Goal: Task Accomplishment & Management: Complete application form

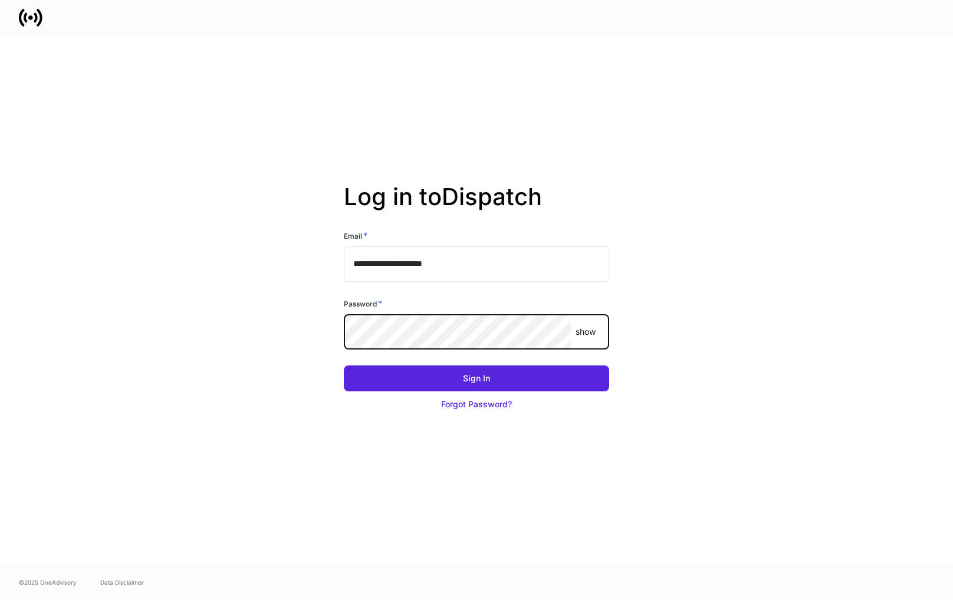
click at [344, 366] on button "Sign In" at bounding box center [476, 379] width 265 height 26
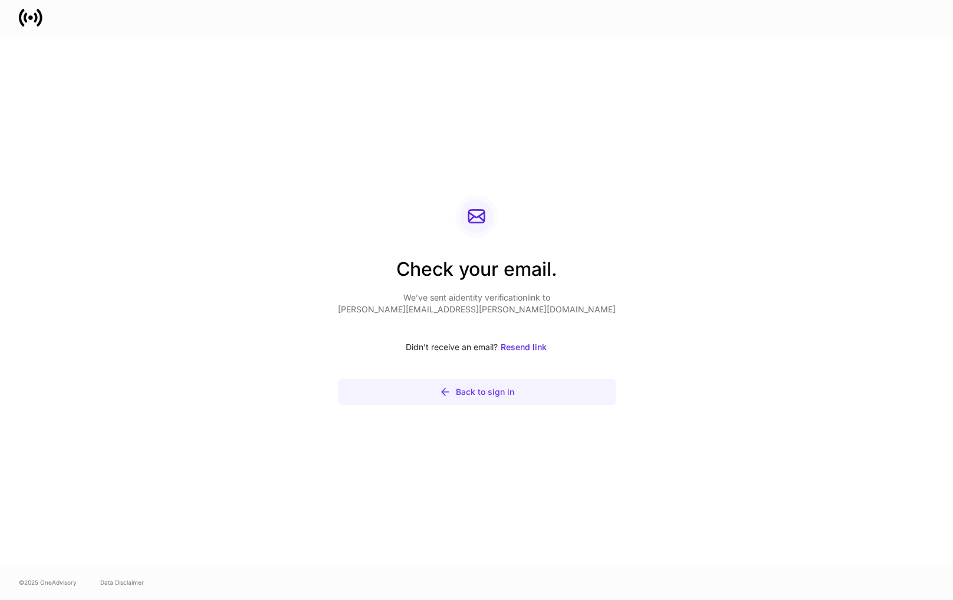
click at [471, 400] on button "Back to sign in" at bounding box center [477, 392] width 278 height 26
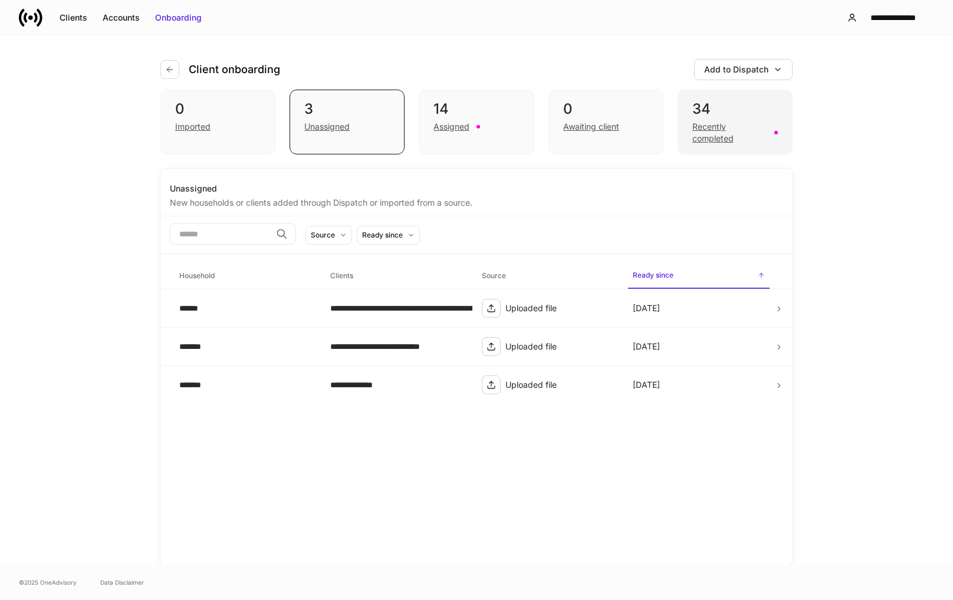
click at [705, 128] on div "Recently completed" at bounding box center [730, 133] width 75 height 24
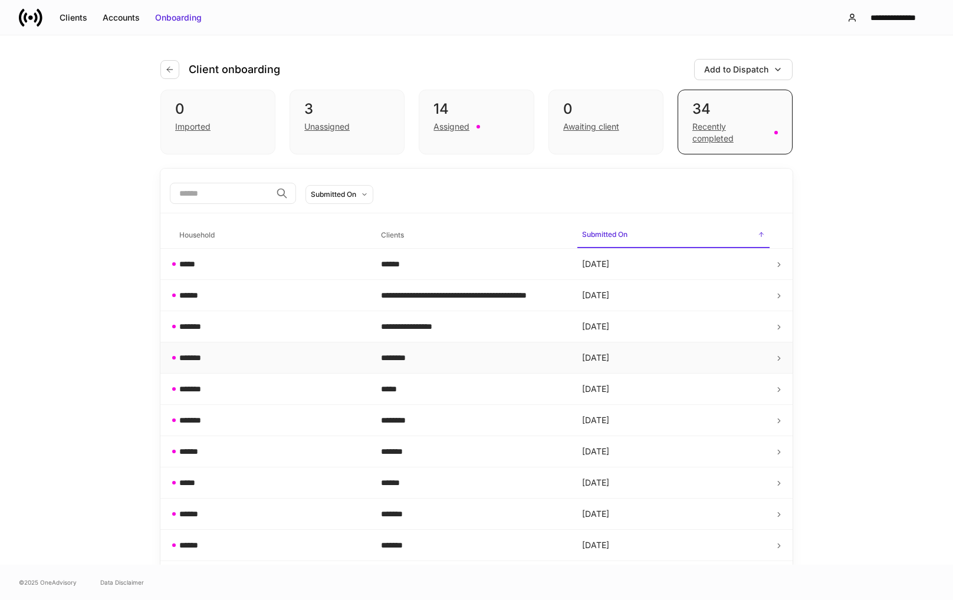
click at [355, 362] on div "*******" at bounding box center [270, 358] width 183 height 12
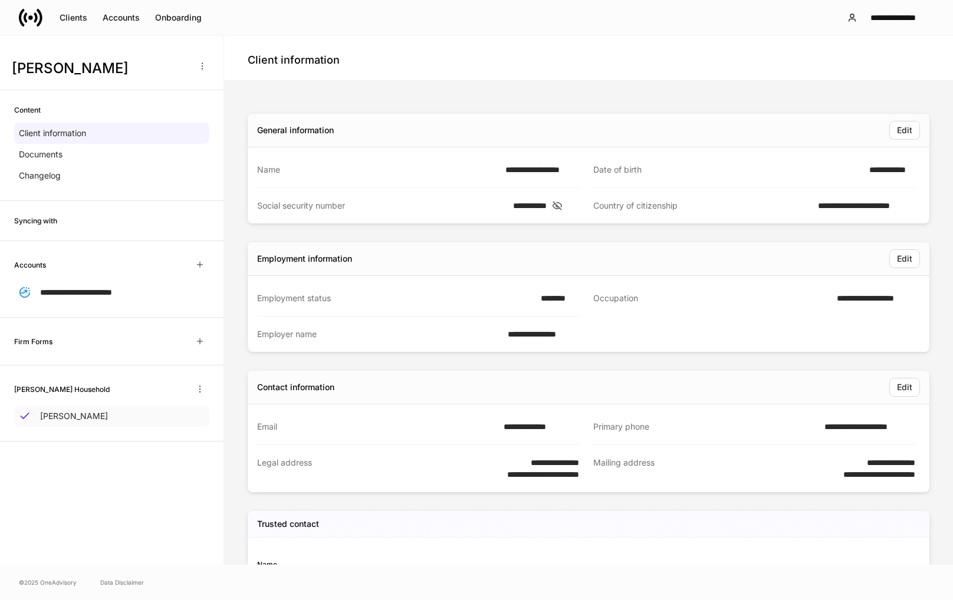
click at [76, 419] on p "Jonathan Ballard" at bounding box center [74, 417] width 68 height 12
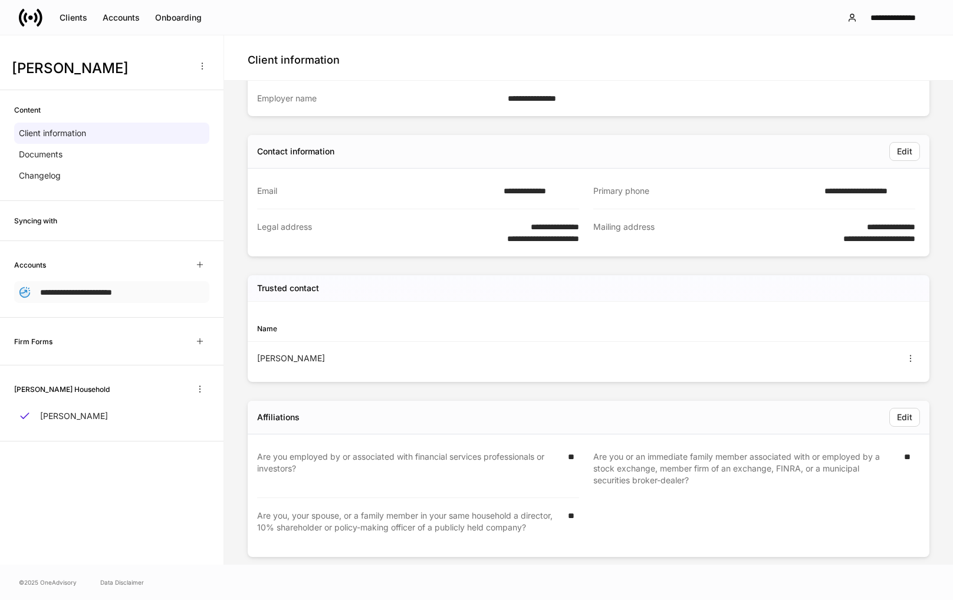
click at [109, 291] on span "**********" at bounding box center [76, 292] width 72 height 8
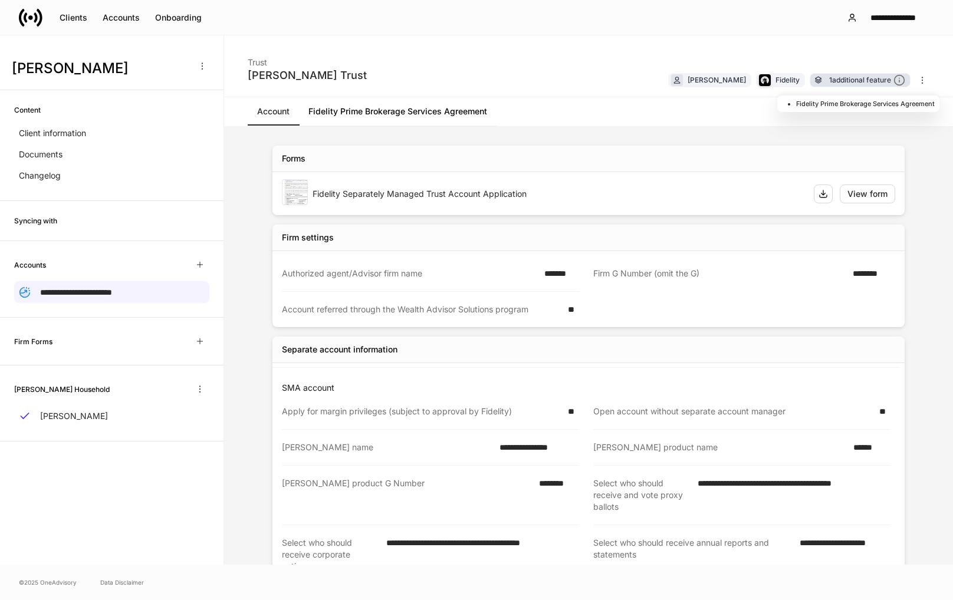
click at [888, 84] on div "1 additional feature" at bounding box center [867, 80] width 76 height 12
click at [904, 81] on icon at bounding box center [900, 80] width 12 height 12
click at [861, 79] on div "1 additional feature" at bounding box center [867, 80] width 76 height 12
drag, startPoint x: 861, startPoint y: 79, endPoint x: 822, endPoint y: 106, distance: 47.1
click at [822, 106] on li "Fidelity Prime Brokerage Services Agreement" at bounding box center [865, 104] width 139 height 12
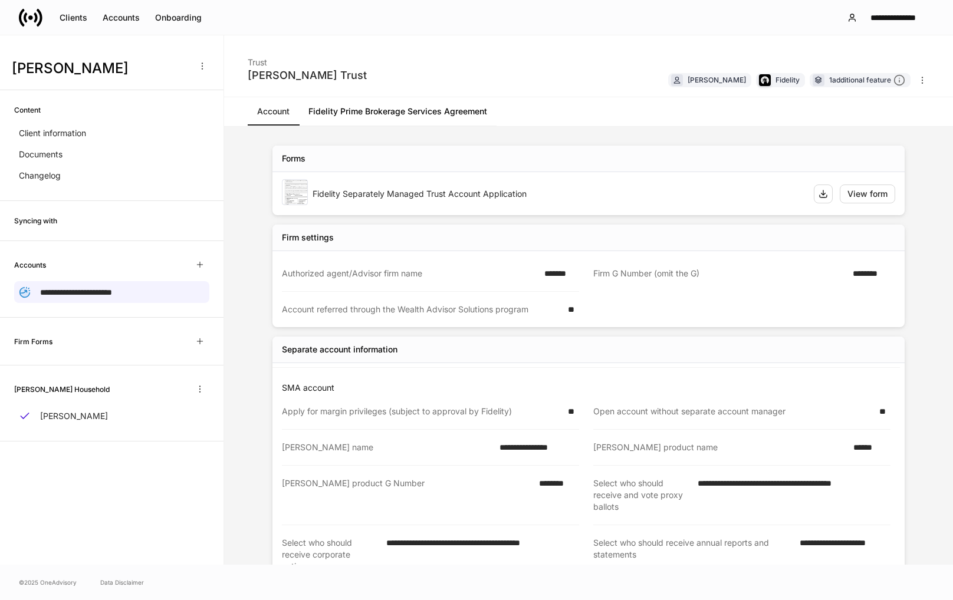
click at [570, 51] on div "Jonathan Ballard's Trust Trust Jonathan Ballard Fidelity 1 additional feature" at bounding box center [588, 66] width 729 height 62
click at [195, 21] on div "Onboarding" at bounding box center [178, 18] width 47 height 12
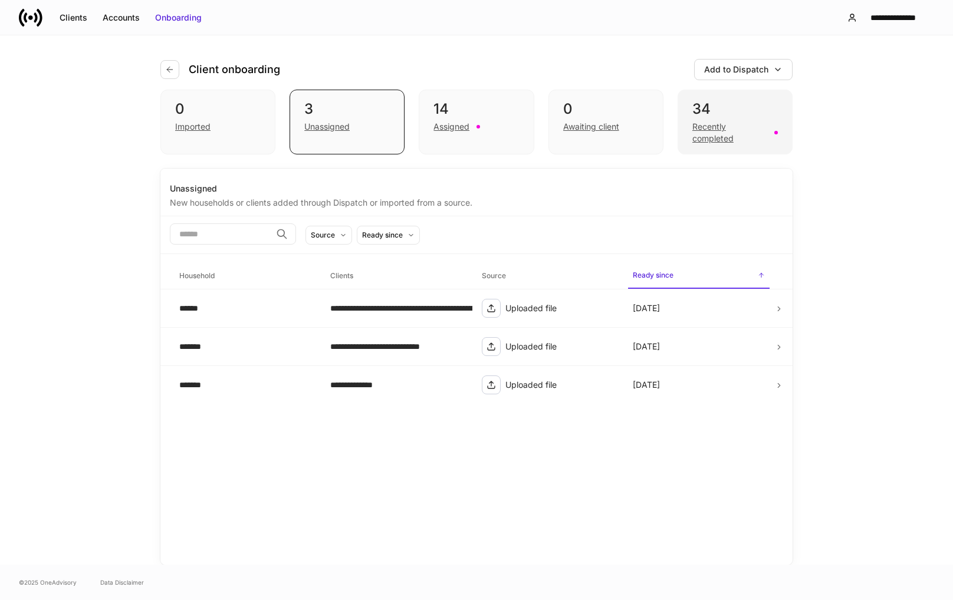
click at [708, 134] on div "Recently completed" at bounding box center [730, 133] width 75 height 24
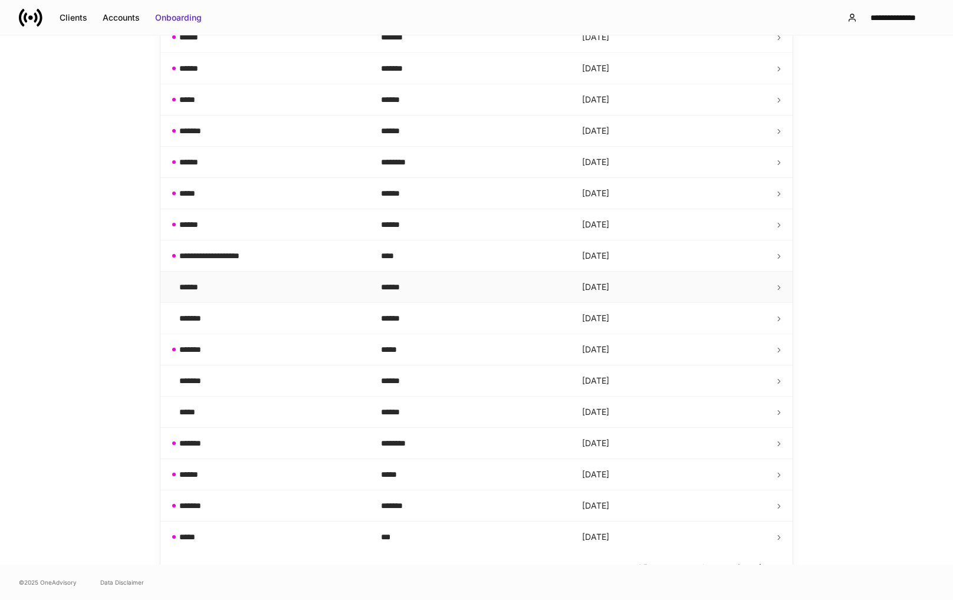
scroll to position [495, 0]
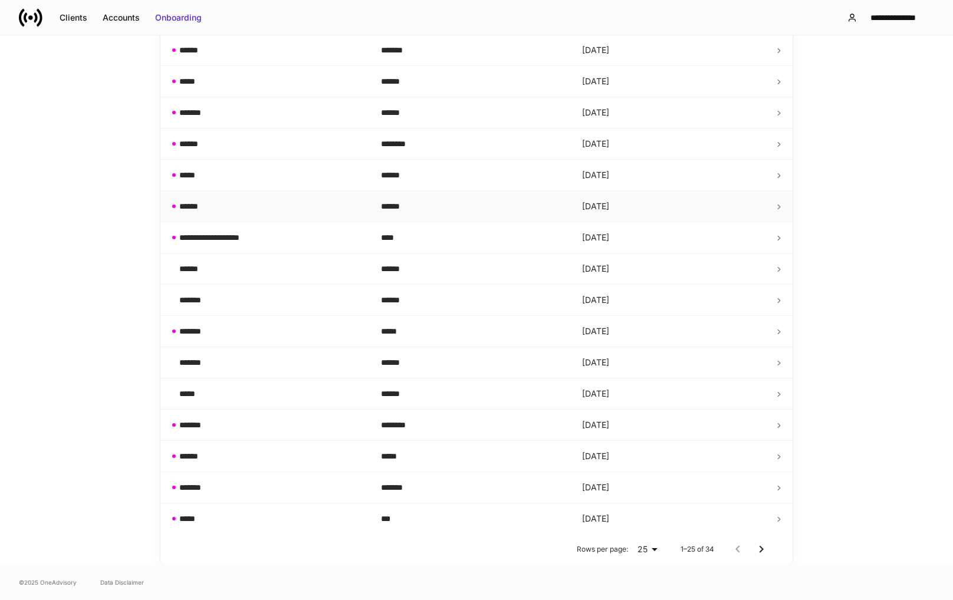
click at [319, 211] on div "******" at bounding box center [270, 207] width 183 height 12
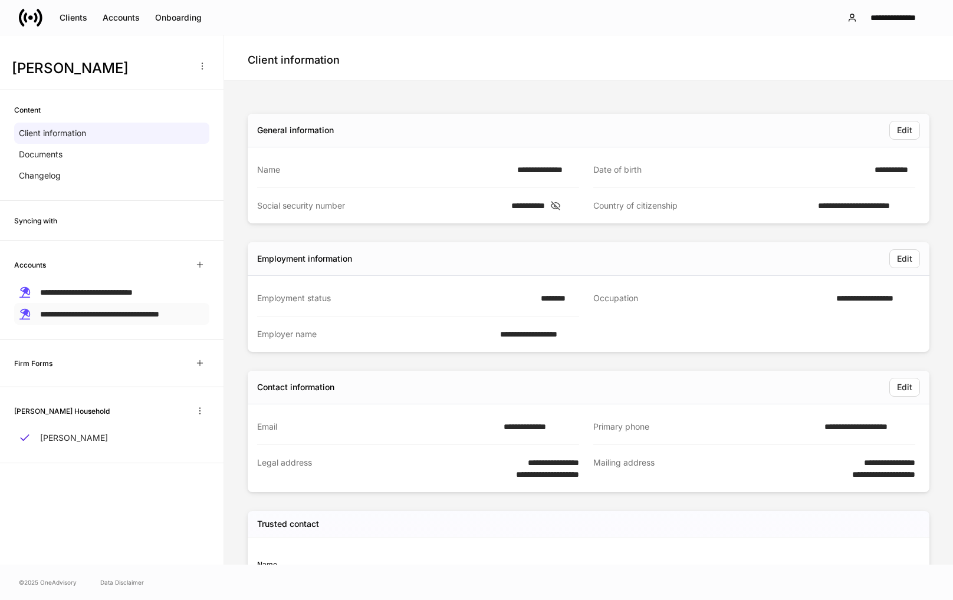
click at [132, 316] on span "**********" at bounding box center [99, 314] width 119 height 8
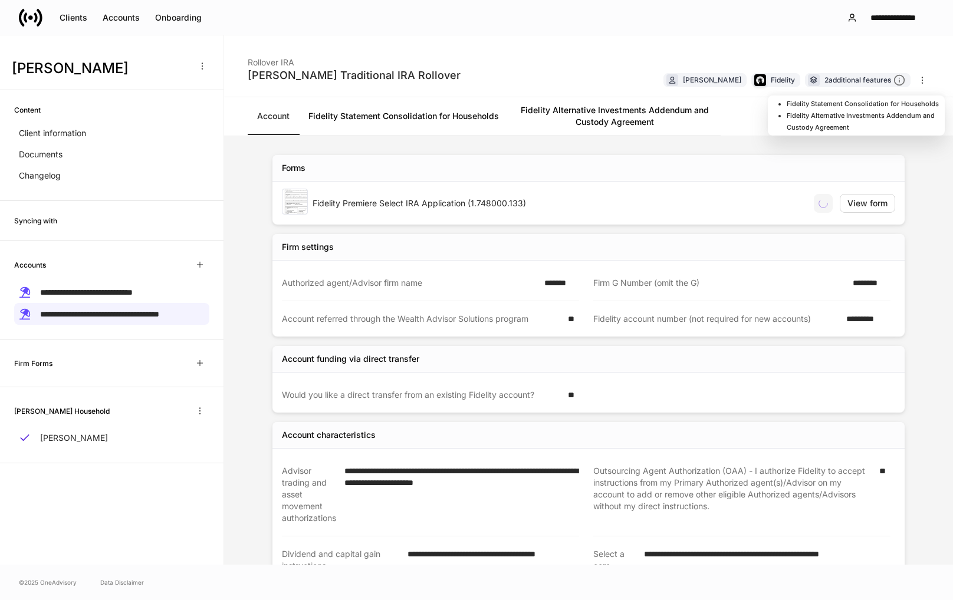
click at [837, 104] on li "Fidelity Statement Consolidation for Households" at bounding box center [863, 104] width 153 height 12
click at [841, 80] on div "2 additional features" at bounding box center [865, 80] width 81 height 12
click at [841, 79] on div "2 additional features" at bounding box center [865, 80] width 81 height 12
click at [902, 79] on icon at bounding box center [900, 80] width 12 height 12
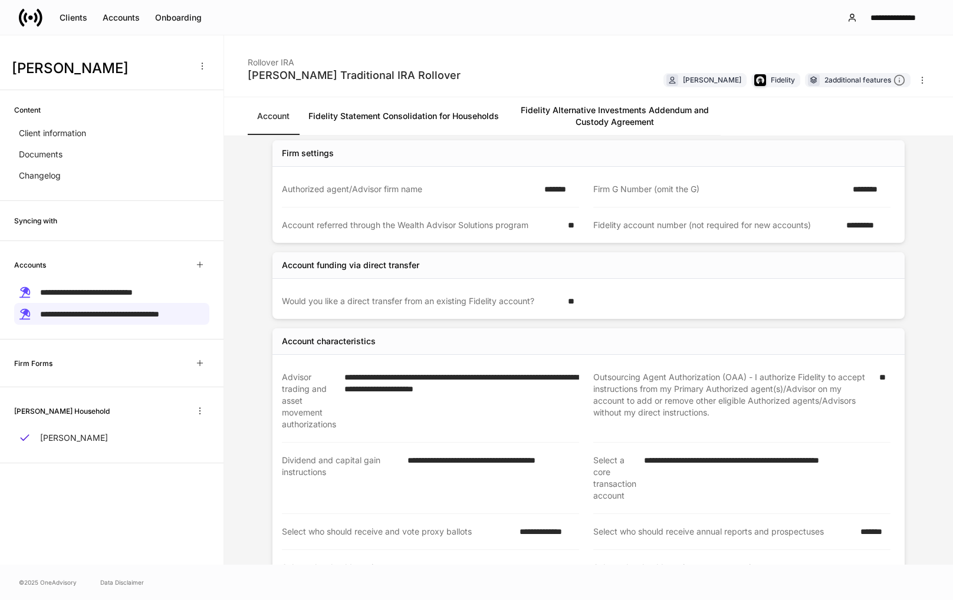
scroll to position [27, 0]
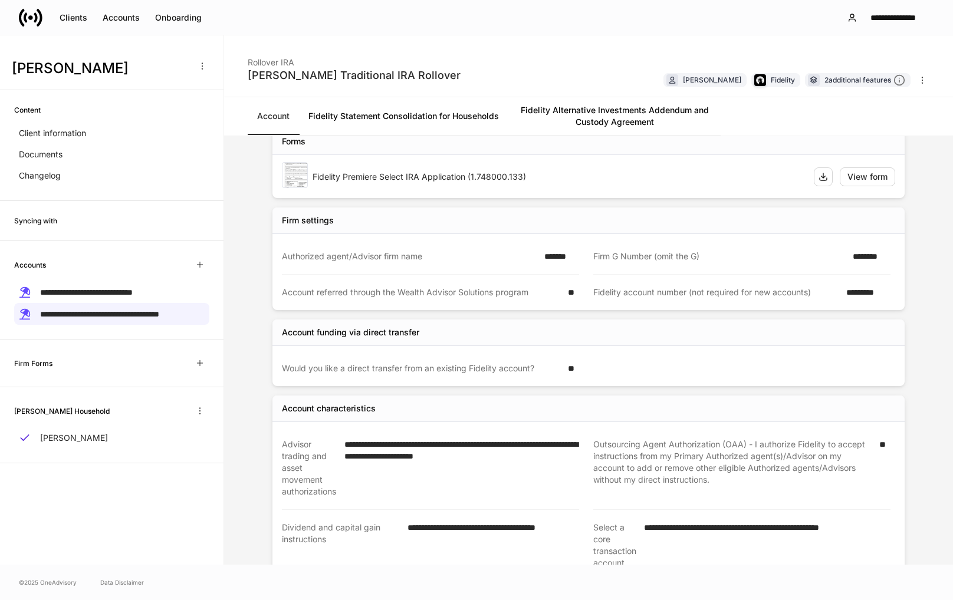
click at [420, 117] on link "Fidelity Statement Consolidation for Households" at bounding box center [403, 116] width 209 height 38
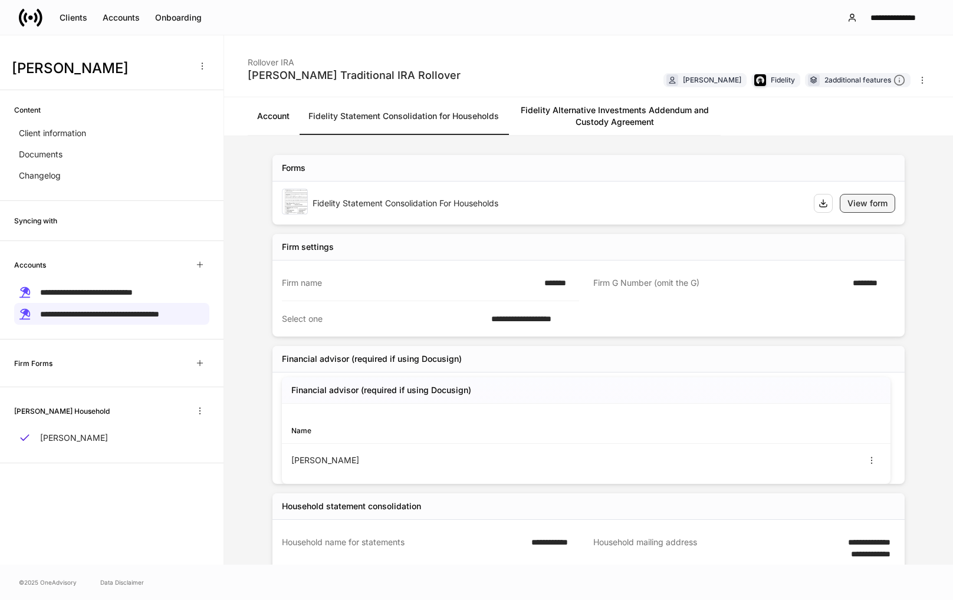
click at [855, 206] on div "View form" at bounding box center [868, 204] width 40 height 12
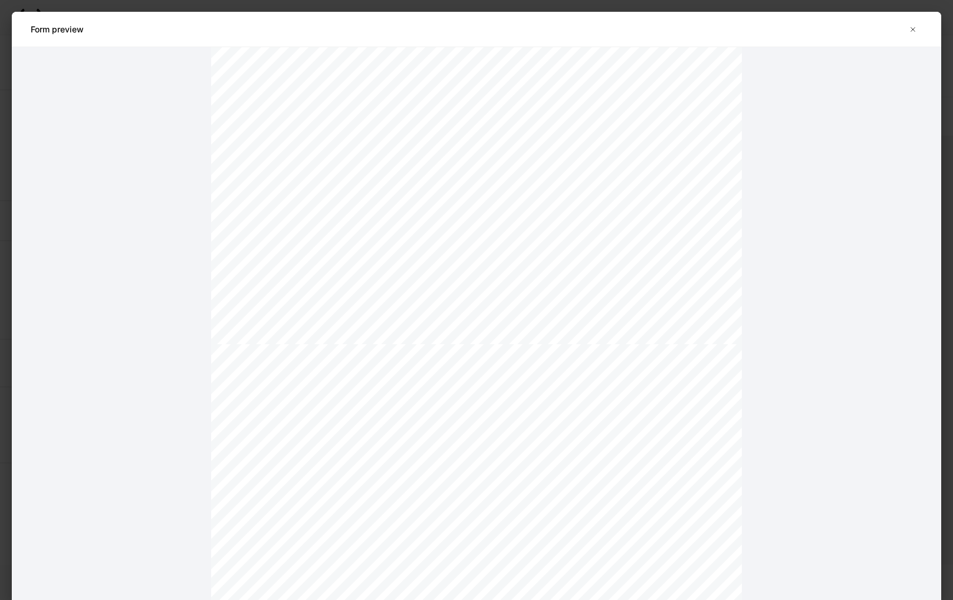
scroll to position [295, 0]
click at [913, 32] on icon "button" at bounding box center [912, 29] width 9 height 9
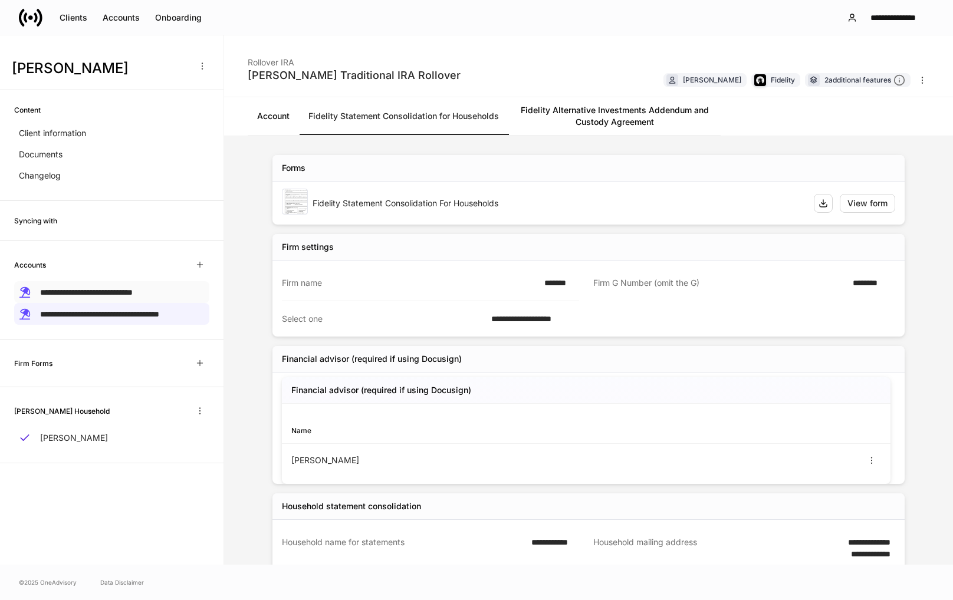
click at [114, 288] on span "**********" at bounding box center [86, 292] width 93 height 8
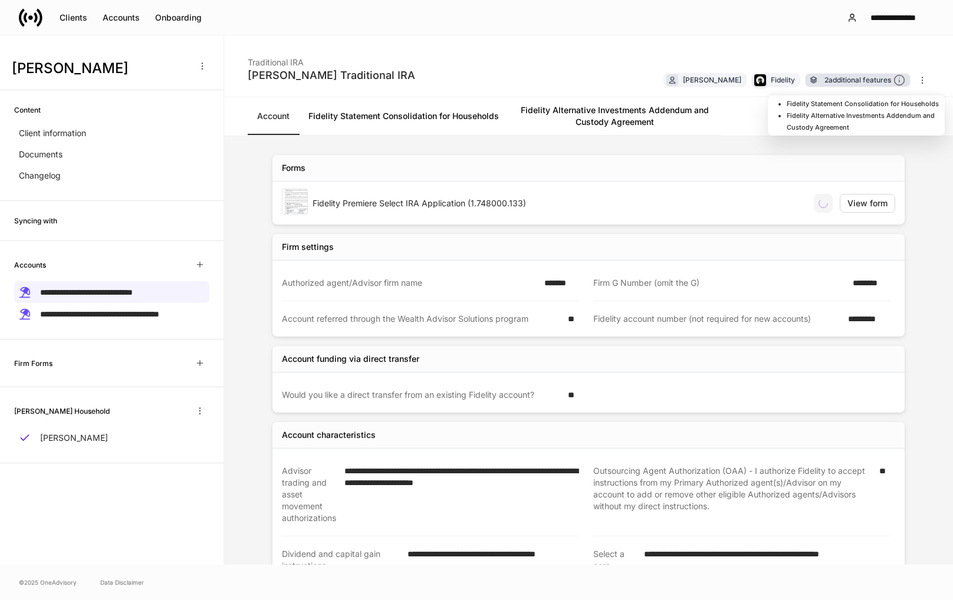
click at [844, 74] on div "2 additional features" at bounding box center [865, 80] width 81 height 12
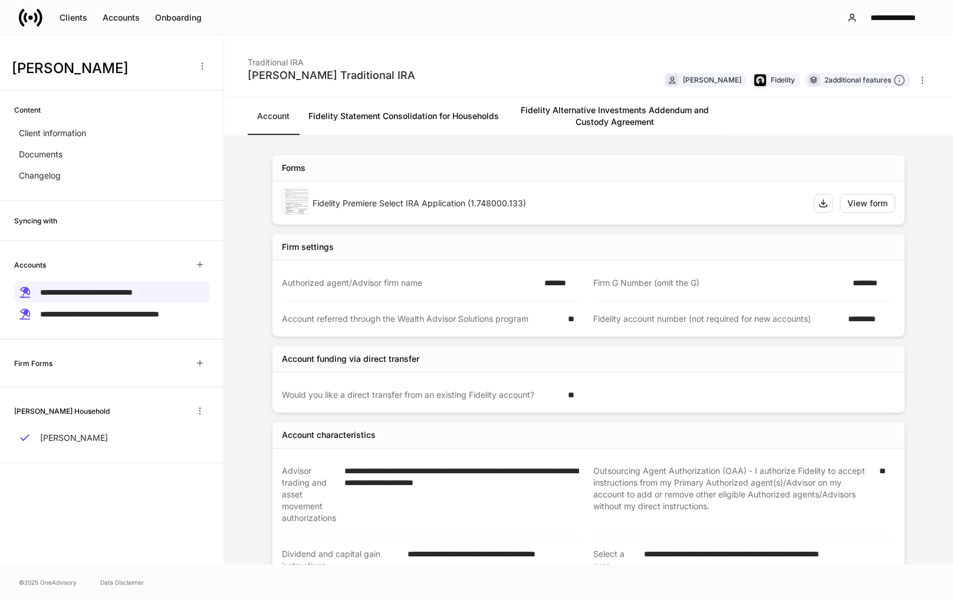
click at [658, 30] on div "**********" at bounding box center [476, 17] width 953 height 35
click at [132, 308] on p "**********" at bounding box center [99, 314] width 119 height 12
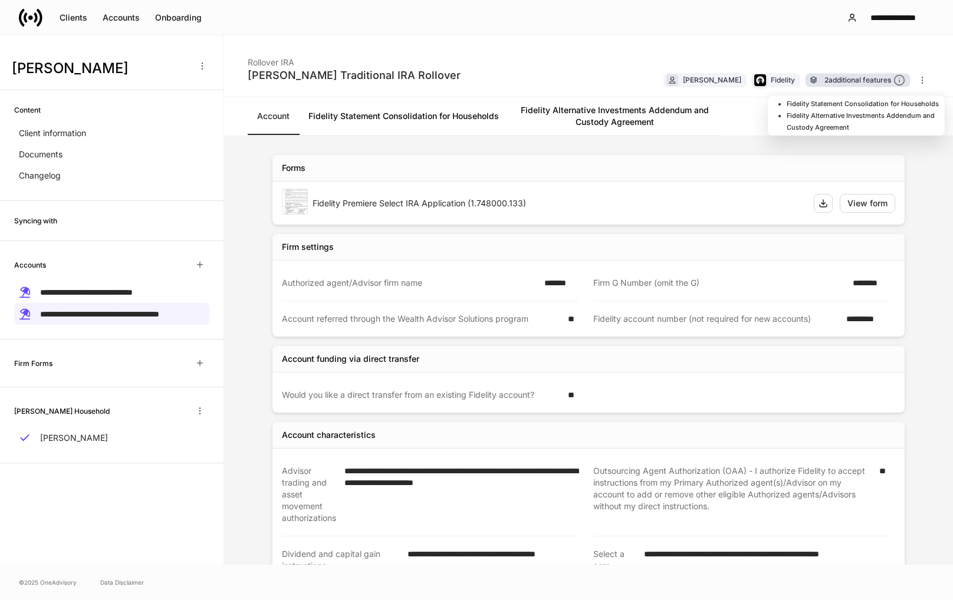
click at [844, 77] on div "2 additional features" at bounding box center [865, 80] width 81 height 12
click at [833, 81] on div "2 additional features" at bounding box center [865, 80] width 81 height 12
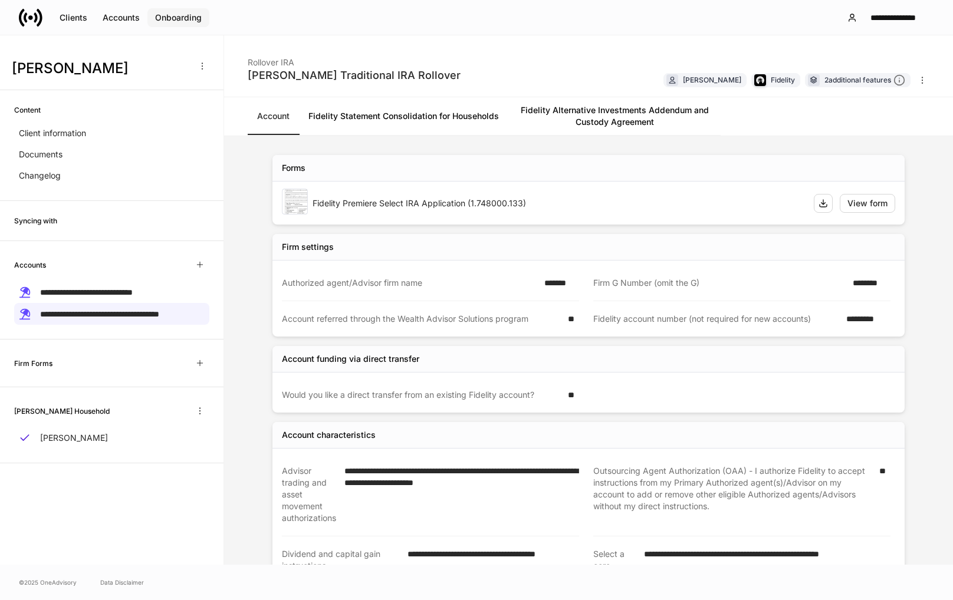
click at [191, 19] on div "Onboarding" at bounding box center [178, 18] width 47 height 12
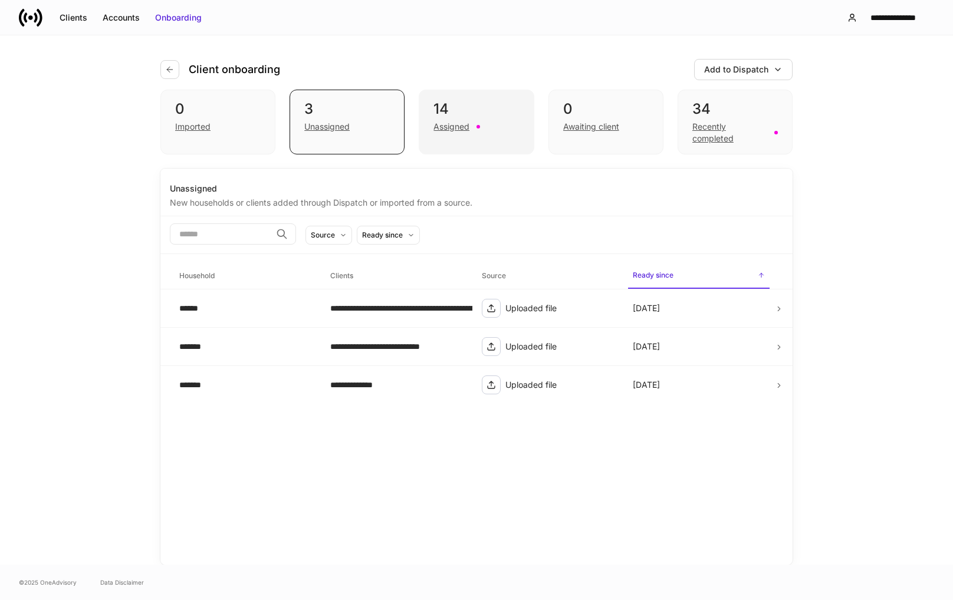
click at [448, 132] on div "Assigned" at bounding box center [452, 127] width 36 height 12
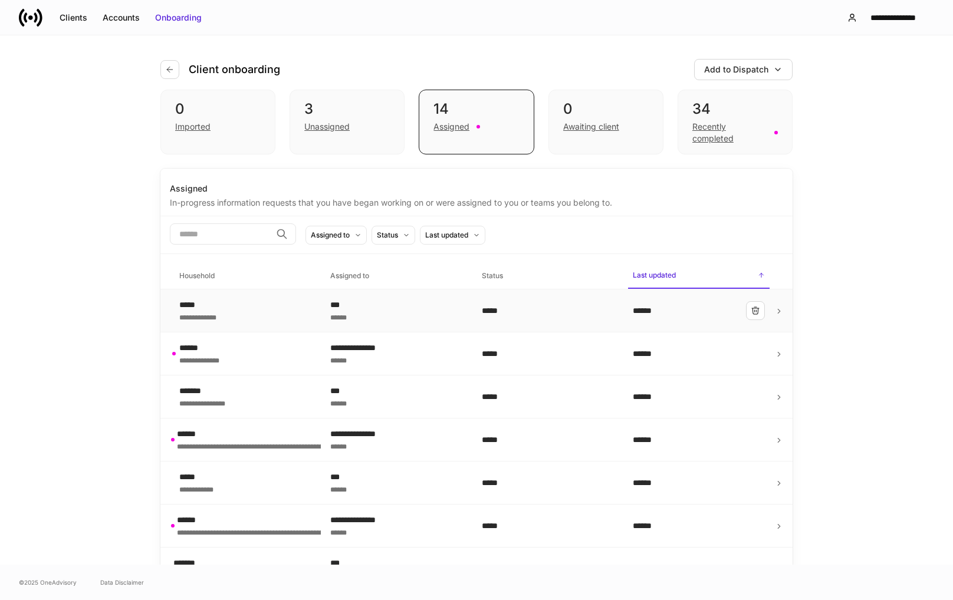
click at [373, 317] on div "******" at bounding box center [396, 317] width 132 height 12
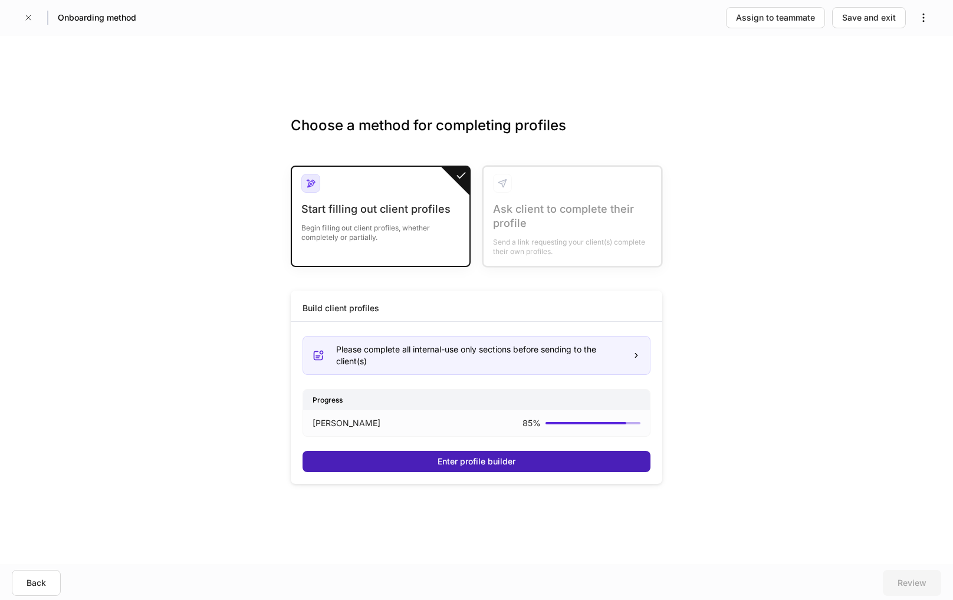
click at [472, 467] on div "Enter profile builder" at bounding box center [477, 462] width 78 height 12
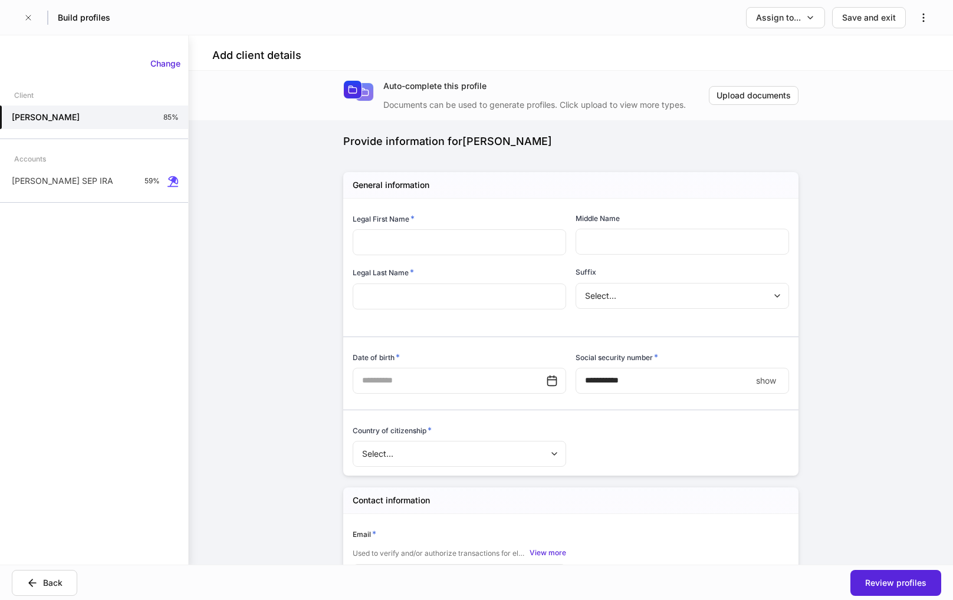
type input "*******"
type input "*"
type input "*****"
type input "*"
type input "**********"
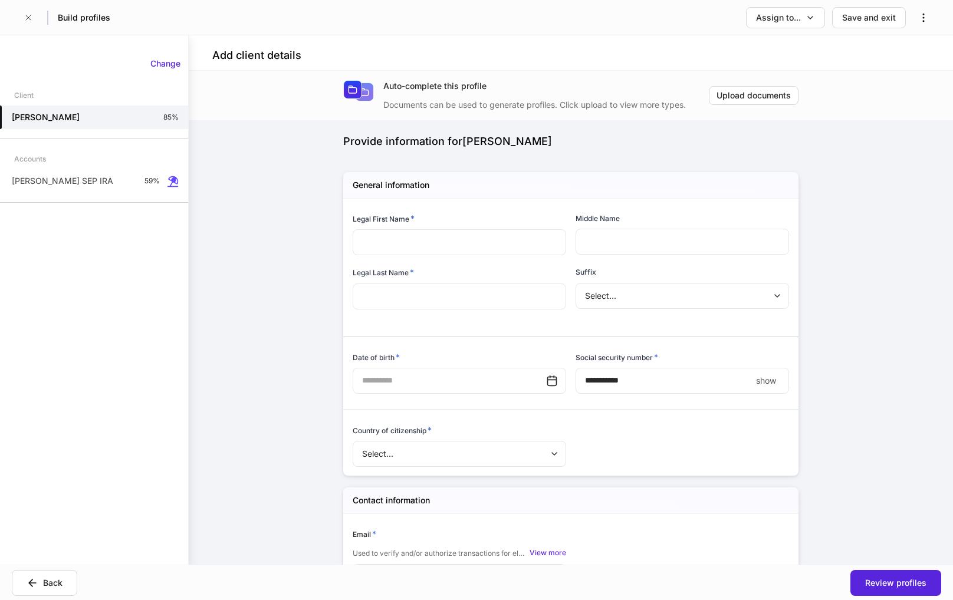
type input "**********"
type input "**"
type input "*****"
type input "*"
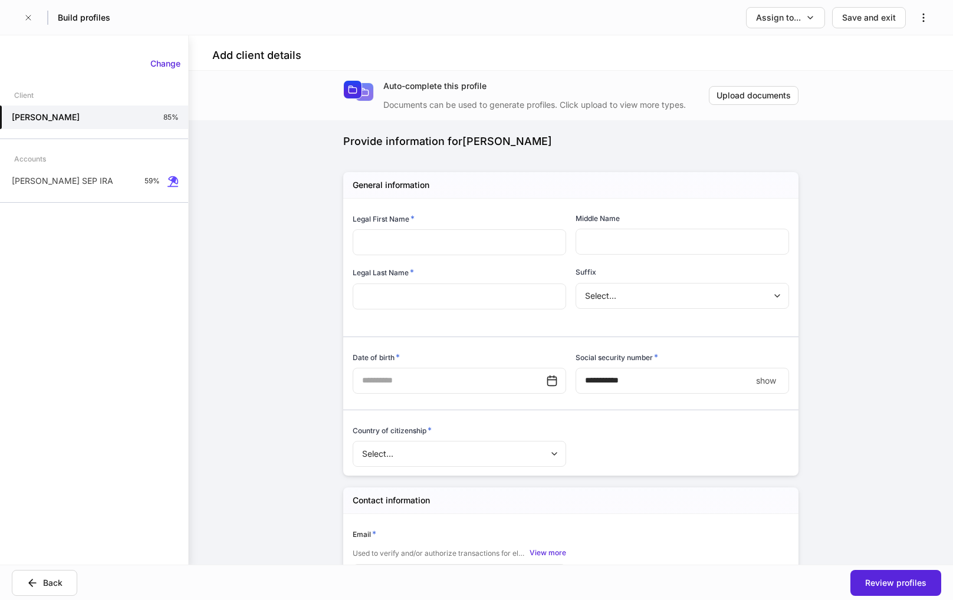
type input "**********"
click at [84, 176] on p "Zachary Allen's SEP IRA" at bounding box center [62, 181] width 101 height 12
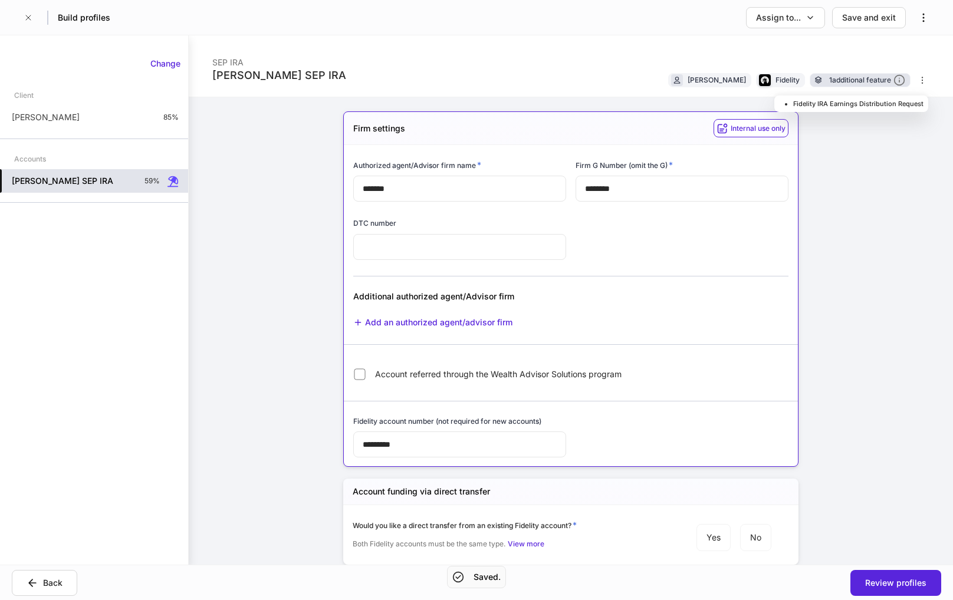
click at [841, 80] on div "1 additional feature" at bounding box center [867, 80] width 76 height 12
click at [839, 106] on li "Fidelity IRA Earnings Distribution Request" at bounding box center [858, 104] width 130 height 12
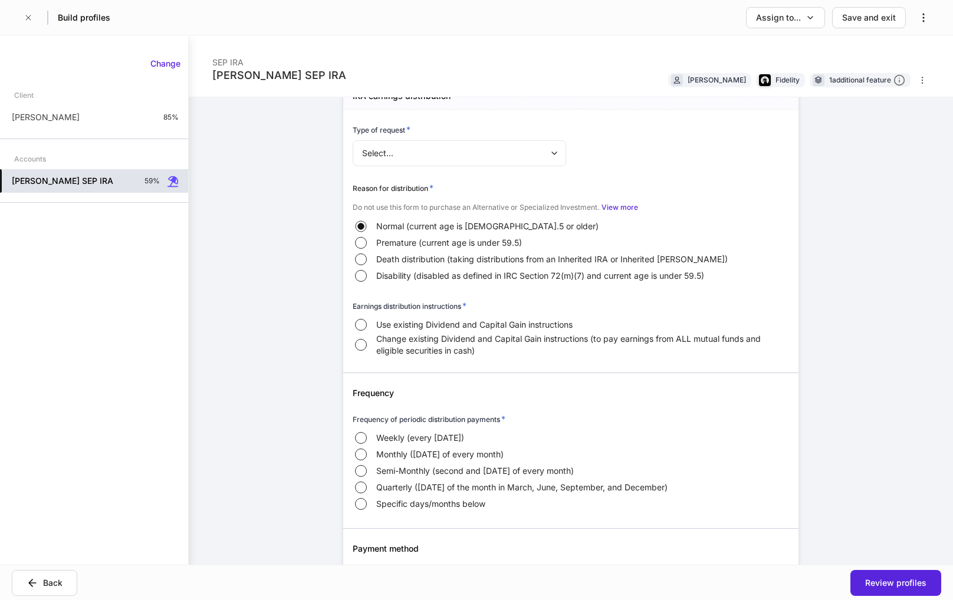
scroll to position [1475, 0]
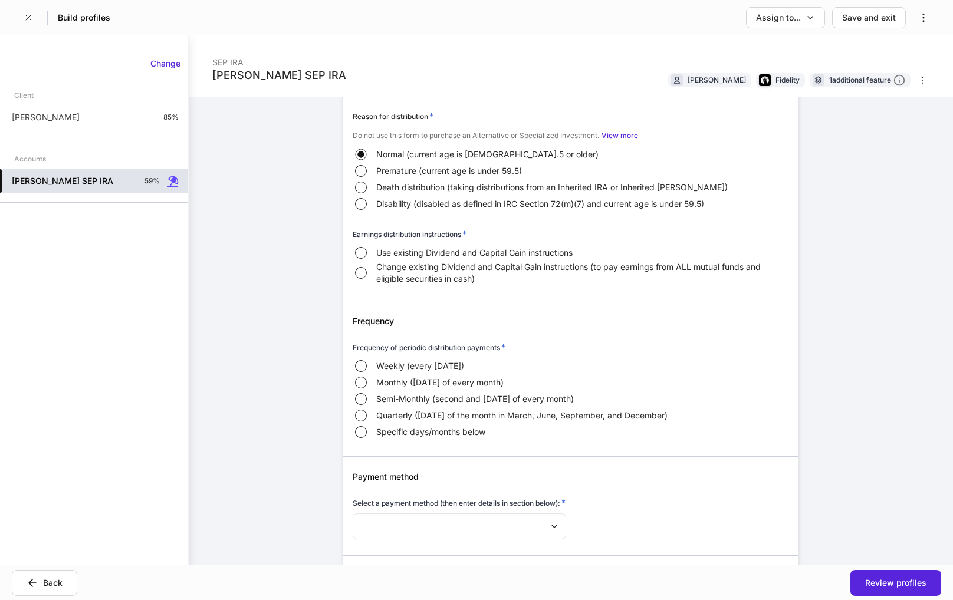
click at [298, 286] on div "**********" at bounding box center [571, 300] width 764 height 530
click at [280, 337] on div "**********" at bounding box center [571, 300] width 764 height 530
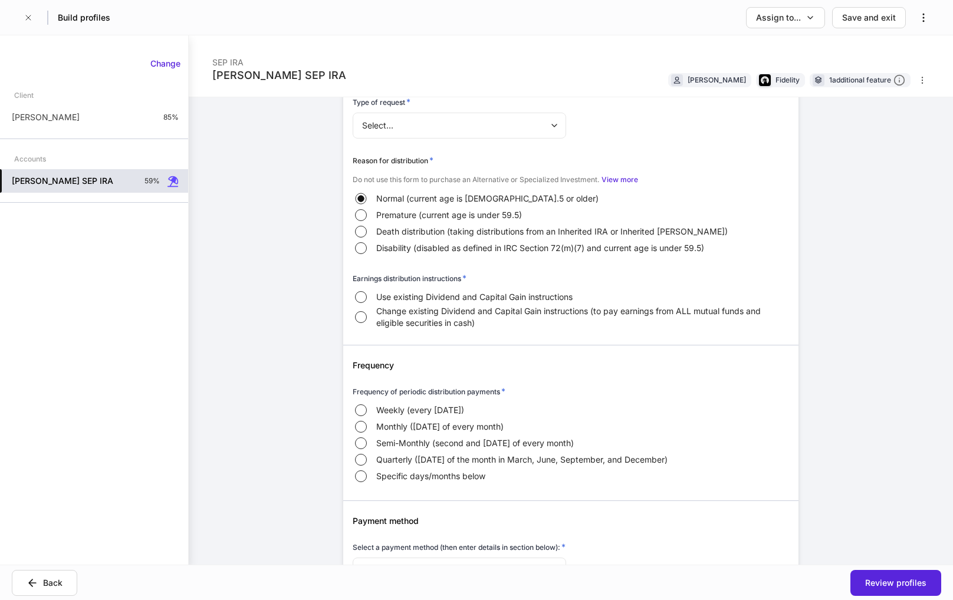
scroll to position [1357, 0]
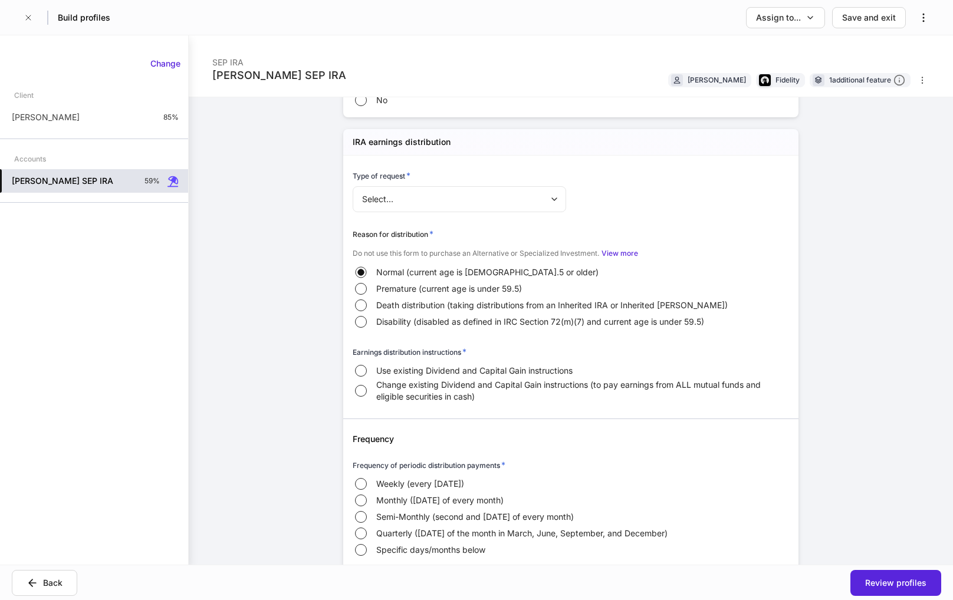
click at [459, 204] on body "**********" at bounding box center [476, 300] width 953 height 600
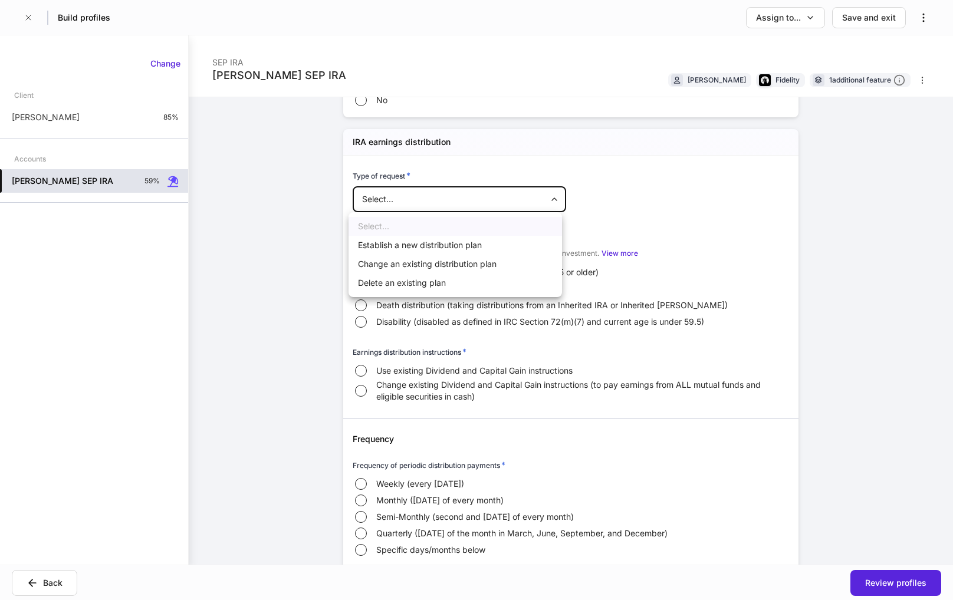
click at [691, 224] on div at bounding box center [476, 300] width 953 height 600
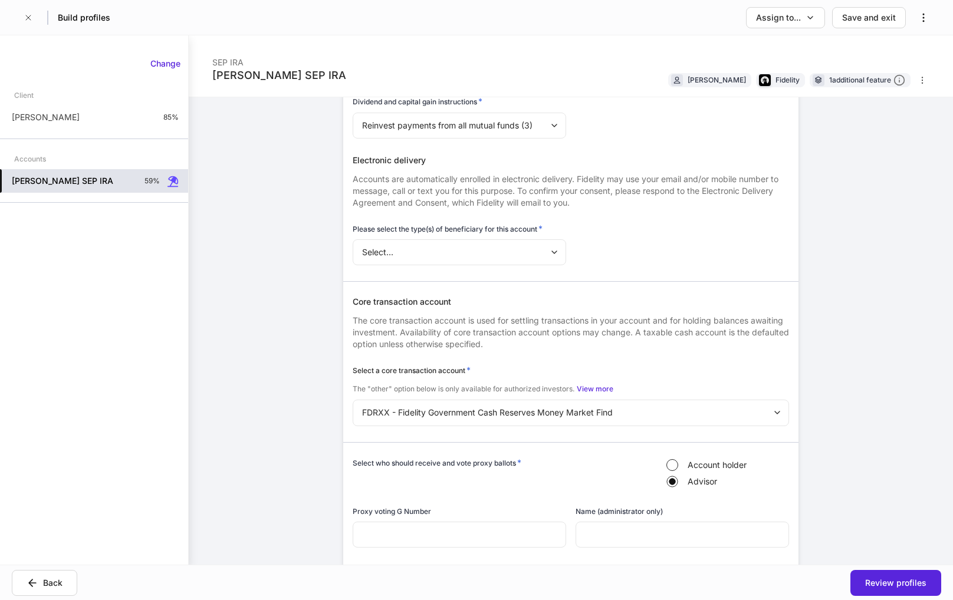
scroll to position [472, 0]
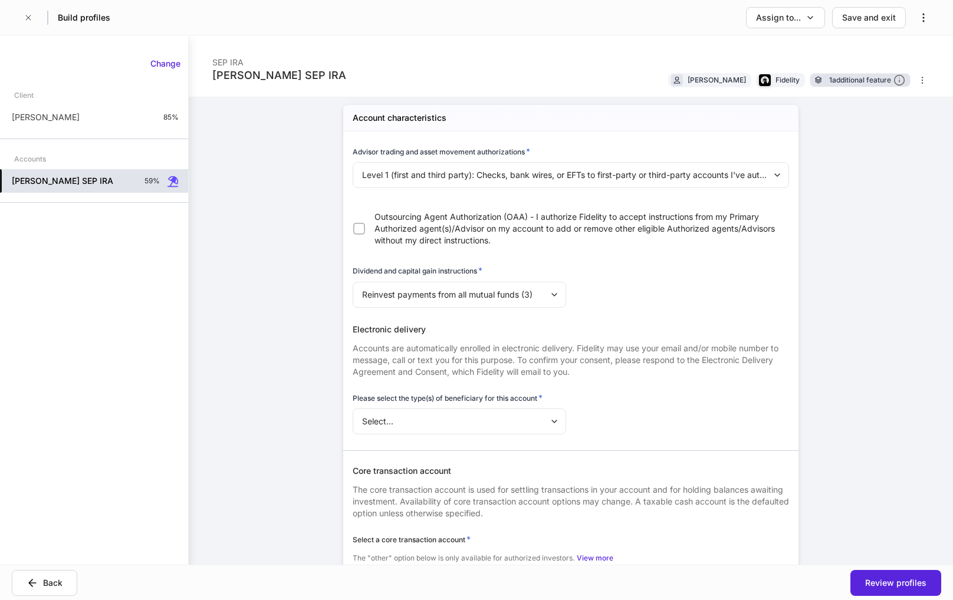
click at [846, 83] on div "1 additional feature" at bounding box center [867, 80] width 76 height 12
click at [60, 116] on p "[PERSON_NAME]" at bounding box center [46, 117] width 68 height 12
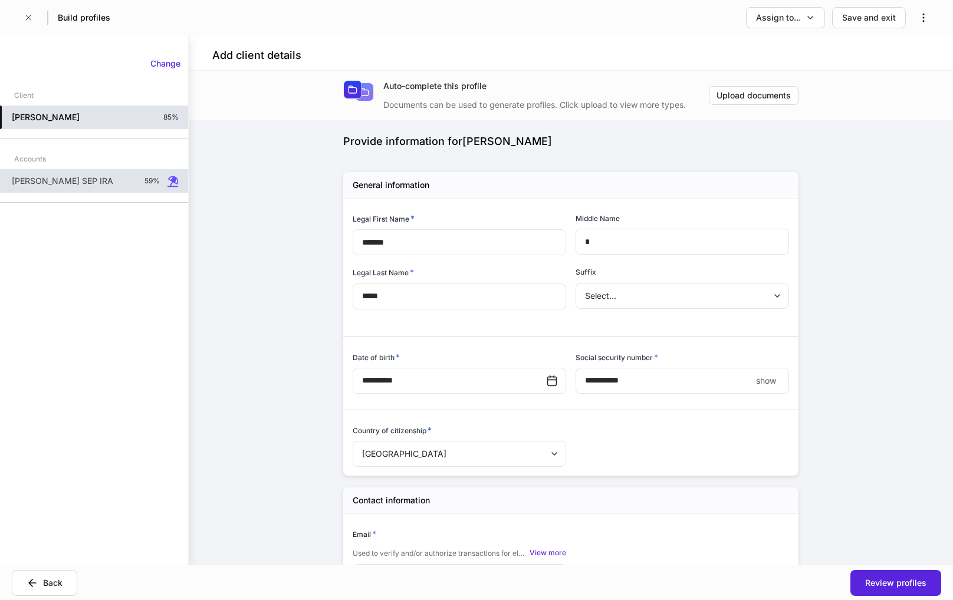
type input "**********"
click at [29, 21] on icon "button" at bounding box center [28, 17] width 9 height 9
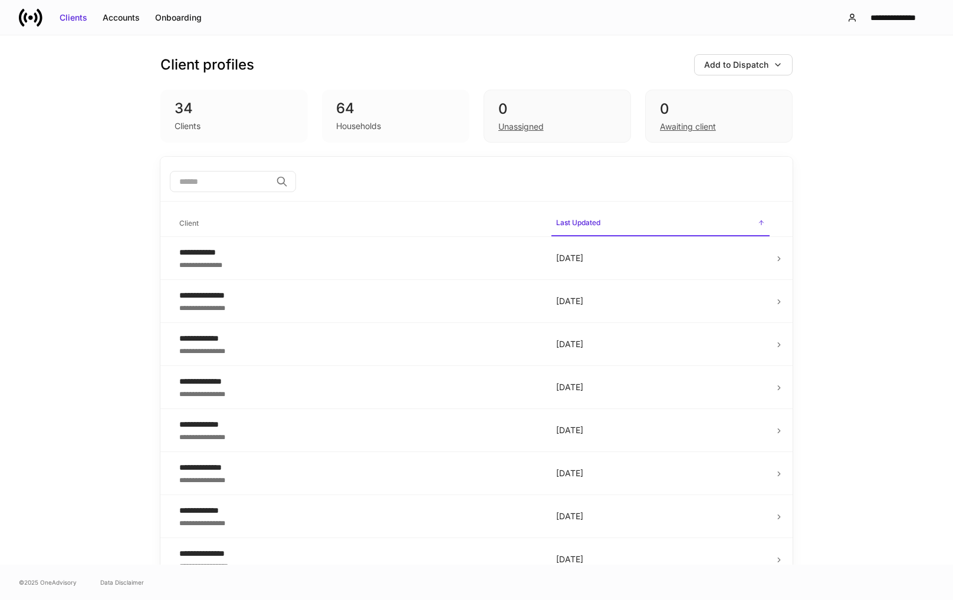
click at [346, 124] on div "Households" at bounding box center [358, 126] width 45 height 12
click at [172, 14] on div "Onboarding" at bounding box center [178, 18] width 47 height 12
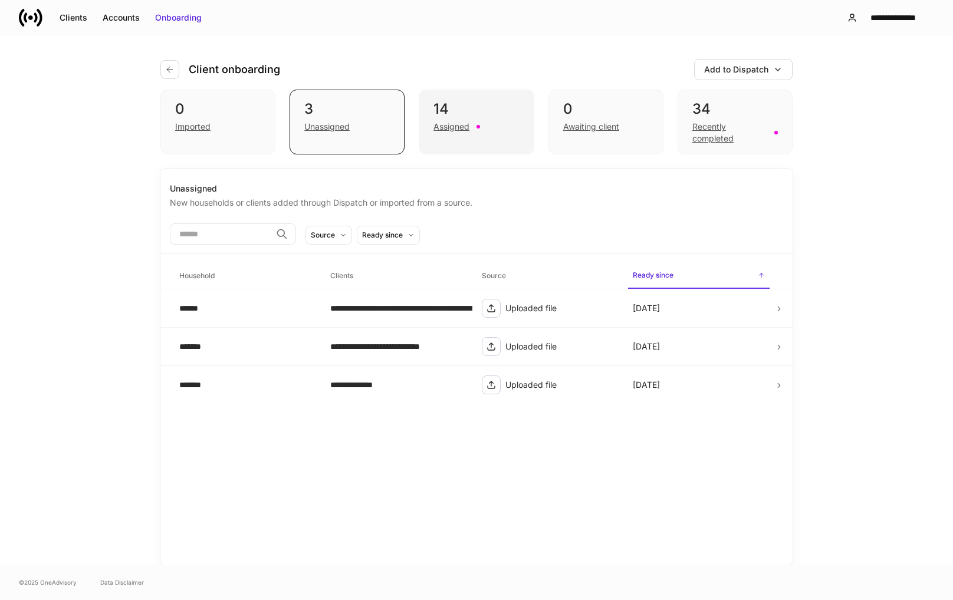
click at [451, 123] on div "Assigned" at bounding box center [452, 127] width 36 height 12
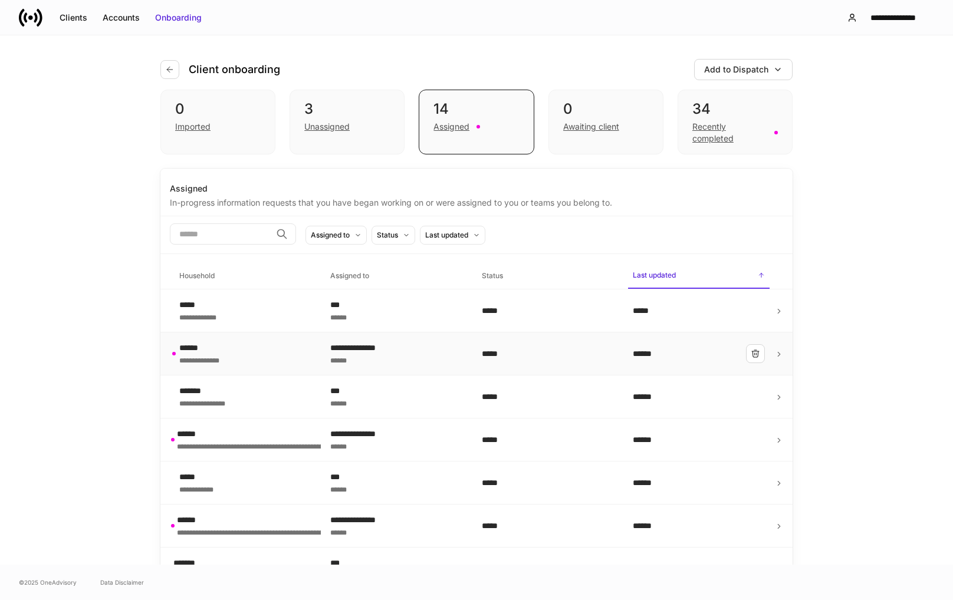
scroll to position [59, 0]
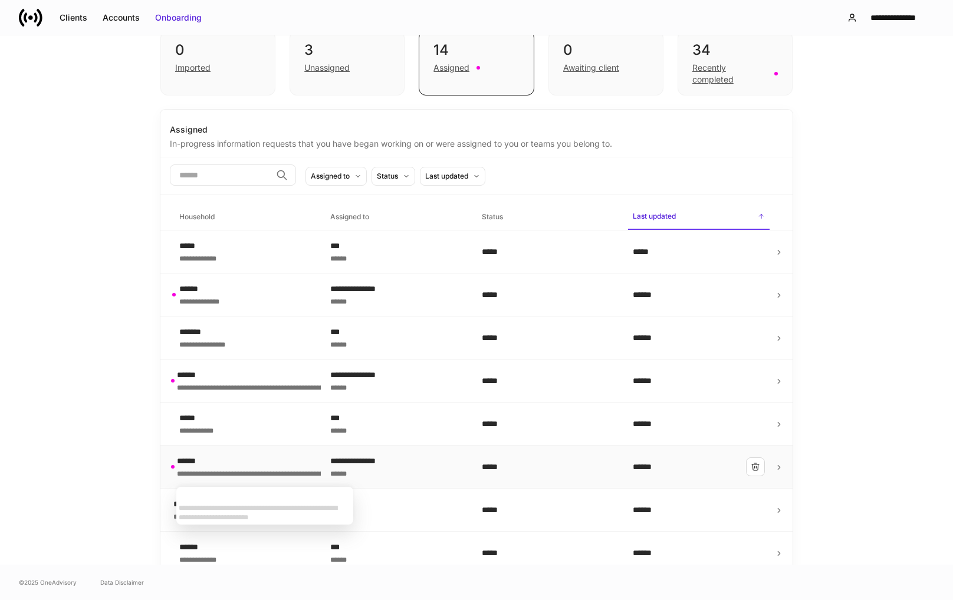
click at [251, 471] on div "**********" at bounding box center [312, 473] width 271 height 12
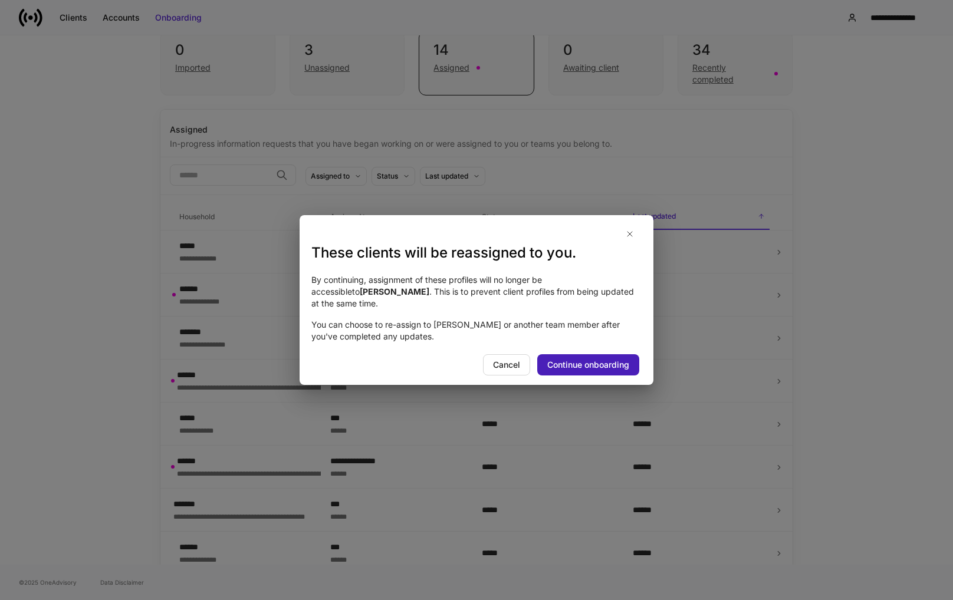
click at [594, 363] on div "Continue onboarding" at bounding box center [588, 365] width 82 height 12
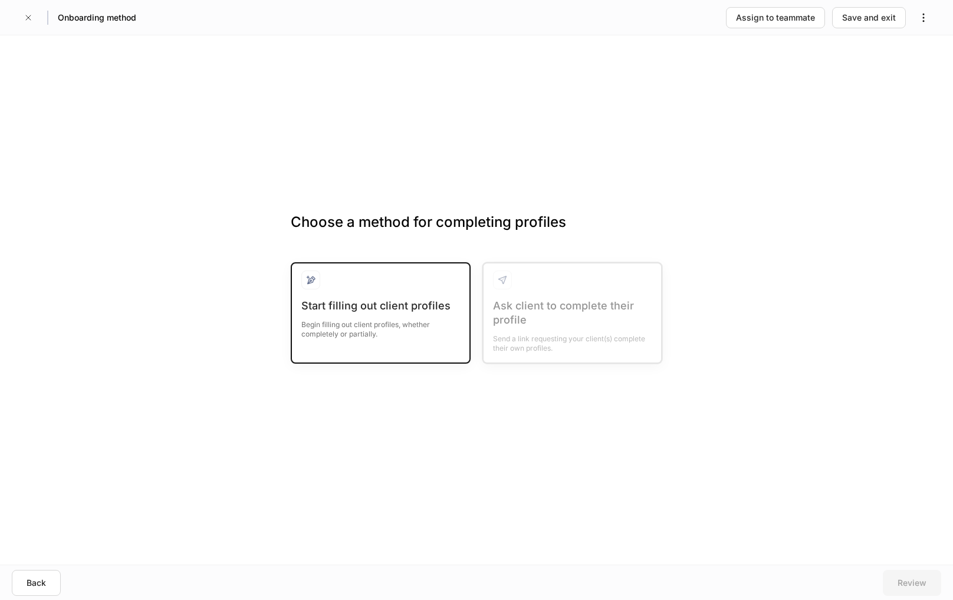
click at [382, 317] on div "Begin filling out client profiles, whether completely or partially." at bounding box center [380, 326] width 159 height 26
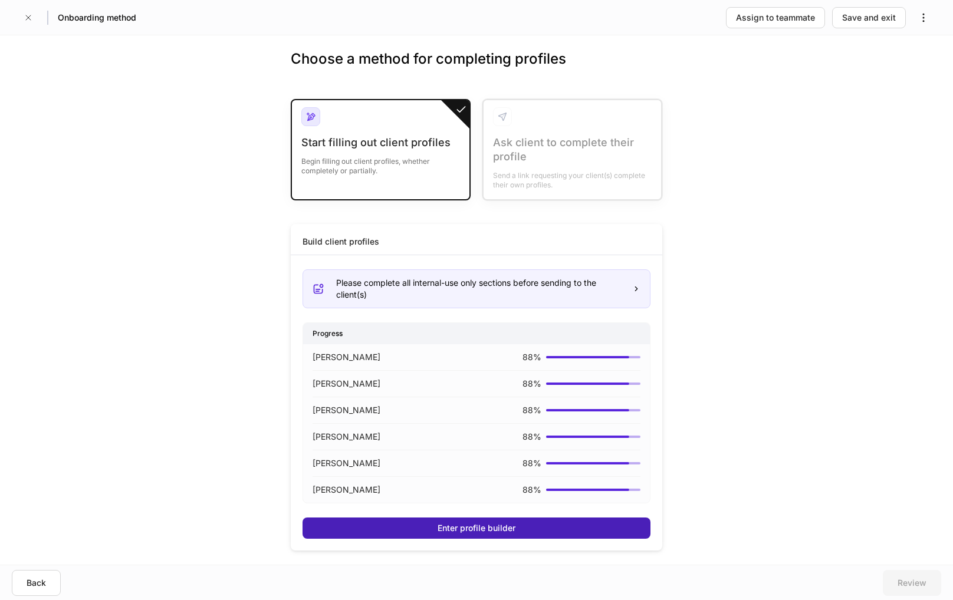
click at [455, 524] on div "Enter profile builder" at bounding box center [477, 529] width 78 height 12
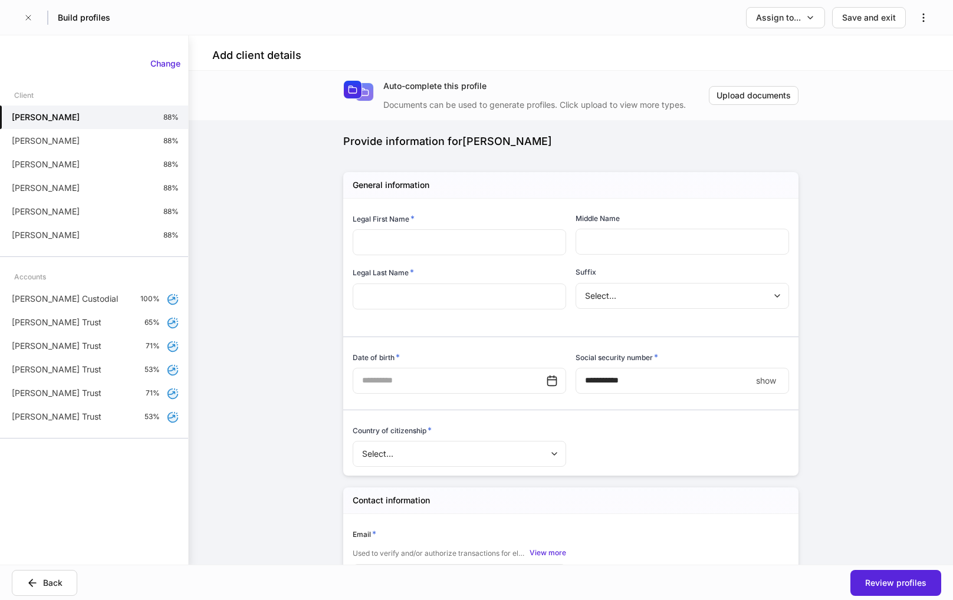
type input "*****"
type input "*"
type input "********"
type input "*"
type input "**********"
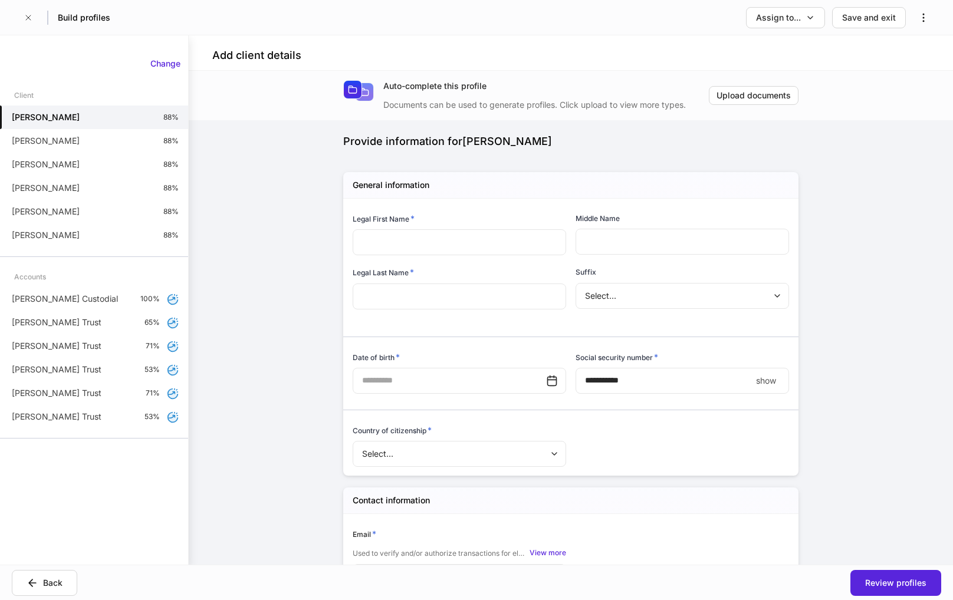
type input "**********"
type input "**"
type input "*****"
type input "*"
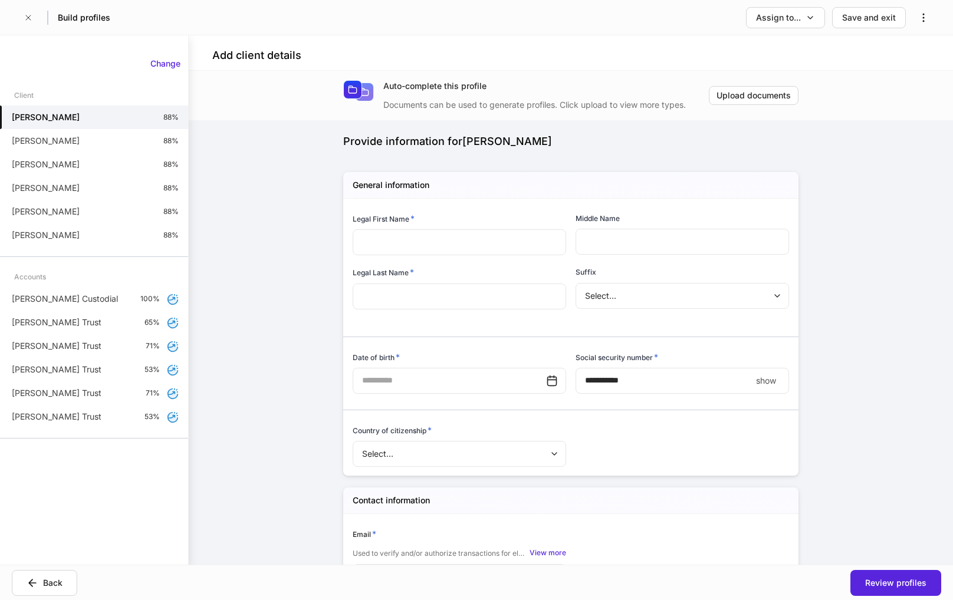
type input "**********"
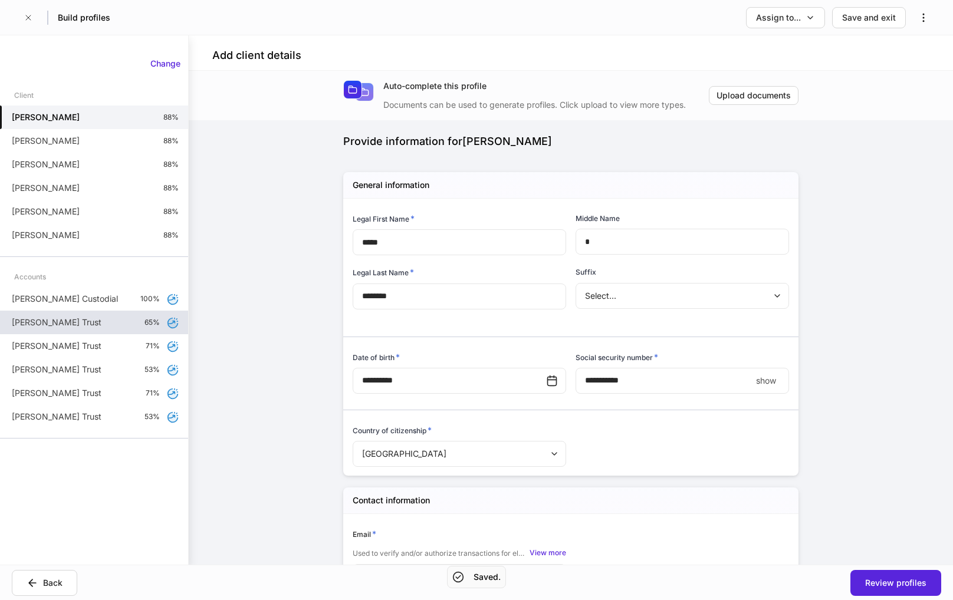
click at [74, 320] on p "[PERSON_NAME] Trust" at bounding box center [57, 323] width 90 height 12
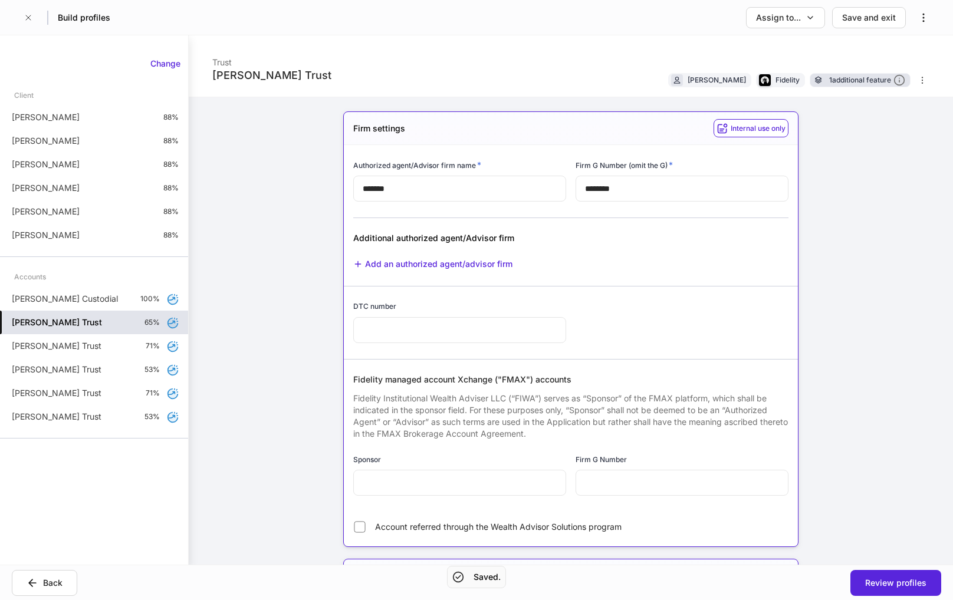
click at [868, 79] on div "1 additional feature" at bounding box center [867, 80] width 76 height 12
click at [58, 291] on div "[PERSON_NAME] Custodial 100%" at bounding box center [94, 299] width 188 height 24
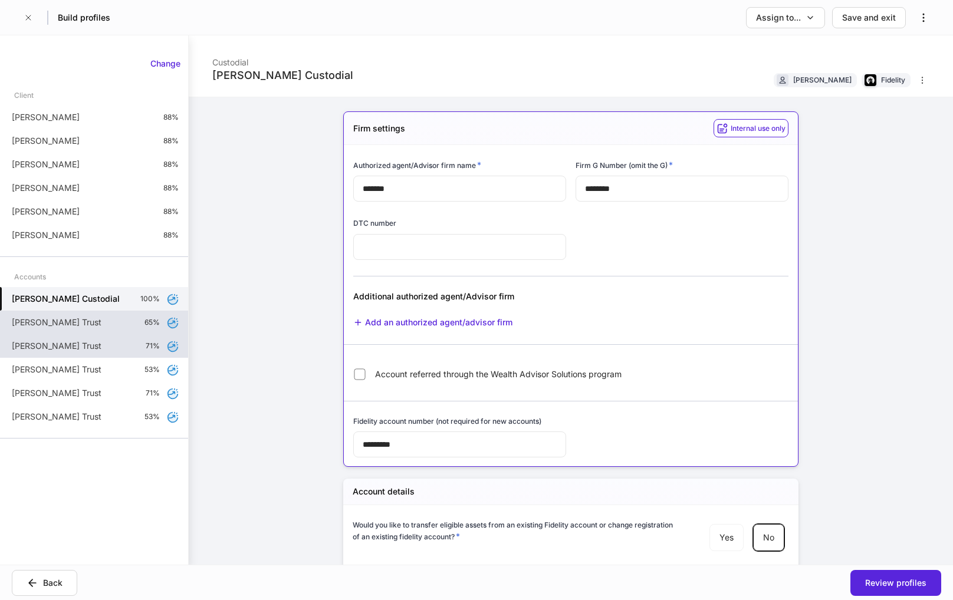
click at [97, 355] on div "[PERSON_NAME] Trust 71%" at bounding box center [94, 346] width 188 height 24
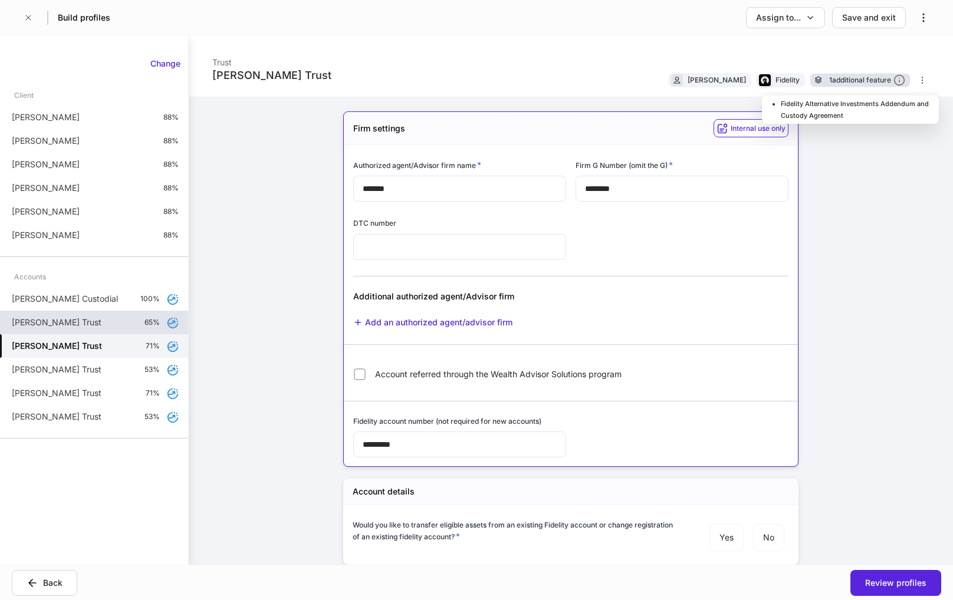
click at [856, 83] on div "1 additional feature" at bounding box center [867, 80] width 76 height 12
click at [858, 166] on div "[PERSON_NAME] Trust Trust [PERSON_NAME] Fidelity 1 additional feature Firm sett…" at bounding box center [571, 300] width 764 height 530
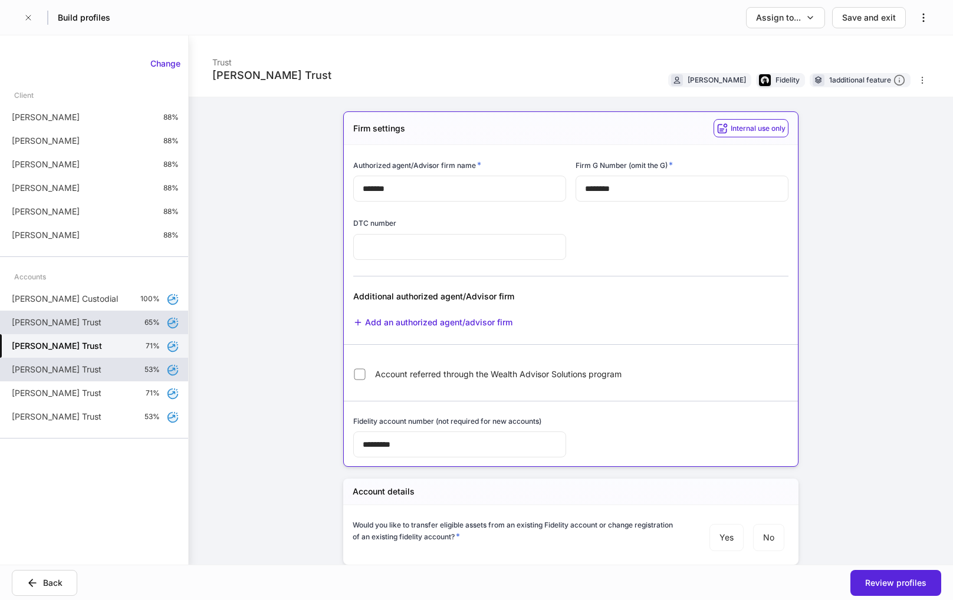
click at [76, 369] on p "[PERSON_NAME] Trust" at bounding box center [57, 370] width 90 height 12
click at [842, 89] on div "Lisa Benson's Trust Trust Lisa Benson Fidelity 1 additional feature" at bounding box center [571, 66] width 764 height 62
click at [843, 74] on div "1 additional feature" at bounding box center [867, 80] width 76 height 12
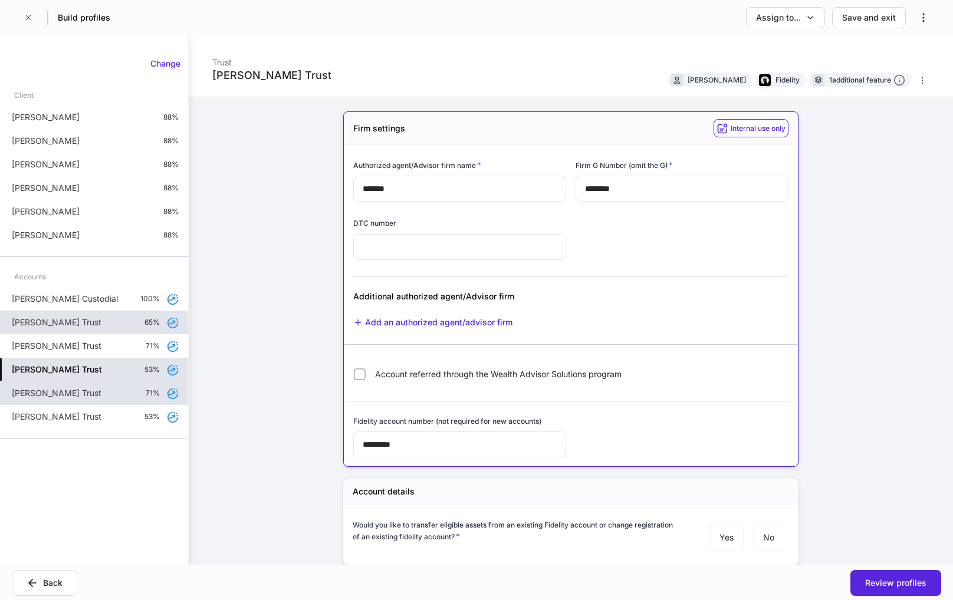
click at [99, 399] on div "[PERSON_NAME] Trust 71%" at bounding box center [94, 394] width 188 height 24
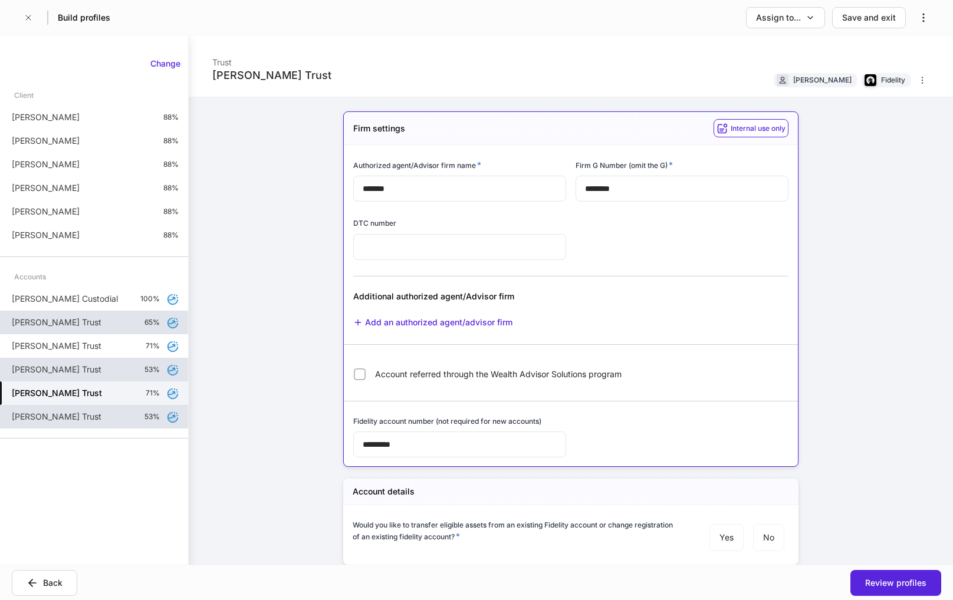
click at [96, 426] on div "[PERSON_NAME] Trust 53%" at bounding box center [94, 417] width 188 height 24
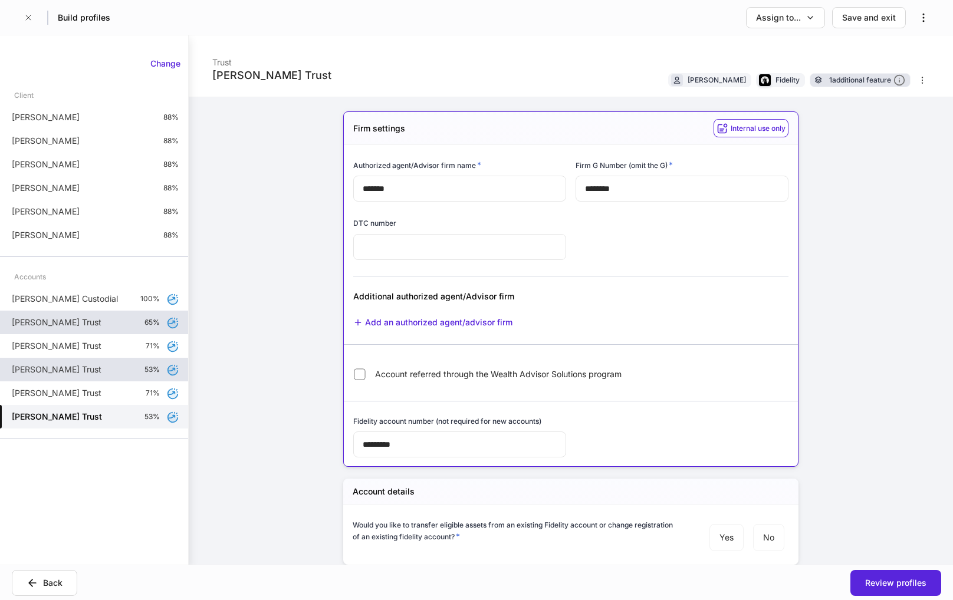
click at [846, 87] on div "1 additional feature" at bounding box center [860, 80] width 101 height 14
click at [880, 222] on div "Lisa Benson's Trust Trust Lisa Benson Fidelity 1 additional feature Firm settin…" at bounding box center [571, 300] width 764 height 530
click at [27, 18] on icon "button" at bounding box center [28, 17] width 5 height 5
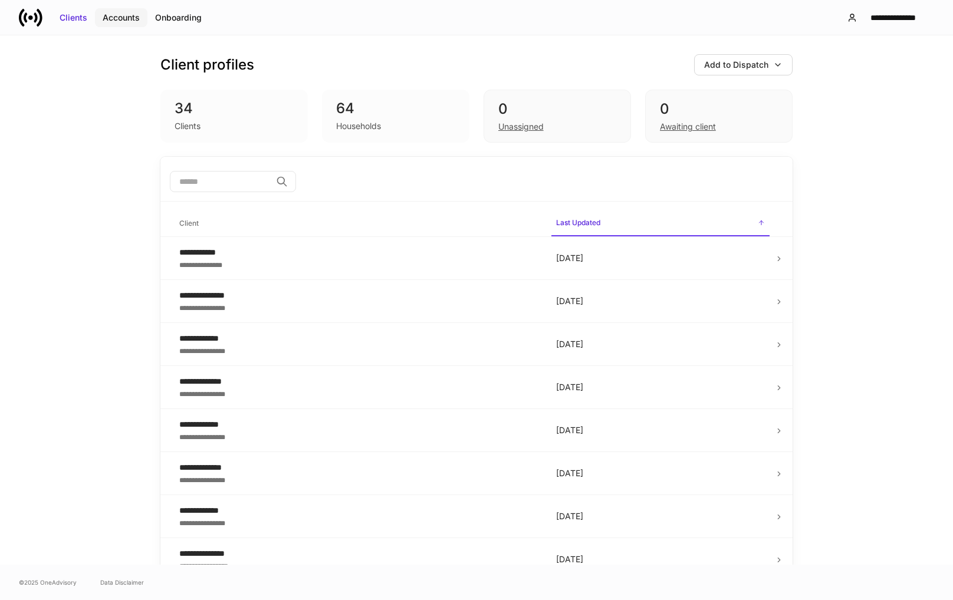
click at [116, 17] on div "Accounts" at bounding box center [121, 18] width 37 height 12
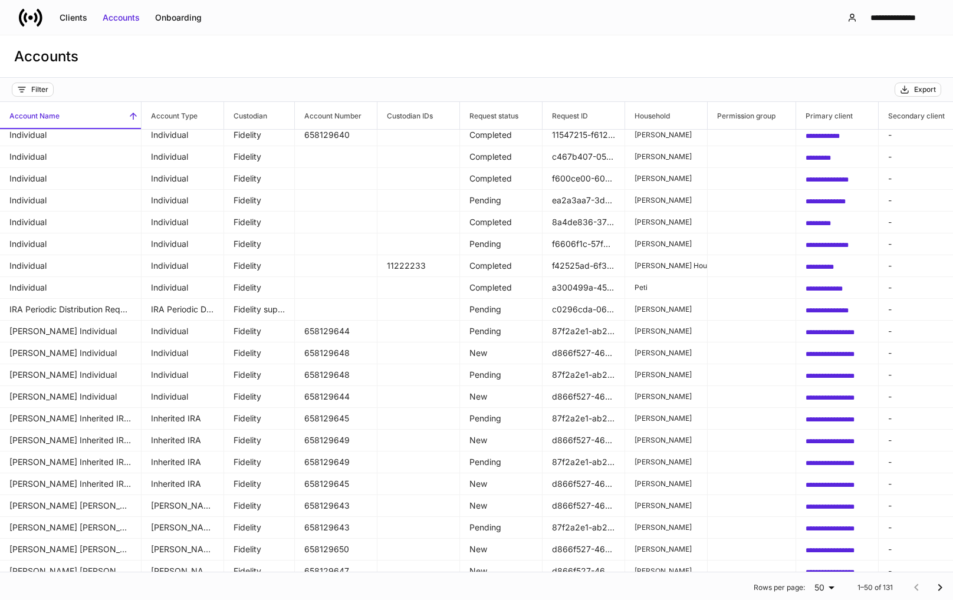
scroll to position [245, 0]
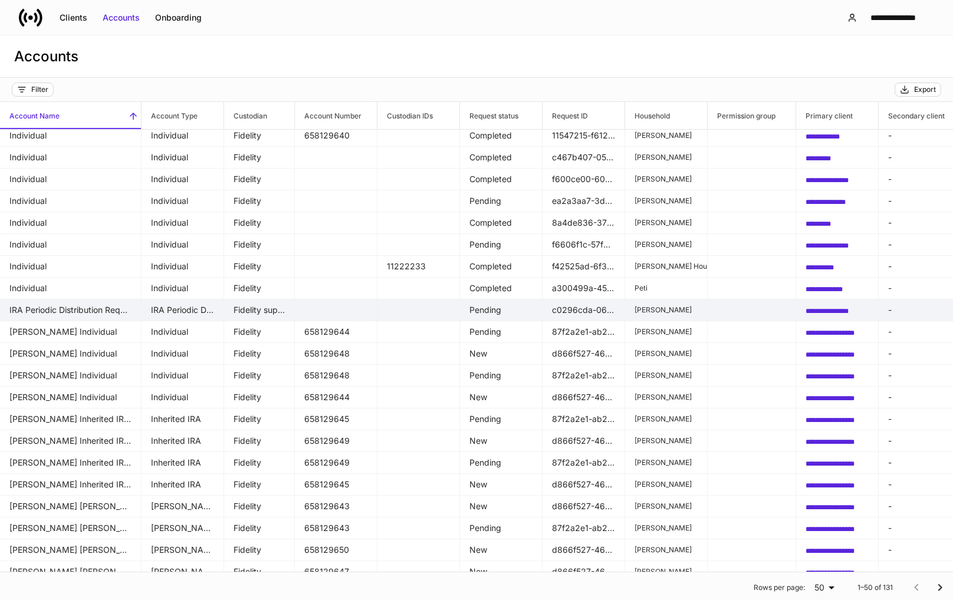
click at [93, 310] on td "IRA Periodic Distribution Request" at bounding box center [71, 311] width 142 height 22
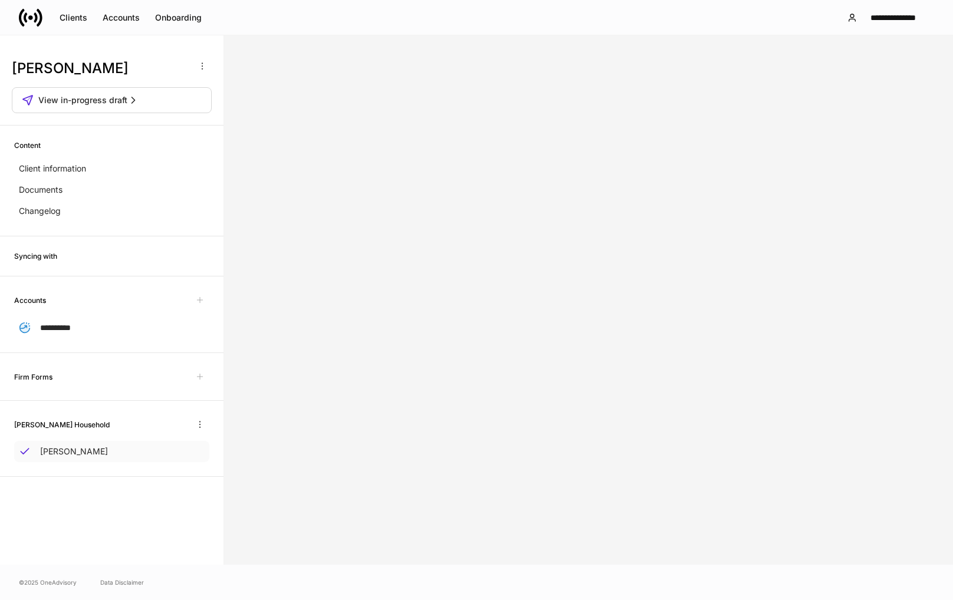
click at [89, 452] on p "Lawrence Jamiel" at bounding box center [74, 452] width 68 height 12
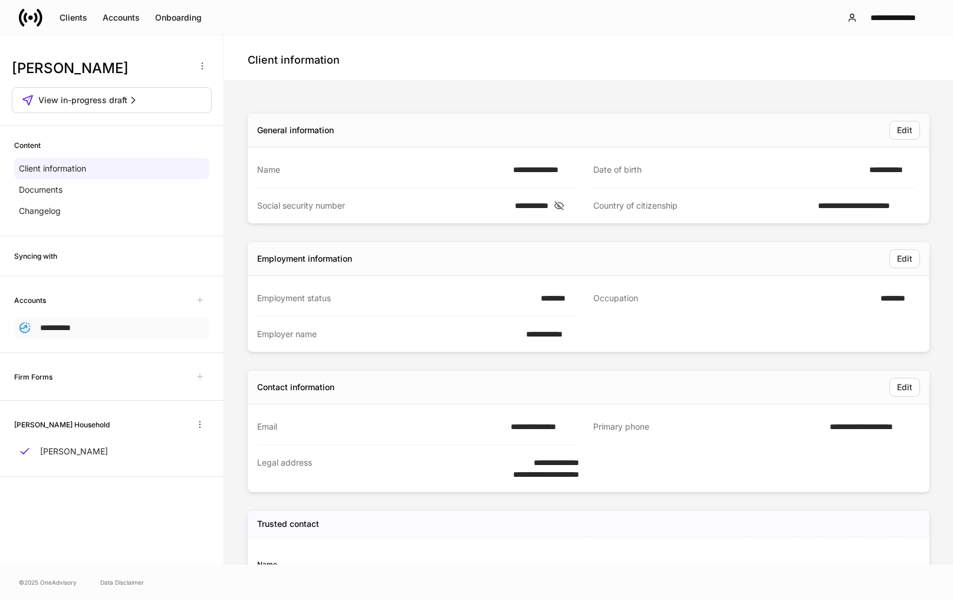
click at [66, 329] on span "**********" at bounding box center [55, 328] width 31 height 8
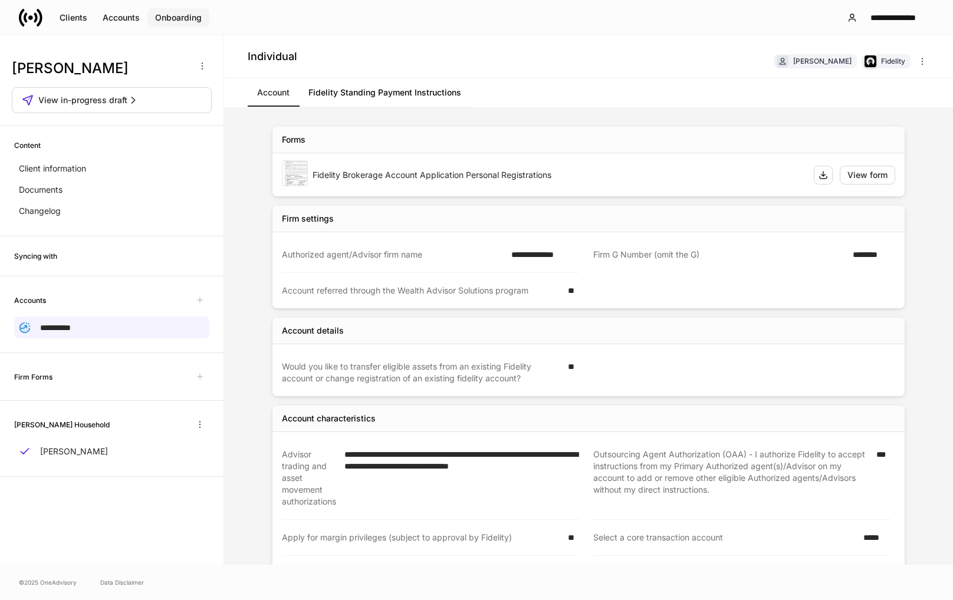
click at [206, 22] on button "Onboarding" at bounding box center [178, 17] width 62 height 19
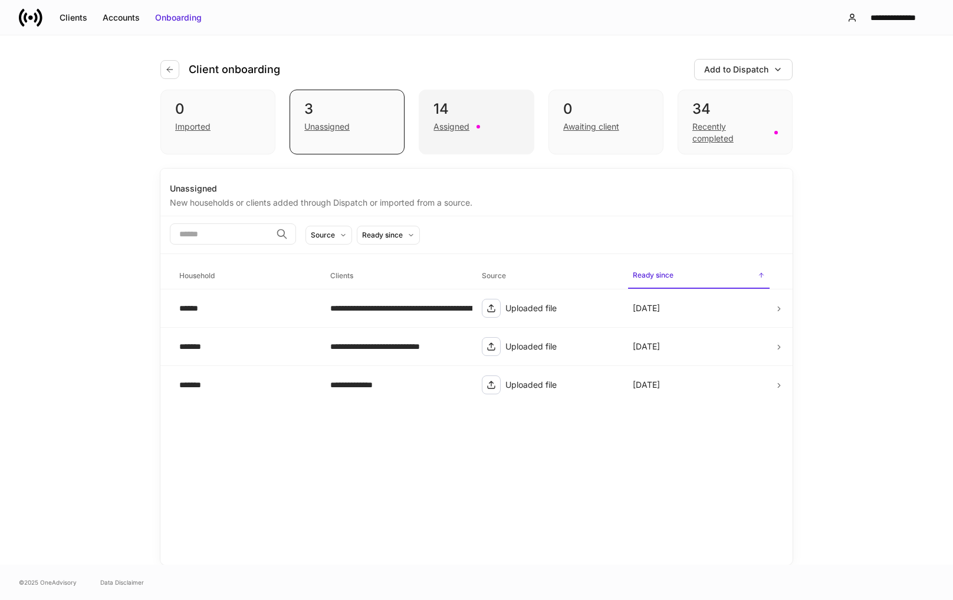
click at [452, 130] on div "Assigned" at bounding box center [452, 127] width 36 height 12
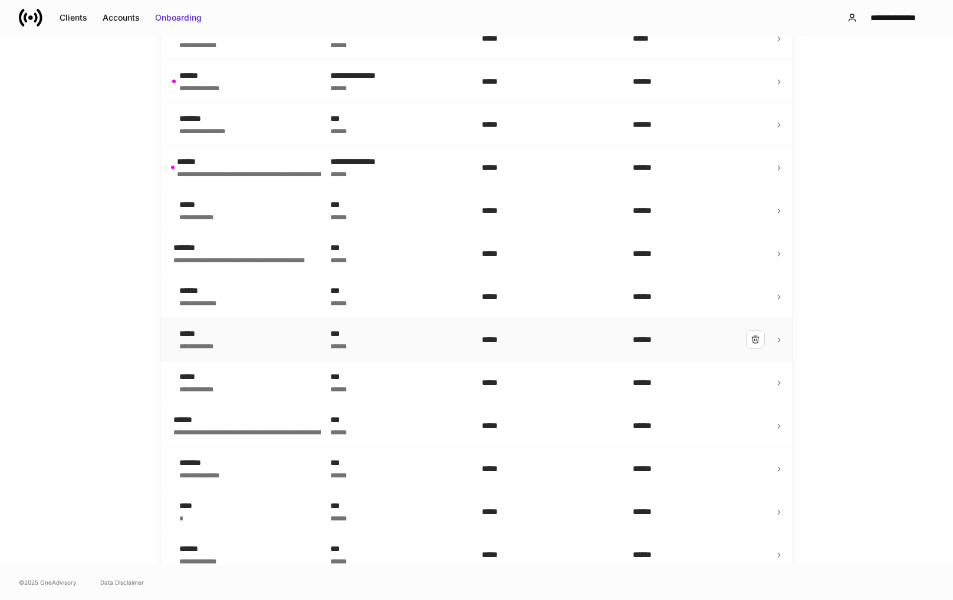
scroll to position [327, 0]
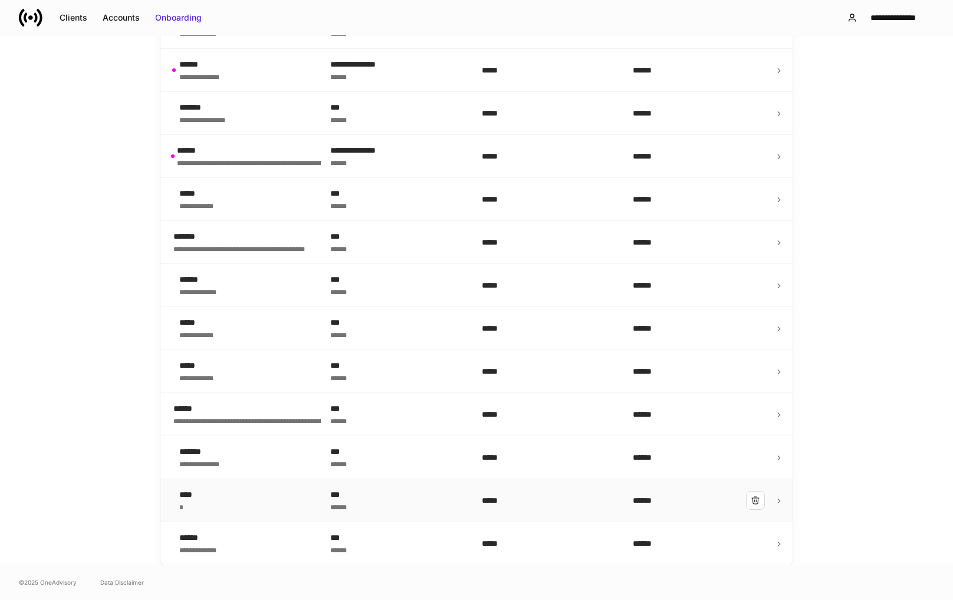
click at [241, 500] on div "**** *" at bounding box center [245, 501] width 132 height 24
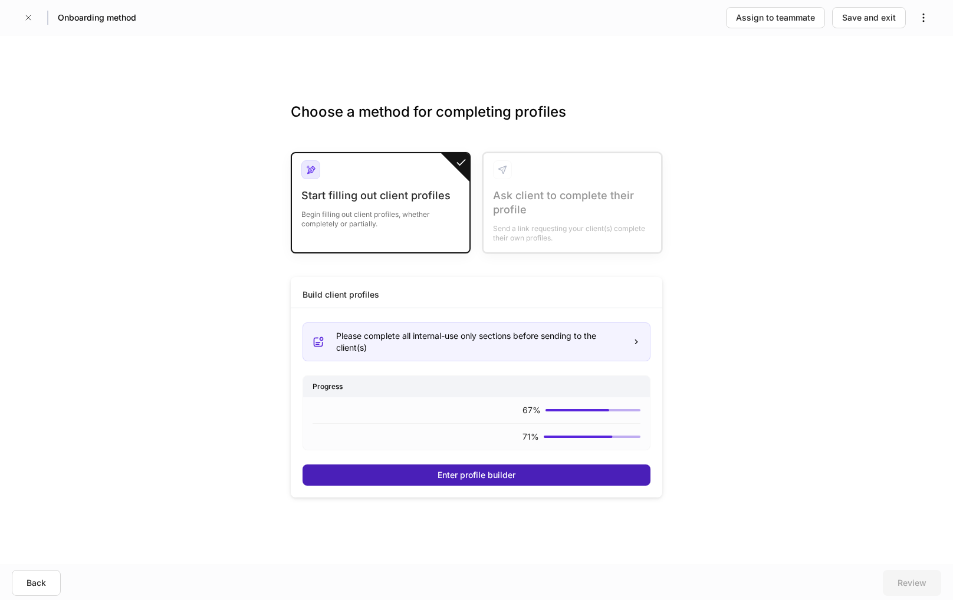
click at [419, 472] on button "Enter profile builder" at bounding box center [477, 475] width 348 height 21
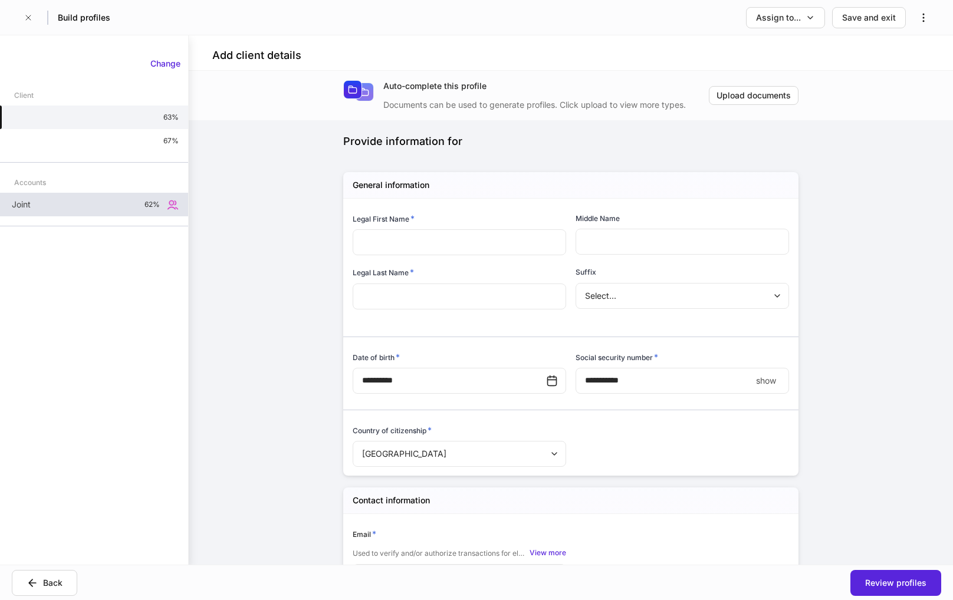
click at [92, 210] on div "Joint 62%" at bounding box center [94, 205] width 188 height 24
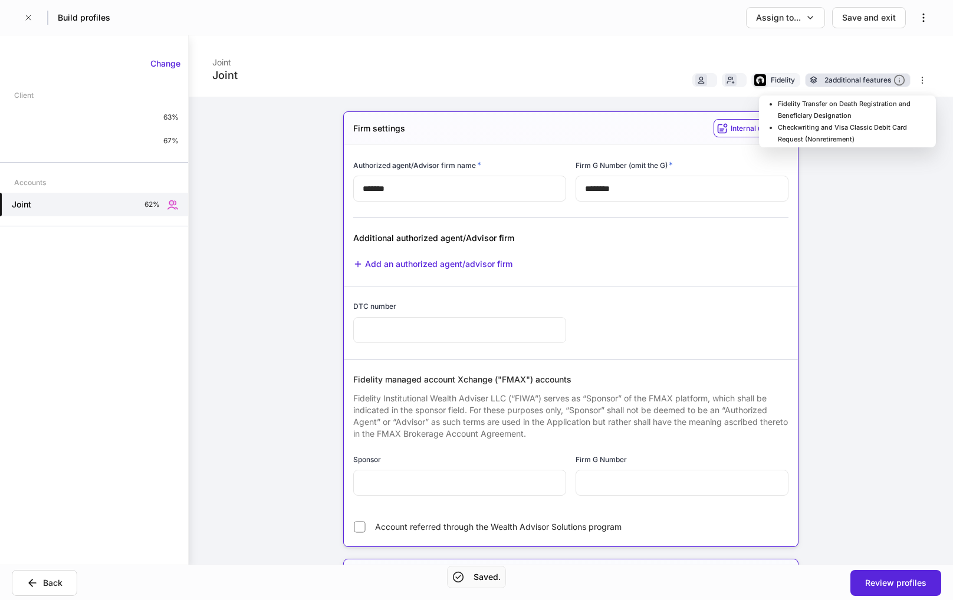
click at [863, 82] on div "2 additional features" at bounding box center [865, 80] width 81 height 12
click at [813, 111] on li "Fidelity Transfer on Death Registration and Beneficiary Designation" at bounding box center [854, 110] width 153 height 24
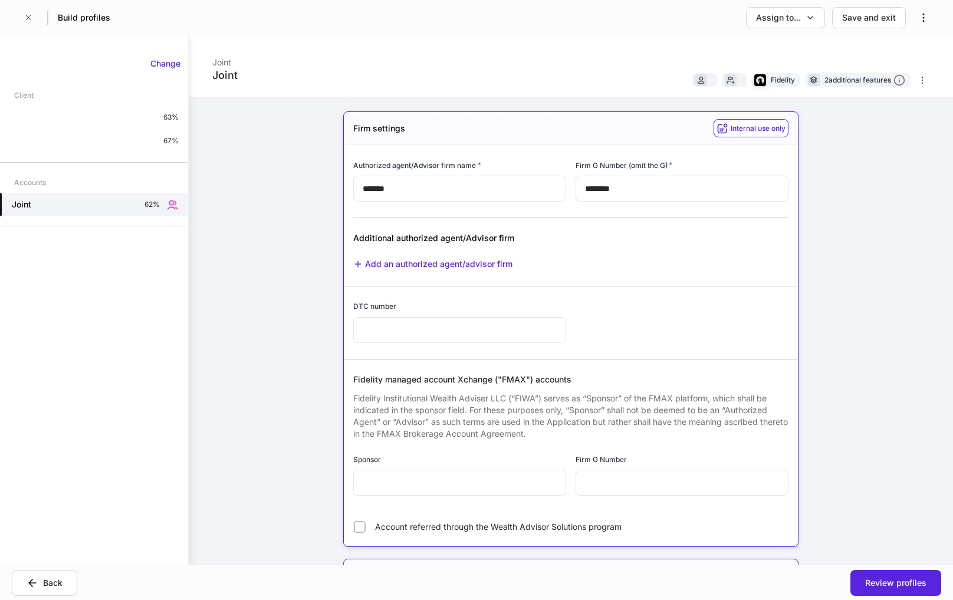
click at [871, 303] on div "Joint Joint Fidelity 2 additional features Firm settings Internal use only Auth…" at bounding box center [571, 300] width 764 height 530
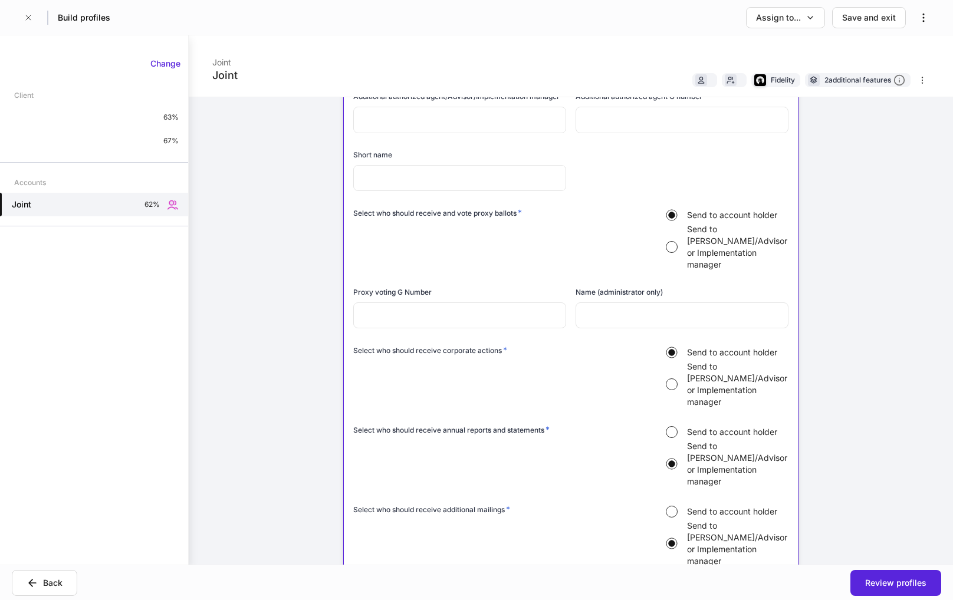
scroll to position [885, 0]
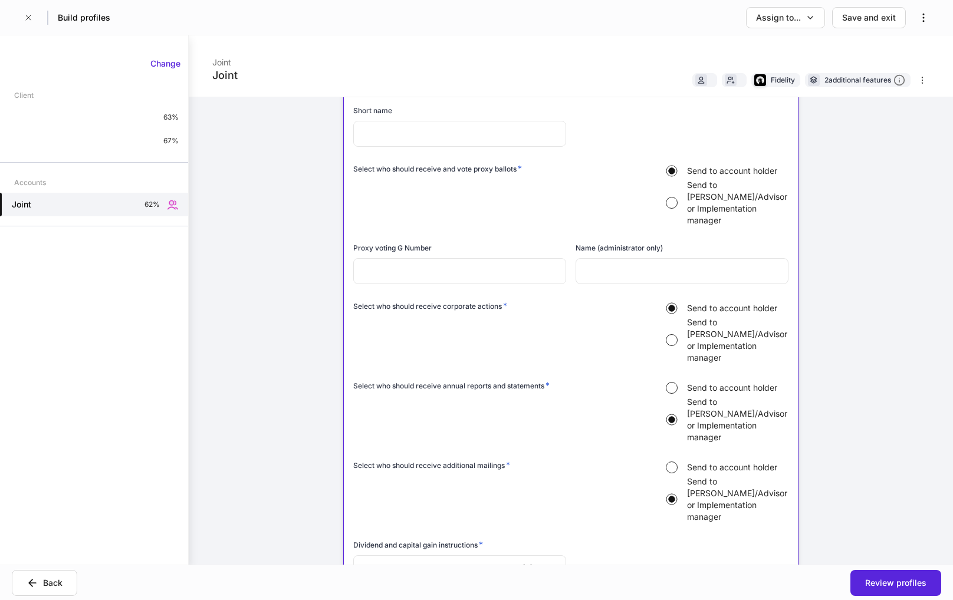
drag, startPoint x: 861, startPoint y: 228, endPoint x: 862, endPoint y: 219, distance: 8.3
click at [861, 226] on div "Joint Joint Fidelity 2 additional features Firm settings Internal use only Auth…" at bounding box center [571, 300] width 764 height 530
click at [890, 321] on div "Joint Joint Fidelity 2 additional features Firm settings Internal use only Auth…" at bounding box center [571, 300] width 764 height 530
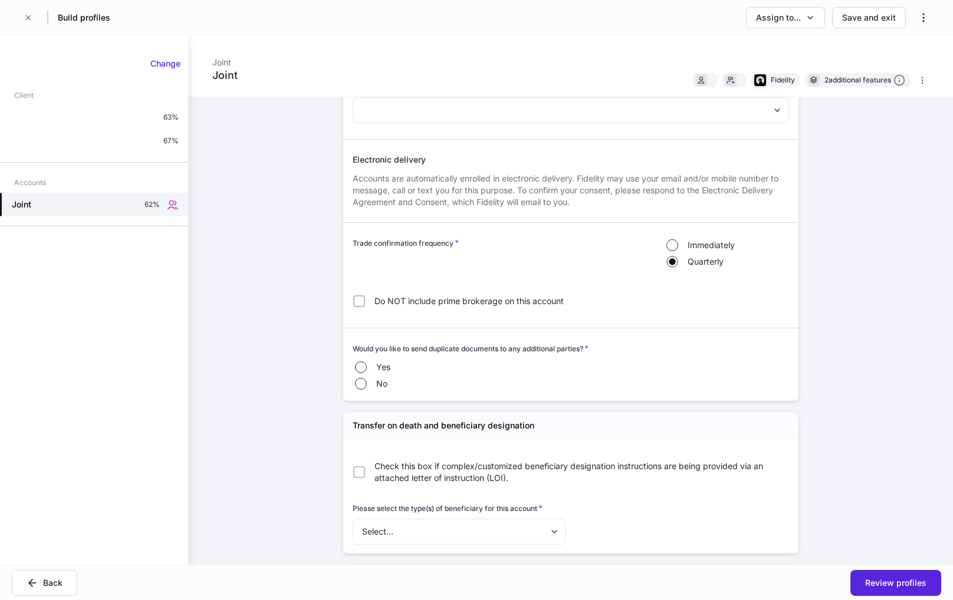
scroll to position [2065, 0]
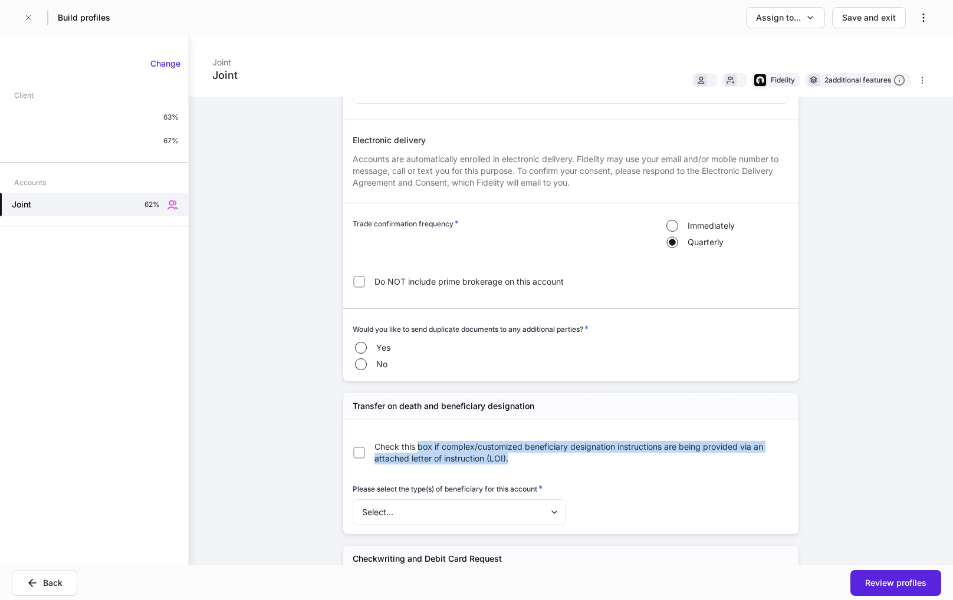
drag, startPoint x: 414, startPoint y: 353, endPoint x: 591, endPoint y: 372, distance: 178.0
click at [591, 439] on label "Check this box if complex/customized beneficiary designation instructions are b…" at bounding box center [564, 453] width 437 height 28
click at [488, 424] on body "Build profiles Assign to... Save and exit Joint Joint Fidelity 2 additional fea…" at bounding box center [476, 300] width 953 height 600
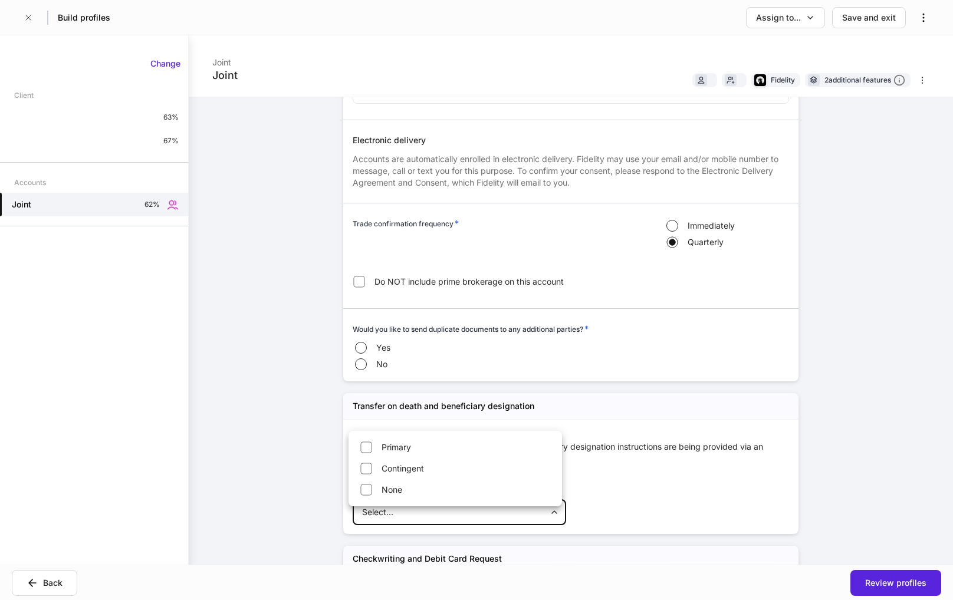
click at [865, 363] on div at bounding box center [476, 300] width 953 height 600
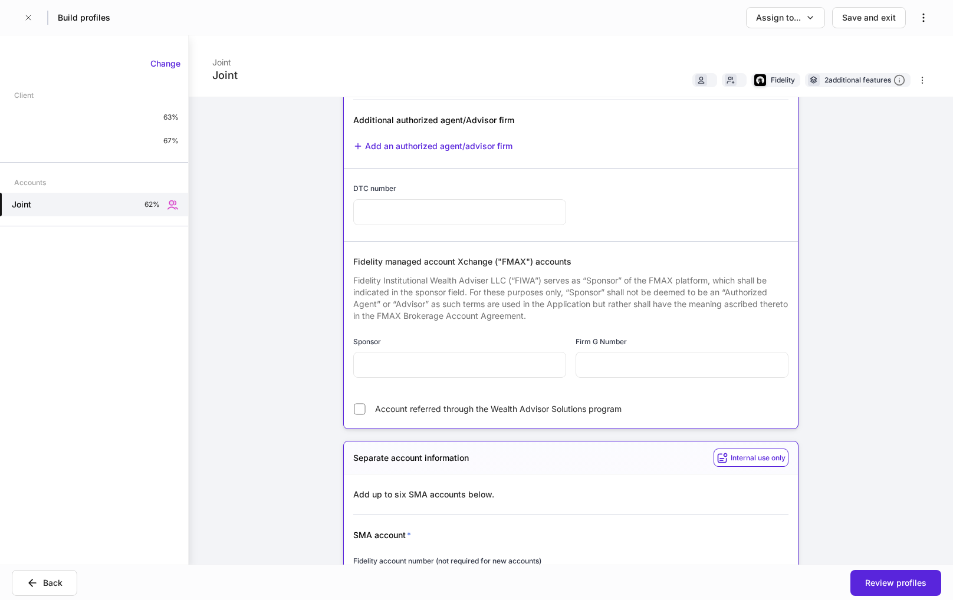
scroll to position [0, 0]
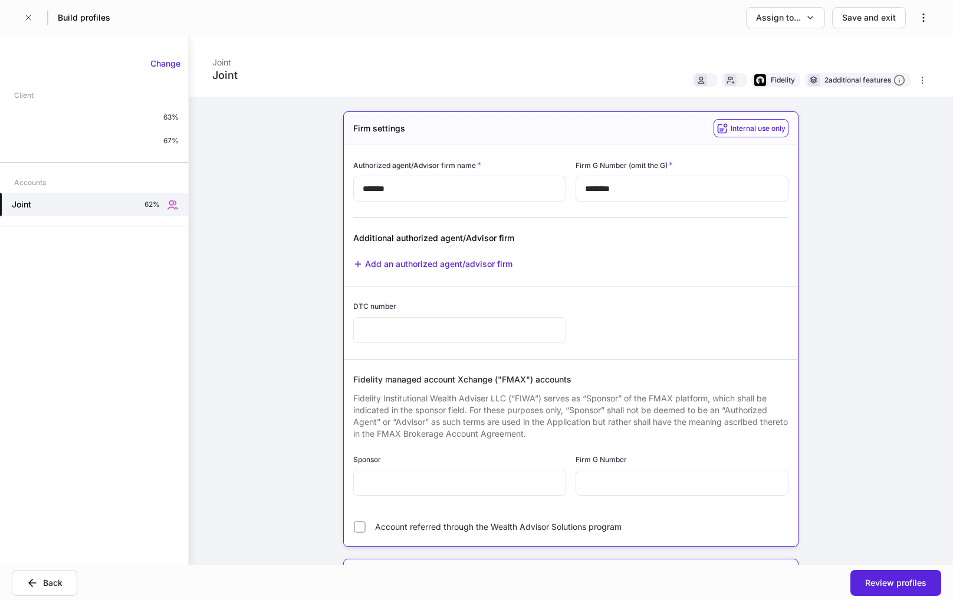
click at [159, 326] on div "Change Client 63% 67% Accounts Joint 62%" at bounding box center [94, 300] width 188 height 501
click at [51, 97] on div "Client" at bounding box center [94, 95] width 188 height 21
click at [18, 99] on div "Client" at bounding box center [23, 95] width 19 height 21
click at [35, 209] on div "Joint 62%" at bounding box center [94, 205] width 188 height 24
click at [28, 17] on icon "button" at bounding box center [28, 17] width 5 height 5
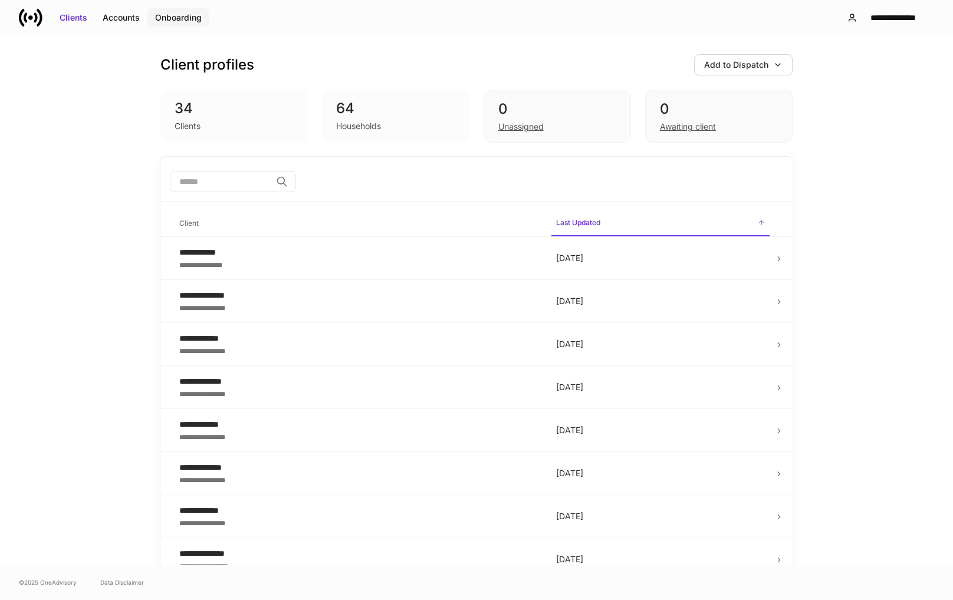
click at [178, 19] on div "Onboarding" at bounding box center [178, 18] width 47 height 12
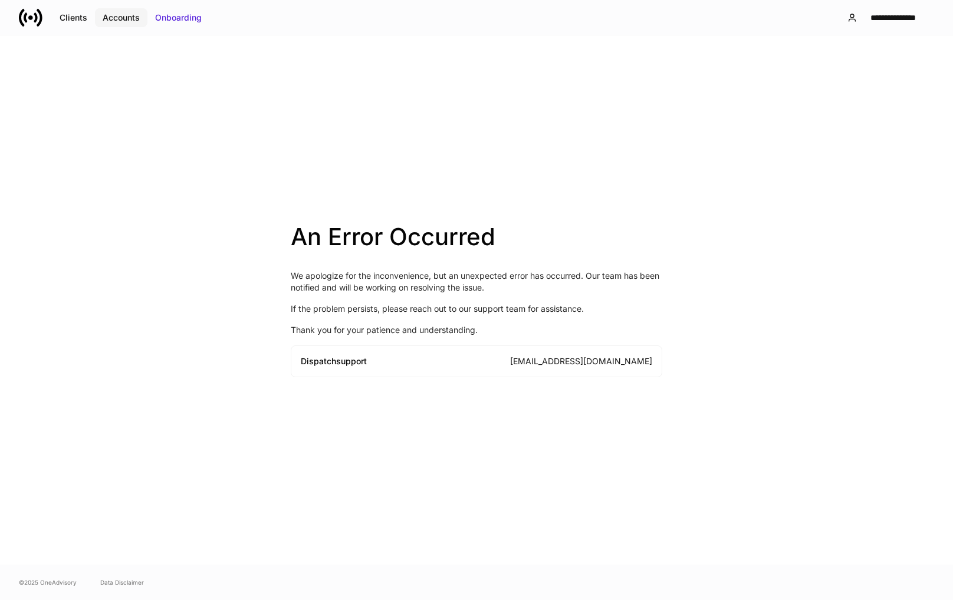
click at [117, 12] on div "Accounts" at bounding box center [121, 18] width 37 height 12
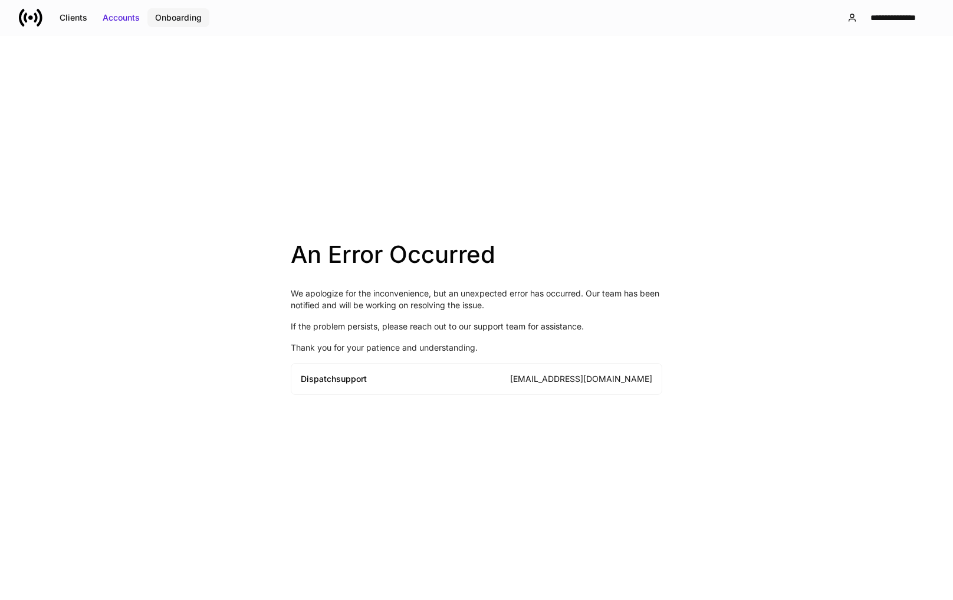
click at [165, 15] on div "Onboarding" at bounding box center [178, 18] width 47 height 12
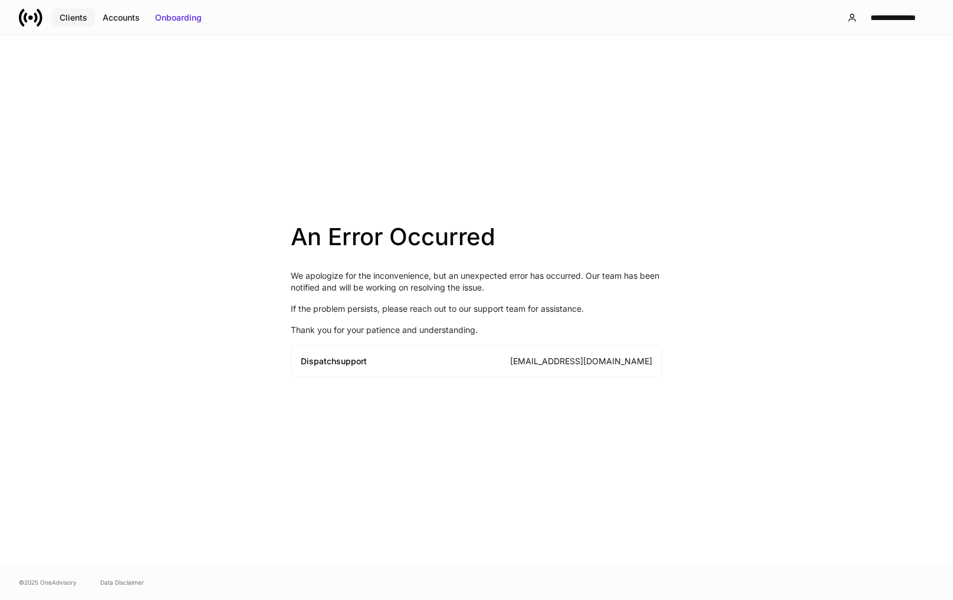
click at [71, 19] on div "Clients" at bounding box center [74, 18] width 28 height 12
click at [556, 130] on div "An Error Occurred We apologize for the inconvenience, but an unexpected error h…" at bounding box center [476, 300] width 953 height 530
click at [626, 103] on div "An Error Occurred We apologize for the inconvenience, but an unexpected error h…" at bounding box center [476, 300] width 953 height 530
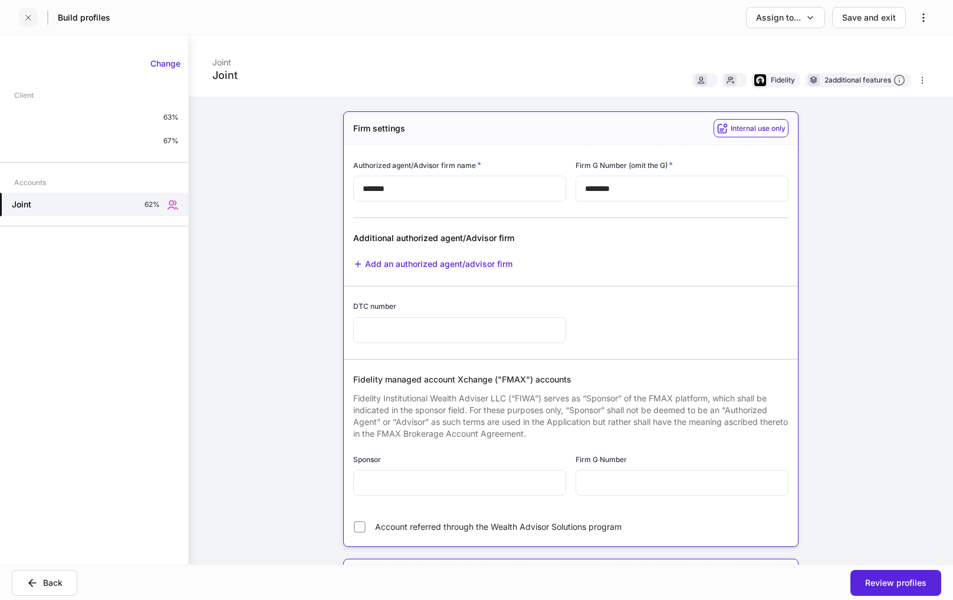
click at [29, 18] on icon "button" at bounding box center [28, 17] width 5 height 5
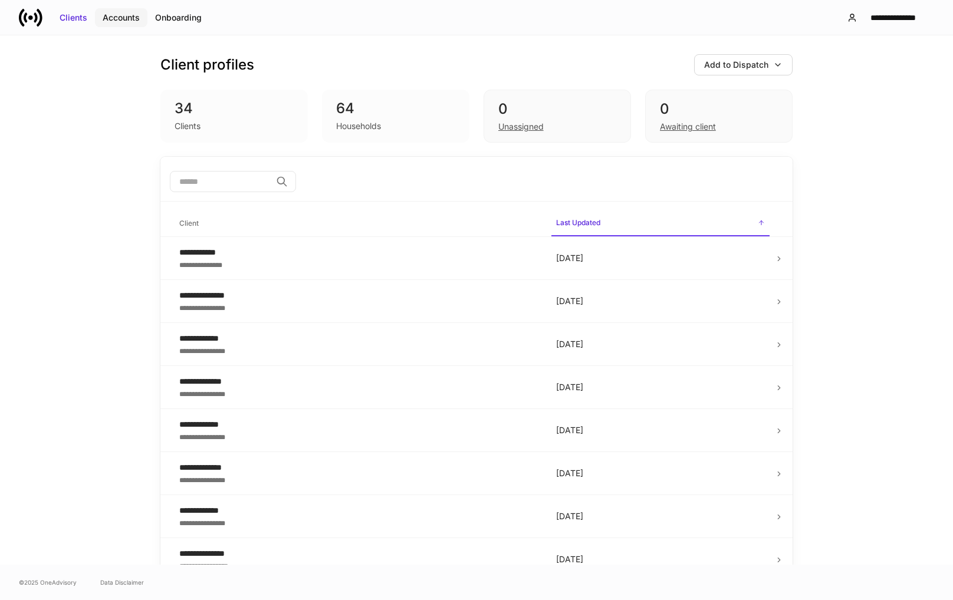
click at [132, 19] on div "Accounts" at bounding box center [121, 18] width 37 height 12
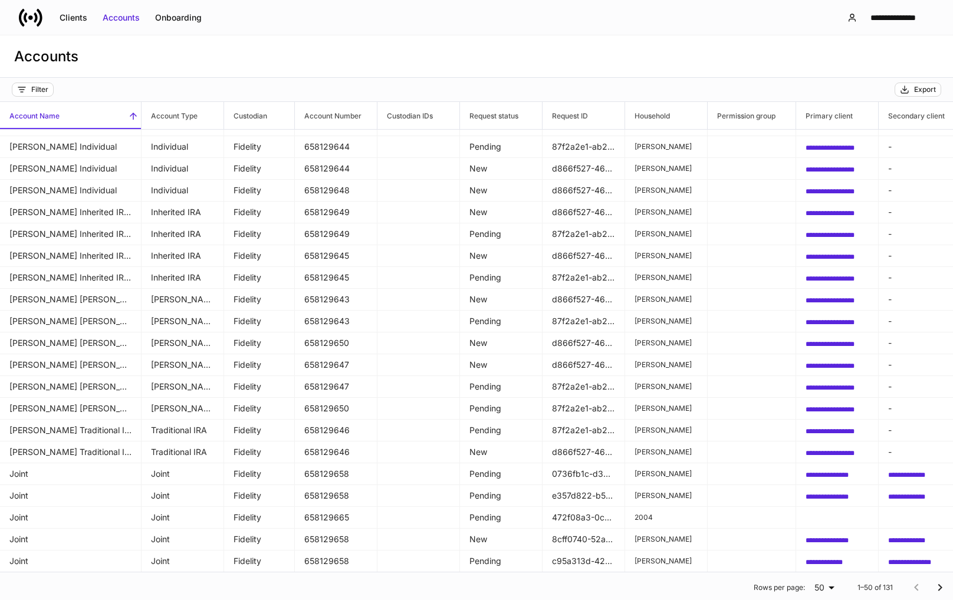
scroll to position [363, 0]
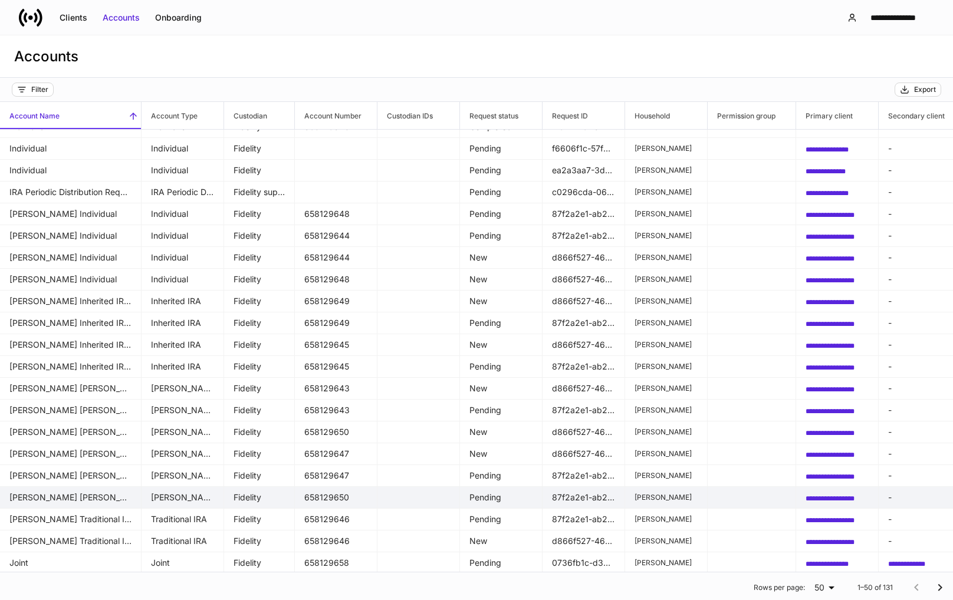
click at [35, 502] on td "Jacqueline Abbott's Roth IRA" at bounding box center [71, 498] width 142 height 22
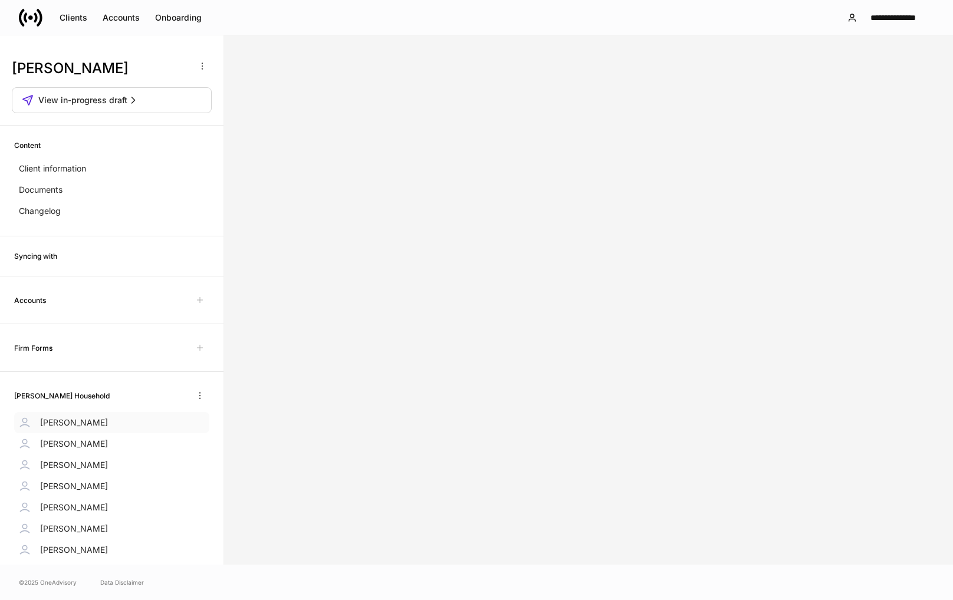
click at [94, 418] on p "[PERSON_NAME]" at bounding box center [74, 423] width 68 height 12
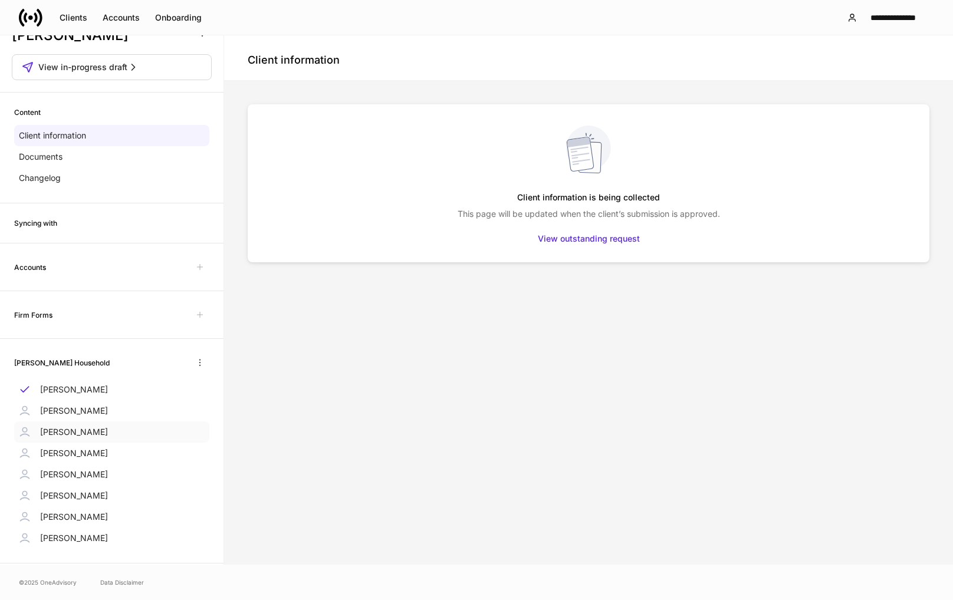
scroll to position [51, 0]
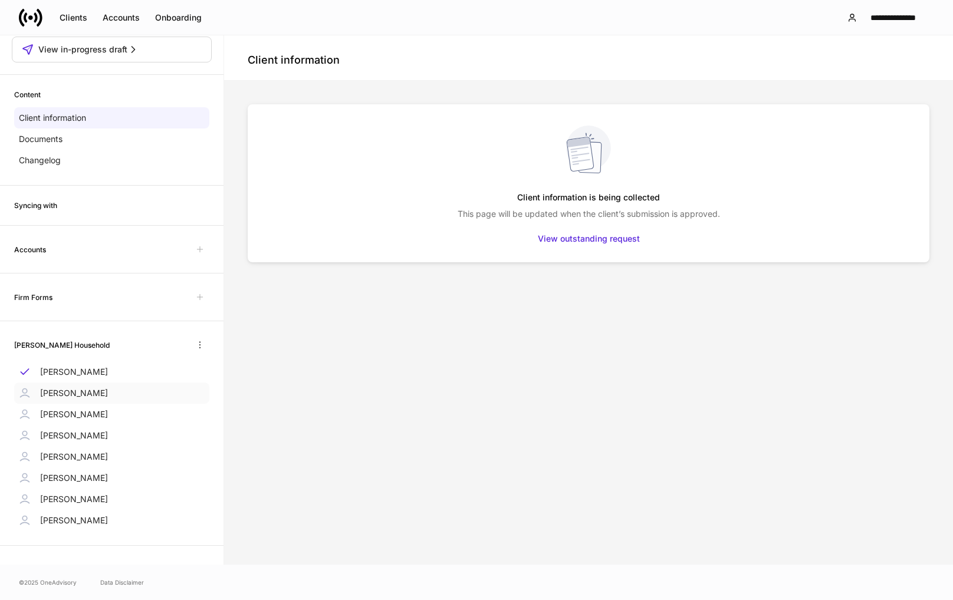
click at [91, 395] on p "[PERSON_NAME]" at bounding box center [74, 394] width 68 height 12
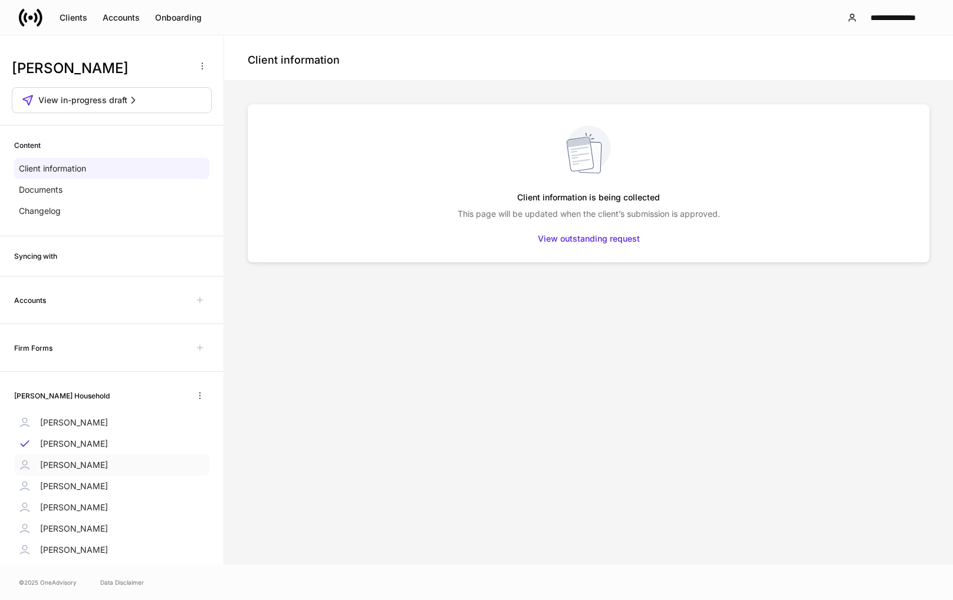
click at [78, 465] on p "[PERSON_NAME]" at bounding box center [74, 466] width 68 height 12
click at [85, 99] on span "View in-progress draft" at bounding box center [82, 100] width 89 height 12
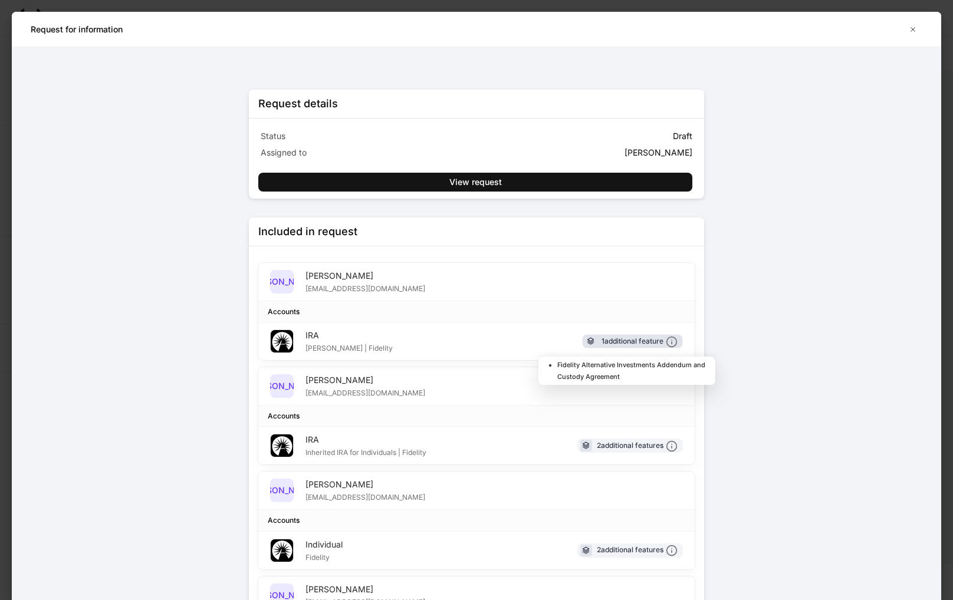
click at [611, 341] on div "1 additional feature" at bounding box center [640, 342] width 76 height 12
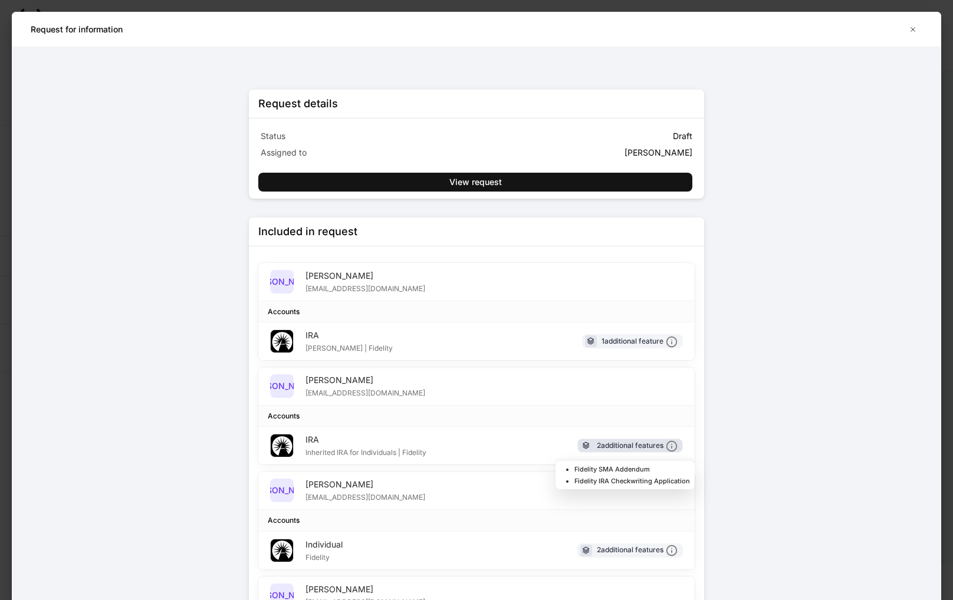
click at [655, 443] on div "2 additional features" at bounding box center [637, 446] width 81 height 12
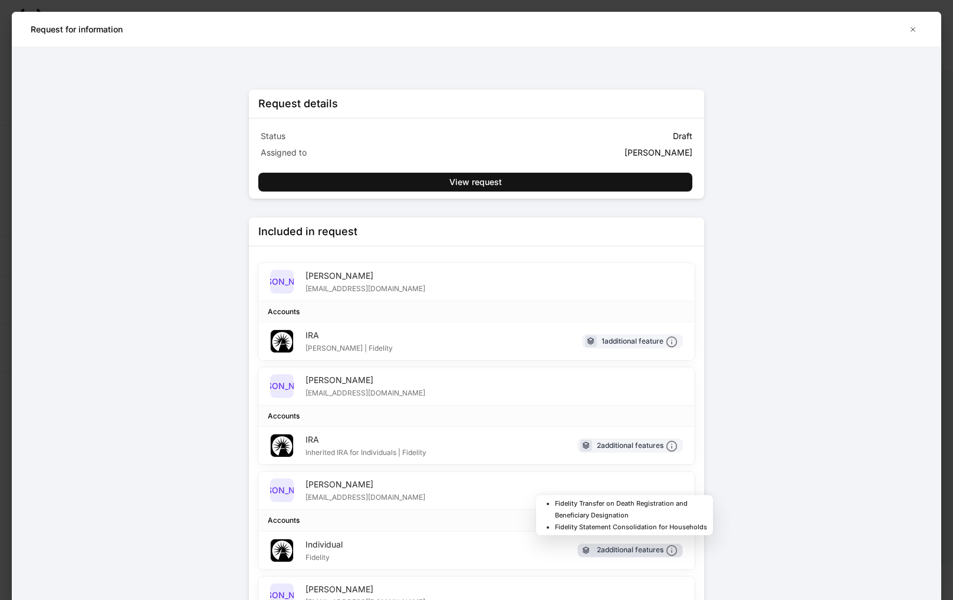
click at [652, 552] on div "2 additional features" at bounding box center [637, 550] width 81 height 12
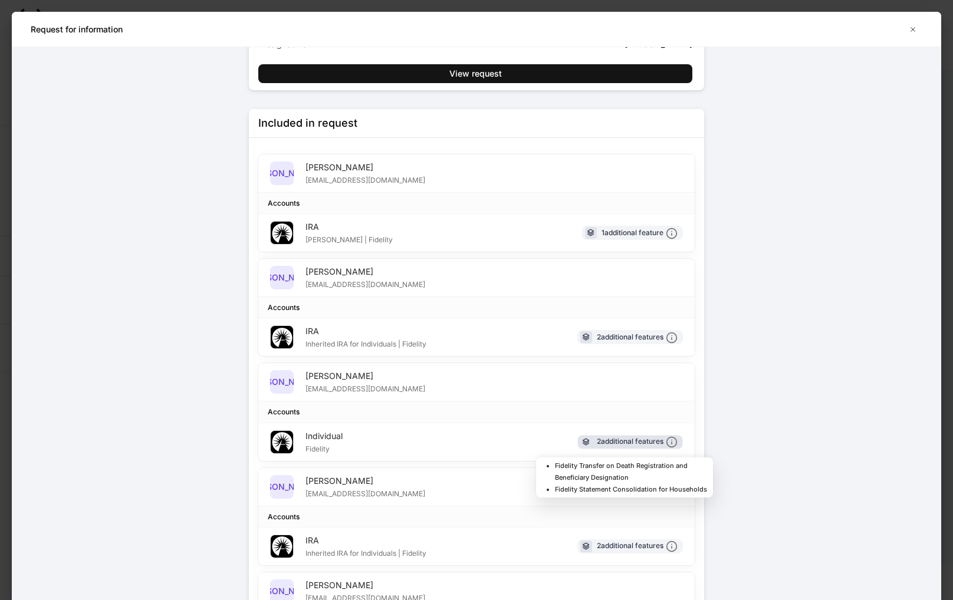
scroll to position [177, 0]
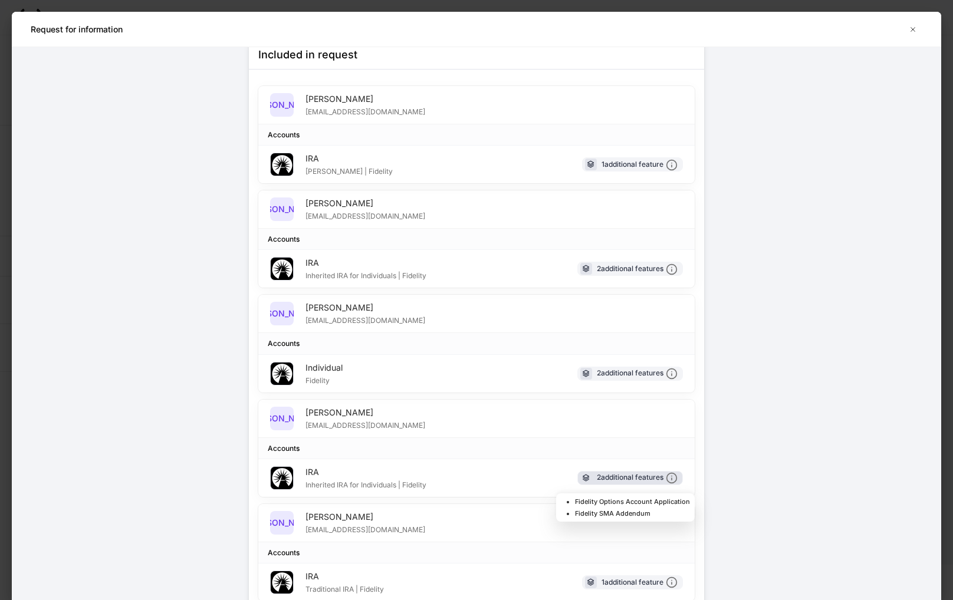
click at [638, 480] on div "2 additional features" at bounding box center [637, 478] width 81 height 12
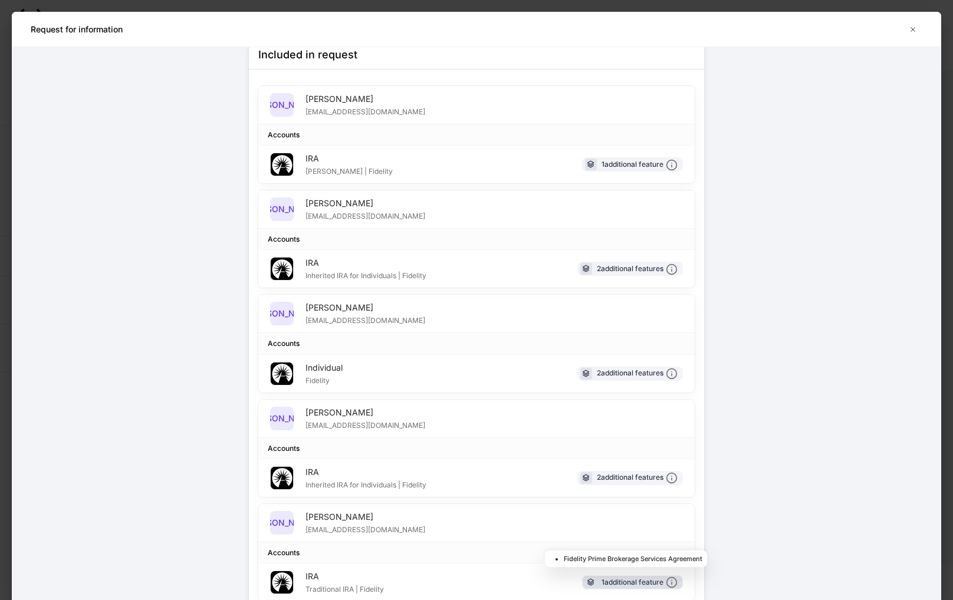
click at [641, 583] on div "1 additional feature" at bounding box center [640, 583] width 76 height 12
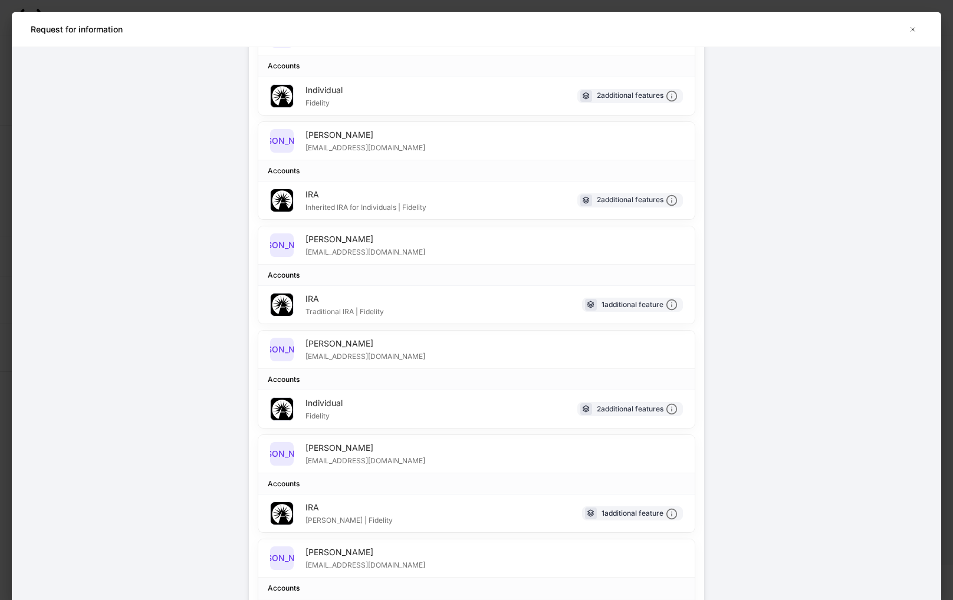
scroll to position [541, 0]
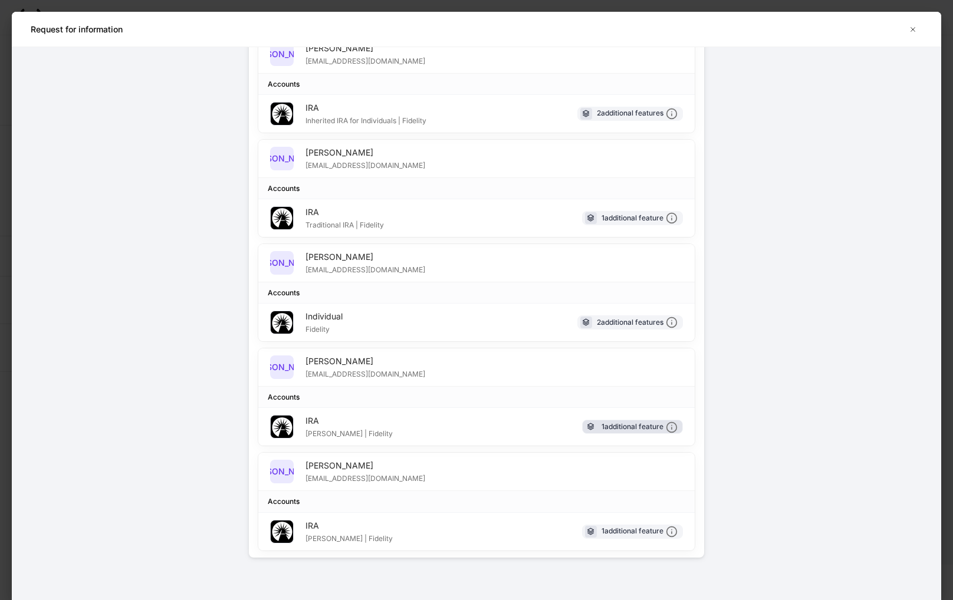
click at [666, 427] on icon at bounding box center [672, 428] width 12 height 12
click at [629, 532] on div "1 additional feature" at bounding box center [640, 532] width 76 height 12
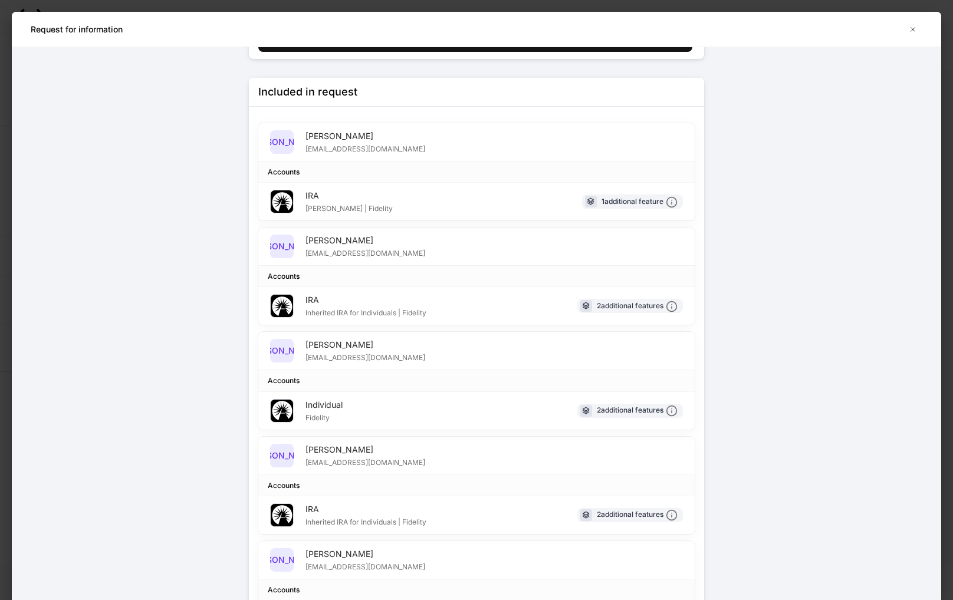
scroll to position [0, 0]
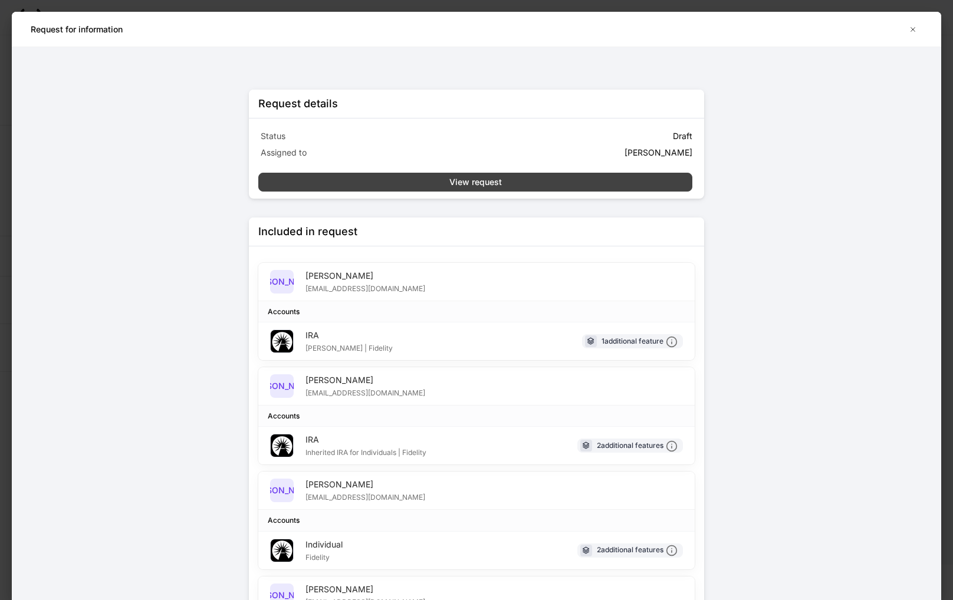
click at [485, 182] on div "View request" at bounding box center [475, 182] width 52 height 12
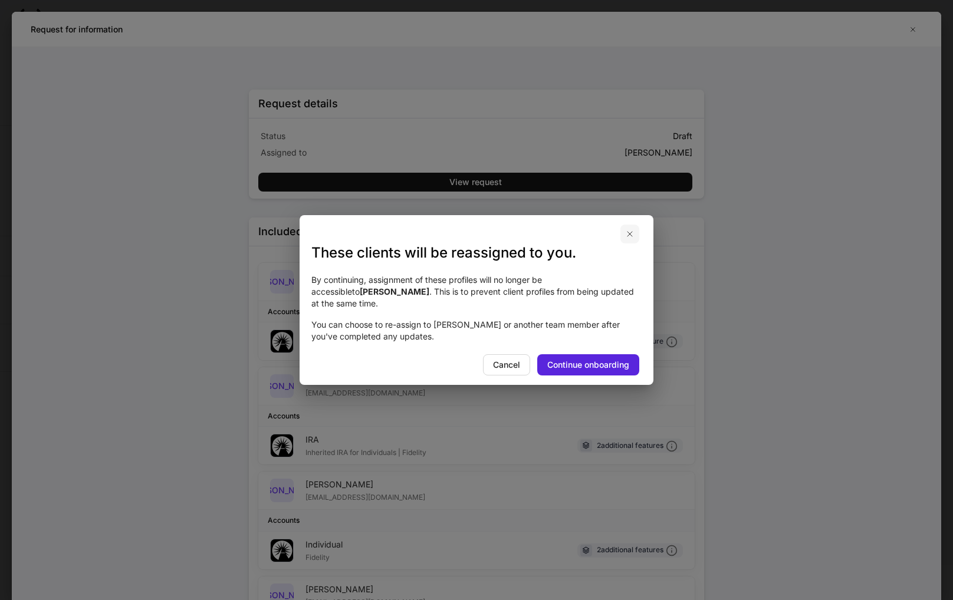
click at [625, 238] on icon "button" at bounding box center [629, 233] width 9 height 9
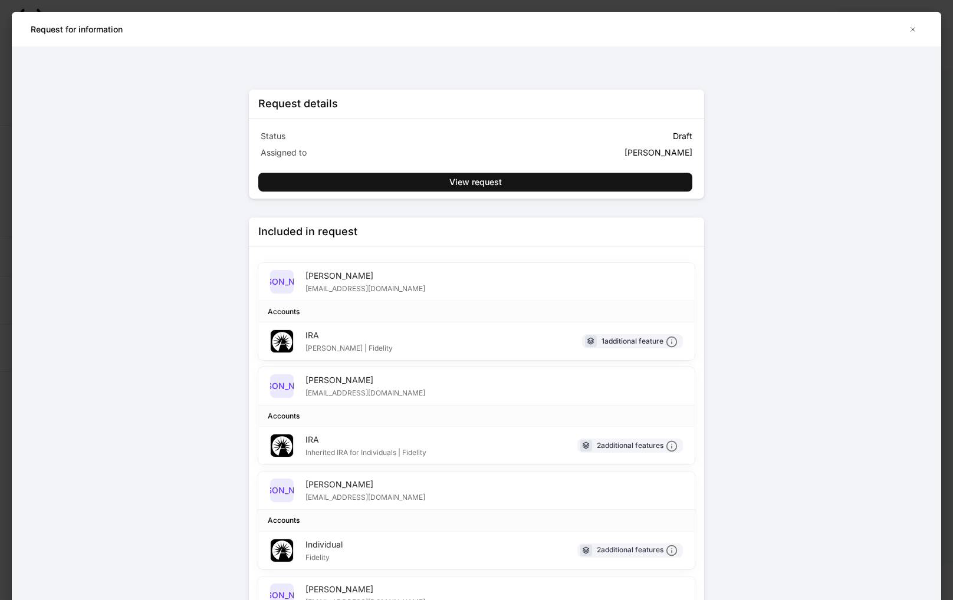
click at [913, 27] on icon "button" at bounding box center [912, 29] width 9 height 9
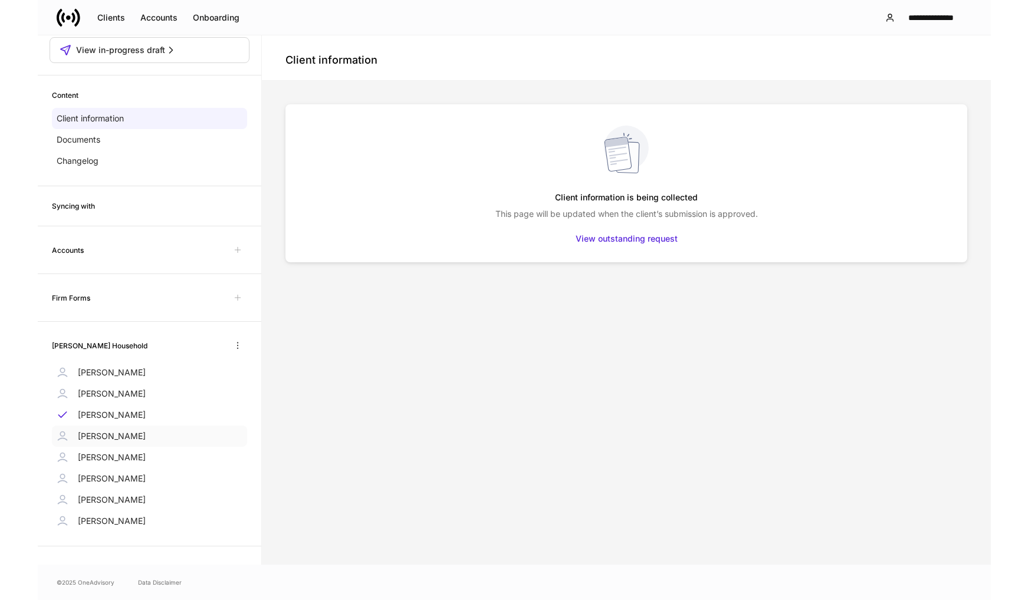
scroll to position [51, 0]
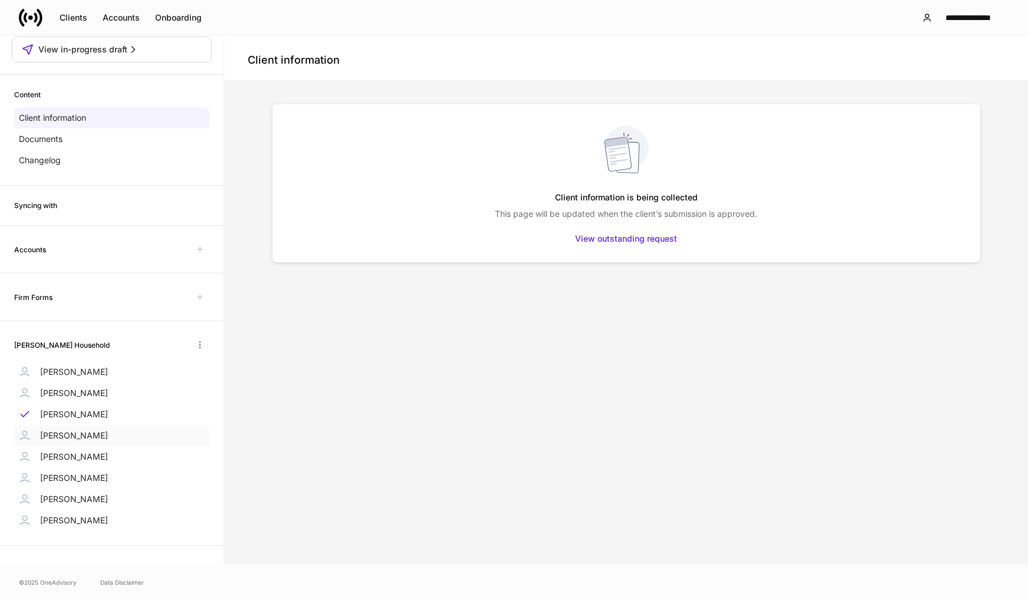
click at [89, 446] on div "[PERSON_NAME]" at bounding box center [111, 435] width 195 height 21
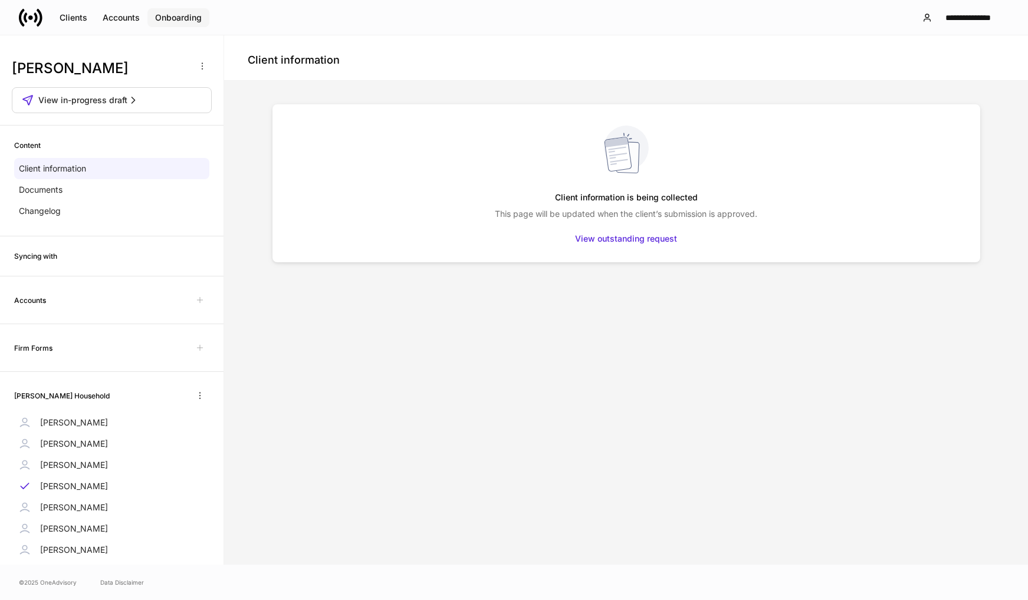
click at [175, 18] on div "Onboarding" at bounding box center [178, 18] width 47 height 12
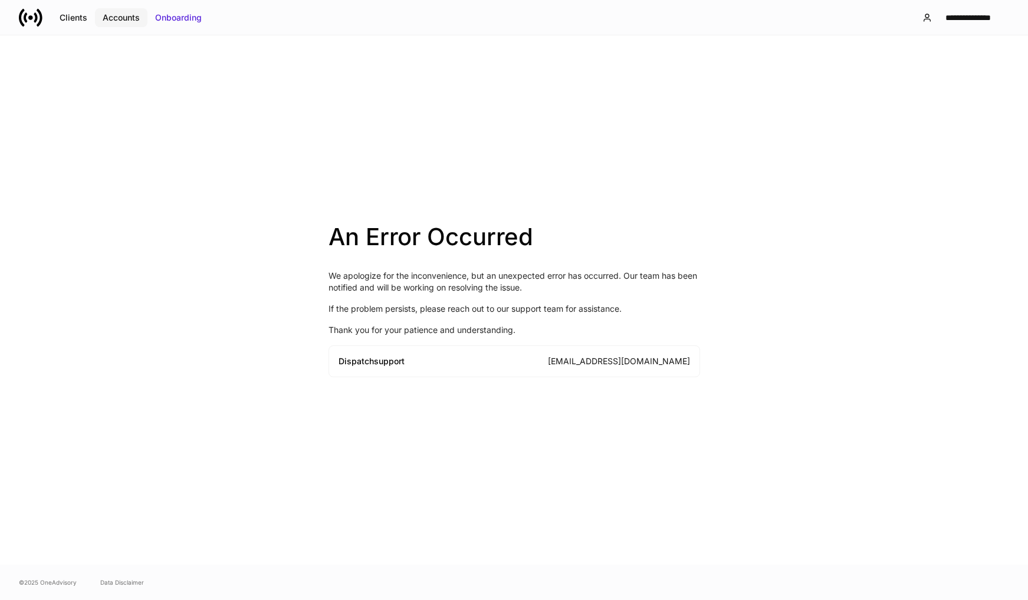
click at [133, 17] on div "Accounts" at bounding box center [121, 18] width 37 height 12
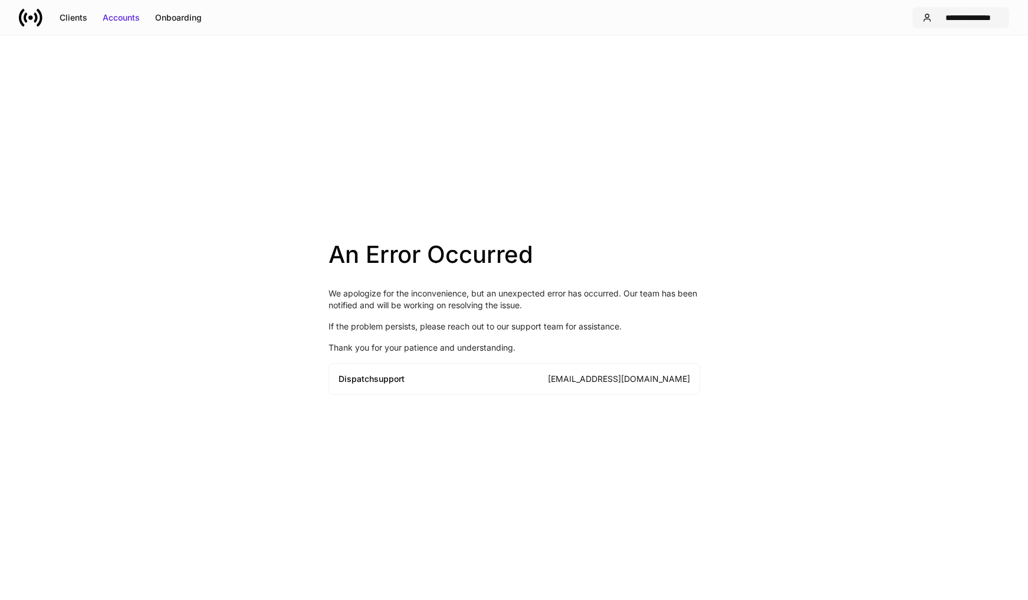
click at [953, 24] on button "**********" at bounding box center [961, 17] width 97 height 21
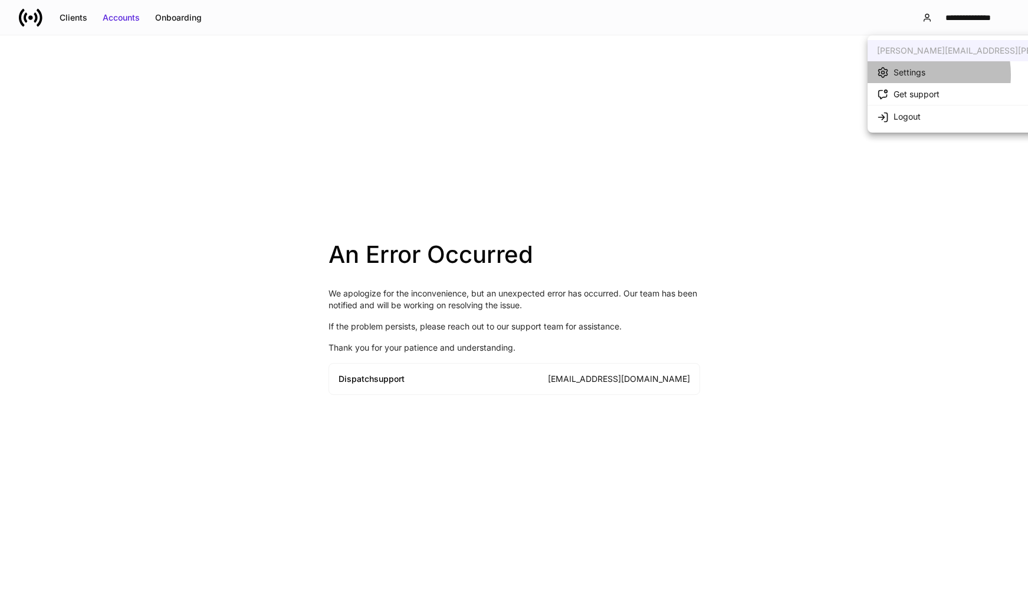
click at [912, 75] on div "Settings" at bounding box center [910, 73] width 32 height 12
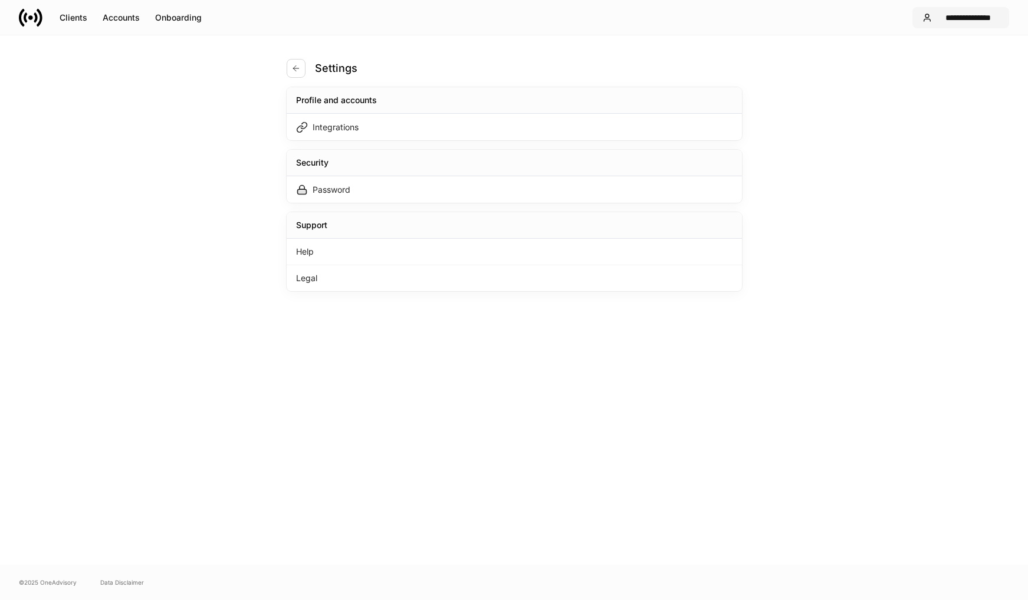
click at [953, 20] on div "**********" at bounding box center [968, 18] width 63 height 12
click at [907, 95] on div "Get support" at bounding box center [917, 94] width 46 height 12
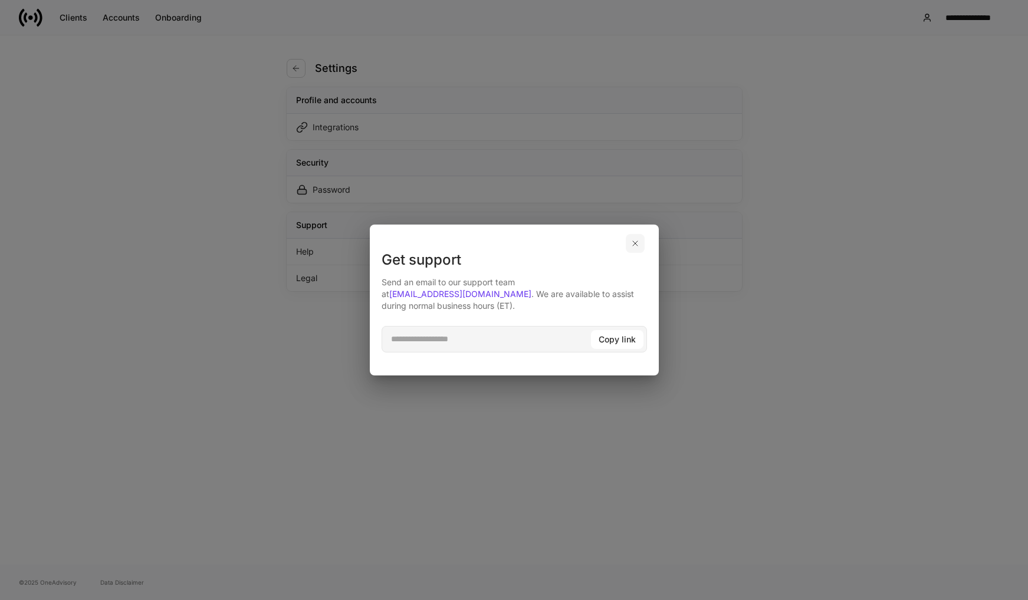
click at [640, 249] on button "button" at bounding box center [635, 243] width 19 height 19
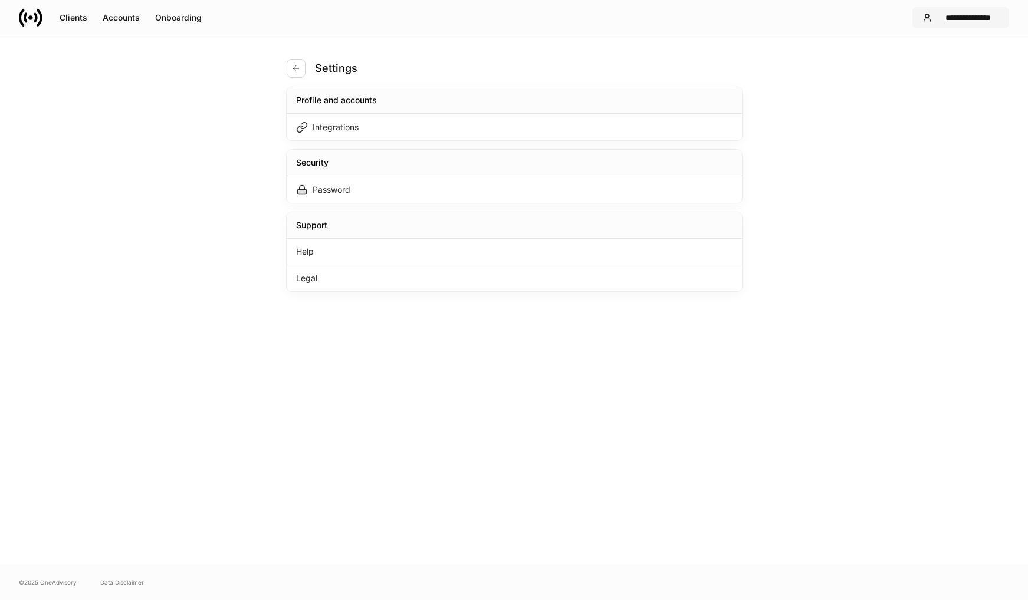
click at [953, 17] on div "**********" at bounding box center [968, 18] width 63 height 12
click at [659, 52] on div at bounding box center [514, 300] width 1028 height 600
click at [20, 18] on icon at bounding box center [22, 17] width 6 height 18
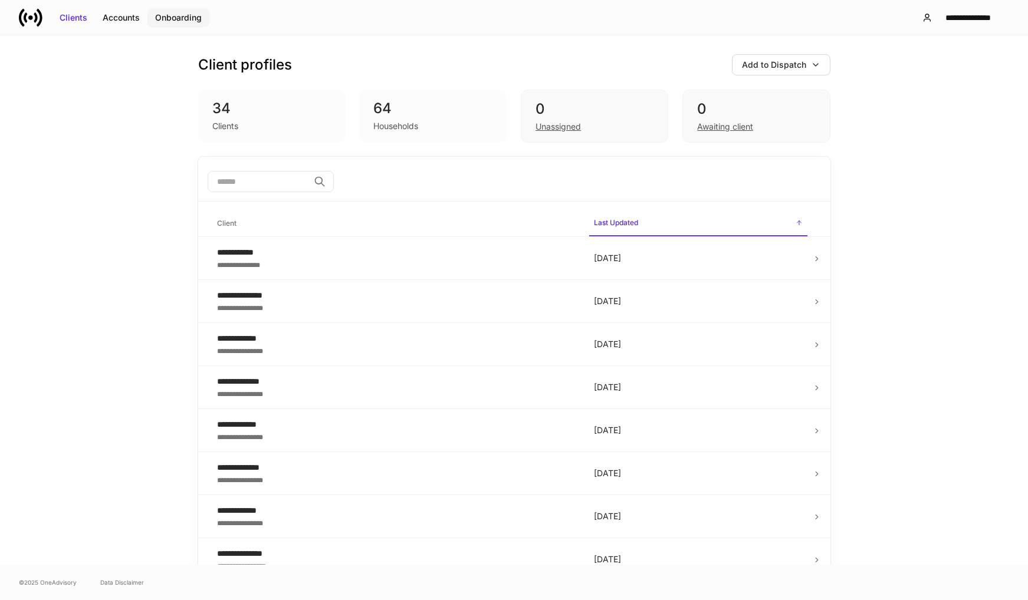
click at [187, 18] on div "Onboarding" at bounding box center [178, 18] width 47 height 12
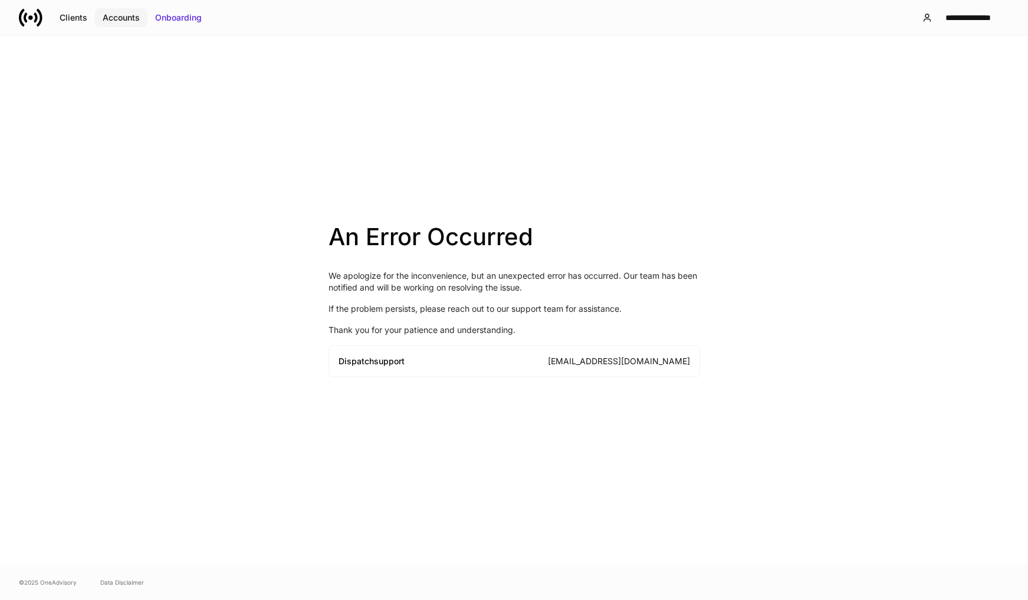
click at [100, 9] on button "Accounts" at bounding box center [121, 17] width 52 height 19
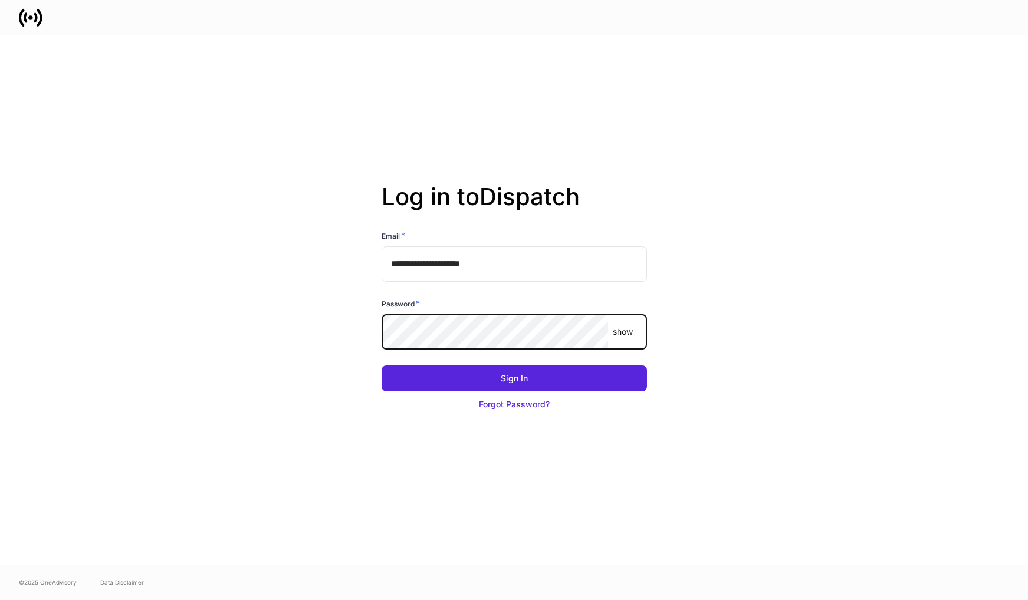
click at [382, 366] on button "Sign In" at bounding box center [514, 379] width 265 height 26
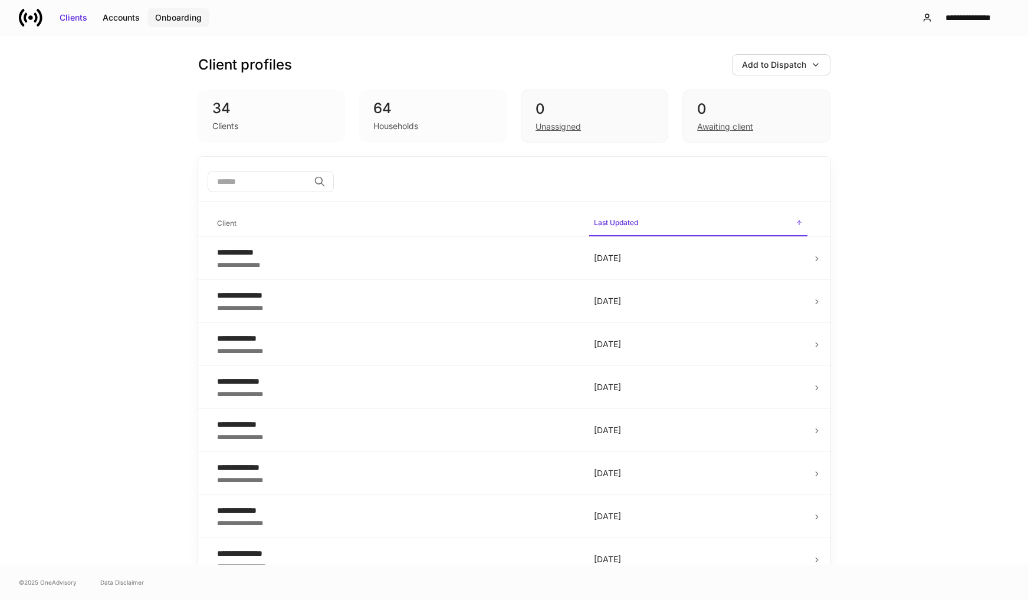
click at [189, 26] on button "Onboarding" at bounding box center [178, 17] width 62 height 19
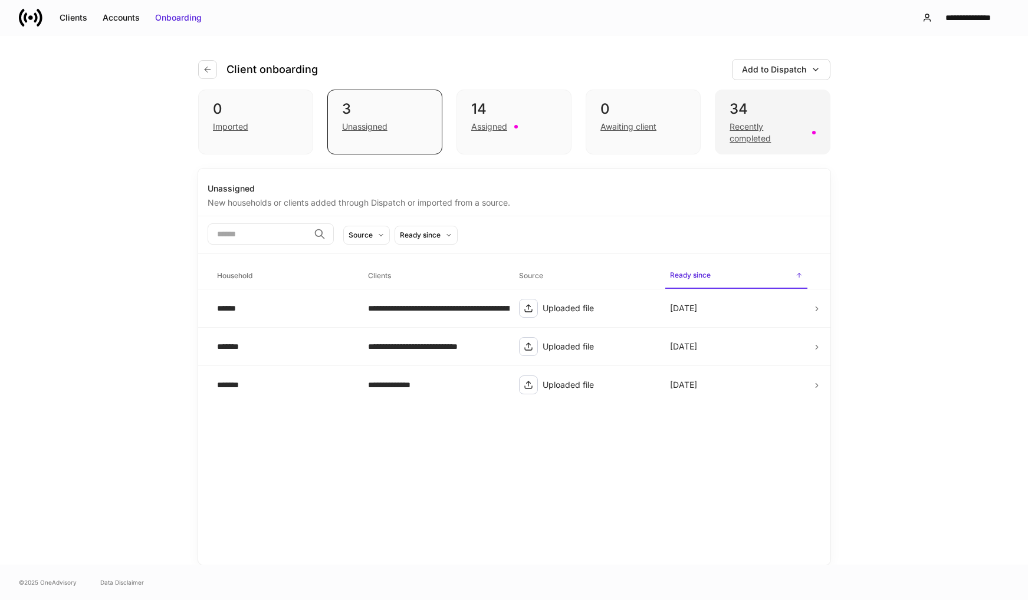
click at [747, 132] on div "Recently completed" at bounding box center [767, 133] width 75 height 24
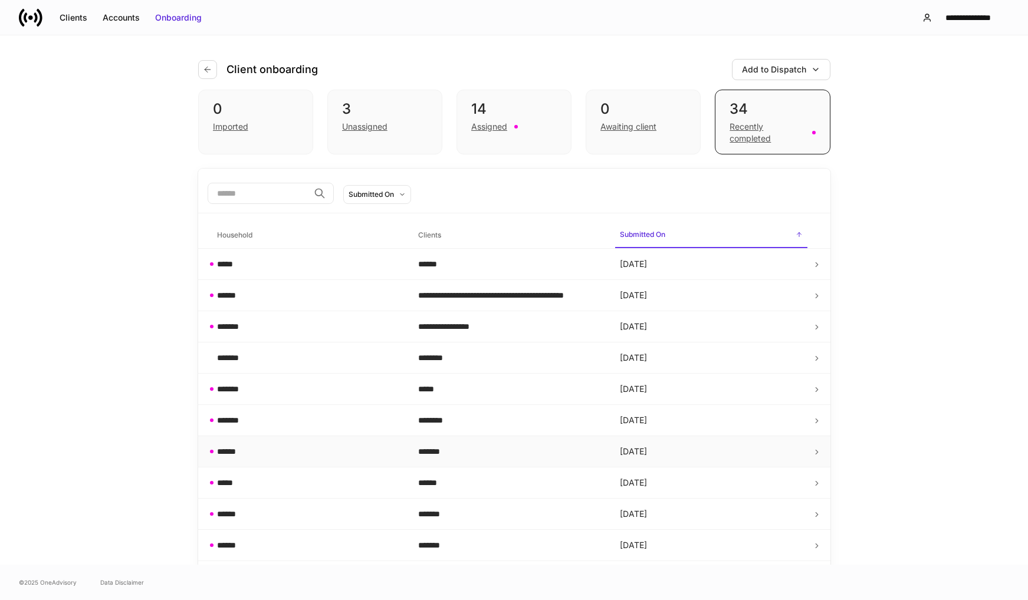
click at [265, 455] on div "******" at bounding box center [308, 452] width 183 height 12
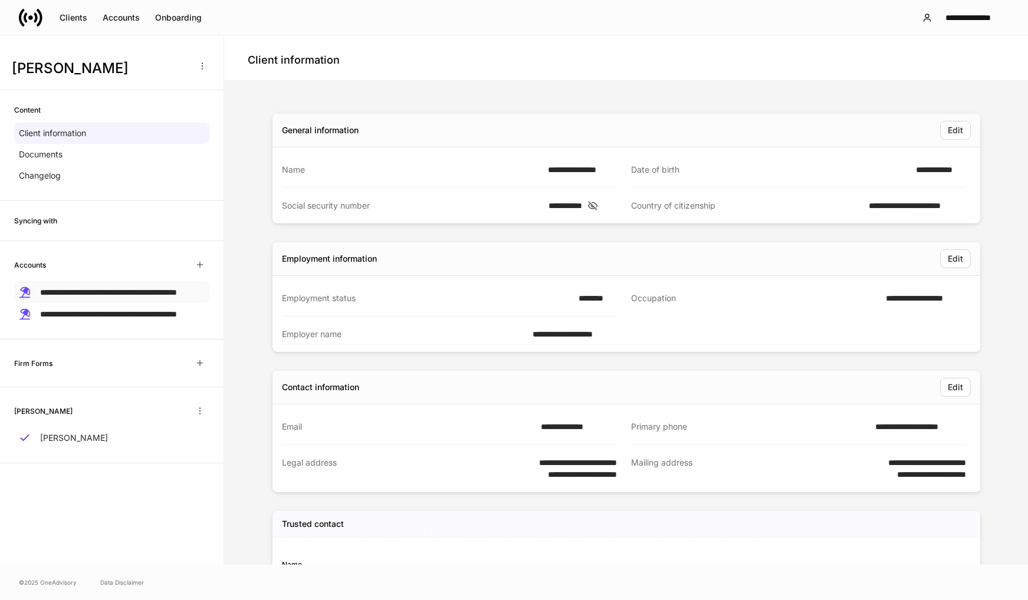
click at [118, 297] on span "**********" at bounding box center [108, 292] width 137 height 8
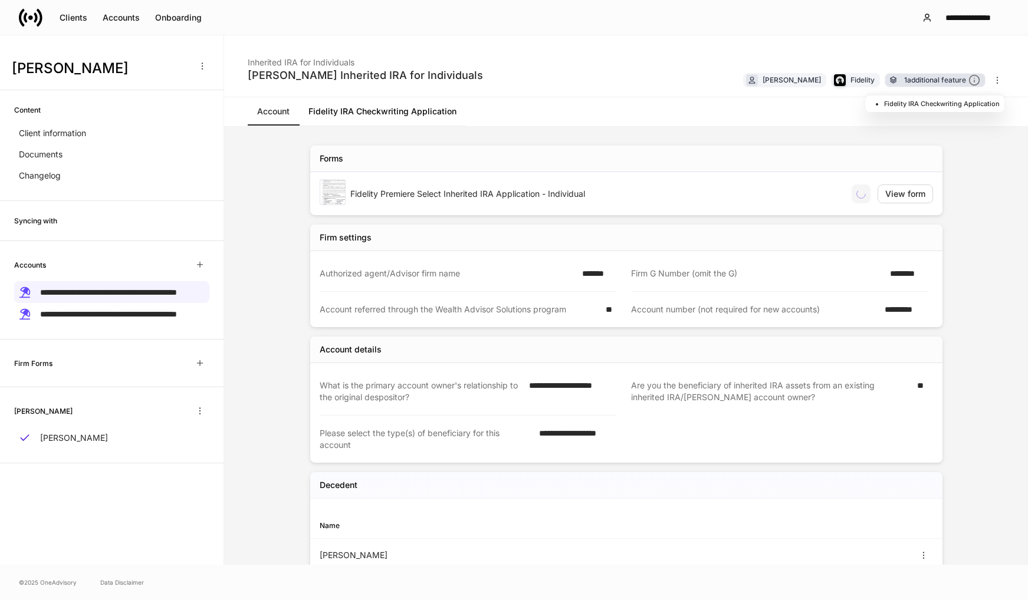
click at [937, 86] on div "1 additional feature" at bounding box center [942, 80] width 76 height 12
click at [69, 319] on span "**********" at bounding box center [108, 314] width 137 height 8
click at [921, 81] on div "1 additional feature" at bounding box center [942, 80] width 76 height 12
click at [175, 19] on div "Onboarding" at bounding box center [178, 18] width 47 height 12
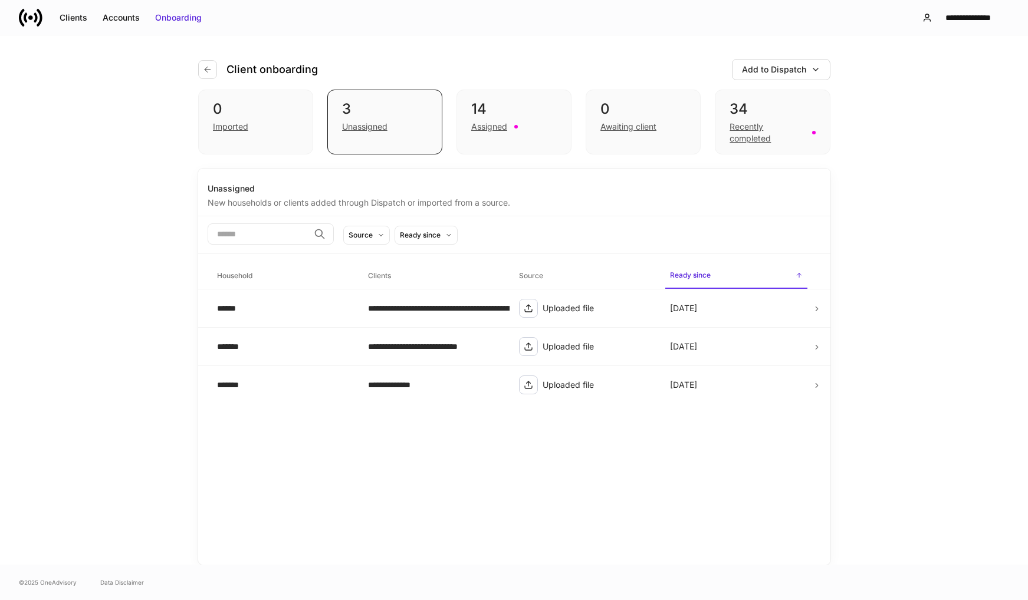
click at [579, 61] on div "Client onboarding Add to Dispatch" at bounding box center [514, 62] width 632 height 54
click at [754, 137] on div "Recently completed" at bounding box center [767, 133] width 75 height 24
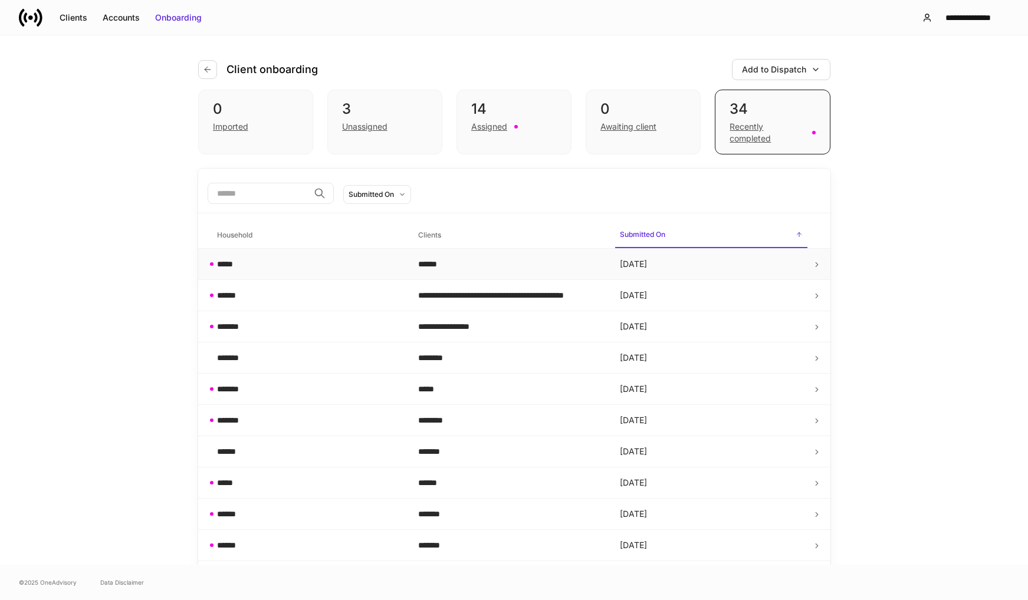
click at [428, 270] on div "******" at bounding box center [509, 264] width 183 height 12
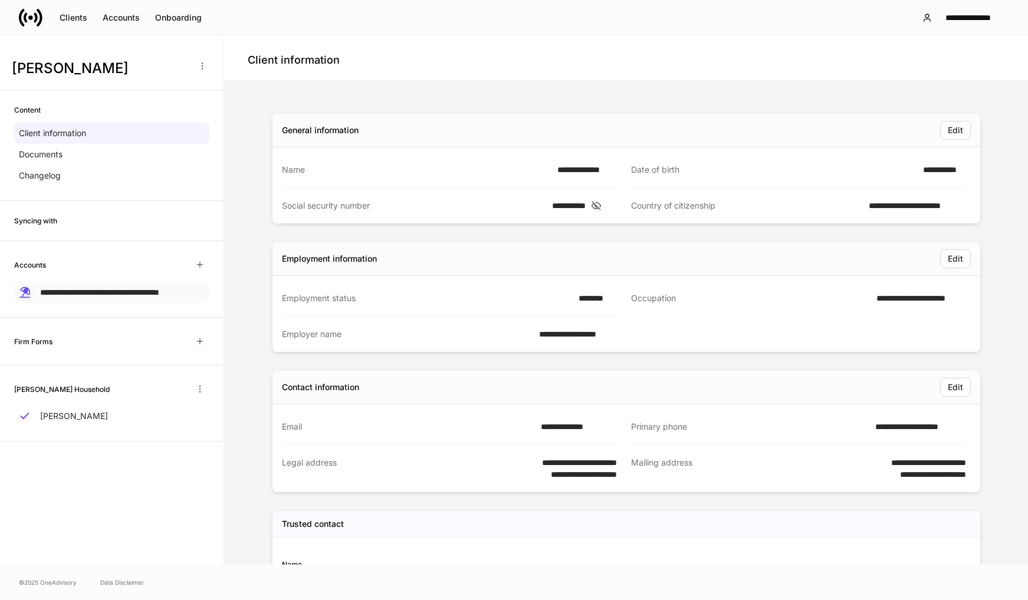
click at [96, 294] on span "**********" at bounding box center [99, 292] width 119 height 8
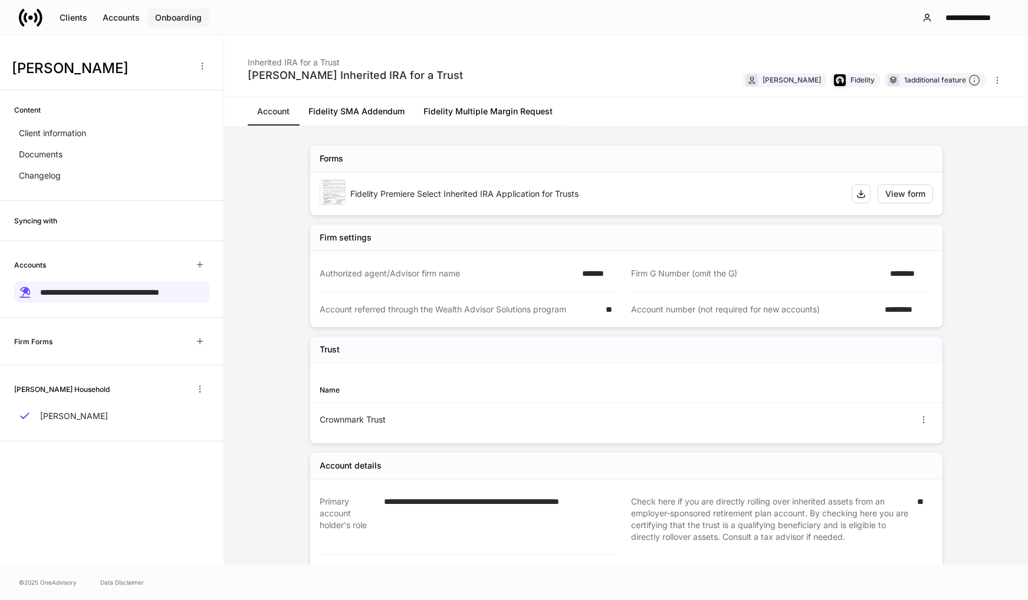
click at [179, 18] on div "Onboarding" at bounding box center [178, 18] width 47 height 12
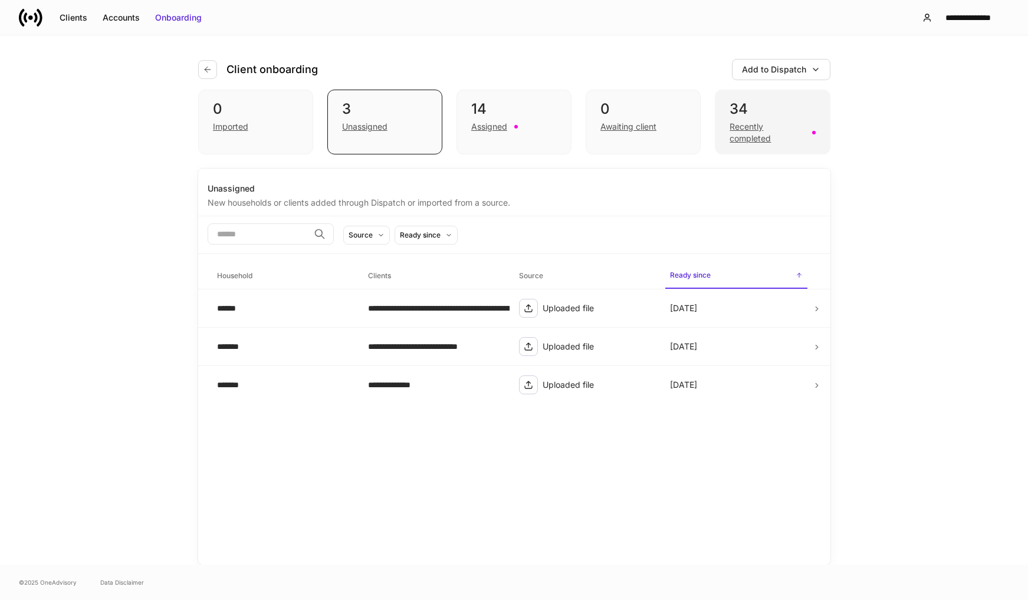
click at [729, 134] on div "34 Recently completed" at bounding box center [772, 122] width 115 height 65
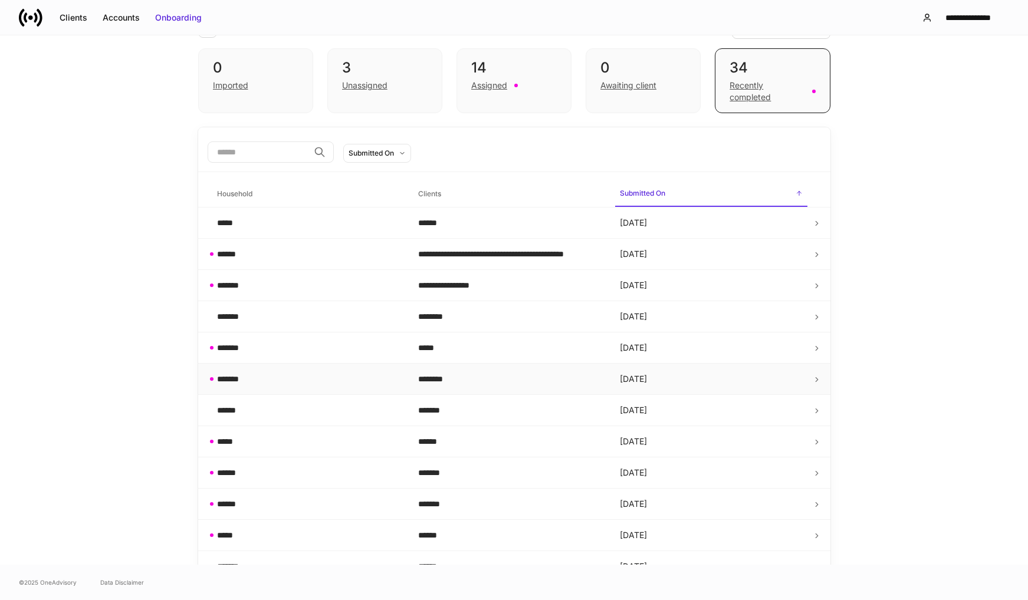
scroll to position [59, 0]
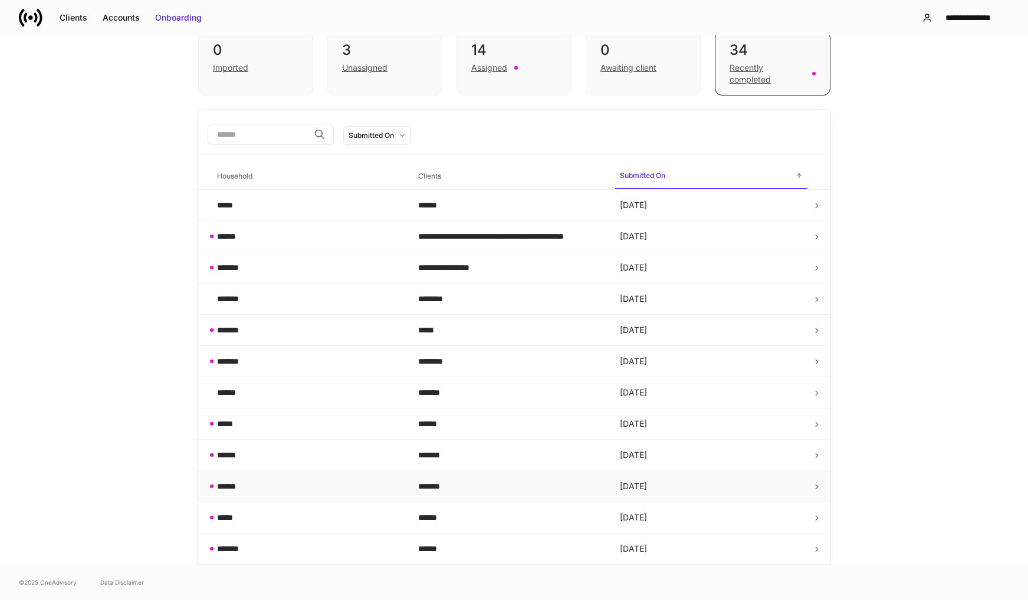
click at [352, 489] on div "******" at bounding box center [308, 487] width 183 height 12
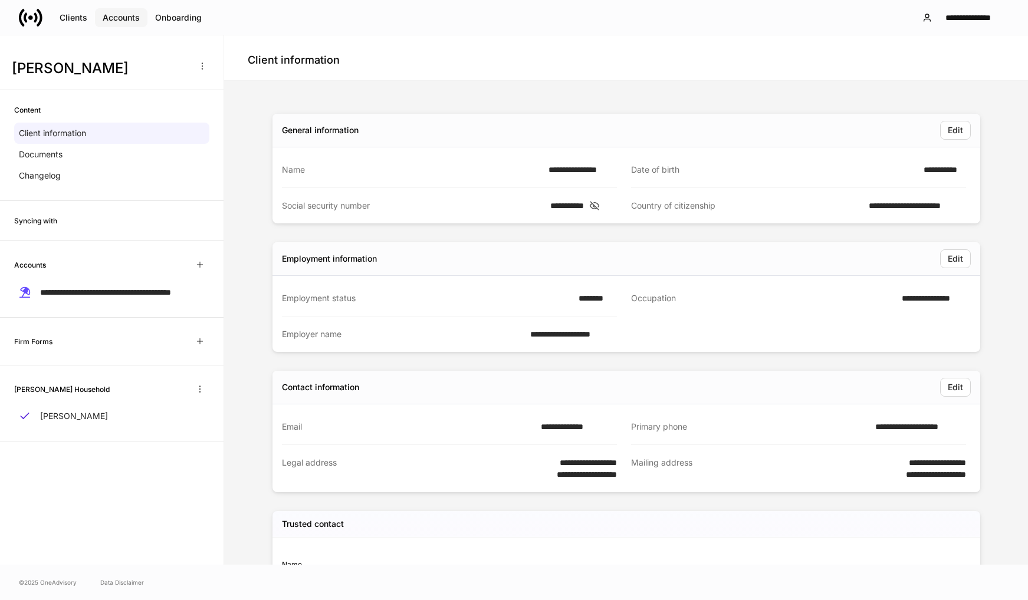
click at [123, 17] on div "Accounts" at bounding box center [121, 18] width 37 height 12
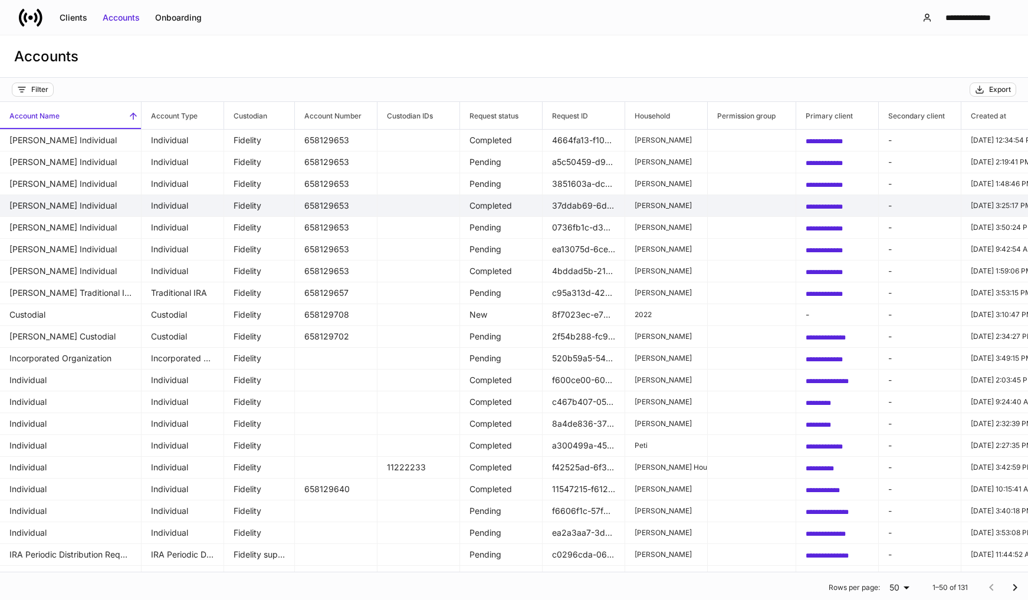
click at [68, 204] on td "[PERSON_NAME] Individual" at bounding box center [71, 206] width 142 height 22
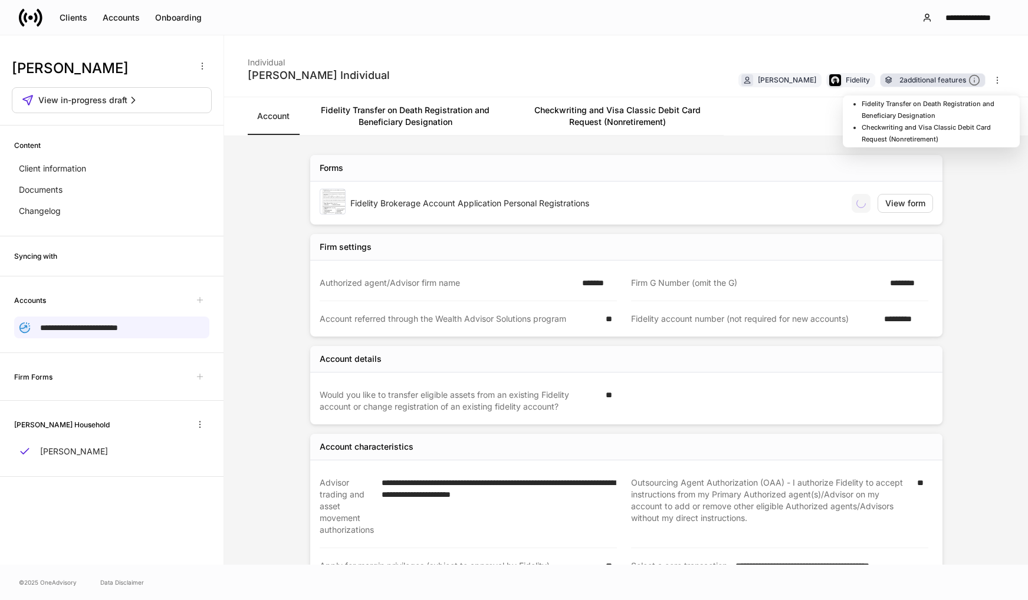
click at [931, 81] on div "2 additional features" at bounding box center [940, 80] width 81 height 12
click at [920, 111] on li "Fidelity Transfer on Death Registration and Beneficiary Designation" at bounding box center [938, 110] width 153 height 24
click at [975, 173] on div "**********" at bounding box center [627, 465] width 708 height 658
click at [915, 113] on li "Fidelity Transfer on Death Registration and Beneficiary Designation" at bounding box center [938, 110] width 153 height 24
click at [995, 235] on div "**********" at bounding box center [626, 350] width 804 height 429
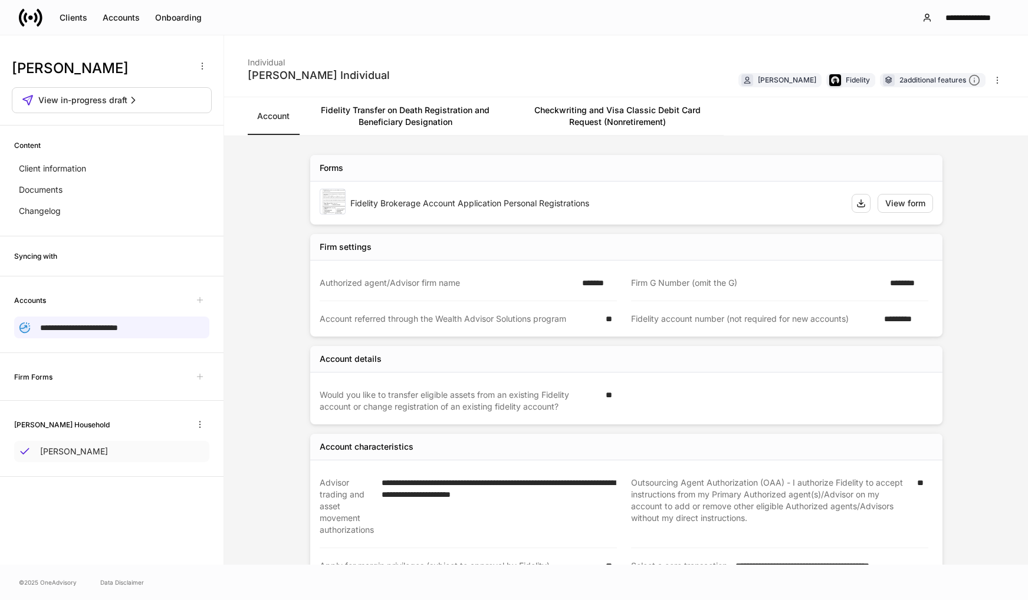
click at [74, 454] on p "[PERSON_NAME]" at bounding box center [74, 452] width 68 height 12
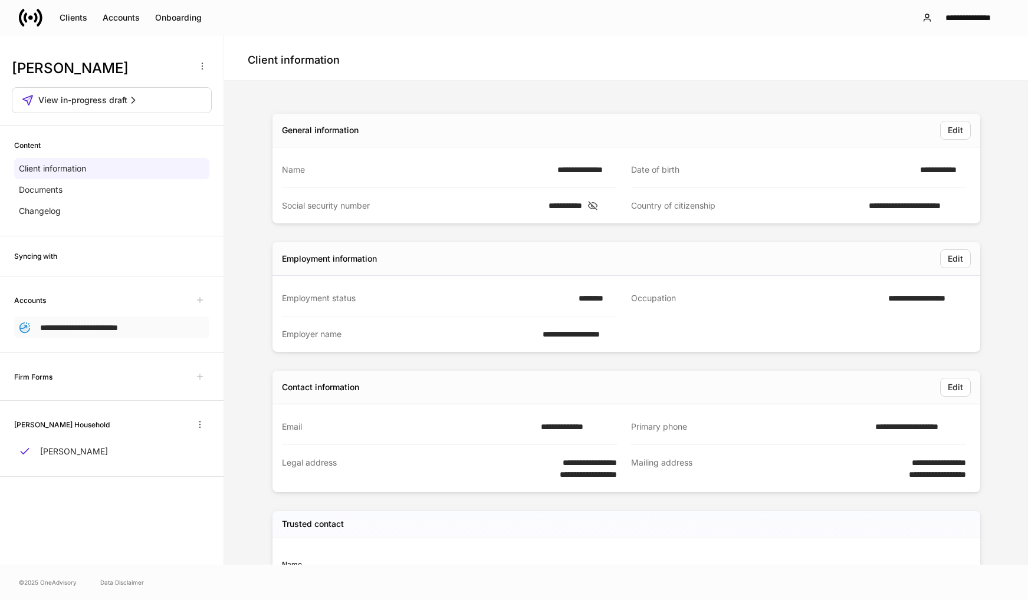
click at [67, 327] on span "**********" at bounding box center [79, 328] width 78 height 8
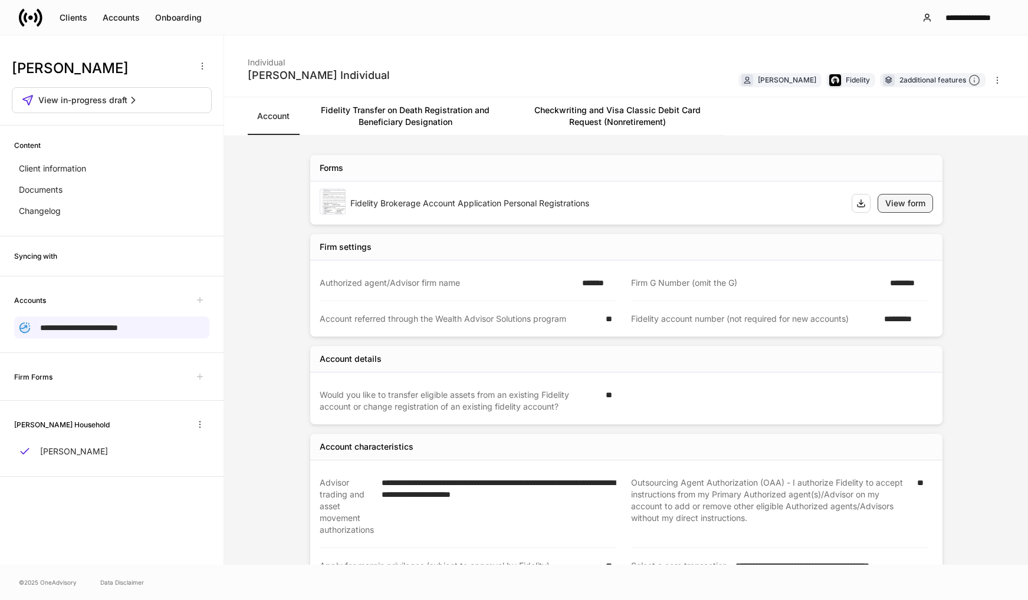
click at [895, 204] on div "View form" at bounding box center [905, 204] width 40 height 12
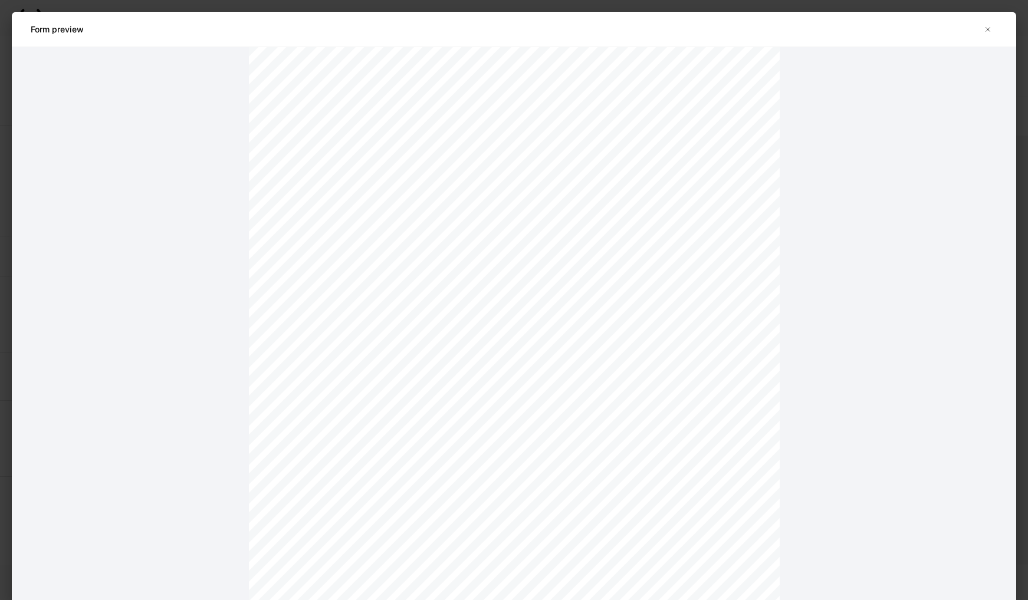
scroll to position [8444, 0]
click at [986, 31] on icon "button" at bounding box center [988, 29] width 4 height 4
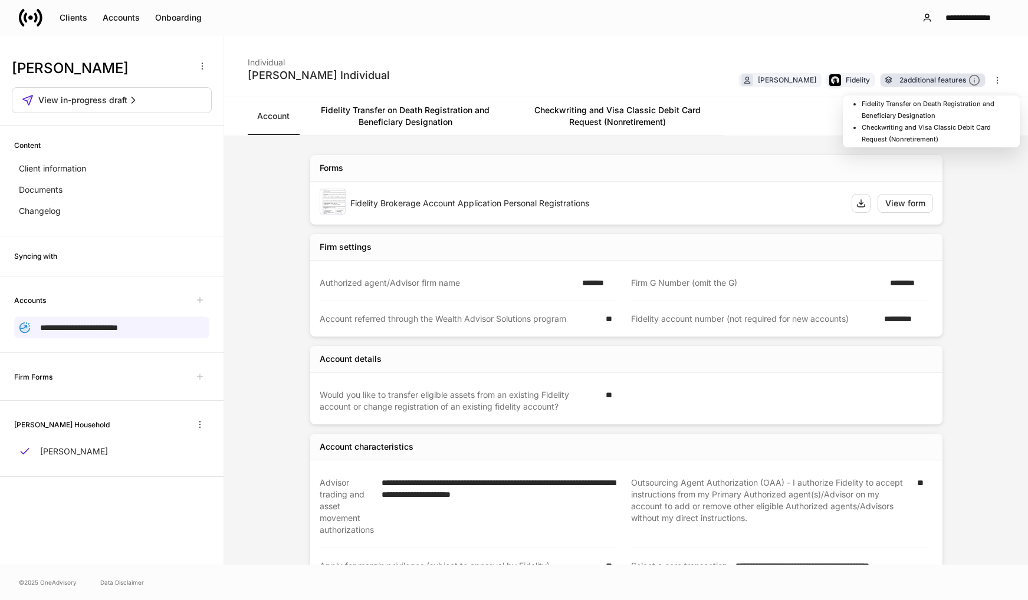
click at [953, 80] on div "2 additional features" at bounding box center [940, 80] width 81 height 12
click at [904, 108] on li "Fidelity Transfer on Death Registration and Beneficiary Designation" at bounding box center [938, 110] width 153 height 24
click at [675, 156] on div "Forms" at bounding box center [626, 168] width 632 height 27
click at [437, 107] on link "Fidelity Transfer on Death Registration and Beneficiary Designation" at bounding box center [405, 116] width 212 height 38
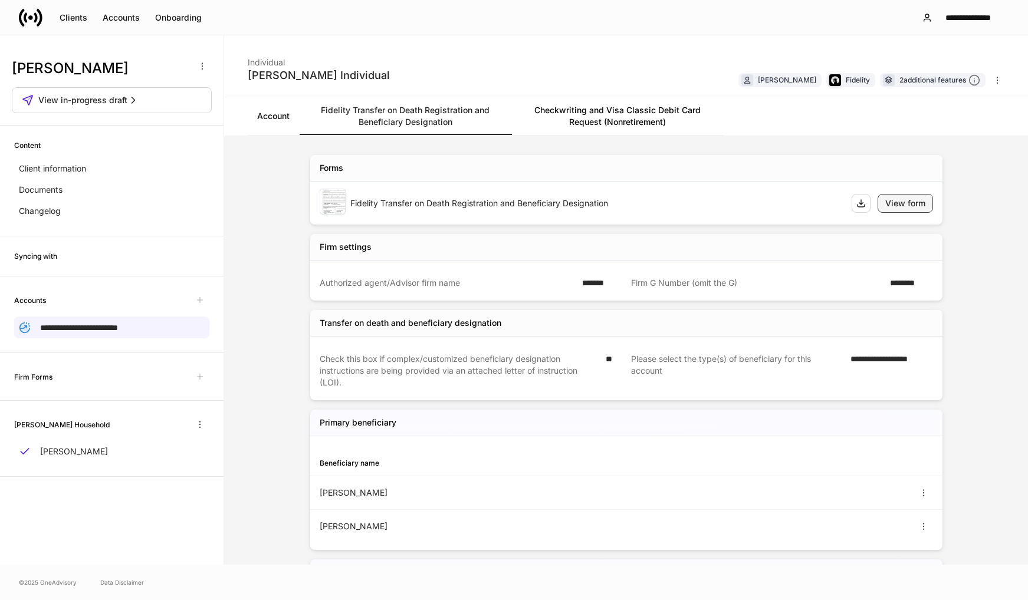
click at [905, 201] on div "View form" at bounding box center [905, 204] width 40 height 12
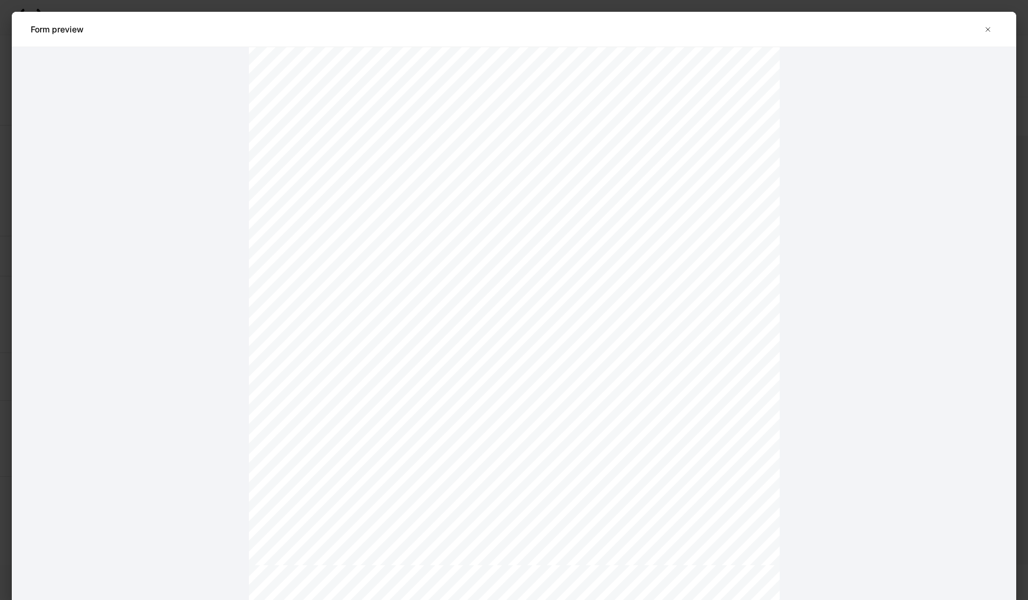
scroll to position [2418, 0]
click at [989, 29] on icon "button" at bounding box center [987, 29] width 9 height 9
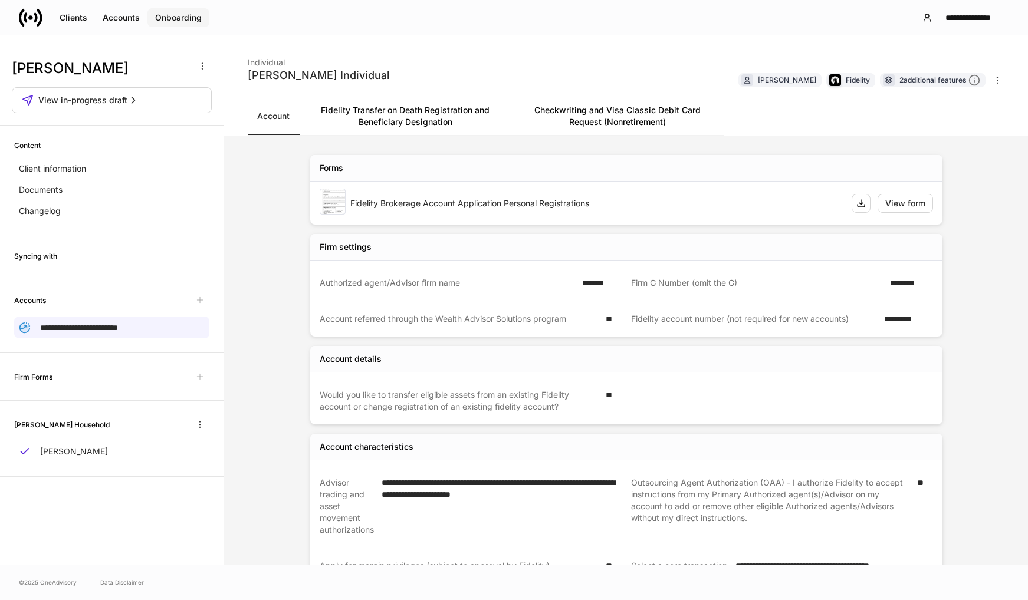
click at [193, 17] on div "Onboarding" at bounding box center [178, 18] width 47 height 12
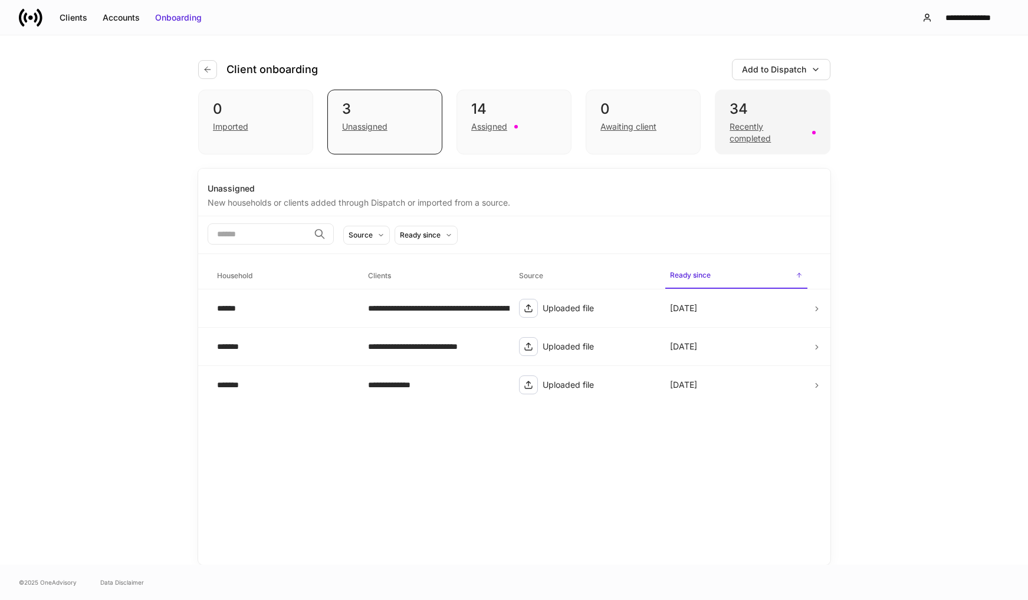
click at [735, 132] on div "Recently completed" at bounding box center [767, 133] width 75 height 24
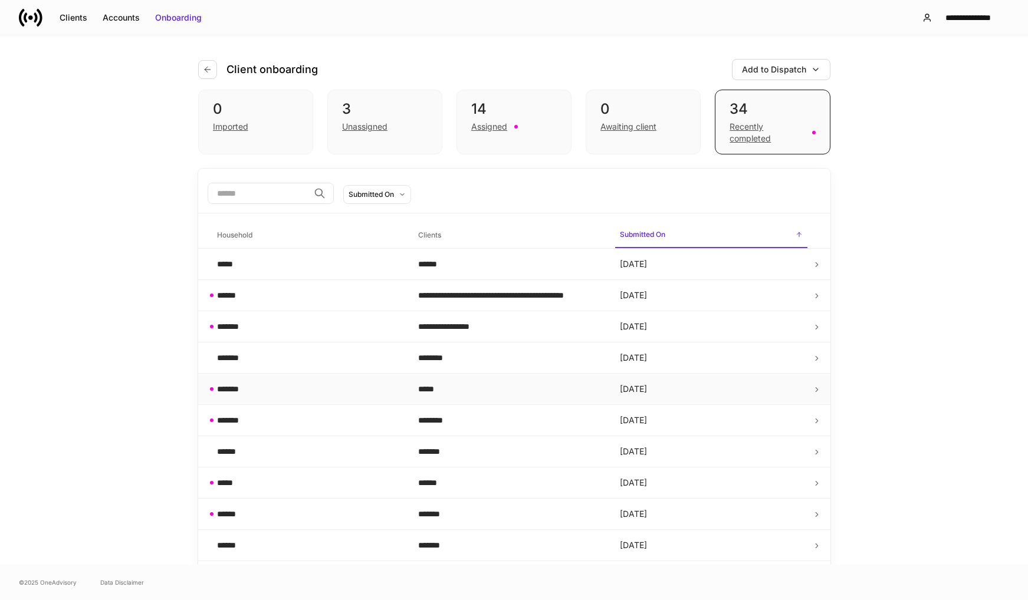
click at [420, 391] on div "*****" at bounding box center [509, 389] width 183 height 12
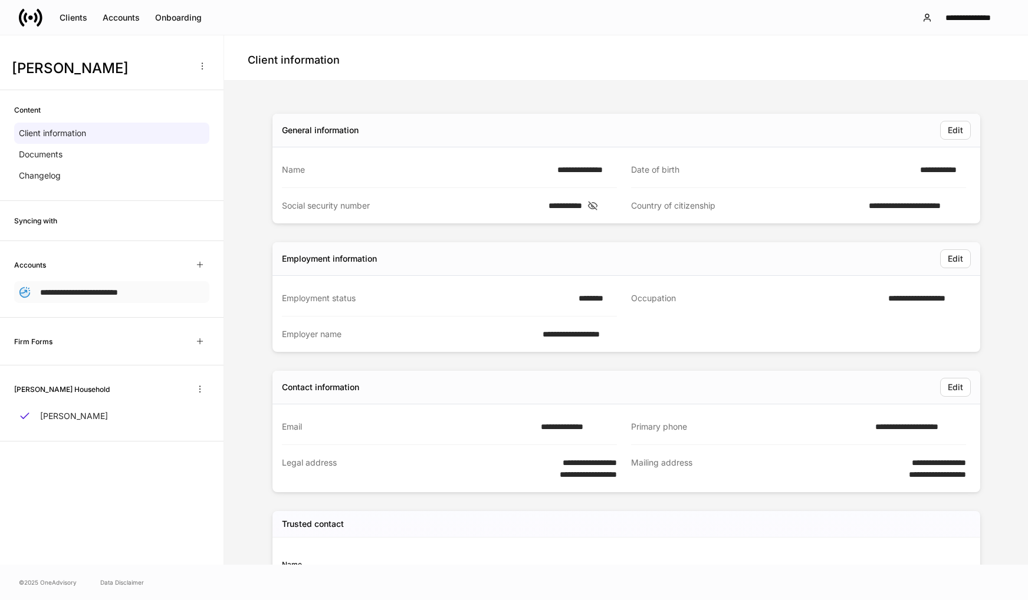
click at [99, 290] on span "**********" at bounding box center [79, 292] width 78 height 8
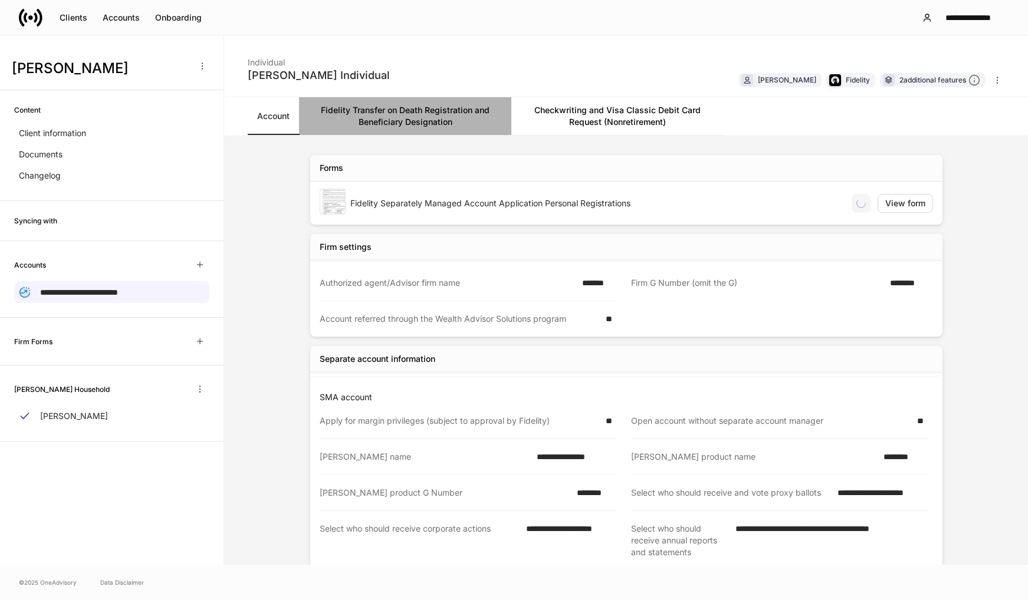
click at [463, 116] on link "Fidelity Transfer on Death Registration and Beneficiary Designation" at bounding box center [405, 116] width 212 height 38
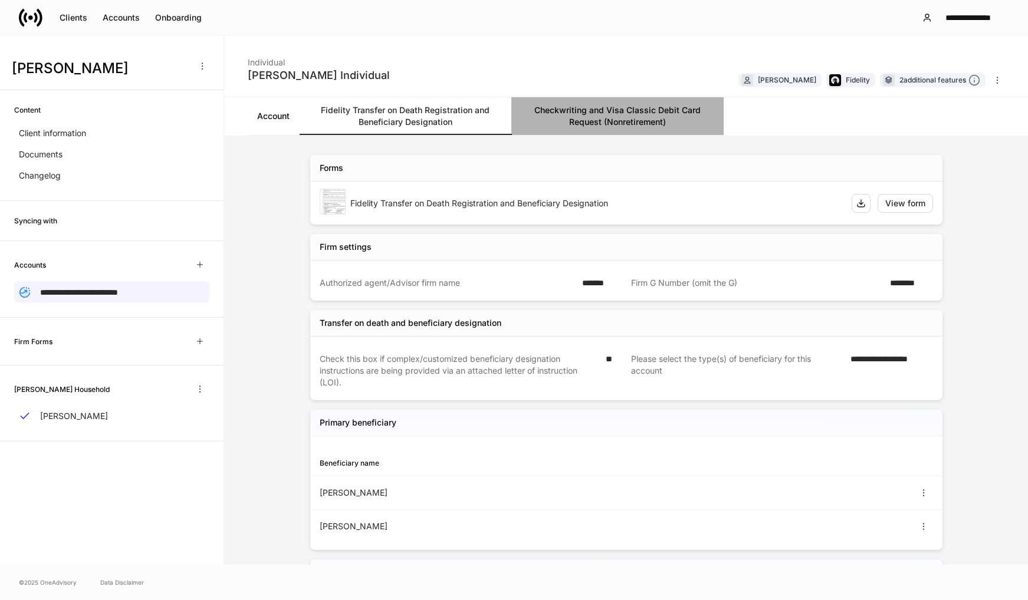
click at [609, 106] on link "Checkwriting and Visa Classic Debit Card Request (Nonretirement)" at bounding box center [617, 116] width 212 height 38
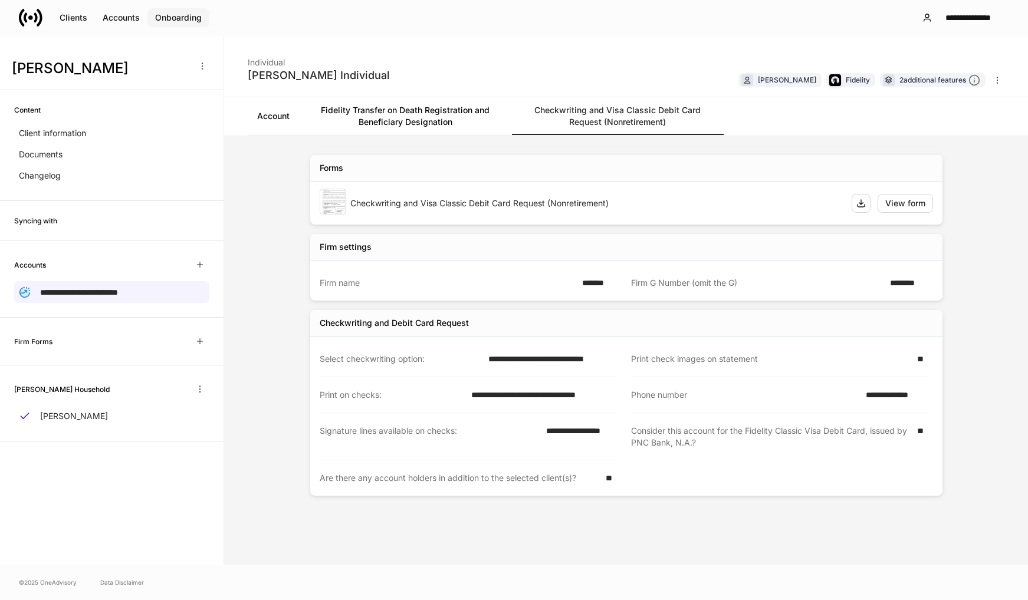
click at [191, 21] on div "Onboarding" at bounding box center [178, 18] width 47 height 12
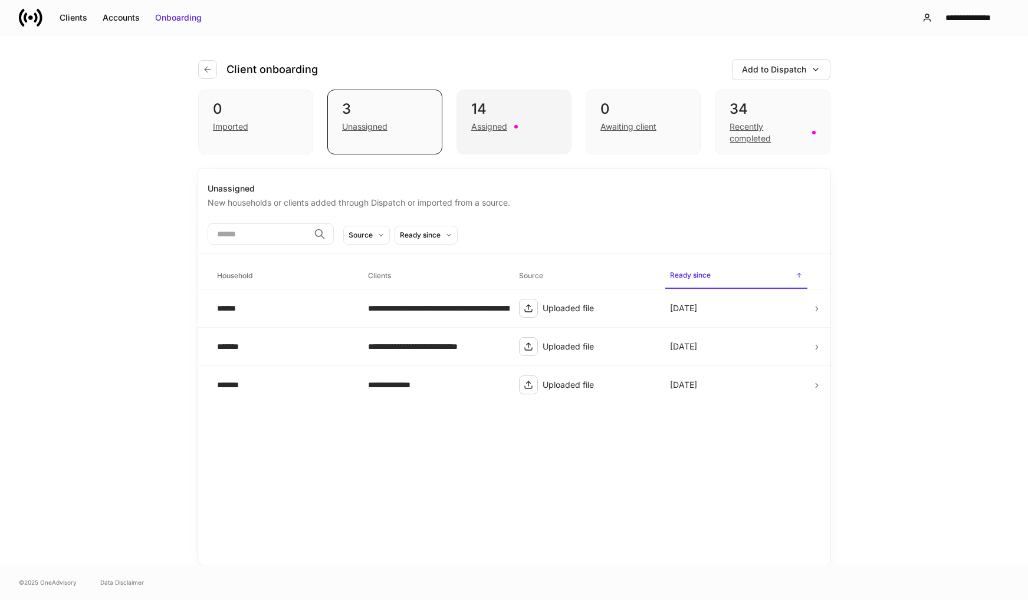
click at [480, 132] on div "Assigned" at bounding box center [489, 127] width 36 height 12
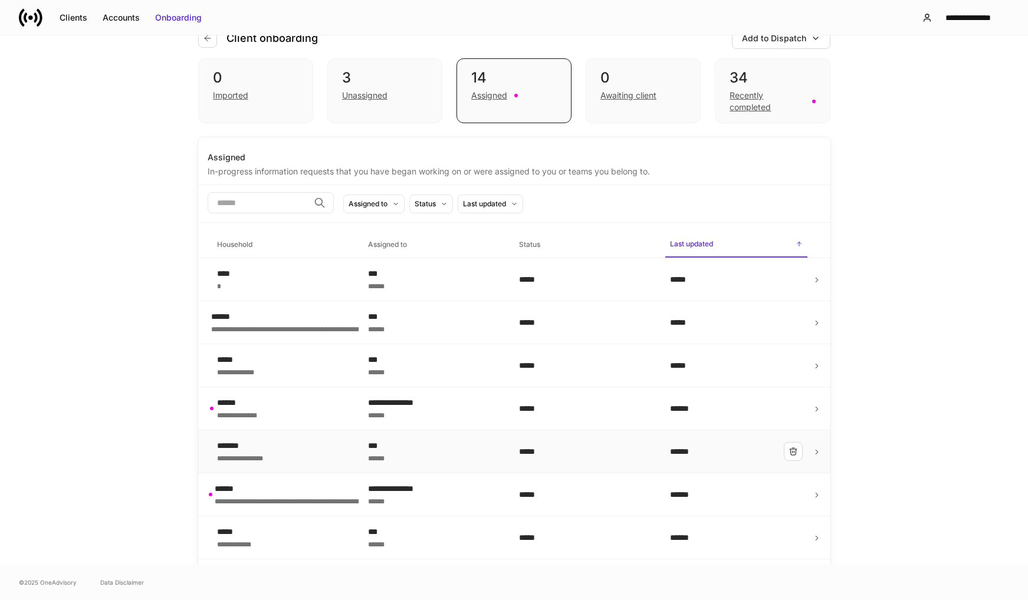
scroll to position [59, 0]
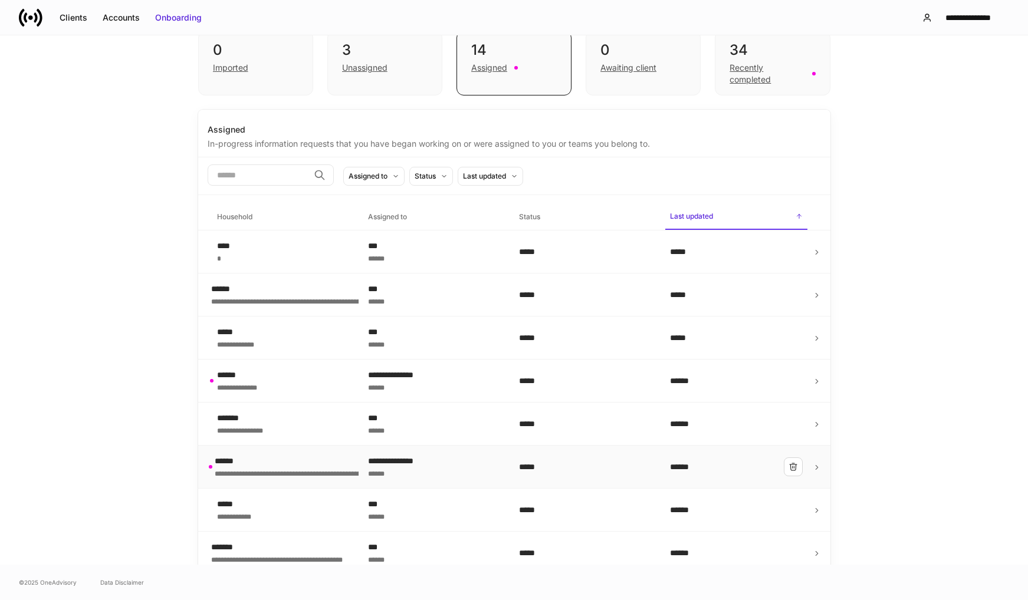
click at [380, 470] on div "******" at bounding box center [434, 473] width 132 height 12
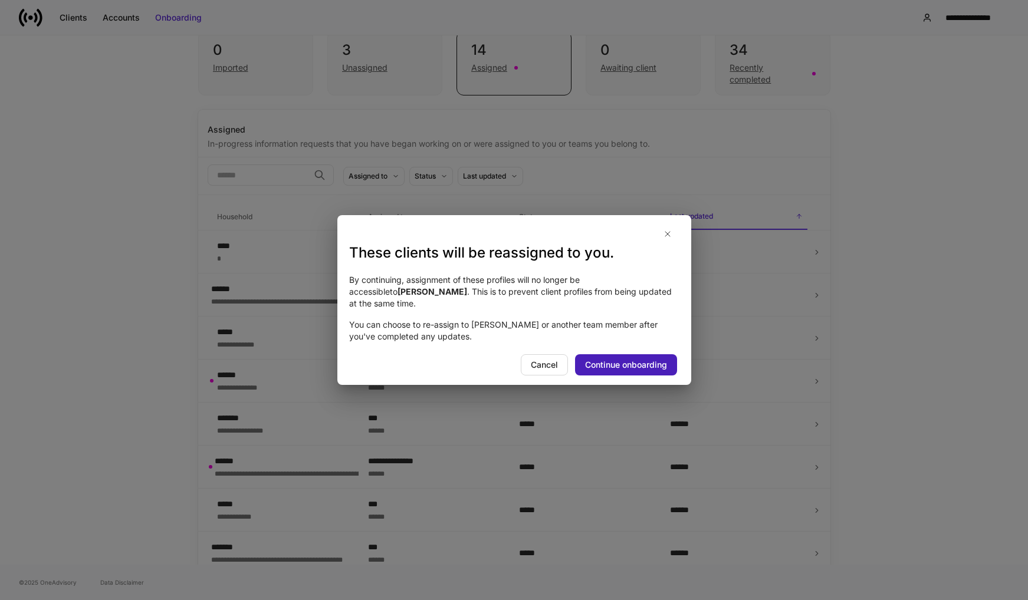
click at [614, 362] on div "Continue onboarding" at bounding box center [626, 365] width 82 height 12
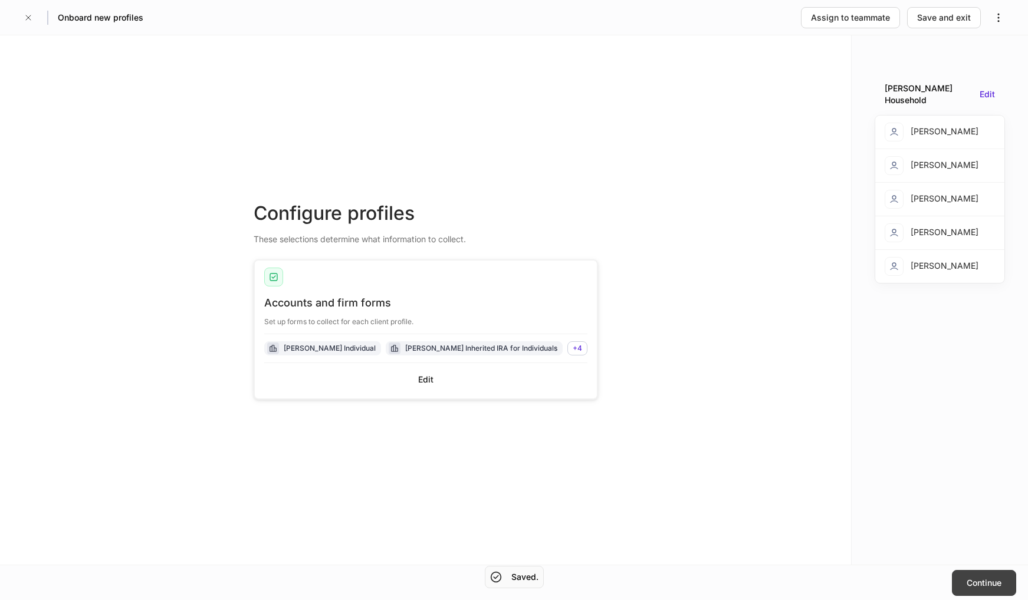
click at [994, 586] on div "Continue" at bounding box center [984, 583] width 35 height 12
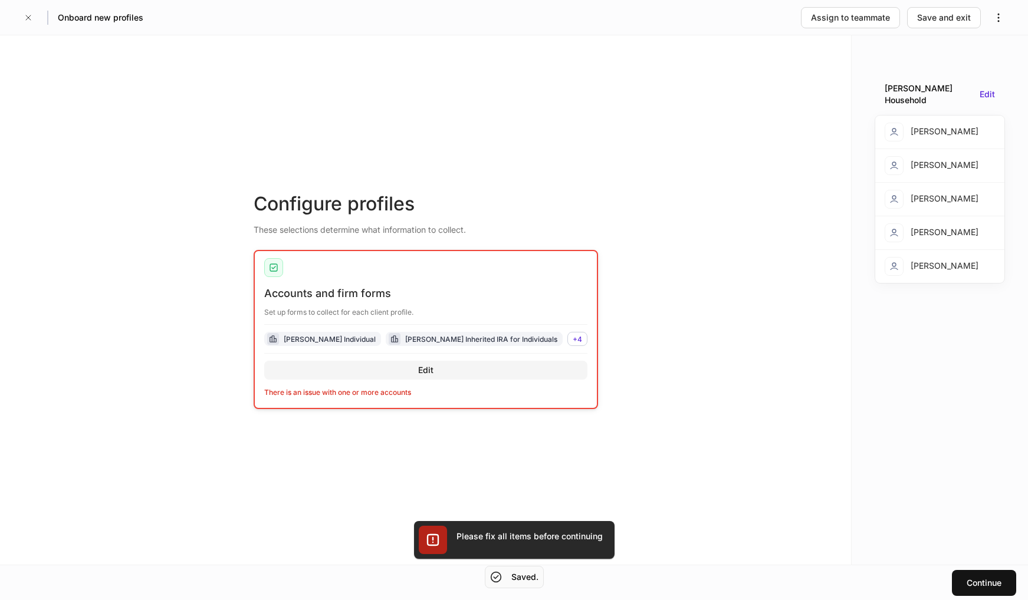
click at [433, 370] on div "Edit" at bounding box center [425, 371] width 15 height 12
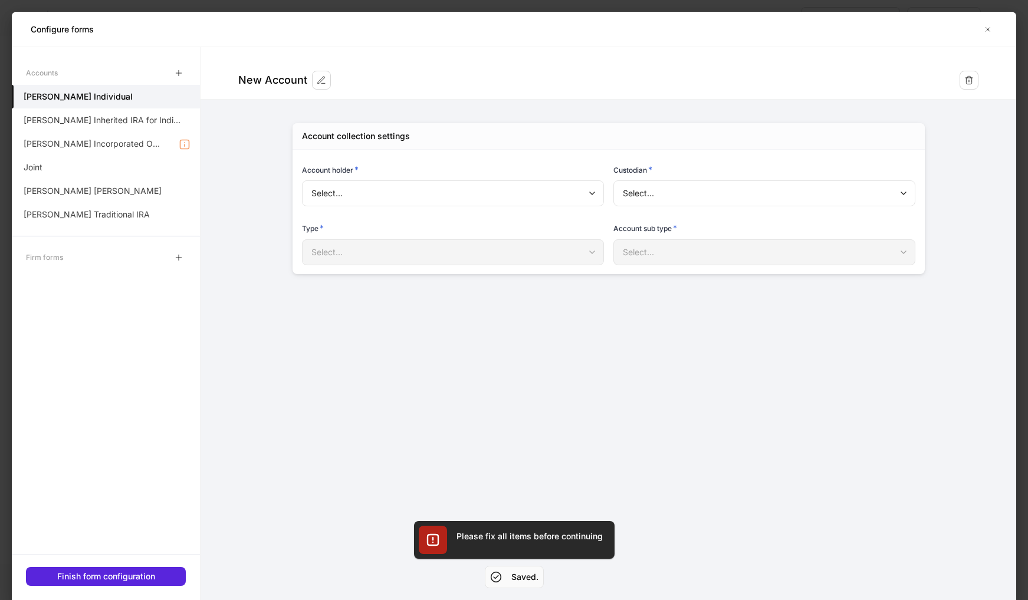
type input "**********"
type input "********"
type input "**********"
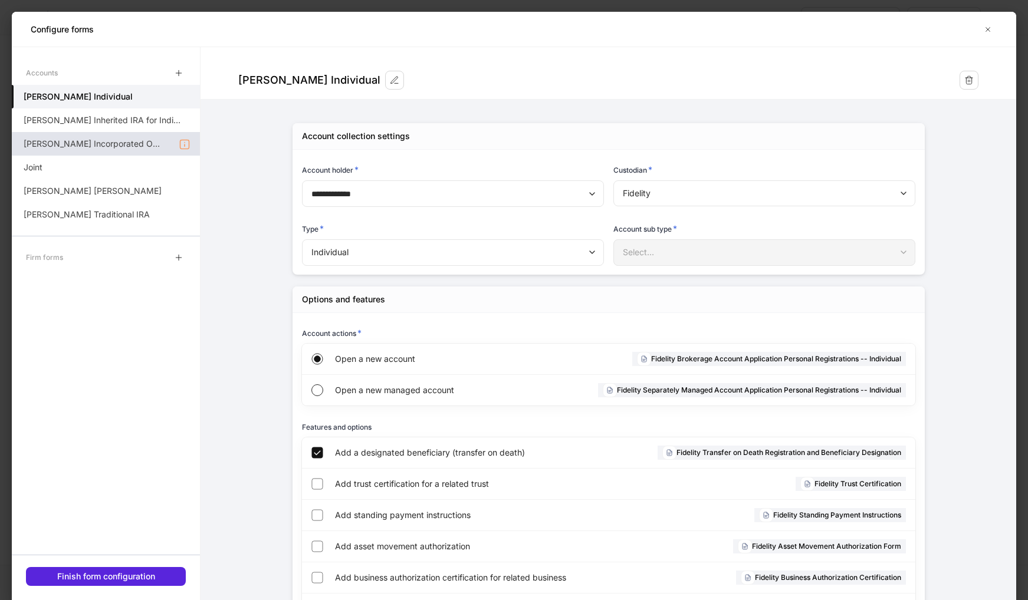
click at [116, 143] on p "[PERSON_NAME] Incorporated Organization" at bounding box center [93, 144] width 139 height 12
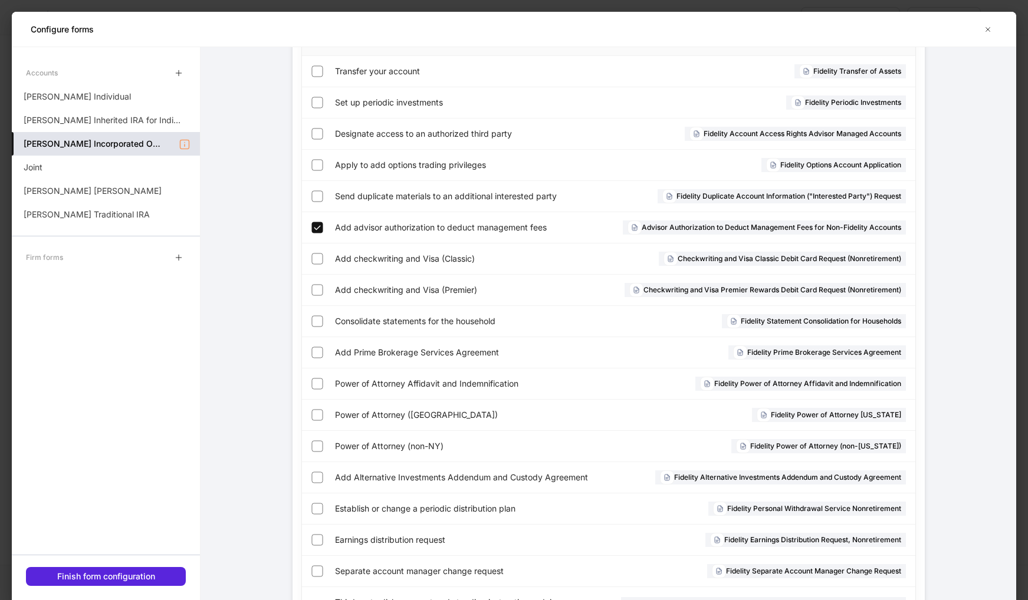
scroll to position [531, 0]
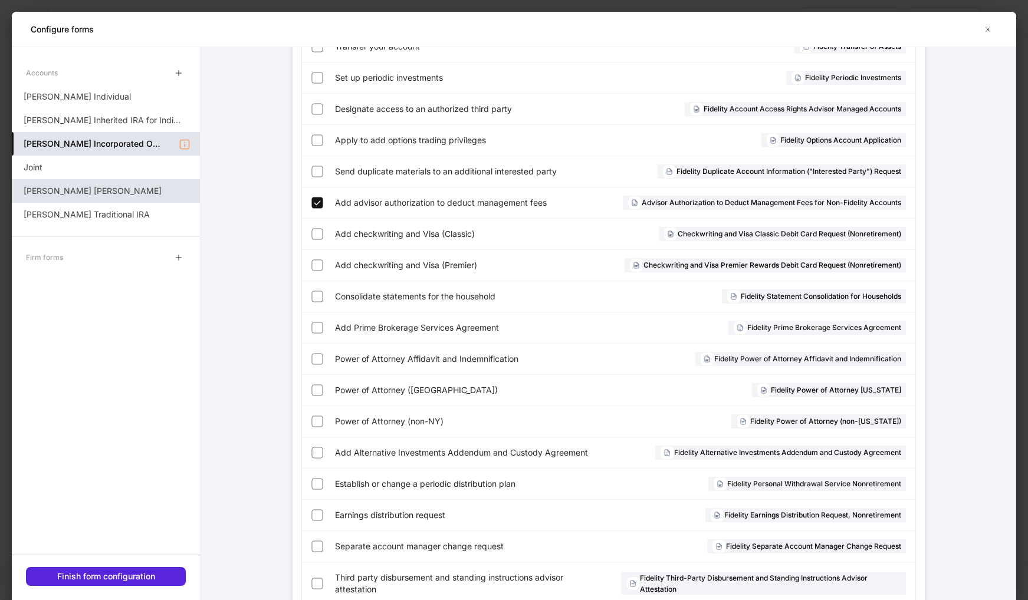
click at [116, 187] on p "[PERSON_NAME] [PERSON_NAME]" at bounding box center [93, 191] width 138 height 12
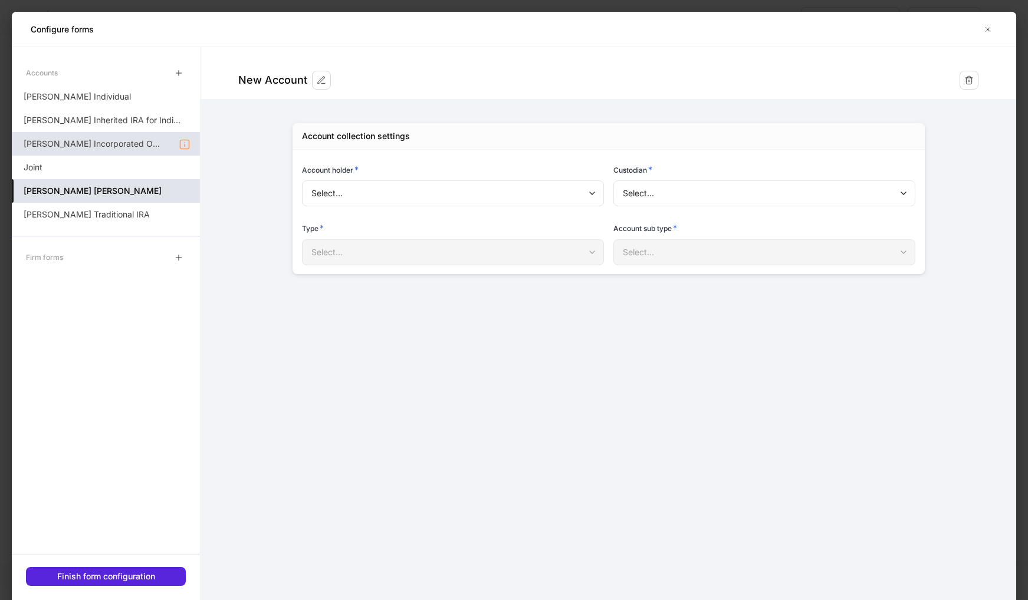
type input "**********"
type input "********"
type input "***"
type input "********"
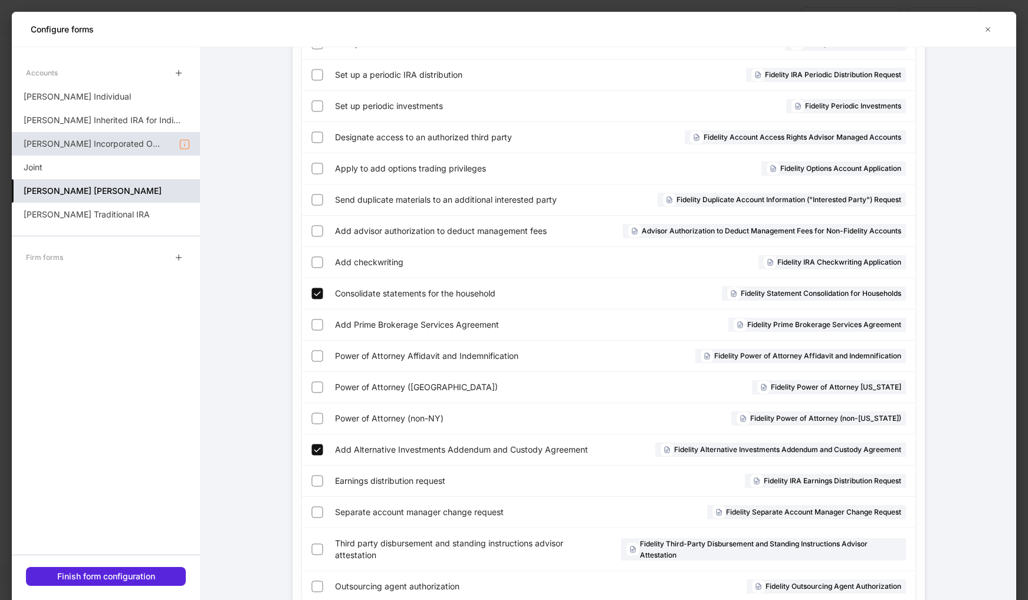
scroll to position [599, 0]
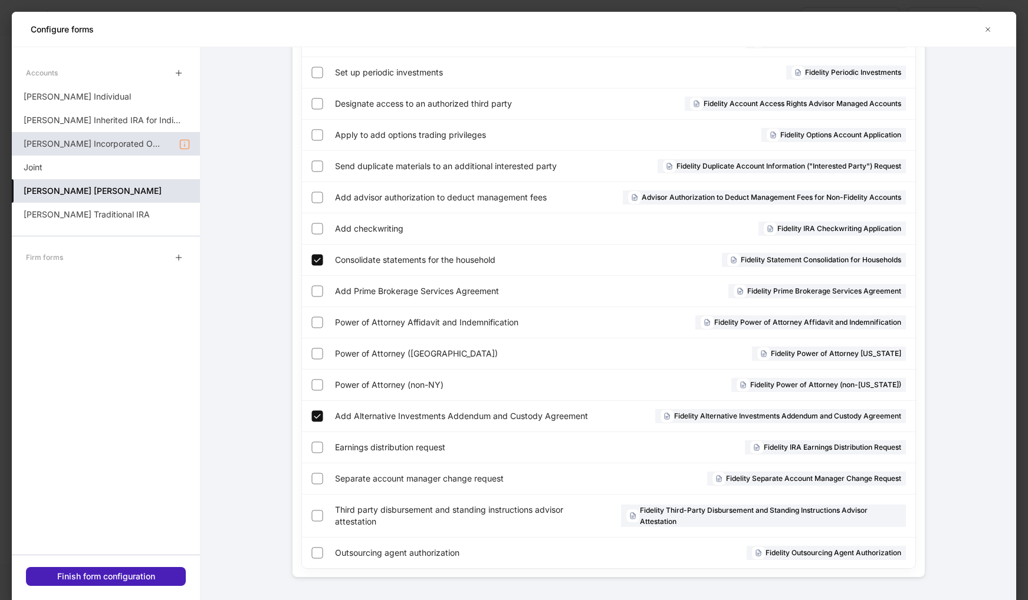
click at [101, 580] on div "Finish form configuration" at bounding box center [106, 577] width 98 height 12
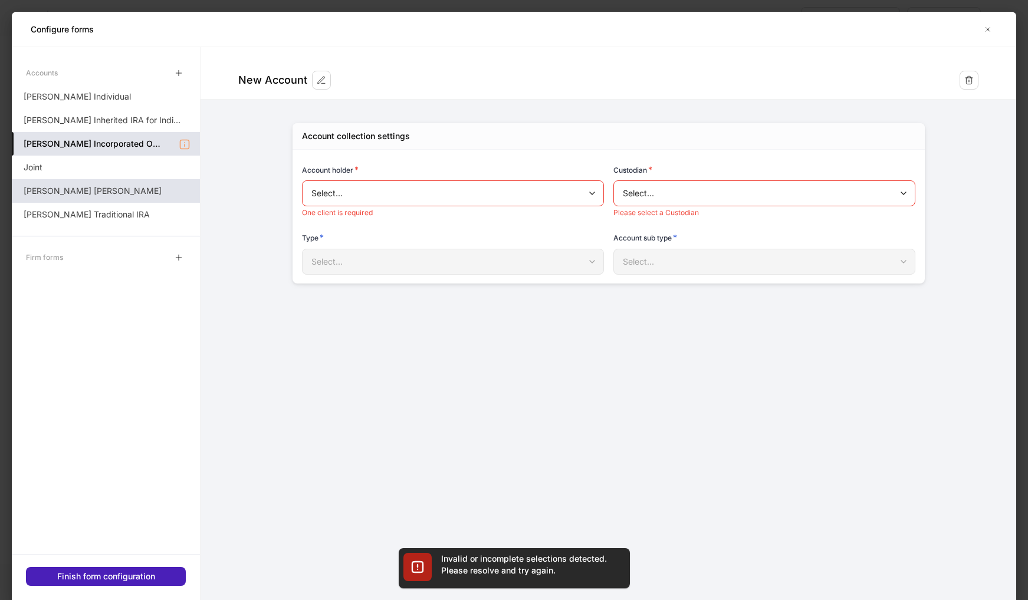
type input "********"
type input "**********"
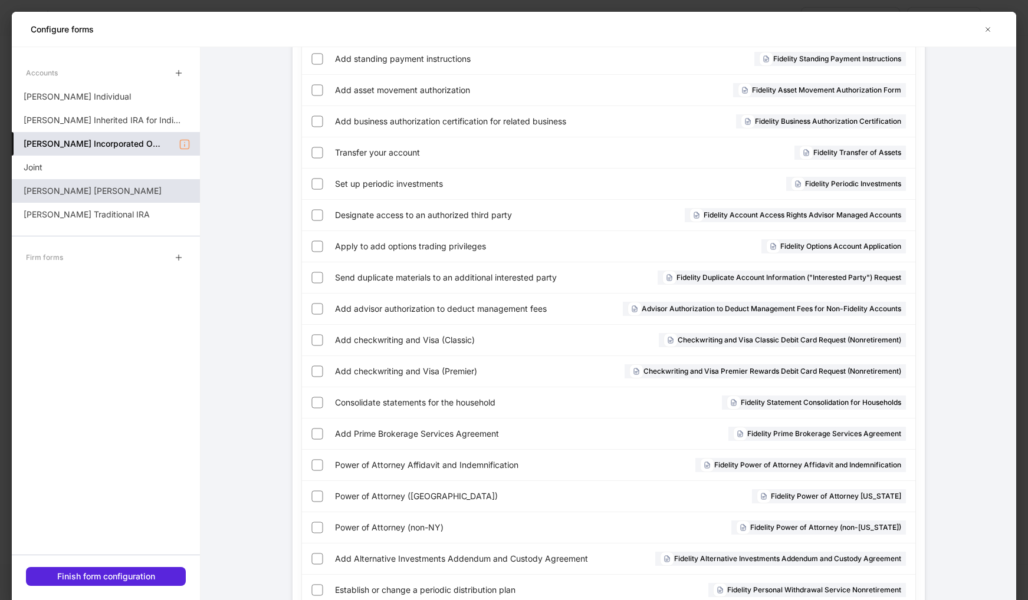
scroll to position [599, 0]
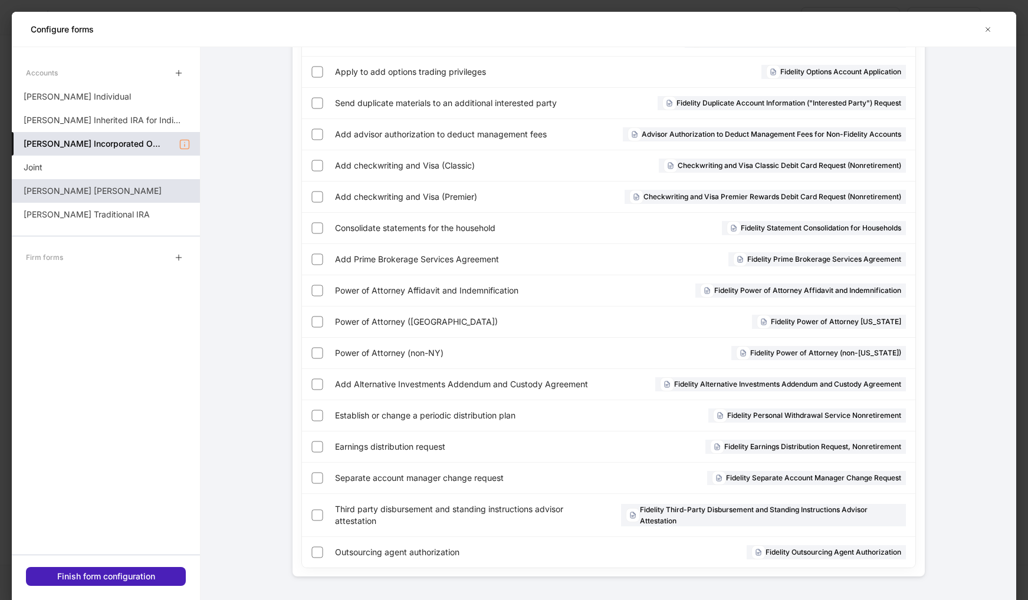
click at [124, 576] on div "Finish form configuration" at bounding box center [106, 577] width 98 height 12
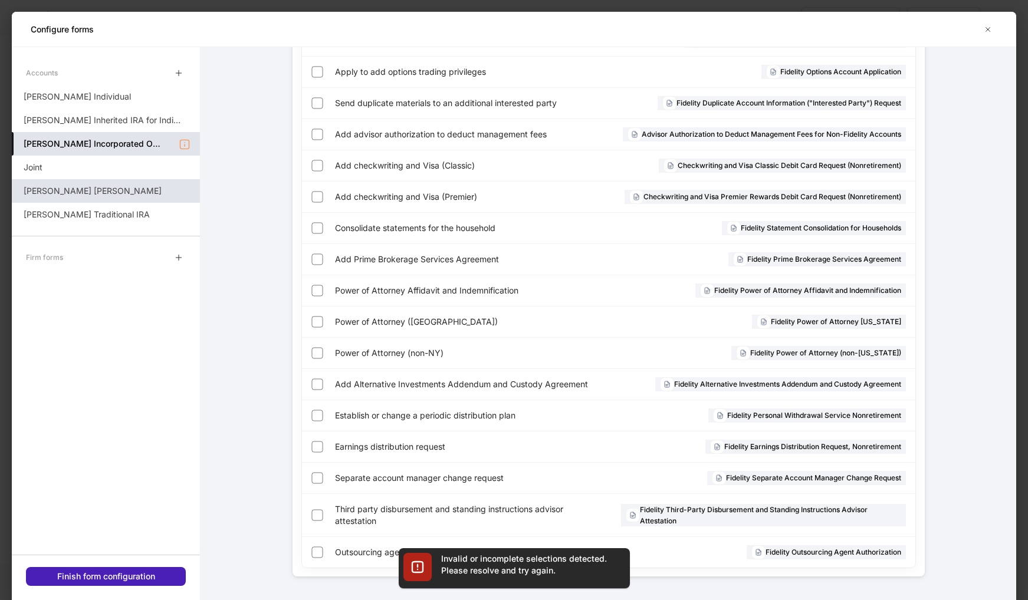
scroll to position [609, 0]
click at [258, 400] on div "**********" at bounding box center [609, 46] width 708 height 1110
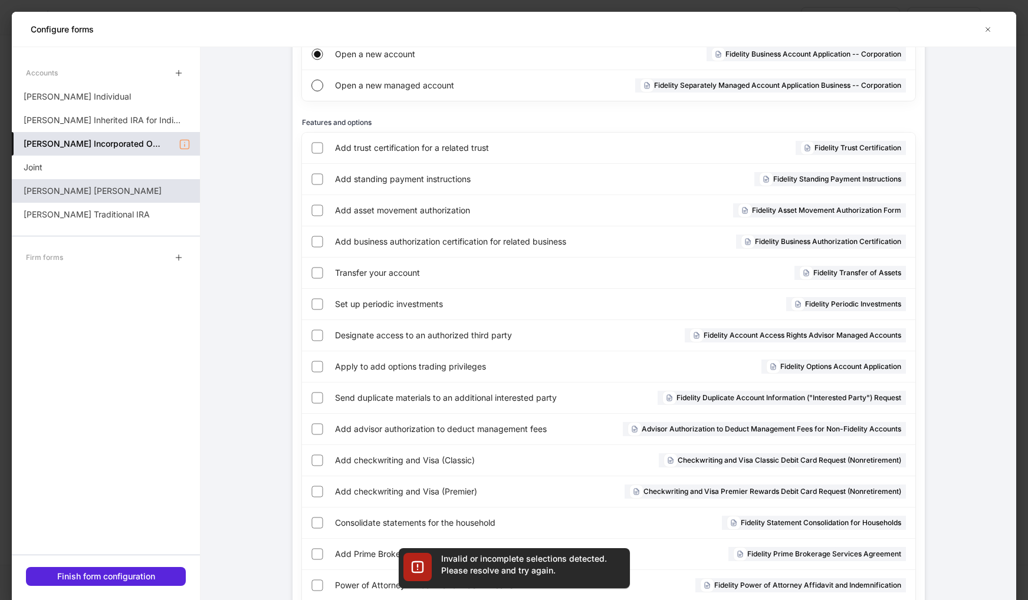
scroll to position [0, 0]
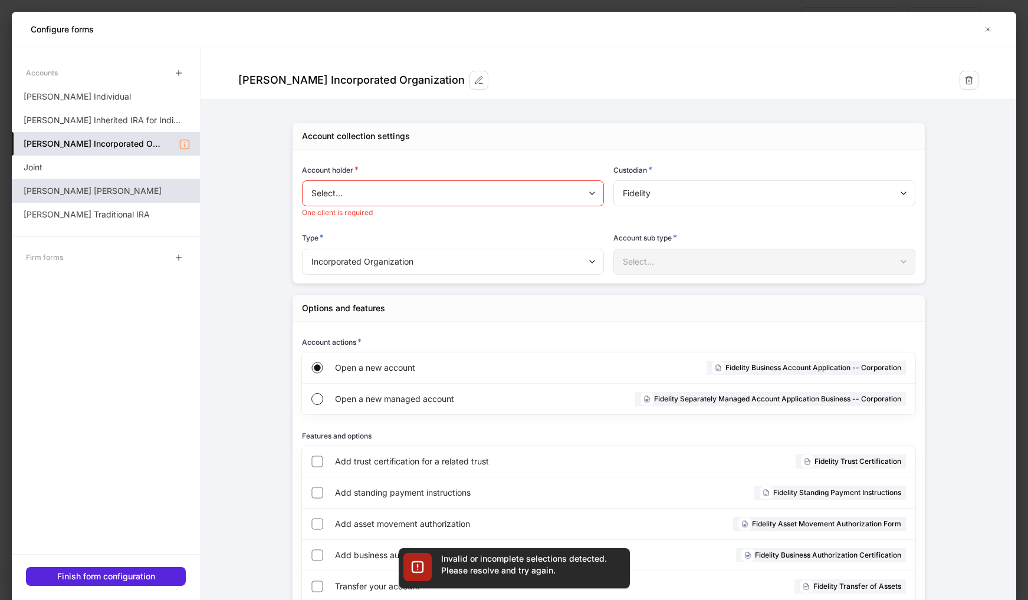
click at [415, 195] on body "**********" at bounding box center [514, 300] width 1028 height 600
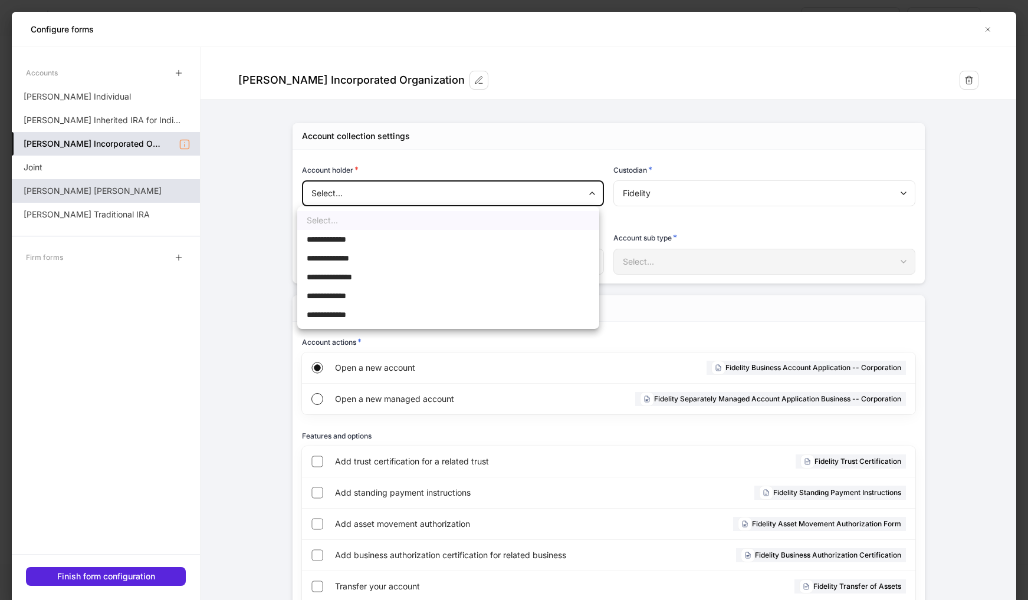
click at [406, 238] on li "**********" at bounding box center [448, 239] width 302 height 19
type input "**********"
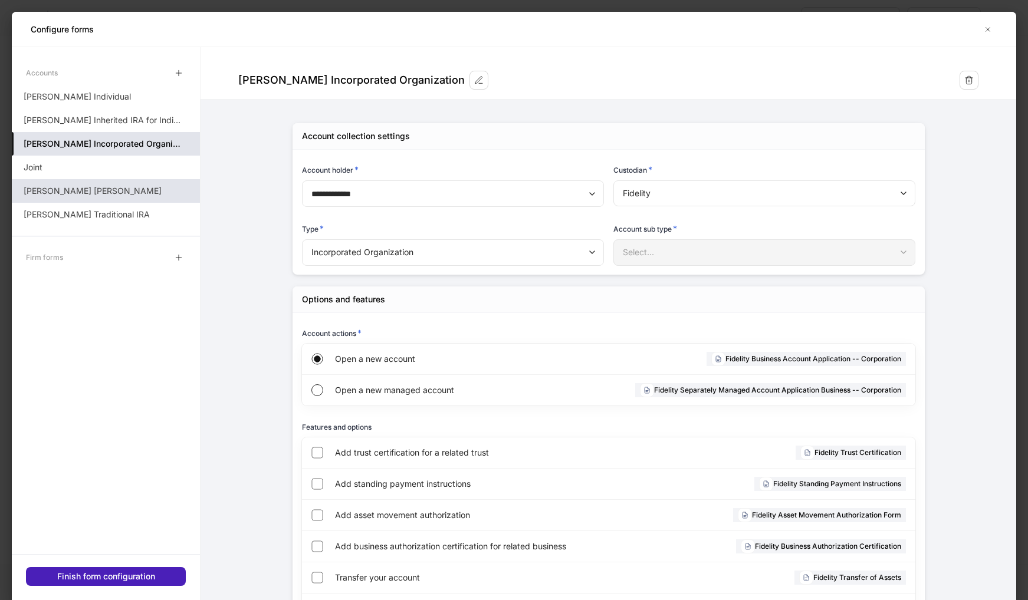
click at [130, 572] on div "Finish form configuration" at bounding box center [106, 577] width 98 height 12
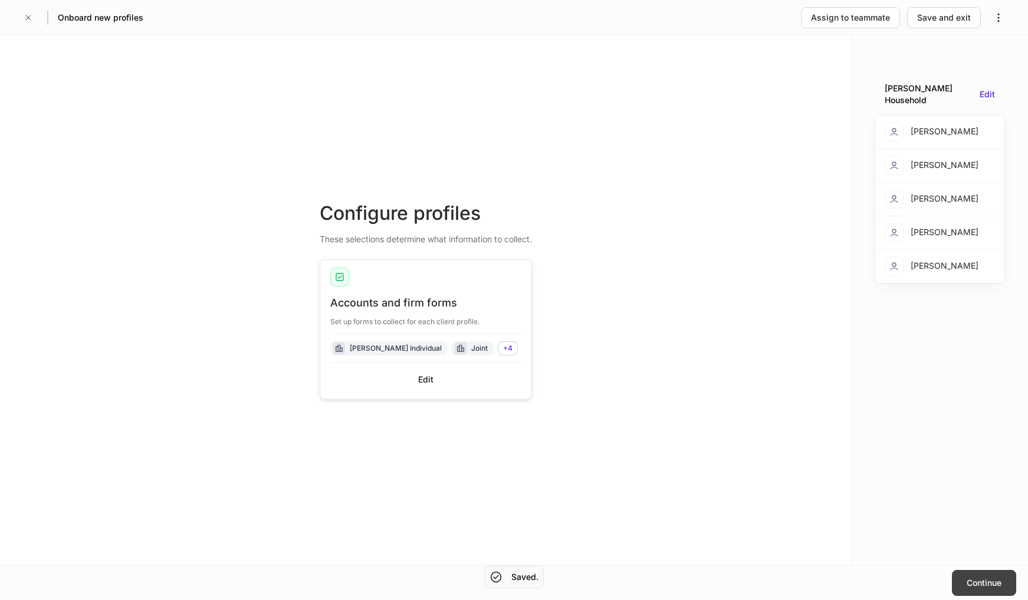
click at [994, 579] on div "Continue" at bounding box center [984, 583] width 35 height 12
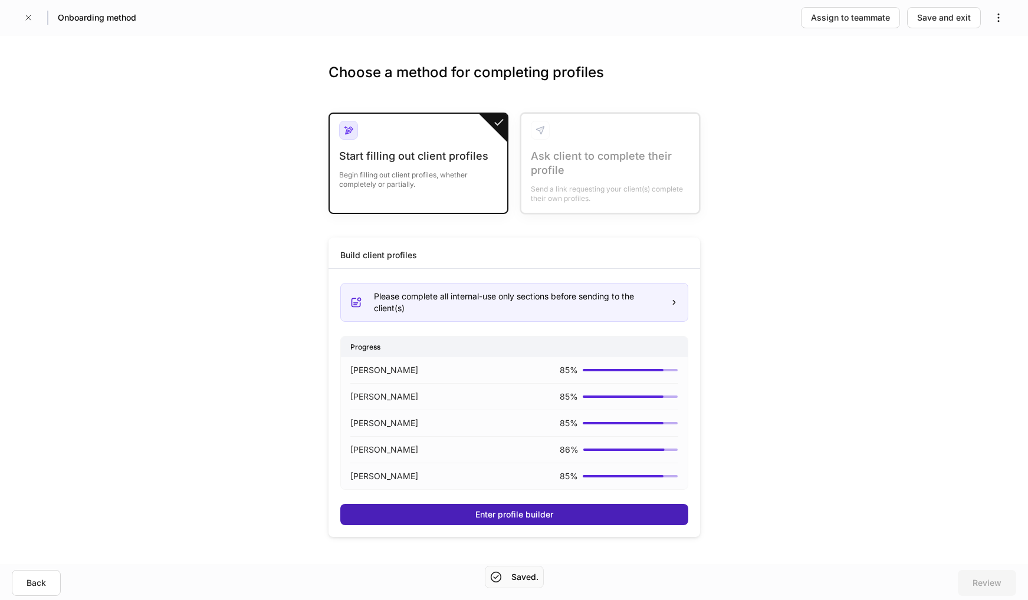
click at [429, 516] on button "Enter profile builder" at bounding box center [514, 514] width 348 height 21
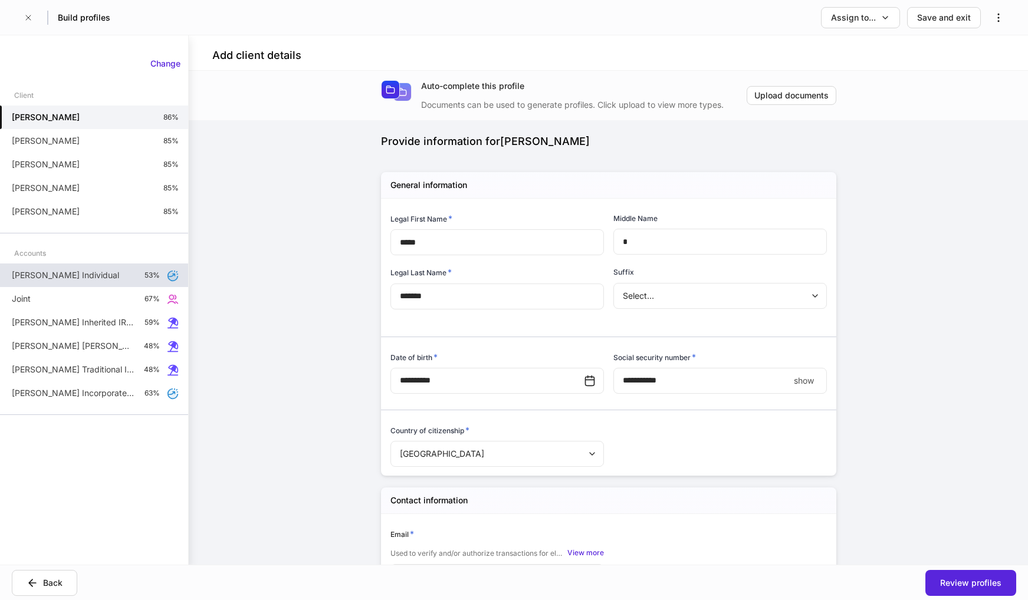
click at [71, 282] on div "[PERSON_NAME] Individual 53%" at bounding box center [94, 276] width 188 height 24
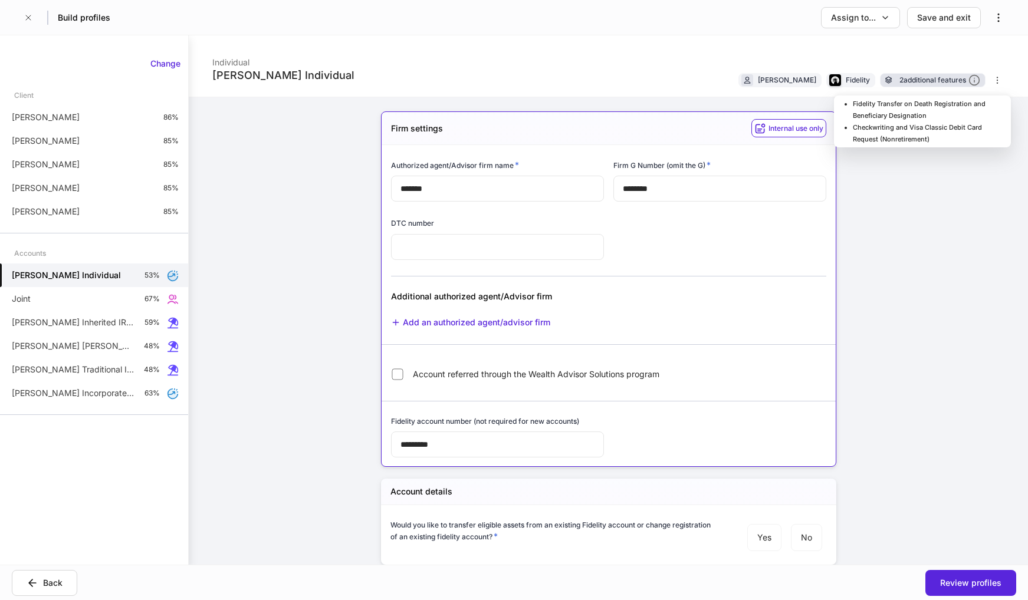
click at [910, 80] on div "2 additional features" at bounding box center [940, 80] width 81 height 12
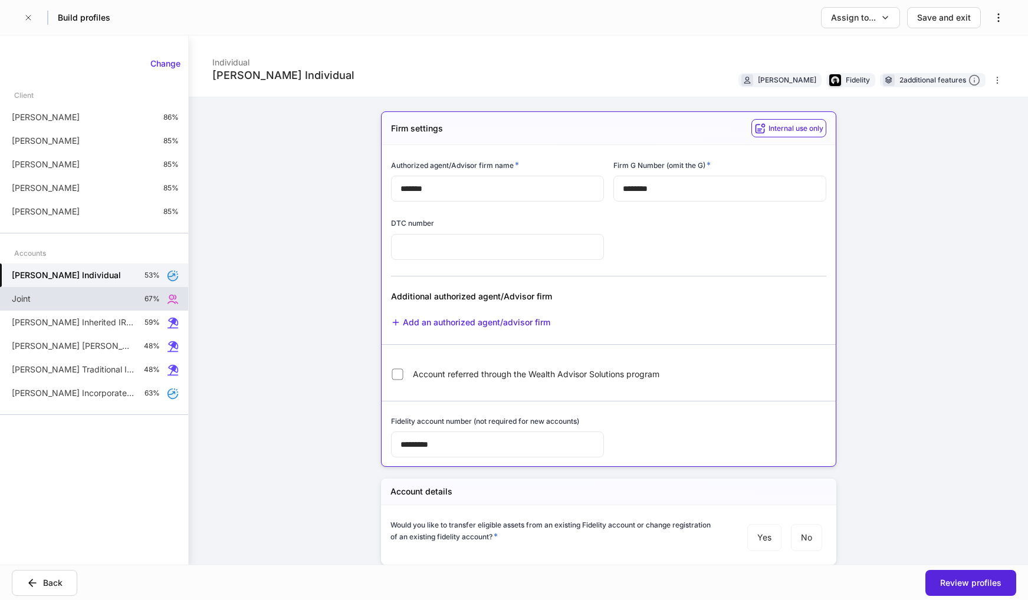
click at [64, 301] on div "Joint 67%" at bounding box center [94, 299] width 188 height 24
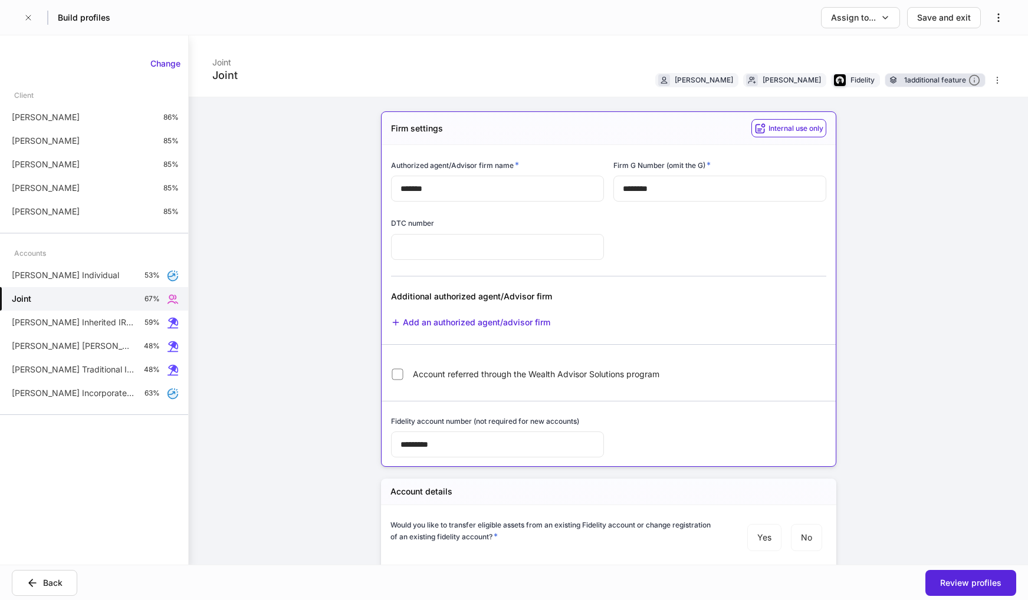
click at [934, 81] on div "1 additional feature" at bounding box center [942, 80] width 76 height 12
click at [923, 83] on div "1 additional feature" at bounding box center [942, 80] width 76 height 12
click at [81, 374] on p "[PERSON_NAME] Traditional IRA" at bounding box center [73, 370] width 123 height 12
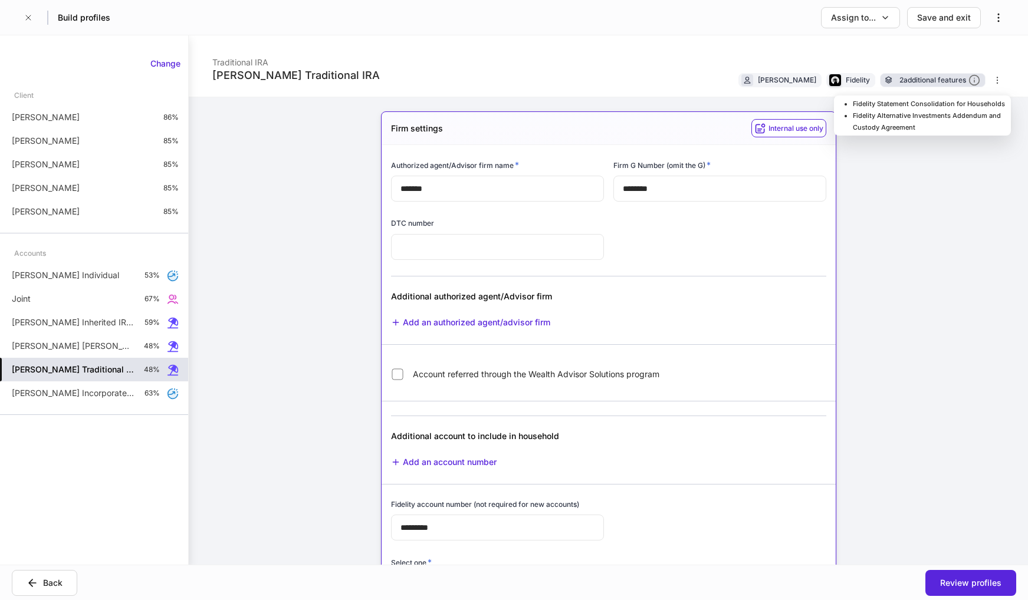
click at [900, 81] on div "2 additional features" at bounding box center [940, 80] width 81 height 12
click at [908, 108] on li "Fidelity Statement Consolidation for Households" at bounding box center [929, 104] width 153 height 12
click at [895, 320] on div "[PERSON_NAME] Traditional IRA Traditional IRA [PERSON_NAME] Fidelity 2 addition…" at bounding box center [608, 300] width 839 height 530
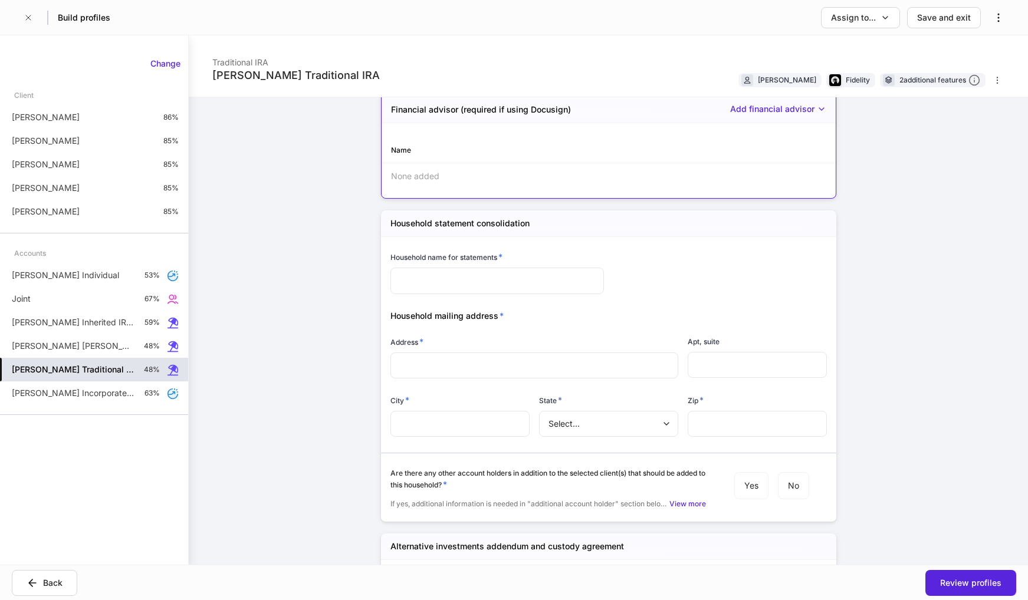
scroll to position [1534, 0]
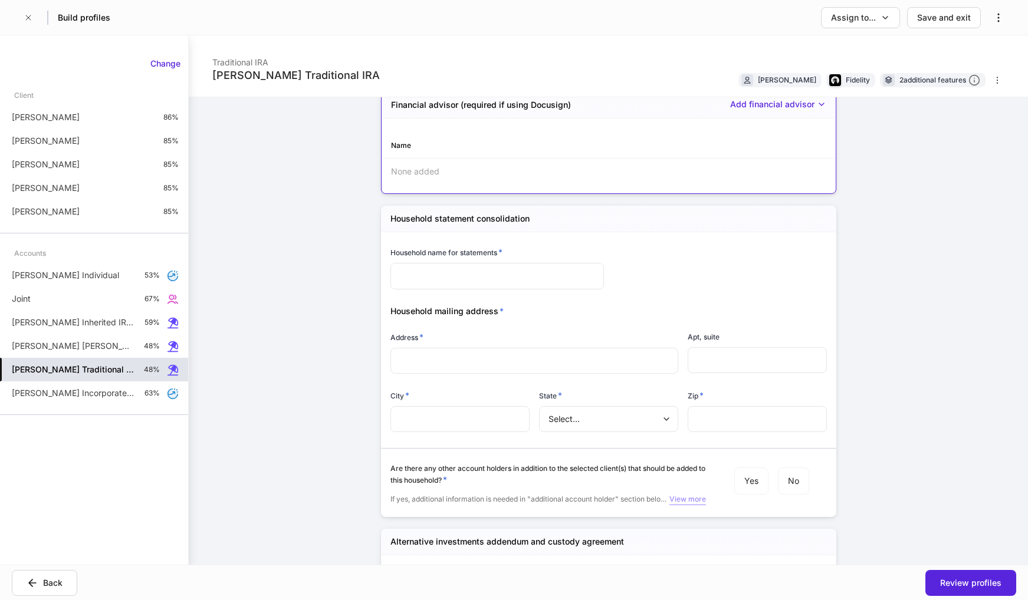
click at [689, 503] on div "View more" at bounding box center [687, 500] width 37 height 12
click at [918, 80] on div "2 additional features" at bounding box center [940, 80] width 81 height 12
click at [73, 301] on div "Joint 67%" at bounding box center [94, 299] width 188 height 24
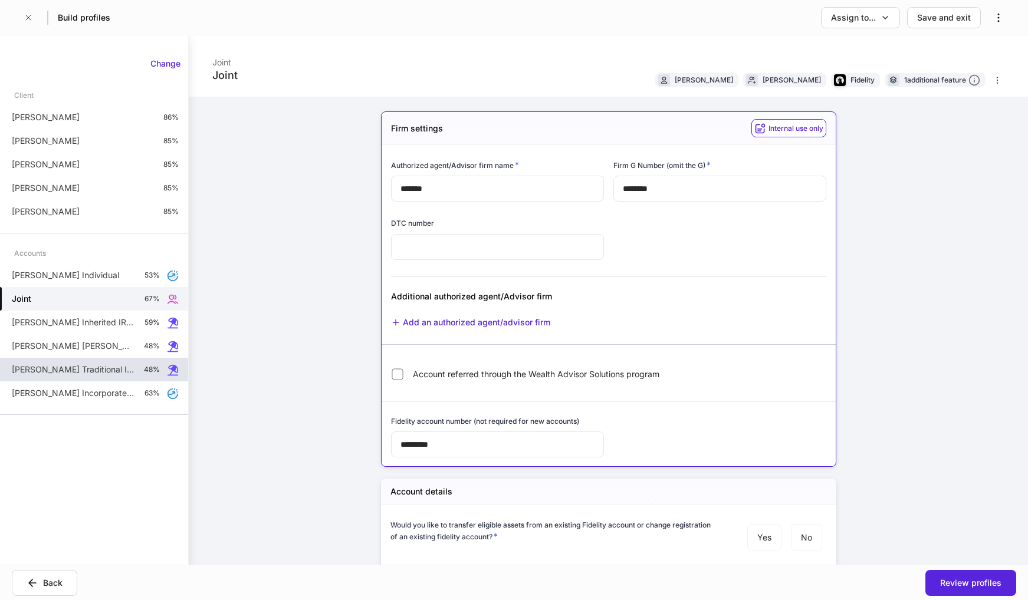
click at [928, 306] on div "Joint Joint [PERSON_NAME] [PERSON_NAME] Fidelity 1 additional feature Firm sett…" at bounding box center [608, 300] width 839 height 530
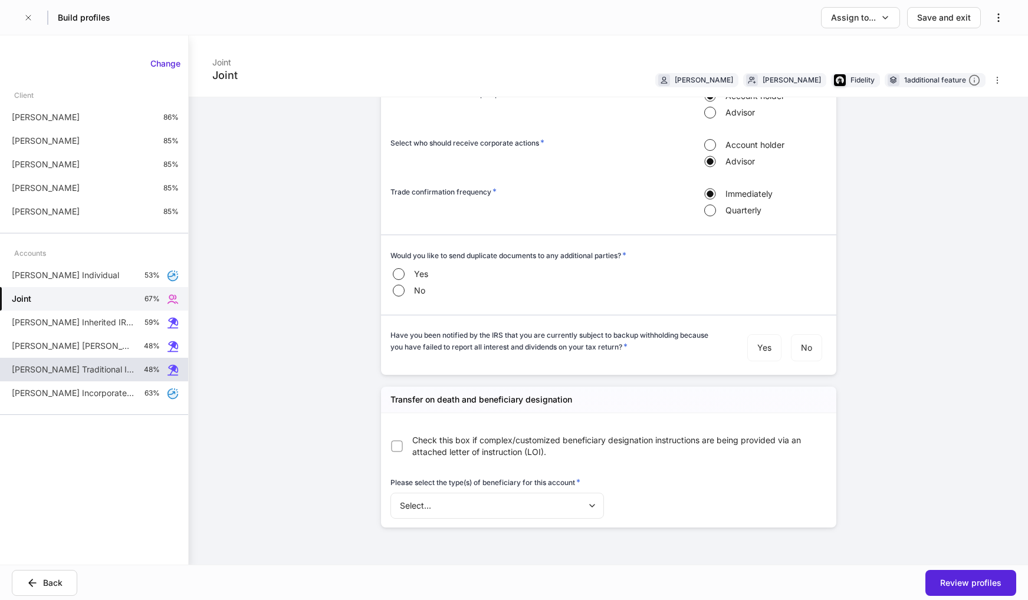
scroll to position [1238, 0]
click at [474, 507] on body "Build profiles Assign to... Save and exit Joint Joint [PERSON_NAME] [PERSON_NAM…" at bounding box center [514, 300] width 1028 height 600
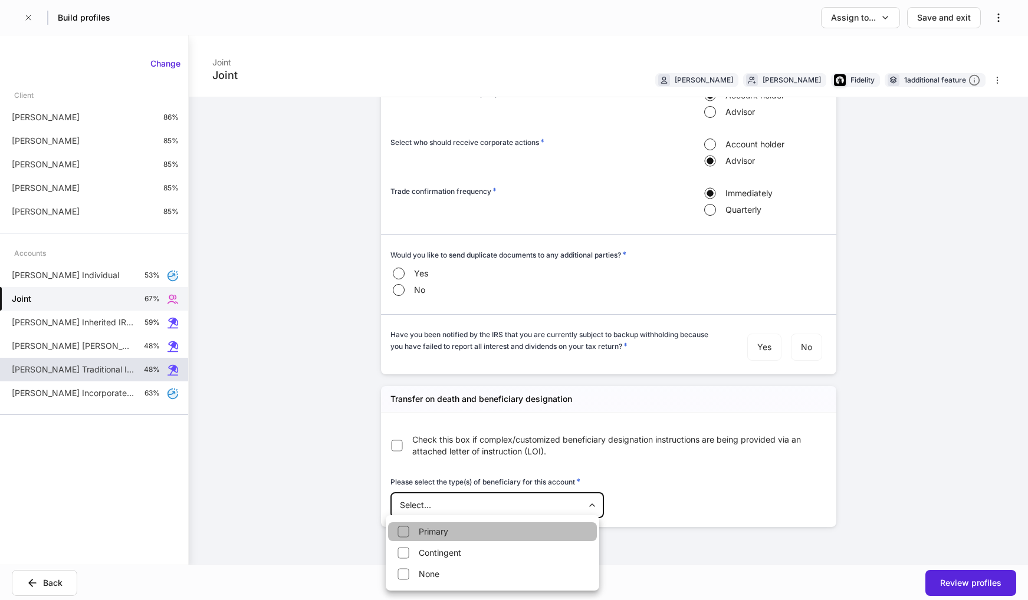
click at [444, 531] on li "Primary" at bounding box center [492, 532] width 209 height 19
type input "*******"
click at [880, 435] on div at bounding box center [514, 300] width 1028 height 600
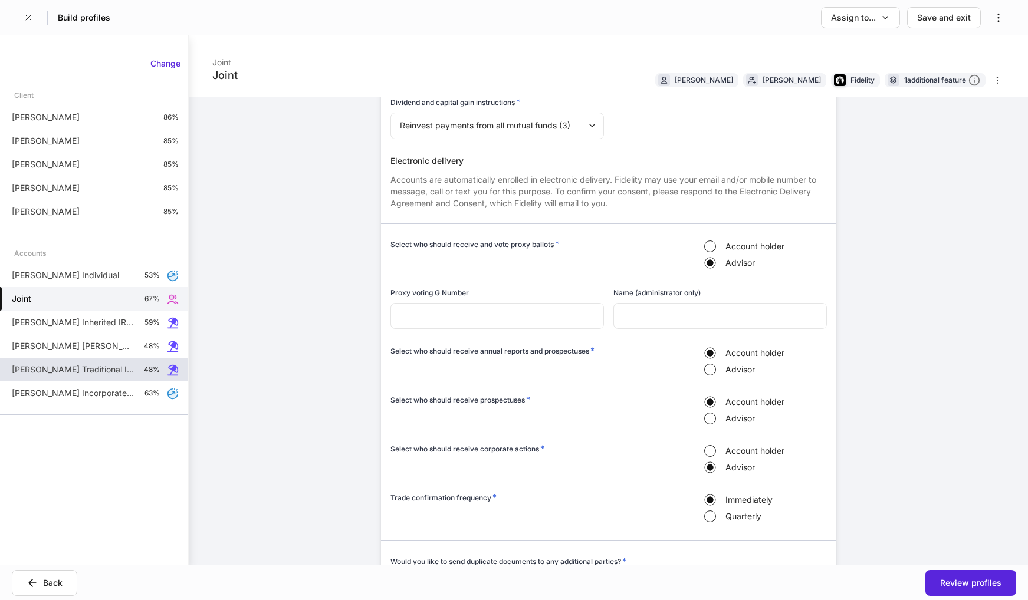
scroll to position [887, 0]
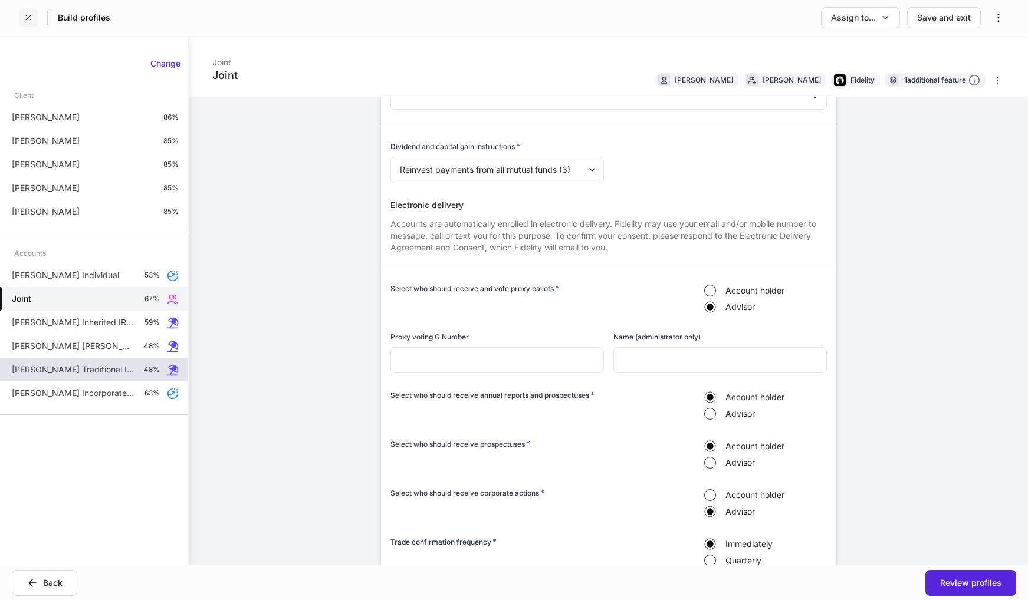
click at [25, 17] on icon "button" at bounding box center [28, 17] width 9 height 9
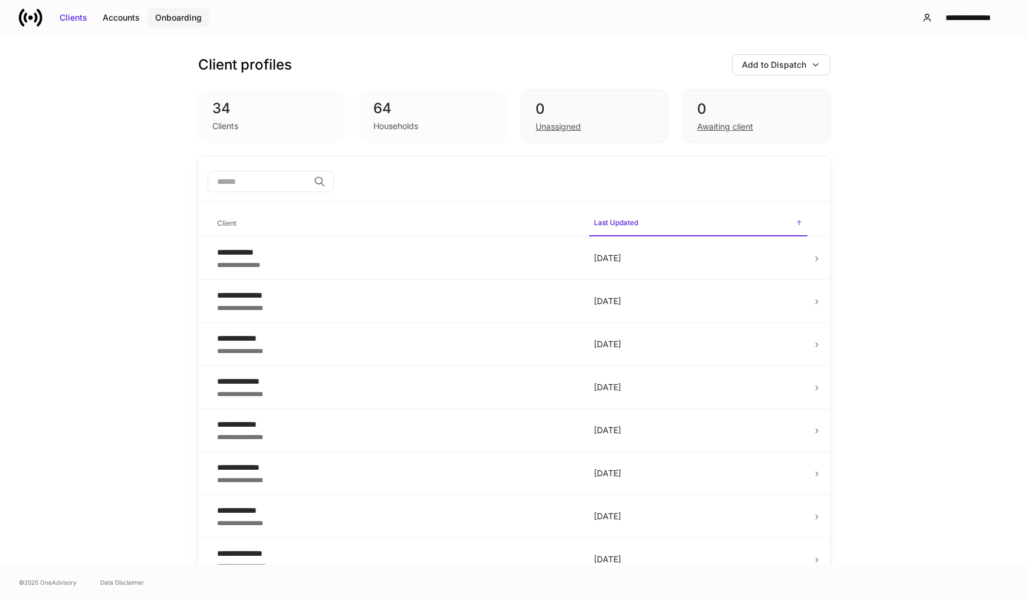
click at [179, 15] on div "Onboarding" at bounding box center [178, 18] width 47 height 12
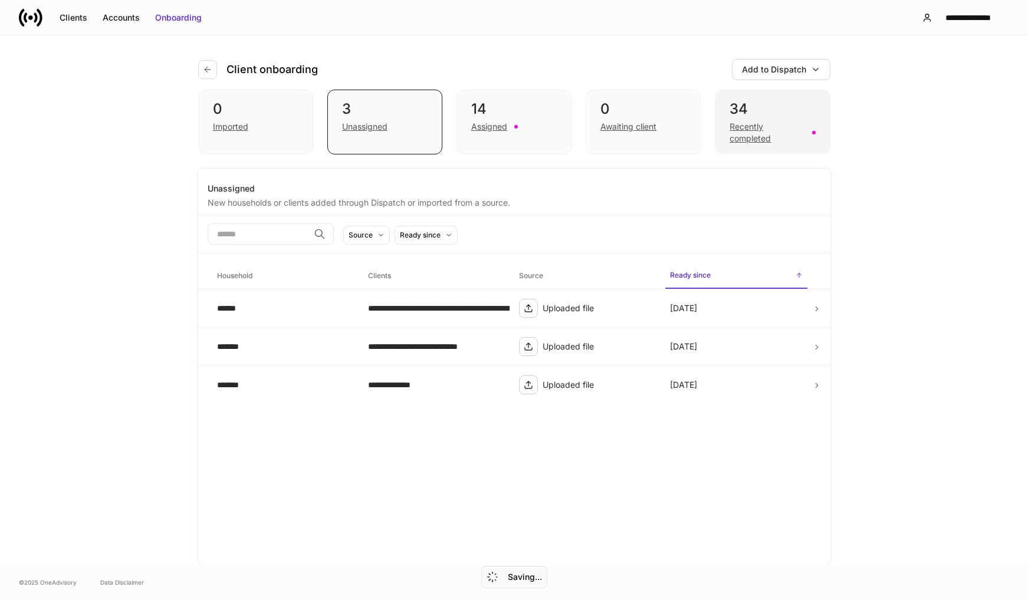
click at [746, 126] on div "Recently completed" at bounding box center [767, 133] width 75 height 24
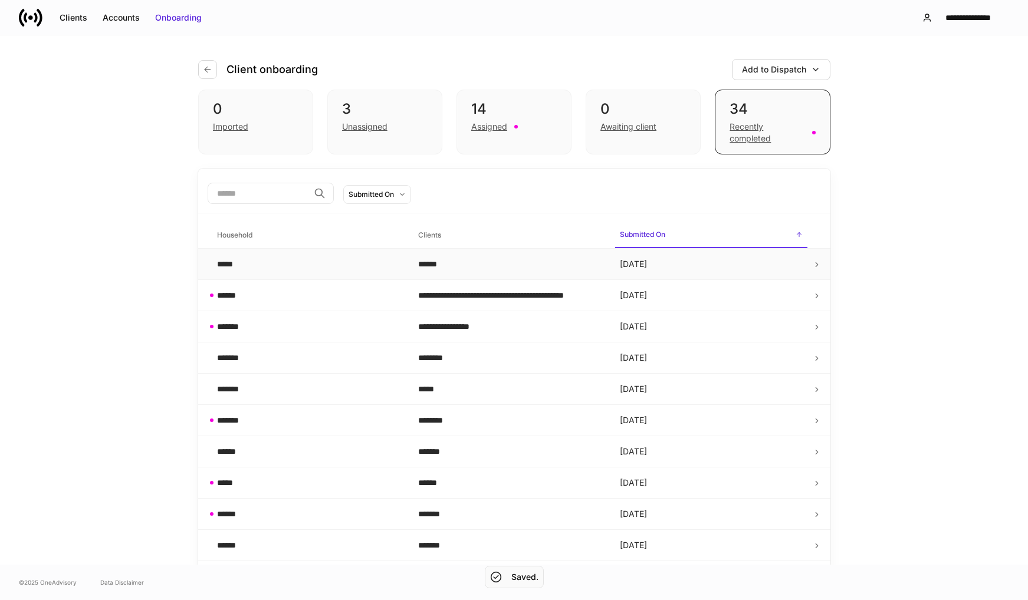
click at [517, 257] on td "******" at bounding box center [510, 264] width 202 height 31
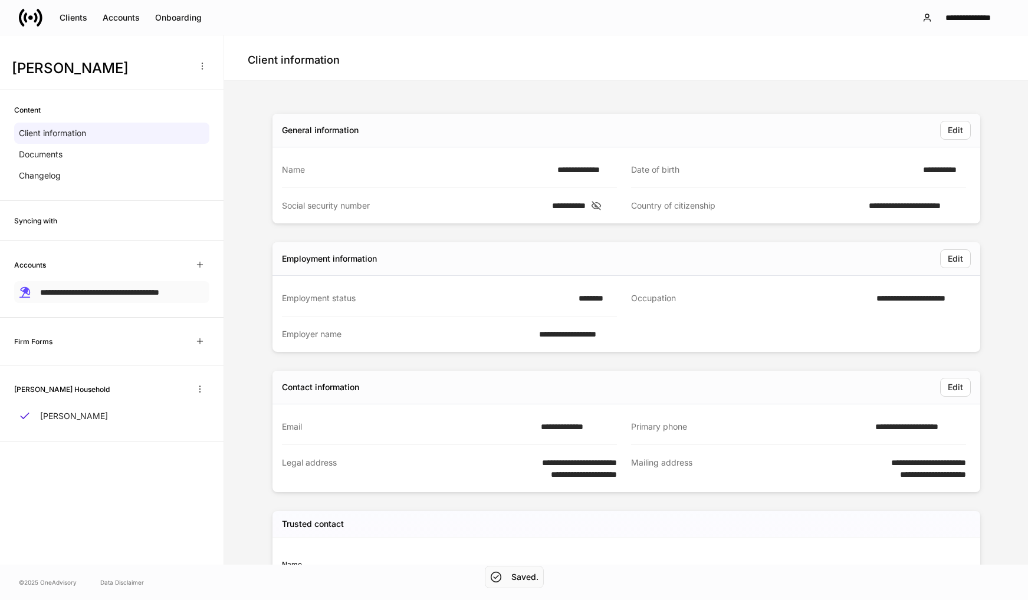
click at [128, 293] on span "**********" at bounding box center [99, 292] width 119 height 8
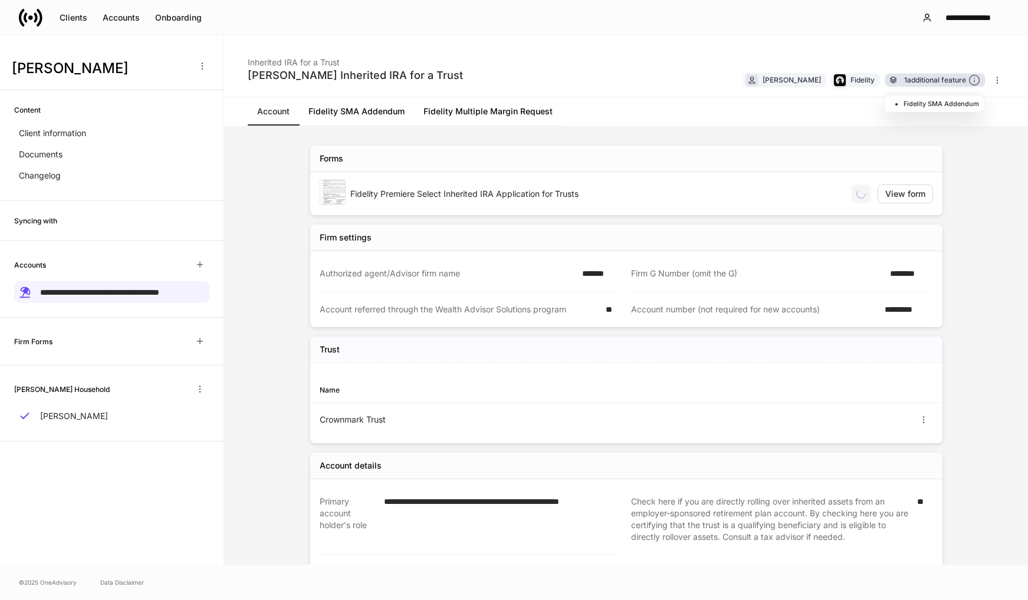
click at [920, 85] on div "1 additional feature" at bounding box center [942, 80] width 76 height 12
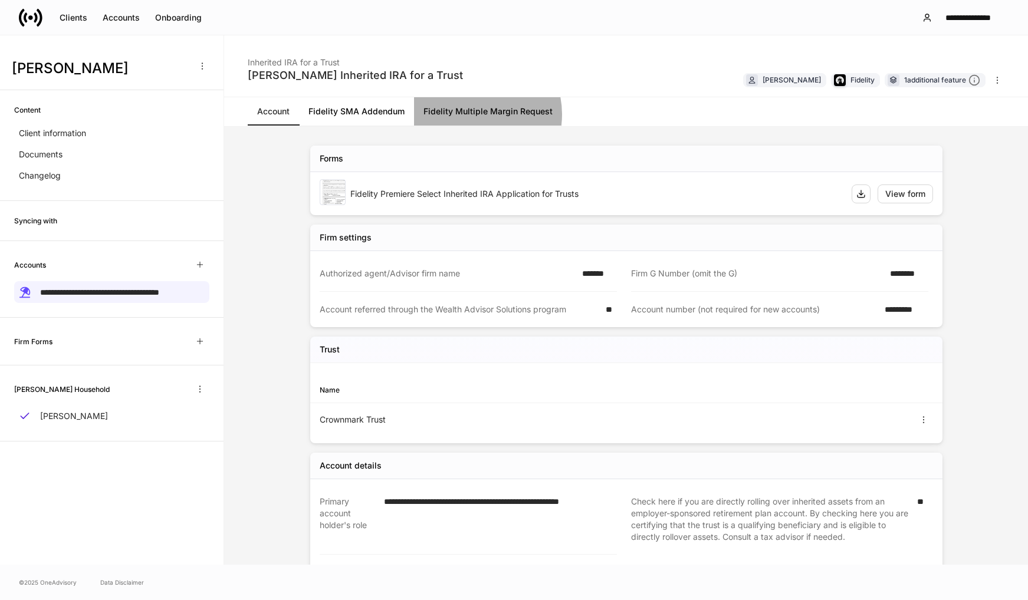
click at [470, 114] on link "Fidelity Multiple Margin Request" at bounding box center [488, 111] width 148 height 28
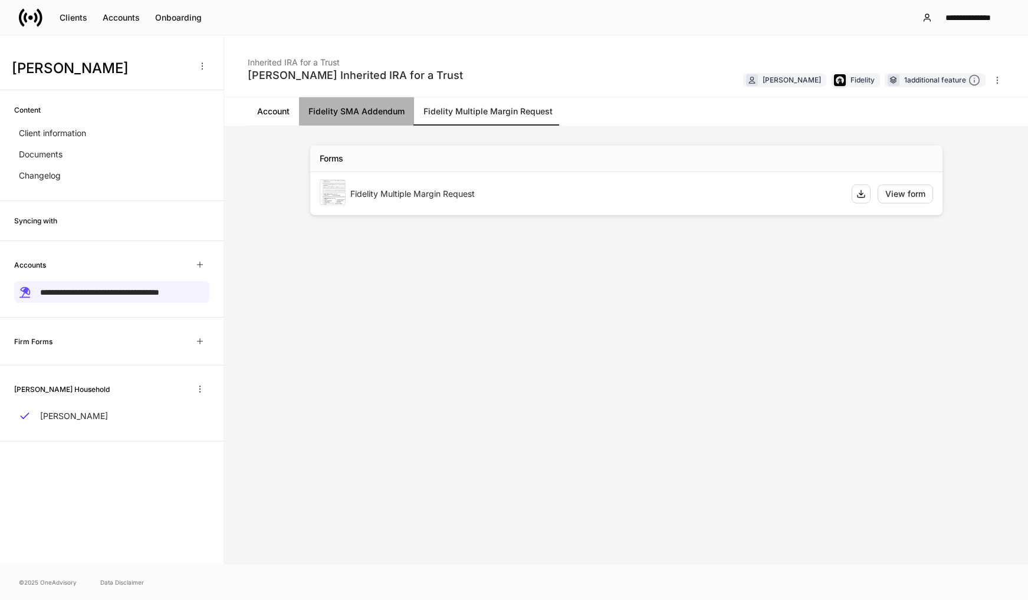
click at [361, 109] on link "Fidelity SMA Addendum" at bounding box center [356, 111] width 115 height 28
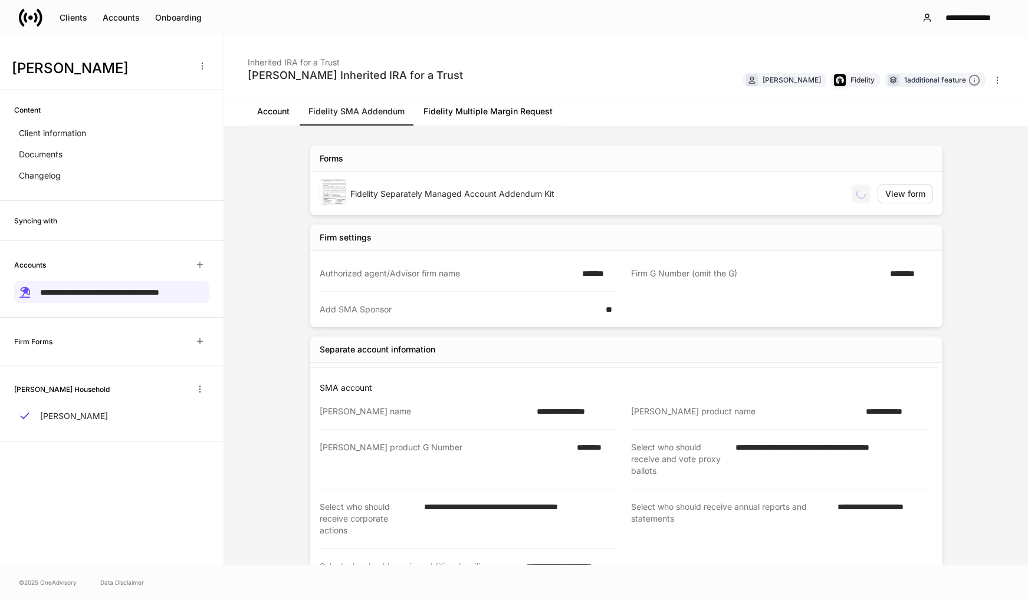
click at [271, 116] on link "Account" at bounding box center [273, 111] width 51 height 28
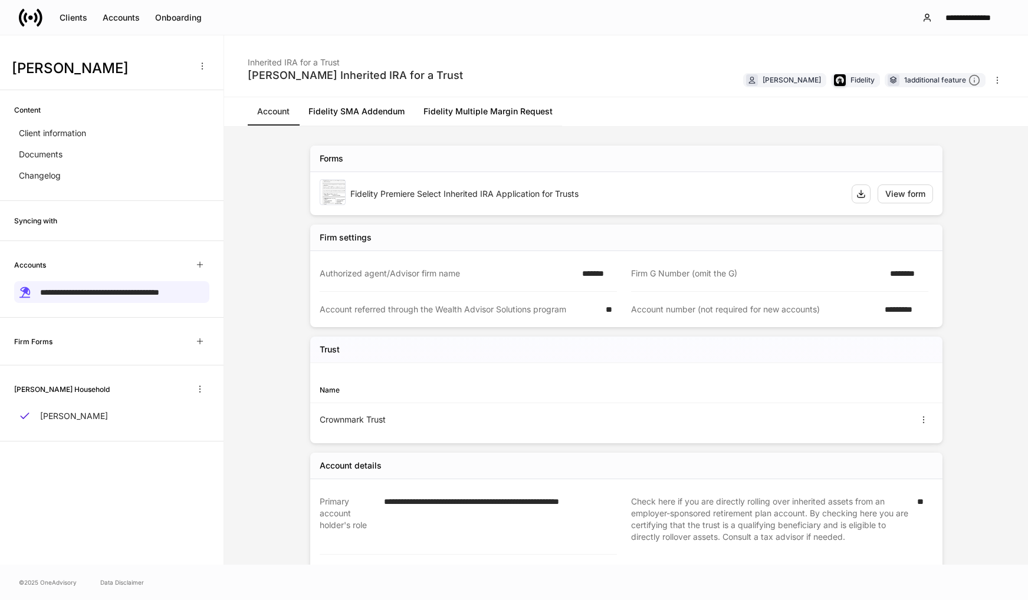
click at [633, 63] on div "[PERSON_NAME] Inherited IRA for a Trust Inherited IRA for a Trust [PERSON_NAME]…" at bounding box center [626, 66] width 804 height 62
click at [177, 14] on div "Onboarding" at bounding box center [178, 18] width 47 height 12
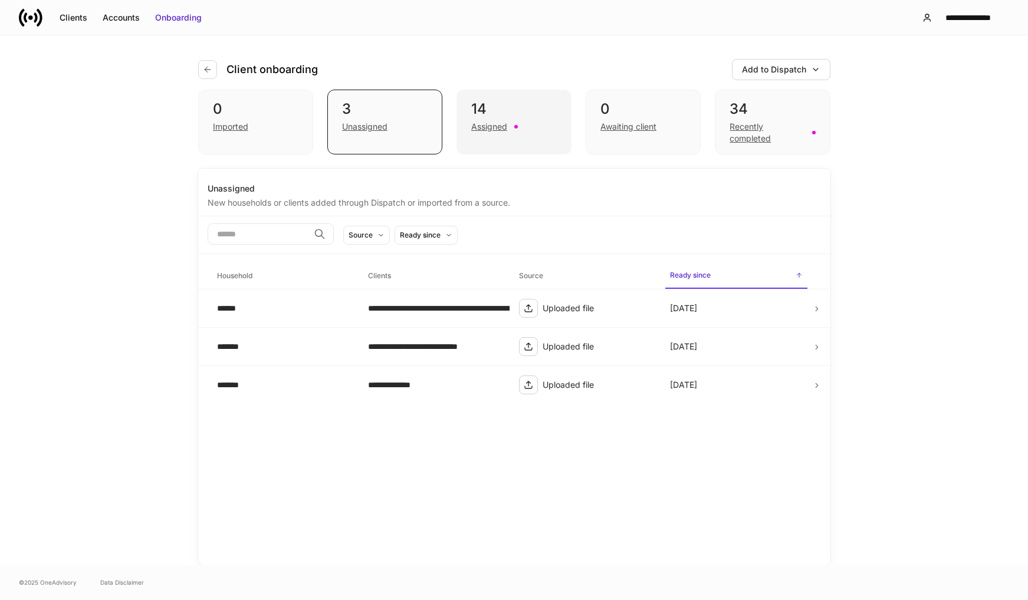
click at [490, 129] on div "Assigned" at bounding box center [489, 127] width 36 height 12
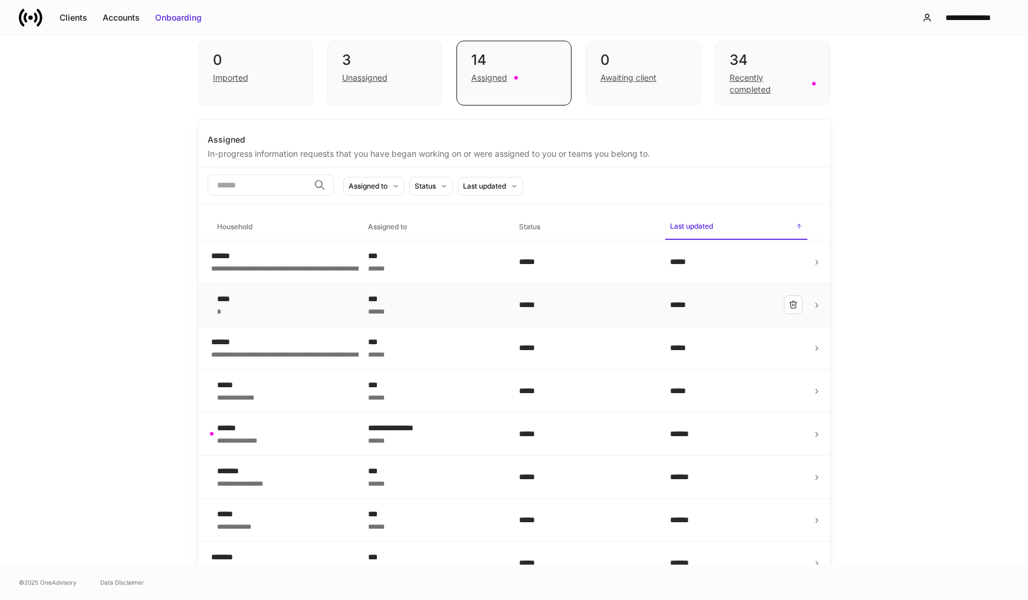
scroll to position [177, 0]
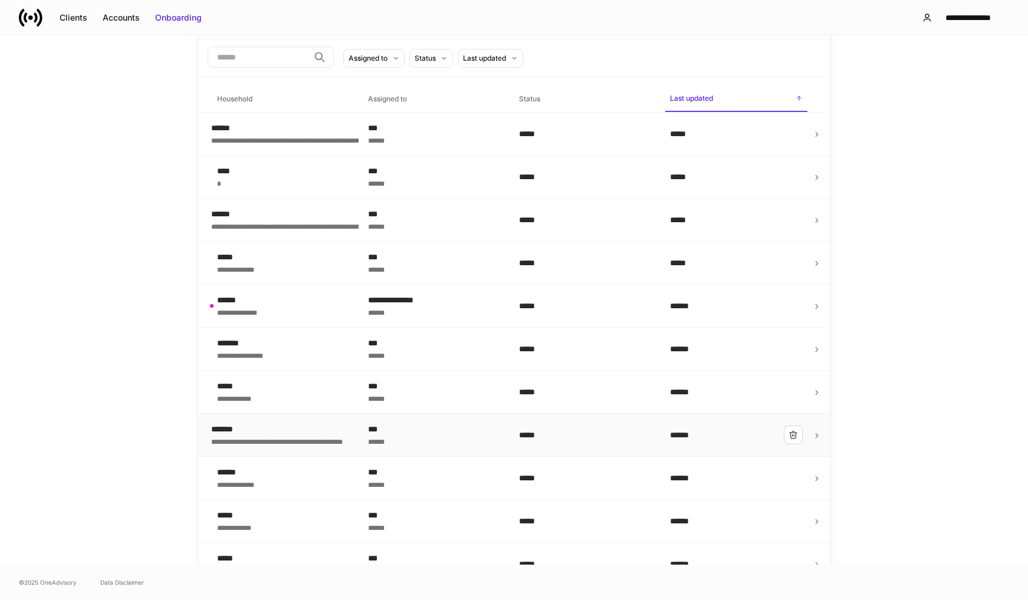
click at [460, 443] on div "******" at bounding box center [434, 441] width 132 height 12
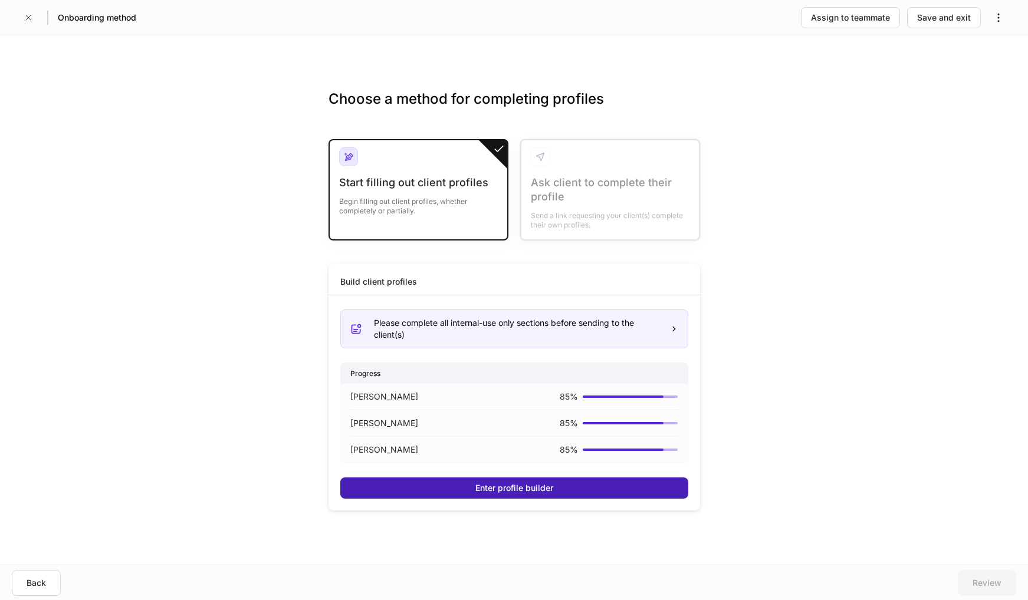
click at [467, 487] on button "Enter profile builder" at bounding box center [514, 488] width 348 height 21
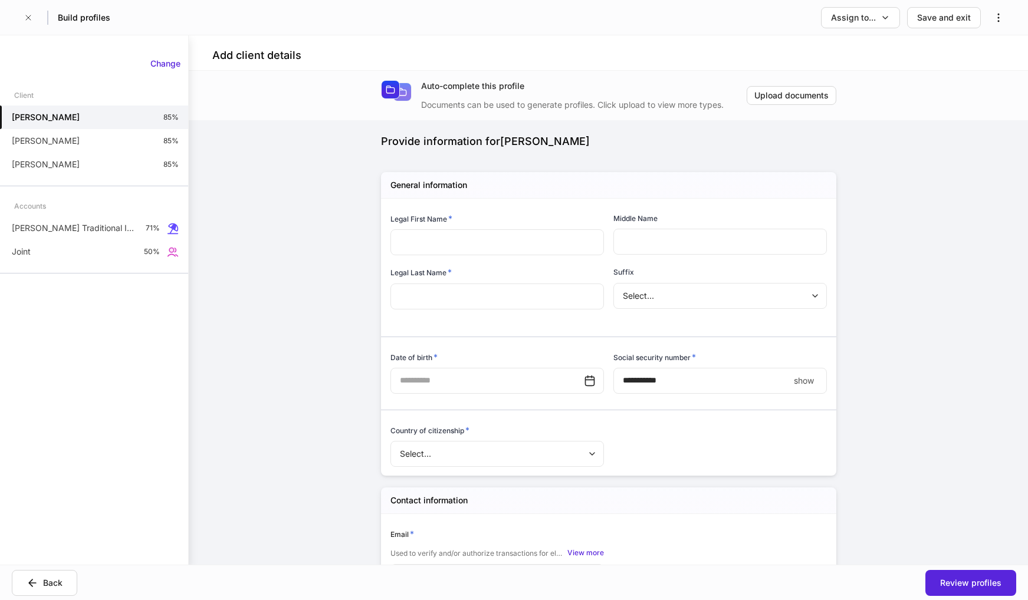
type input "*****"
type input "*"
type input "*******"
type input "*"
type input "**********"
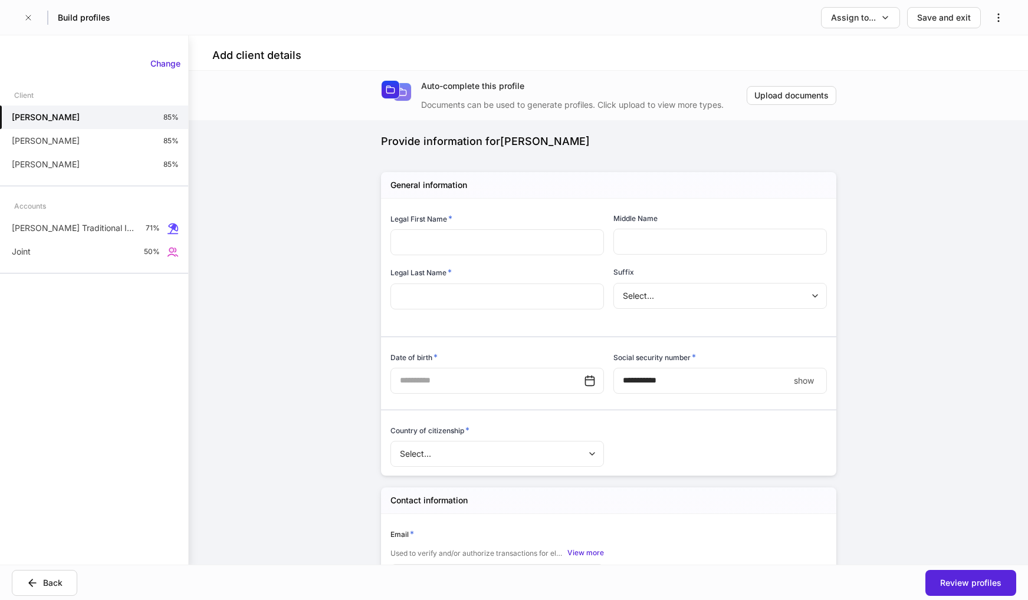
type input "**********"
type input "*"
type input "*****"
type input "*"
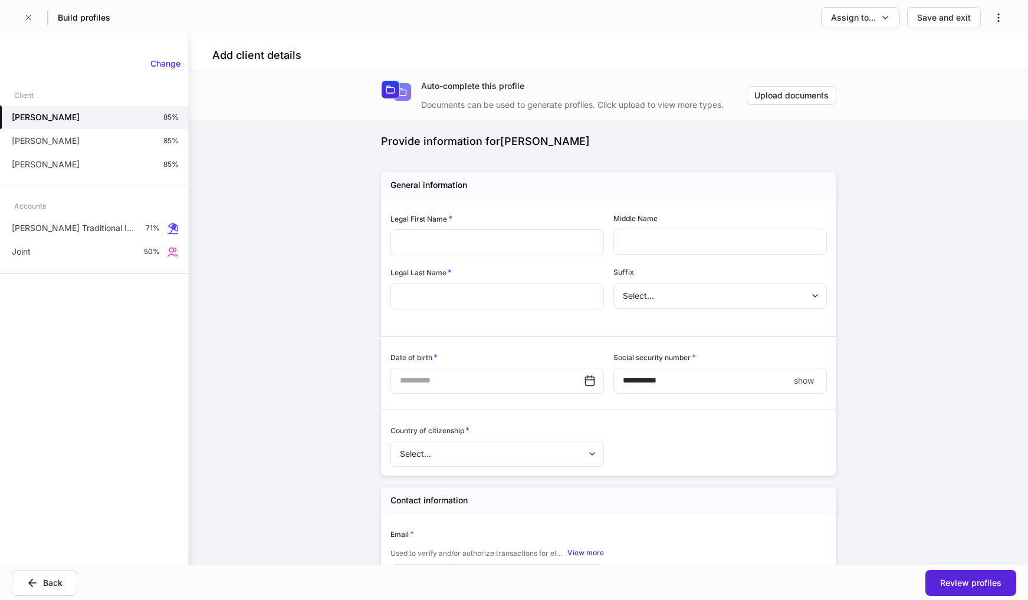
type input "**********"
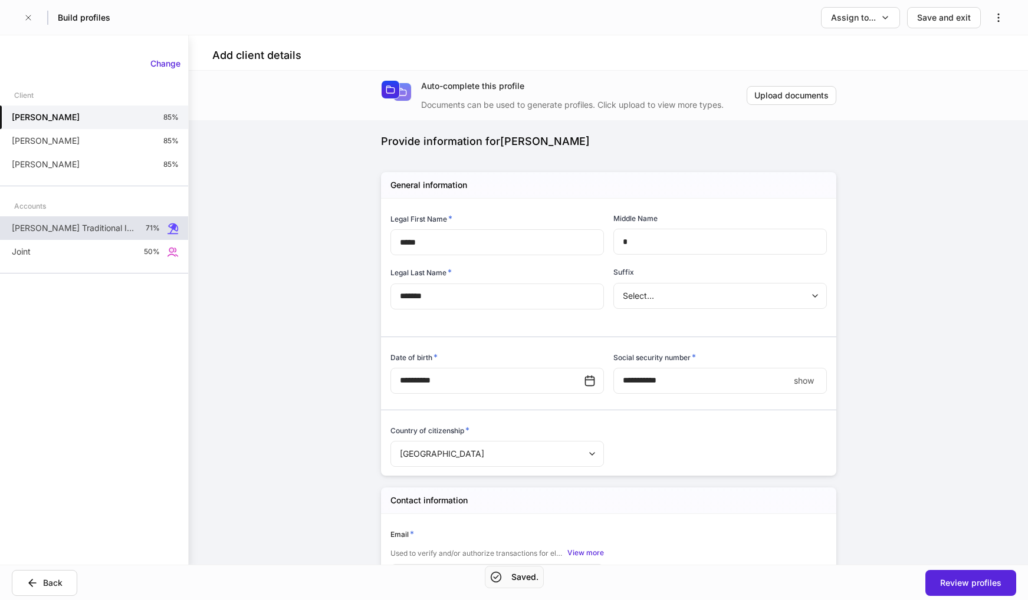
click at [73, 229] on p "[PERSON_NAME] Traditional IRA" at bounding box center [74, 228] width 124 height 12
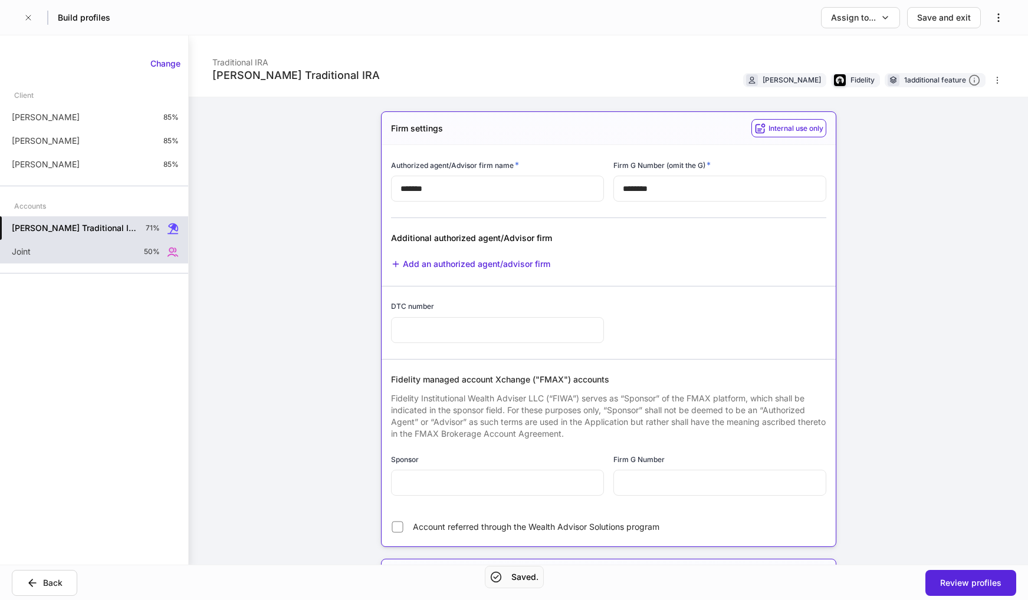
click at [73, 250] on div "Joint 50%" at bounding box center [94, 252] width 188 height 24
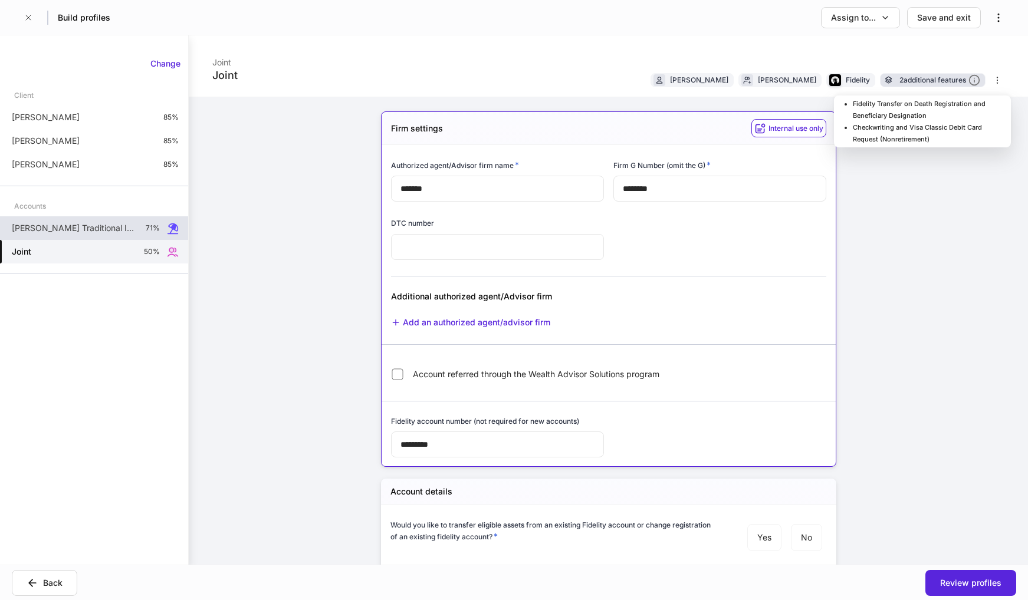
click at [921, 84] on div "2 additional features" at bounding box center [940, 80] width 81 height 12
click at [904, 109] on li "Fidelity Transfer on Death Registration and Beneficiary Designation" at bounding box center [929, 110] width 153 height 24
click at [871, 281] on div "Joint Joint [PERSON_NAME] [PERSON_NAME] Fidelity 2 additional features Firm set…" at bounding box center [608, 300] width 839 height 530
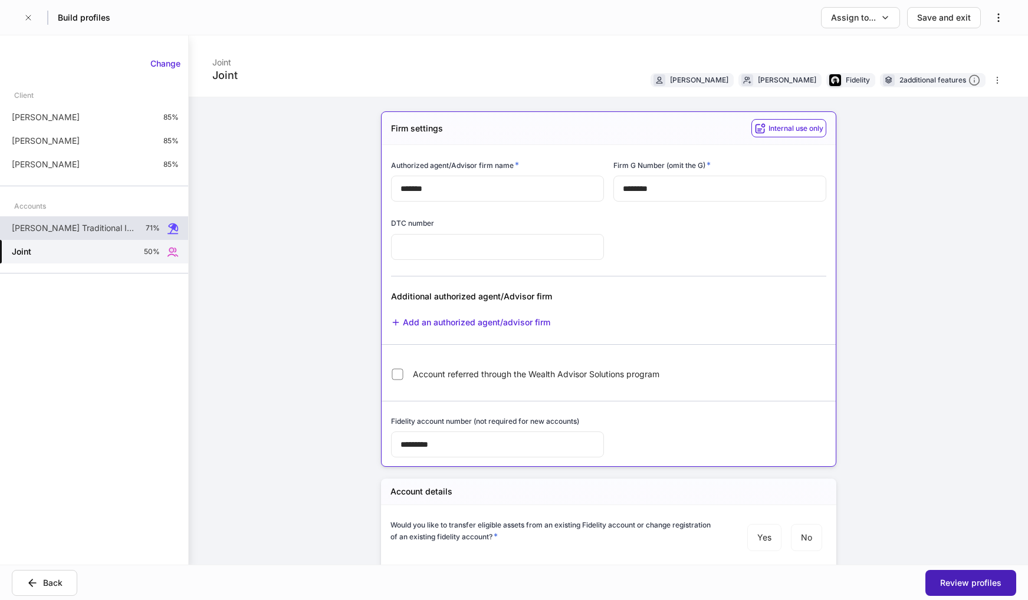
click at [956, 582] on div "Review profiles" at bounding box center [970, 583] width 61 height 12
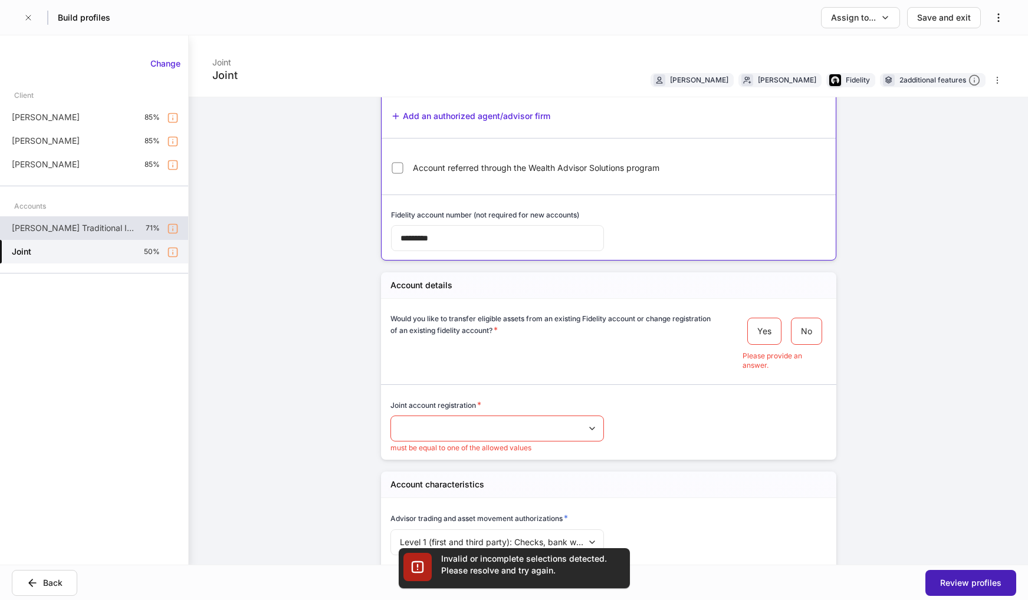
scroll to position [238, 0]
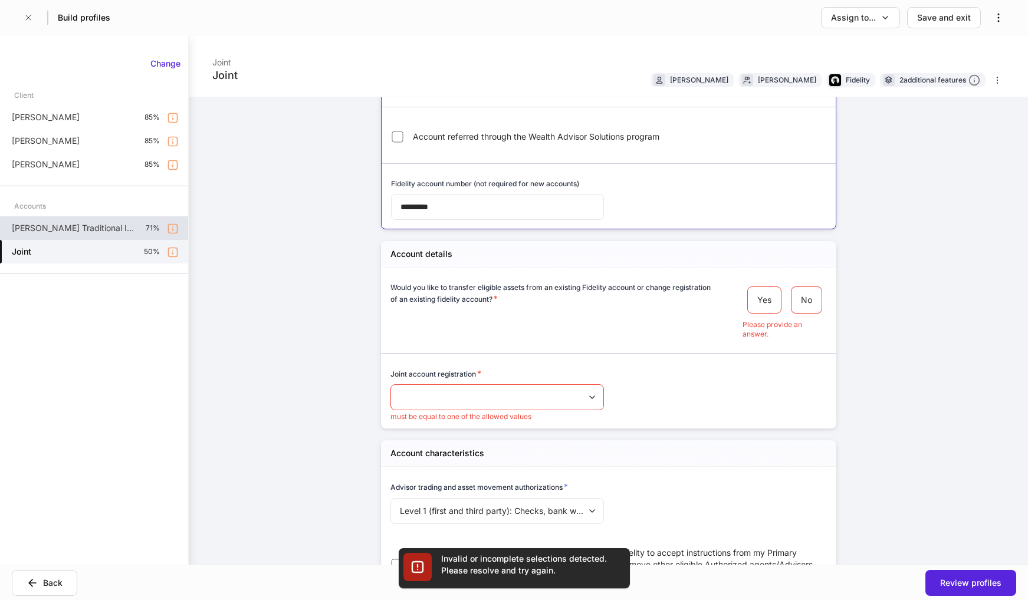
click at [463, 384] on div "Joint account registration *" at bounding box center [497, 376] width 214 height 17
click at [463, 389] on body "Build profiles Assign to... Save and exit Joint Joint [PERSON_NAME] [PERSON_NAM…" at bounding box center [514, 300] width 1028 height 600
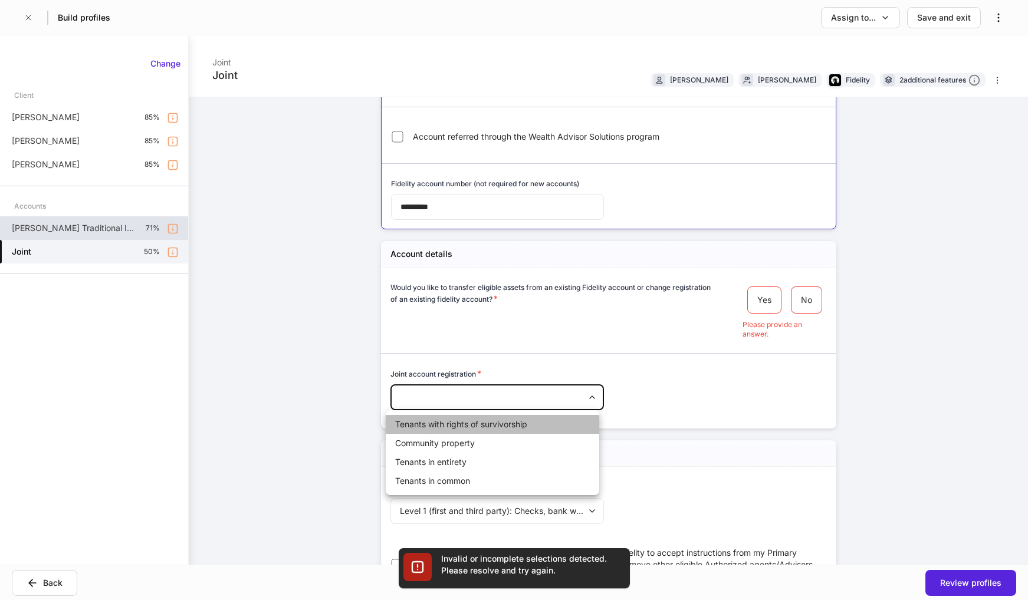
click at [461, 426] on li "Tenants with rights of survivorship" at bounding box center [493, 424] width 214 height 19
type input "*****"
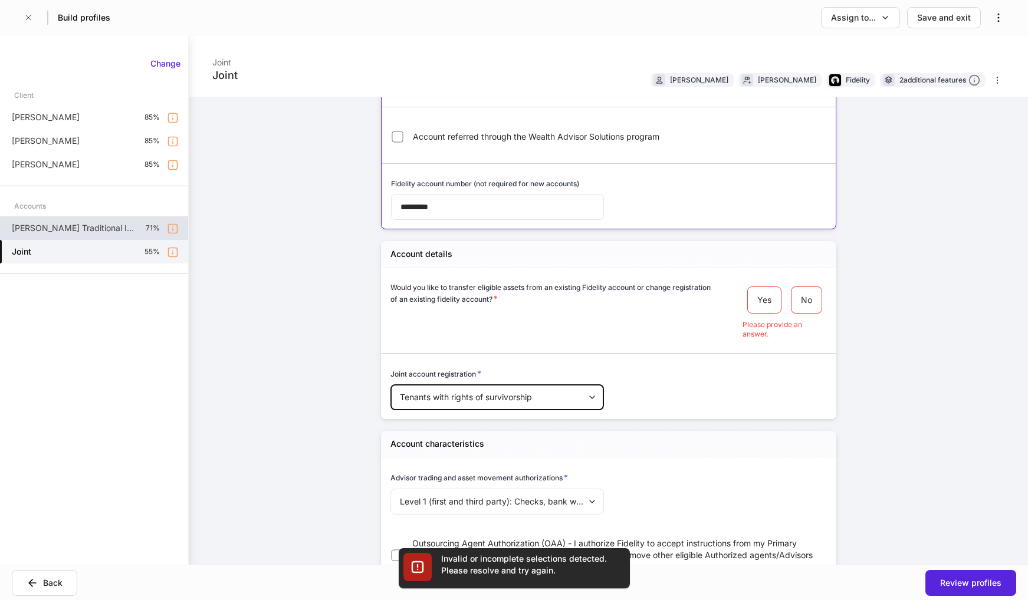
click at [939, 418] on div "Joint Joint [PERSON_NAME] [PERSON_NAME] Fidelity 2 additional features Firm set…" at bounding box center [608, 300] width 839 height 530
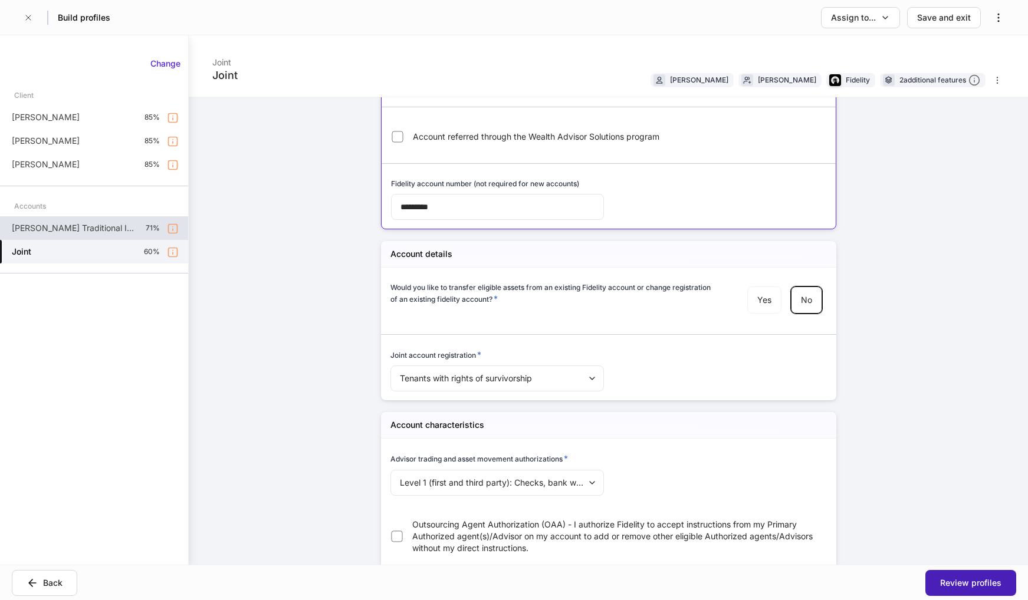
click at [973, 579] on div "Review profiles" at bounding box center [970, 583] width 61 height 12
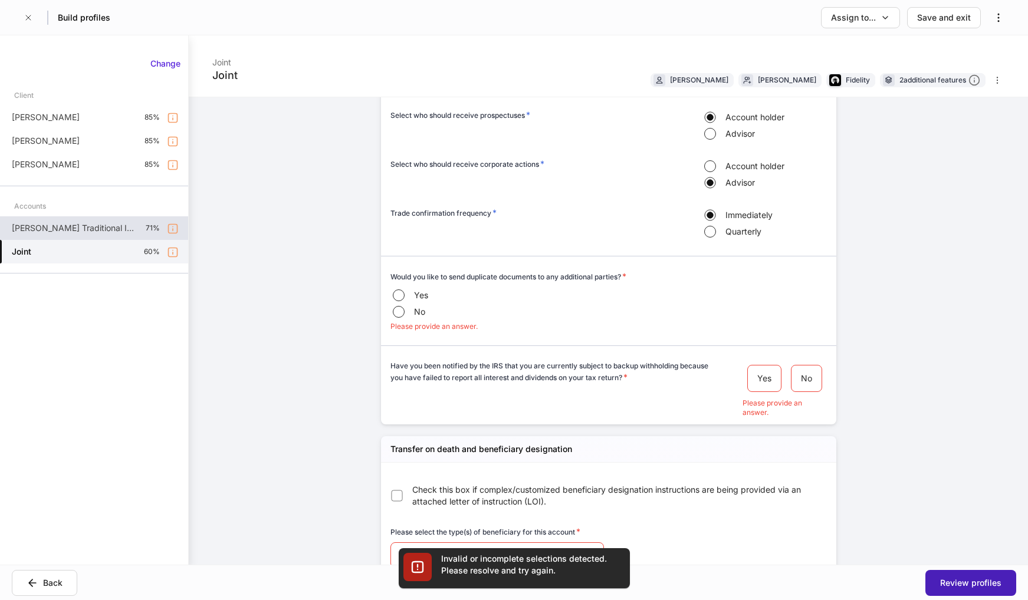
scroll to position [1220, 0]
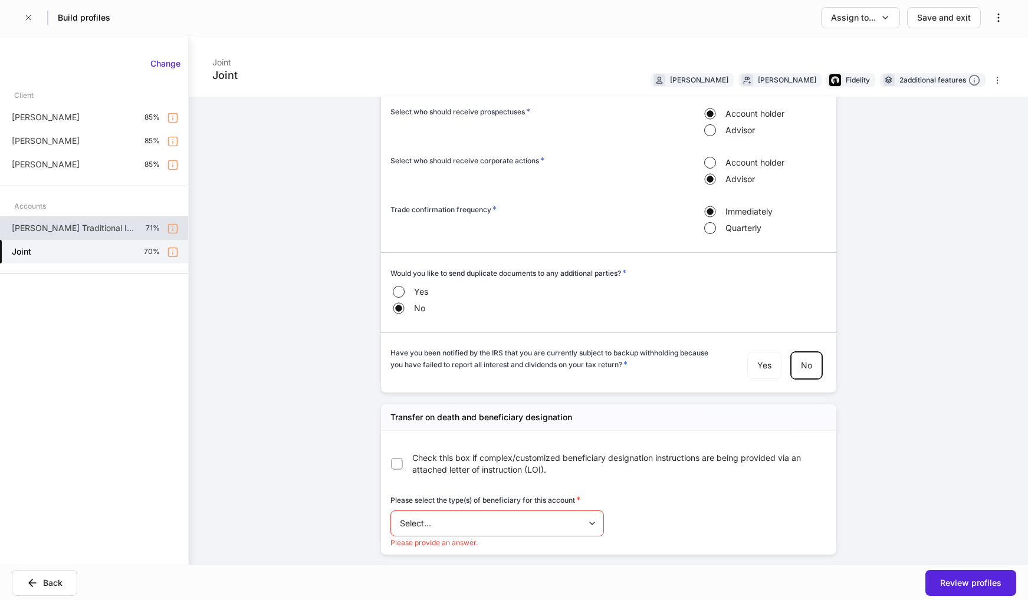
click at [610, 481] on div "Check this box if complex/customized beneficiary designation instructions are b…" at bounding box center [604, 489] width 446 height 117
click at [518, 522] on body "Build profiles Assign to... Save and exit Joint Joint [PERSON_NAME] [PERSON_NAM…" at bounding box center [514, 300] width 1028 height 600
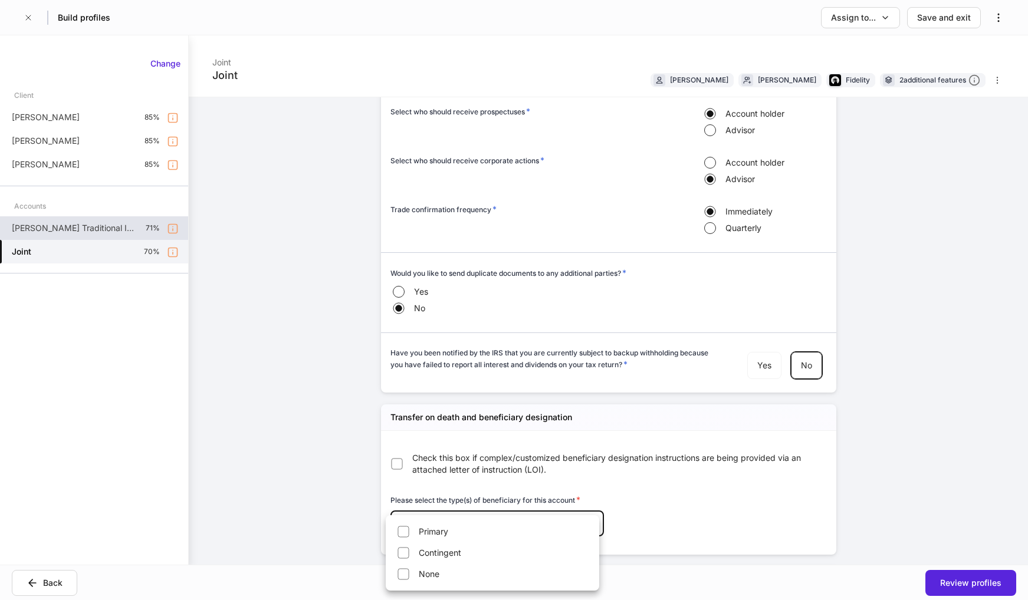
click at [705, 500] on div at bounding box center [514, 300] width 1028 height 600
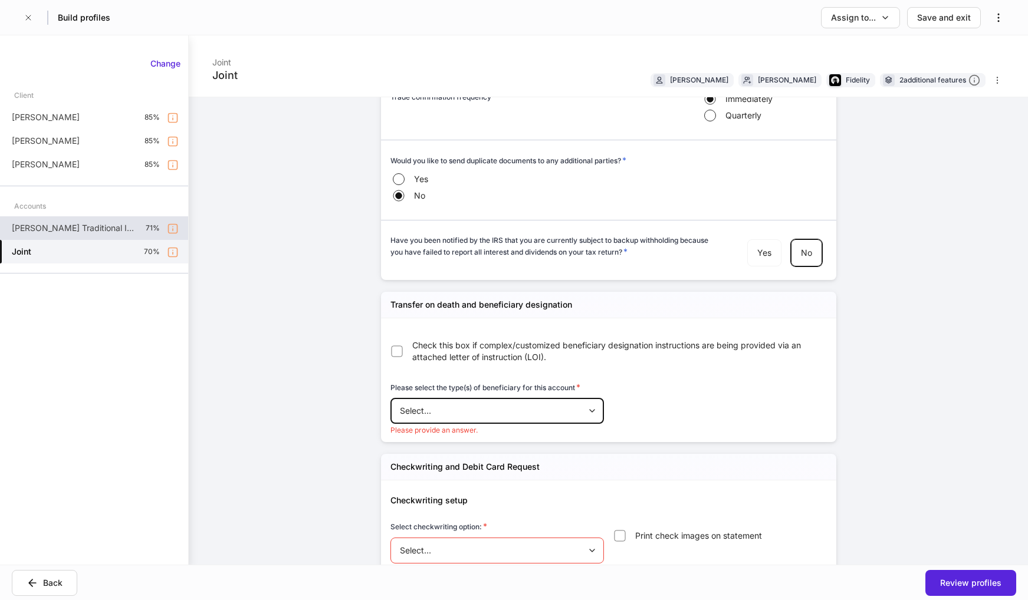
scroll to position [1397, 0]
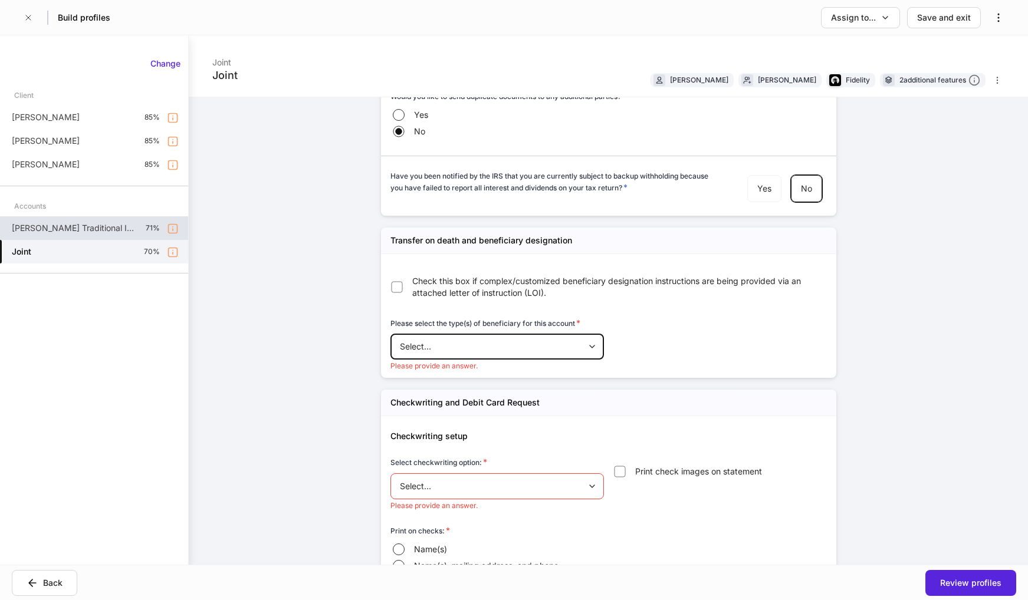
click at [871, 326] on div "**********" at bounding box center [608, 300] width 839 height 530
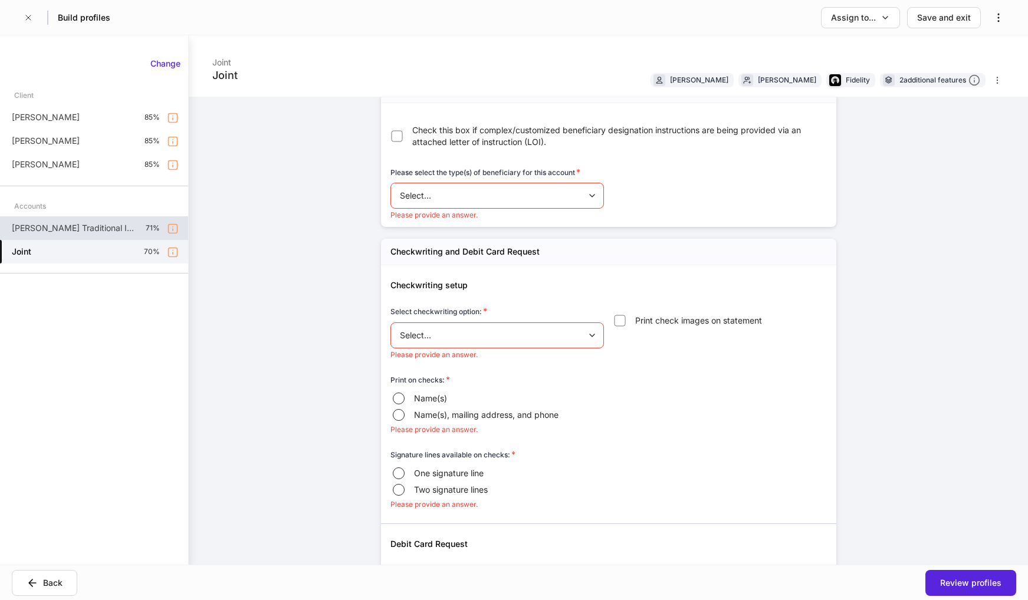
scroll to position [1574, 0]
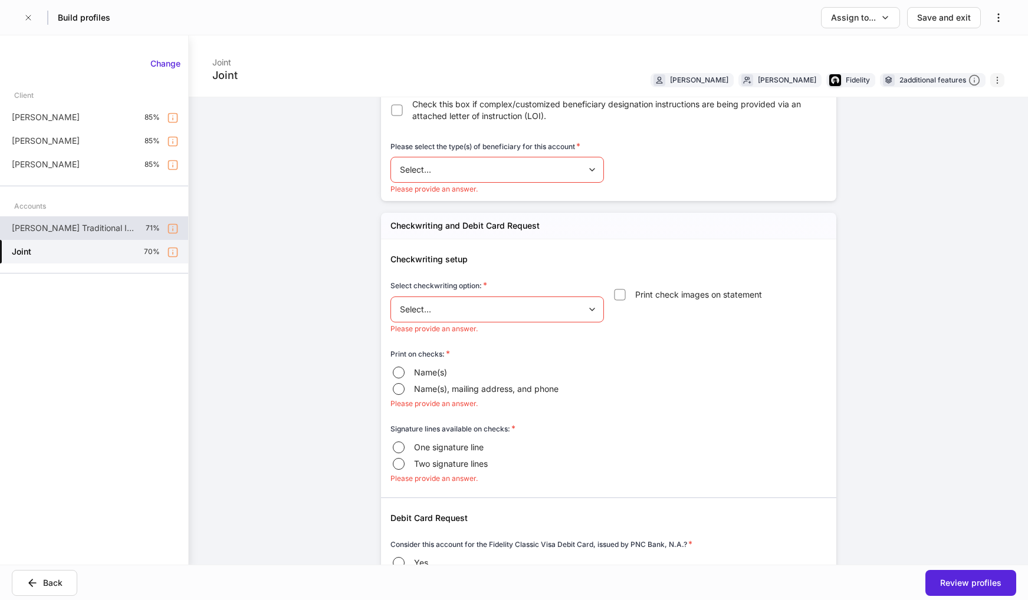
click at [993, 81] on icon "button" at bounding box center [997, 80] width 9 height 9
click at [970, 103] on li "Edit configuration" at bounding box center [951, 106] width 87 height 19
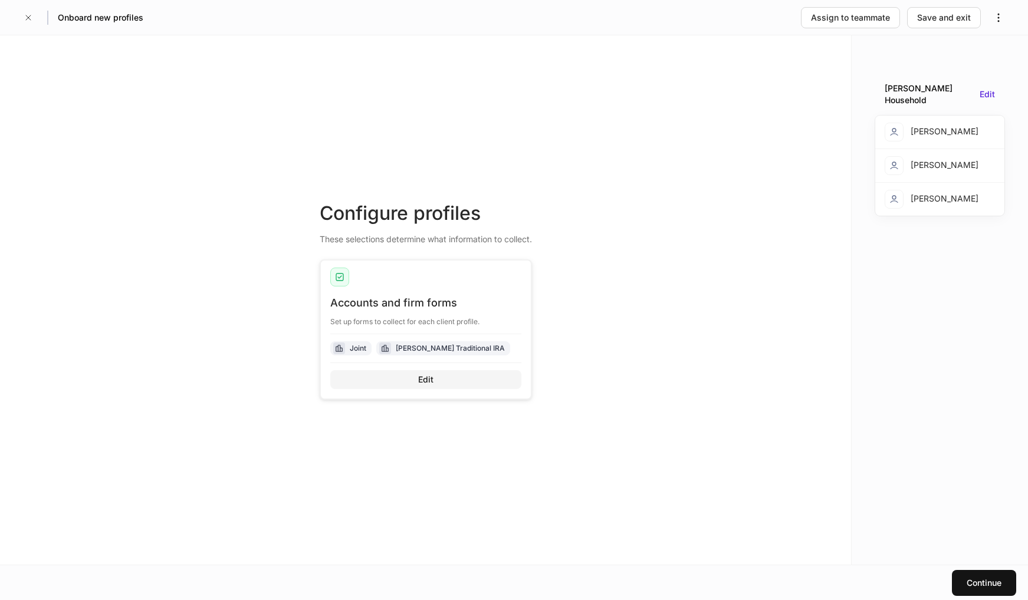
click at [382, 385] on button "Edit" at bounding box center [425, 379] width 191 height 19
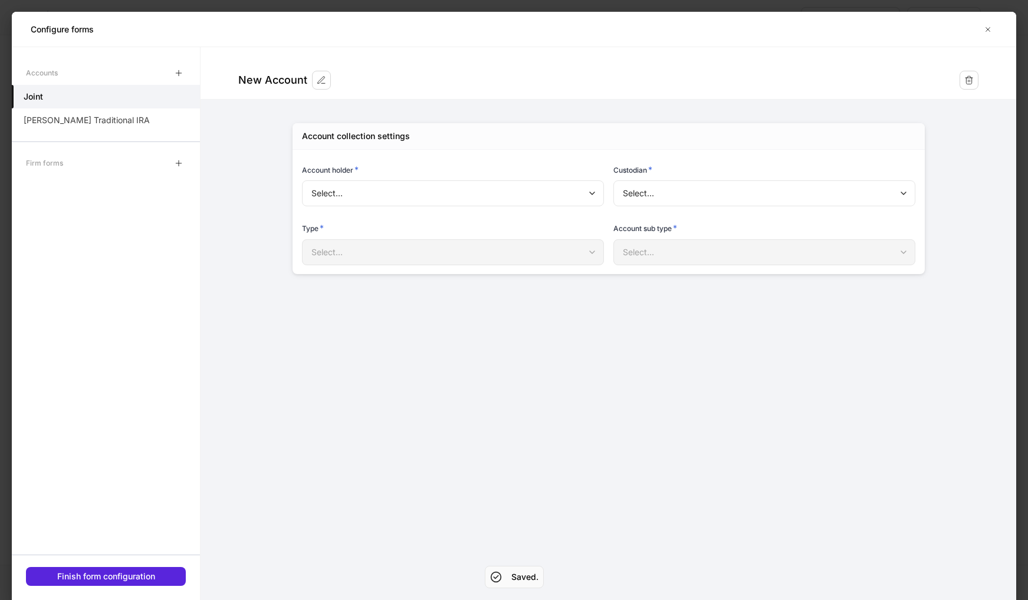
type input "**********"
type input "********"
type input "*****"
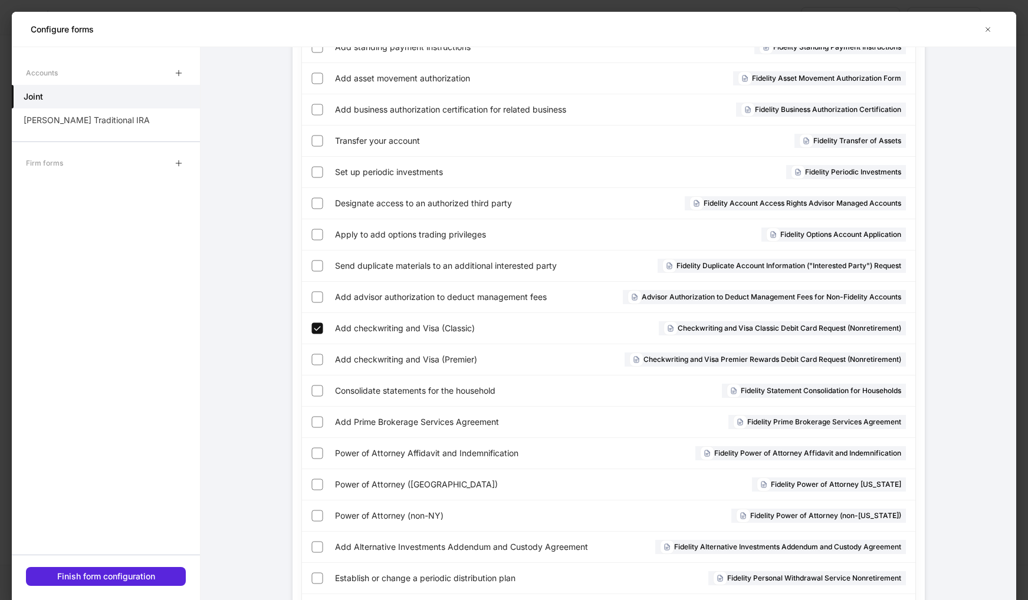
scroll to position [689, 0]
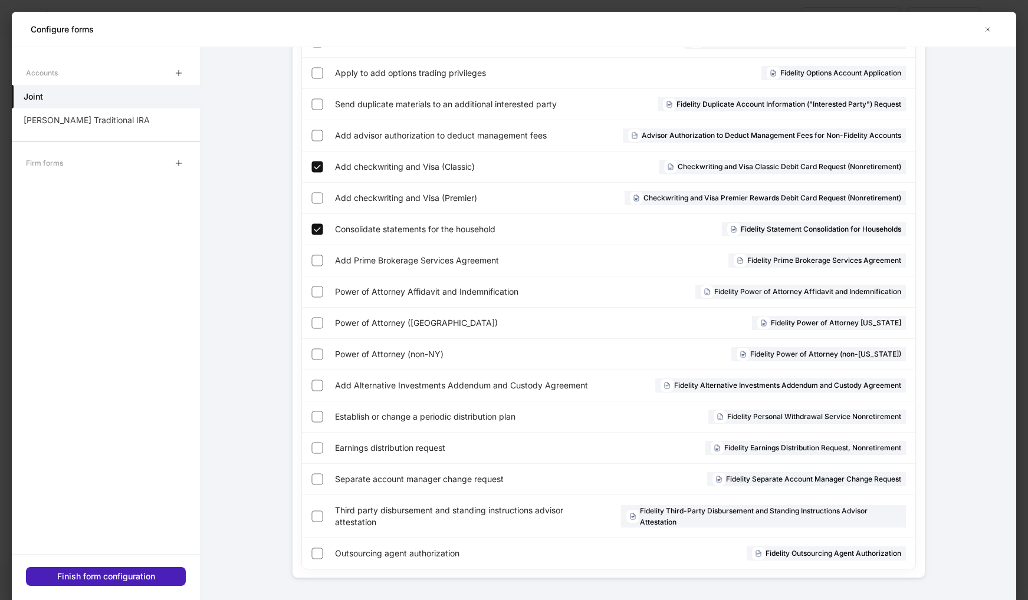
click at [155, 575] on div "Finish form configuration" at bounding box center [106, 577] width 98 height 12
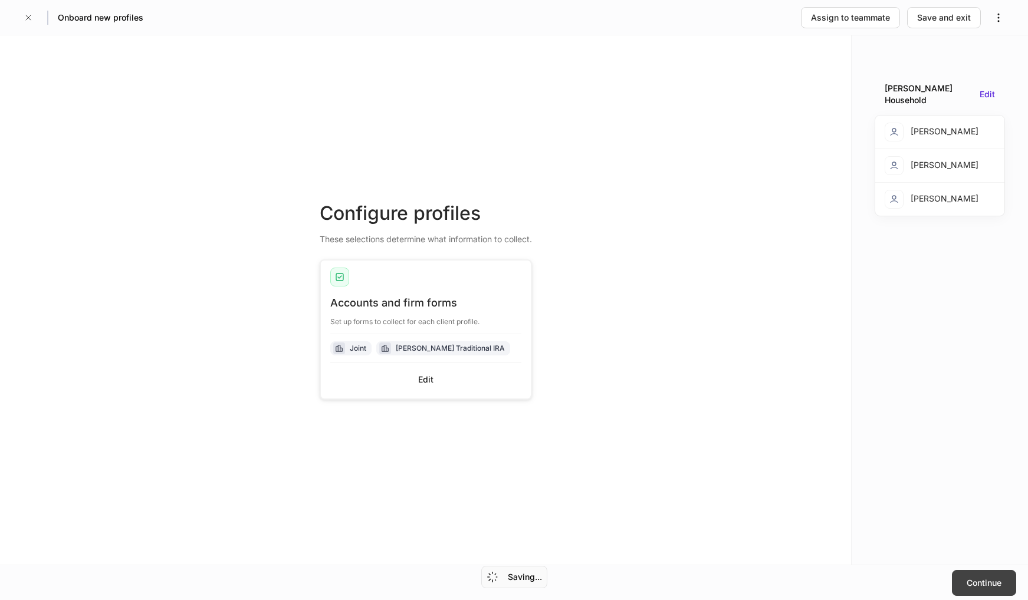
click at [976, 585] on div "Continue" at bounding box center [984, 583] width 35 height 12
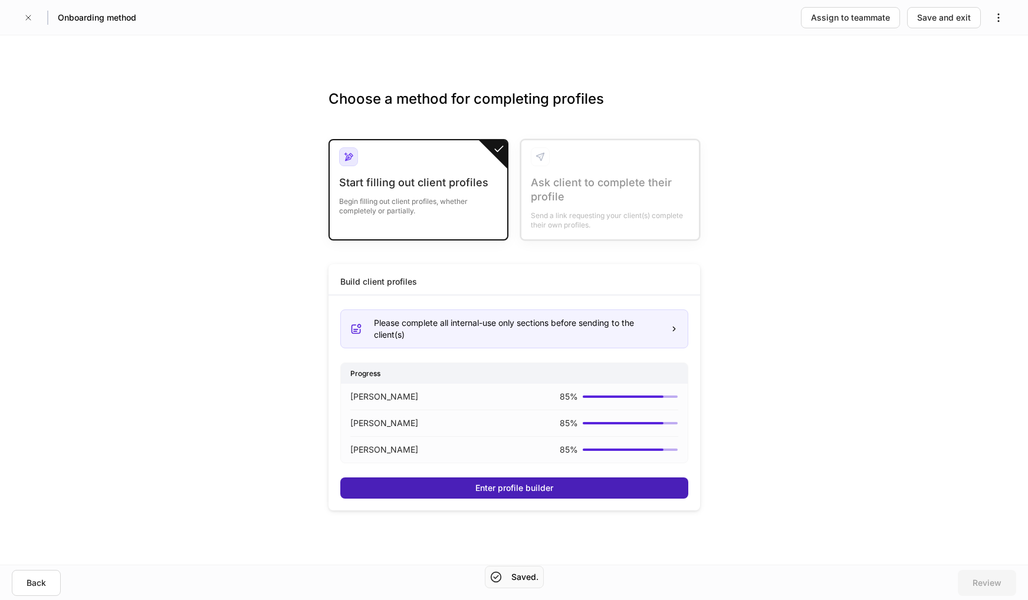
click at [507, 484] on div "Enter profile builder" at bounding box center [514, 489] width 78 height 12
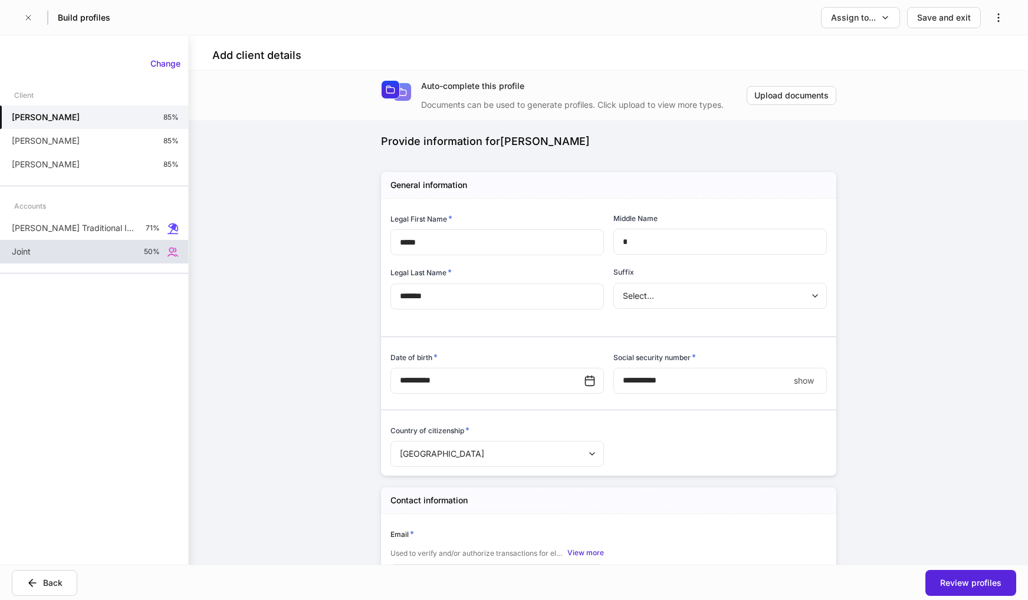
click at [41, 246] on div "Joint 50%" at bounding box center [94, 252] width 188 height 24
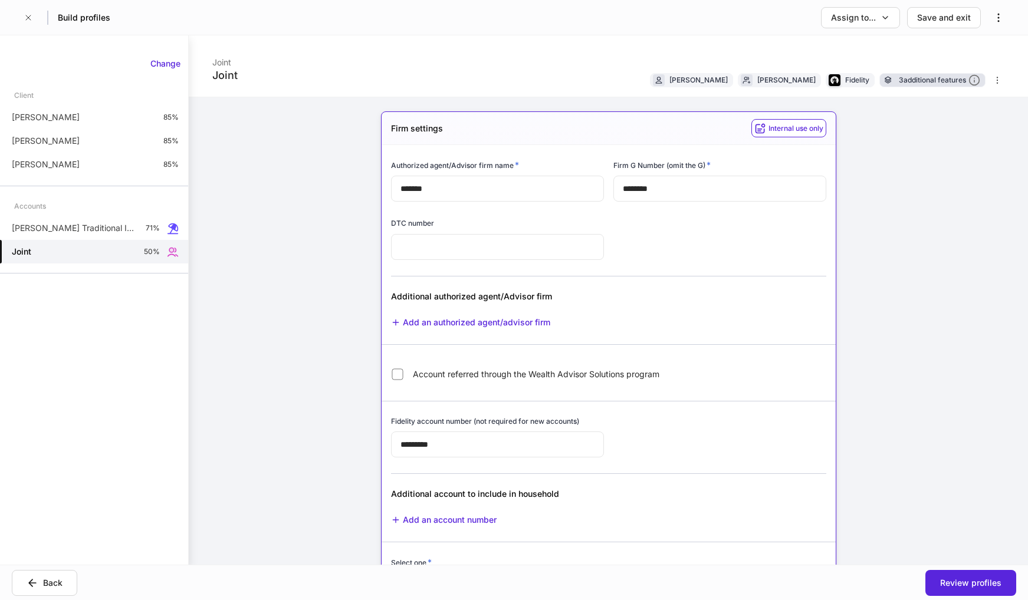
click at [902, 80] on div "3 additional features" at bounding box center [939, 80] width 81 height 12
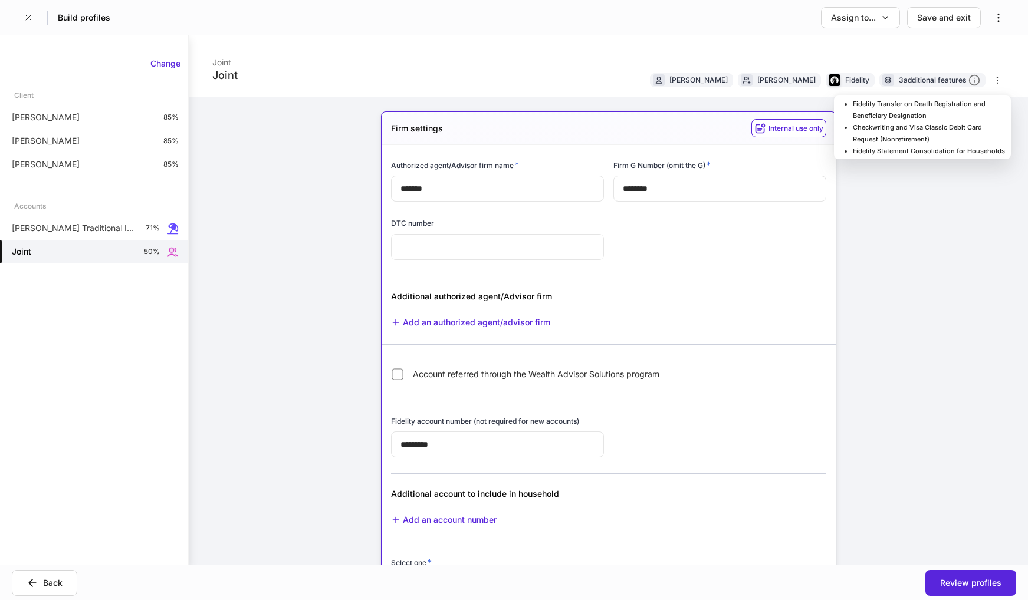
click at [895, 151] on li "Fidelity Statement Consolidation for Households" at bounding box center [929, 151] width 153 height 12
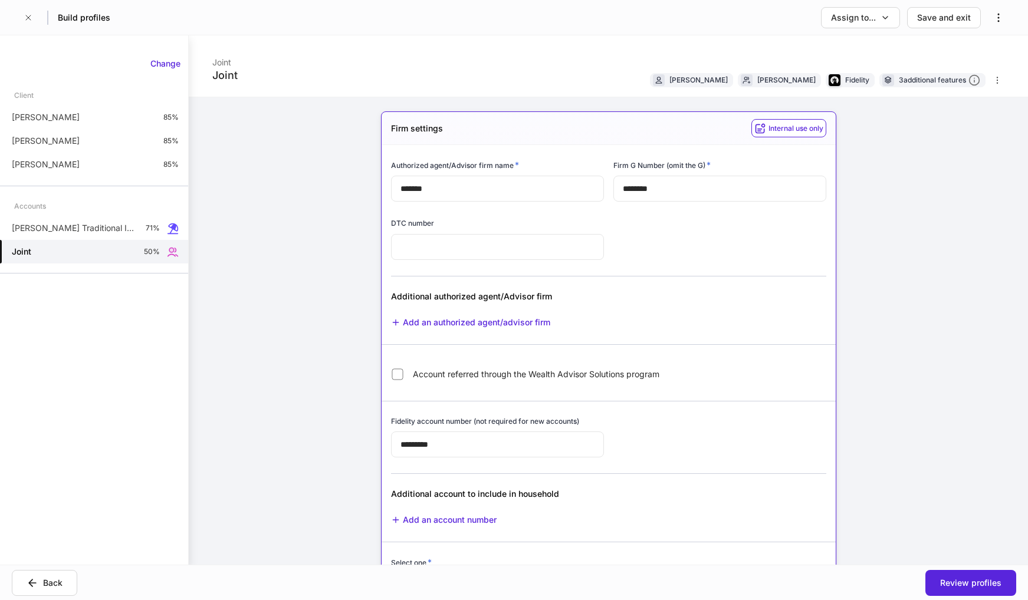
click at [915, 268] on div "Joint Joint [PERSON_NAME] [PERSON_NAME] Fidelity 3 additional features Firm set…" at bounding box center [608, 300] width 839 height 530
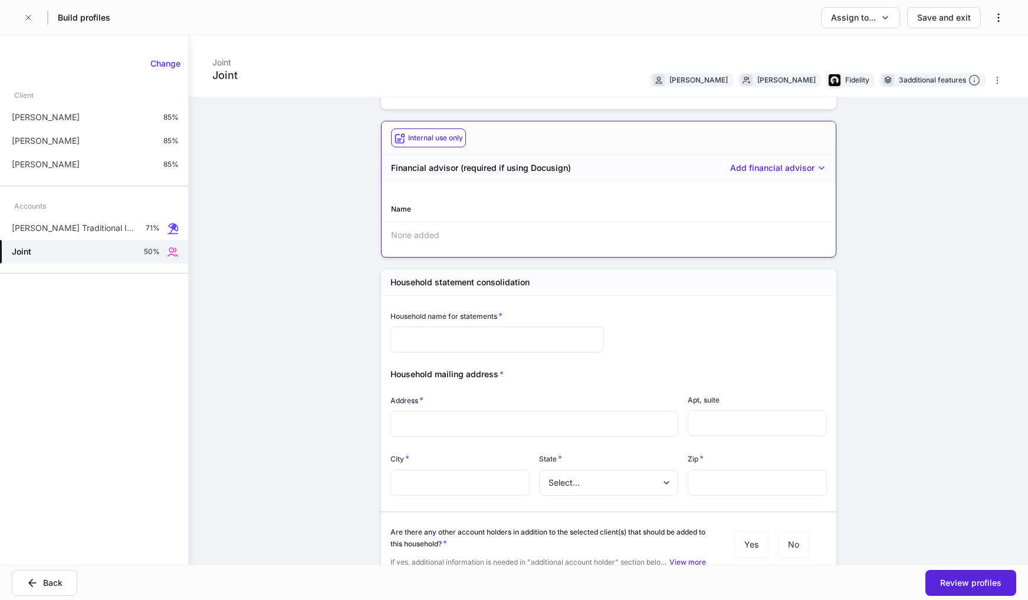
scroll to position [2293, 0]
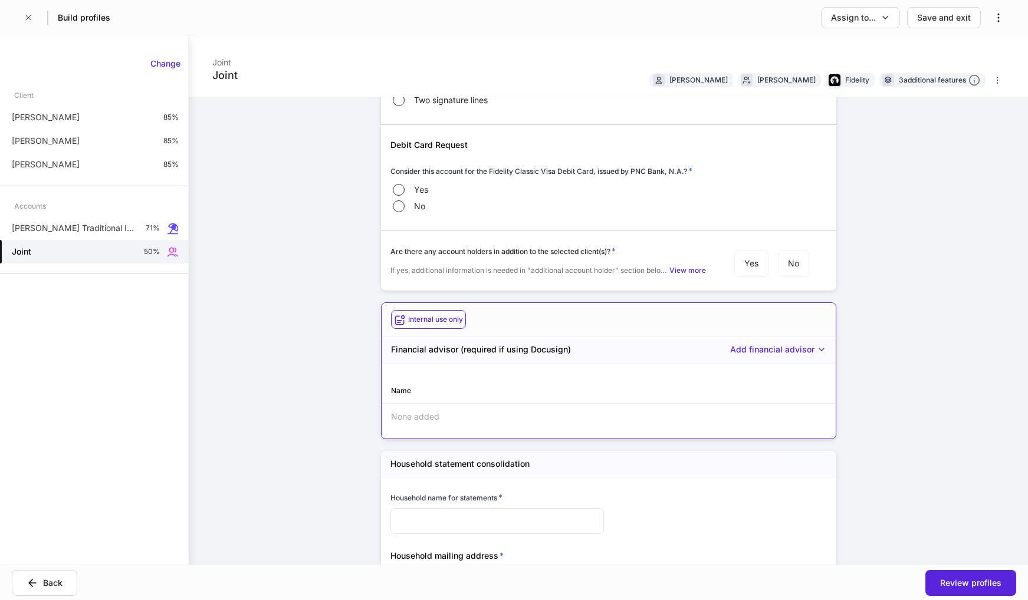
scroll to position [2057, 0]
click at [32, 19] on icon "button" at bounding box center [28, 17] width 9 height 9
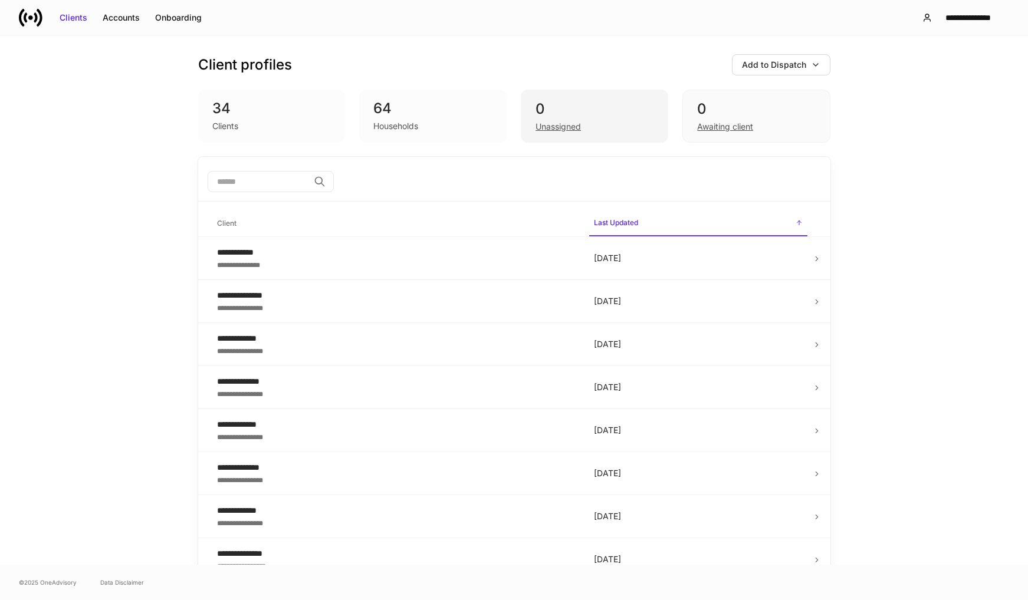
click at [546, 126] on div "Unassigned" at bounding box center [558, 127] width 45 height 12
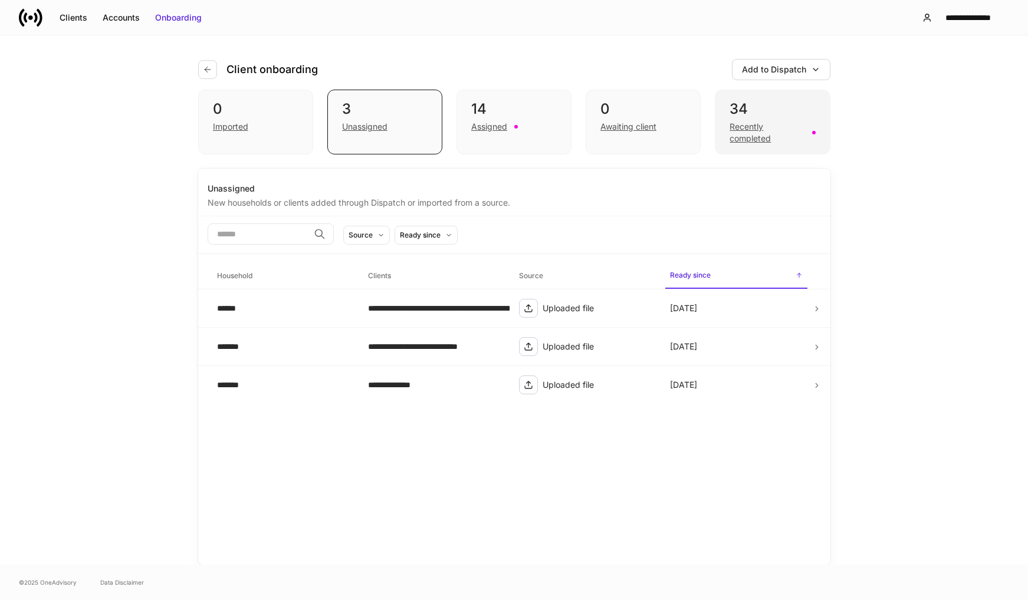
click at [732, 136] on div "Recently completed" at bounding box center [767, 133] width 75 height 24
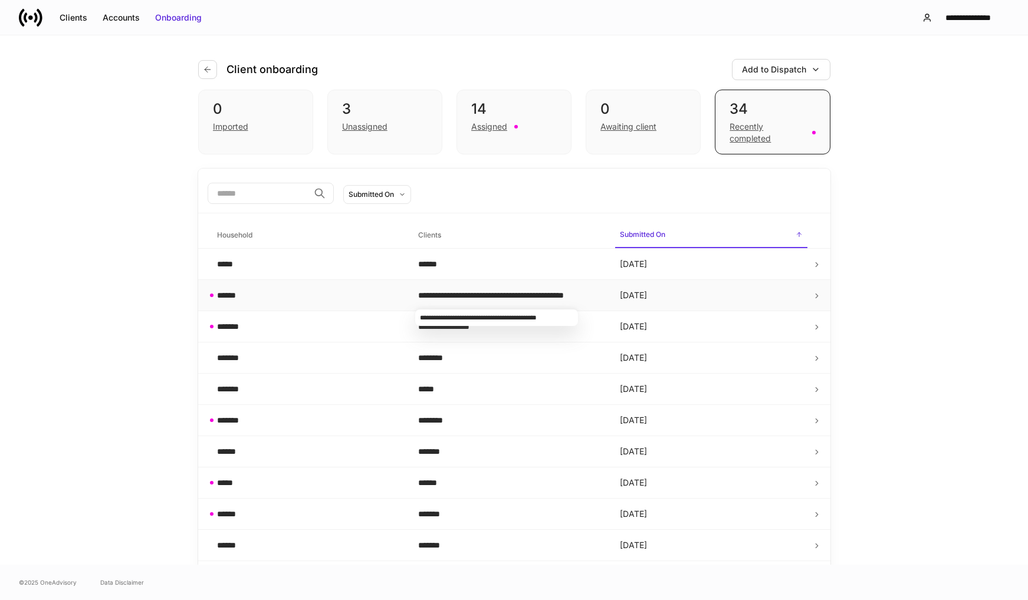
click at [531, 293] on div "**********" at bounding box center [509, 296] width 183 height 12
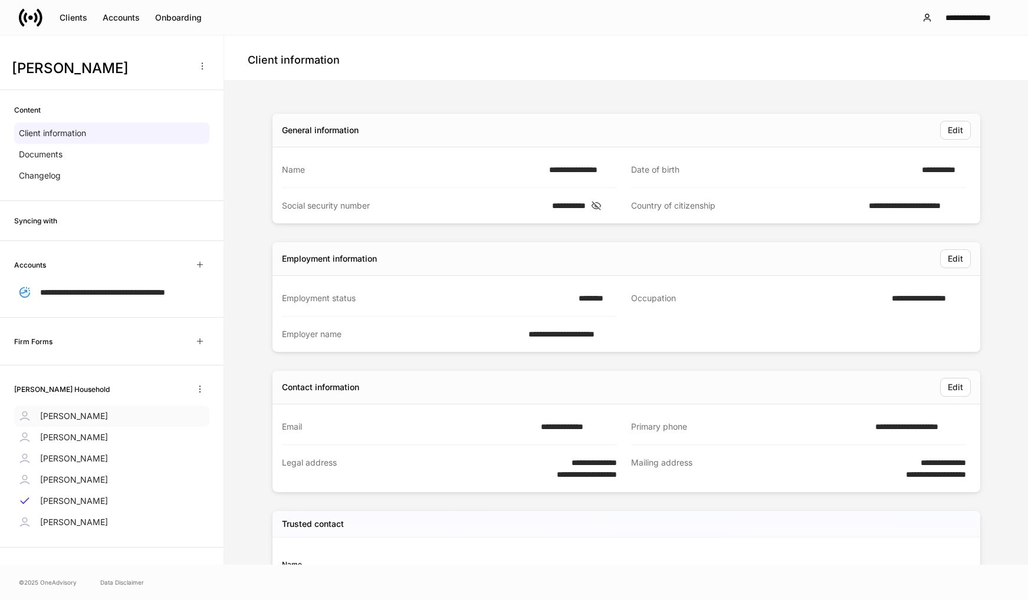
click at [87, 422] on p "[PERSON_NAME]" at bounding box center [74, 417] width 68 height 12
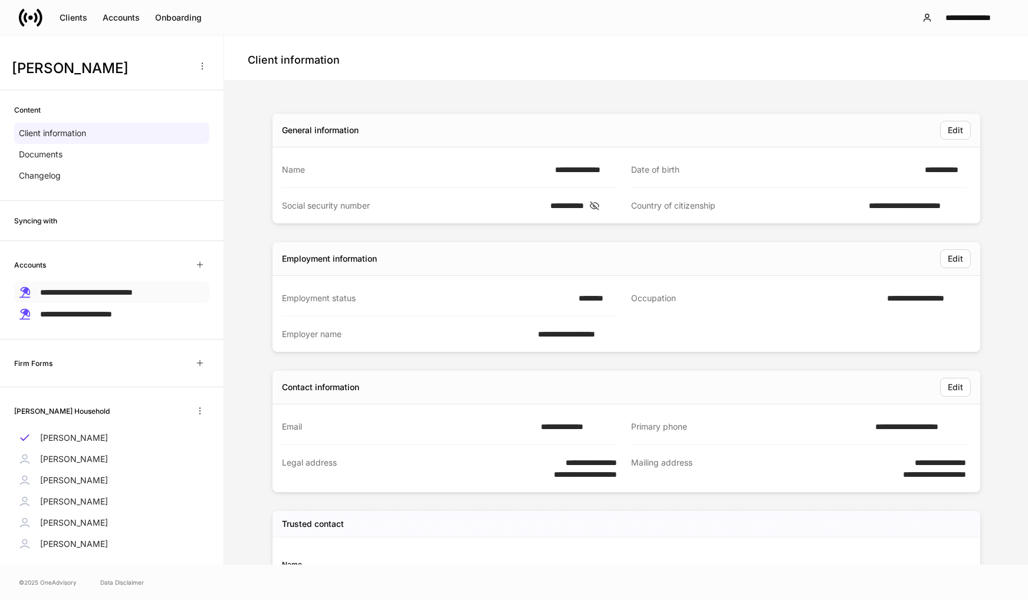
click at [111, 295] on span "**********" at bounding box center [86, 292] width 93 height 8
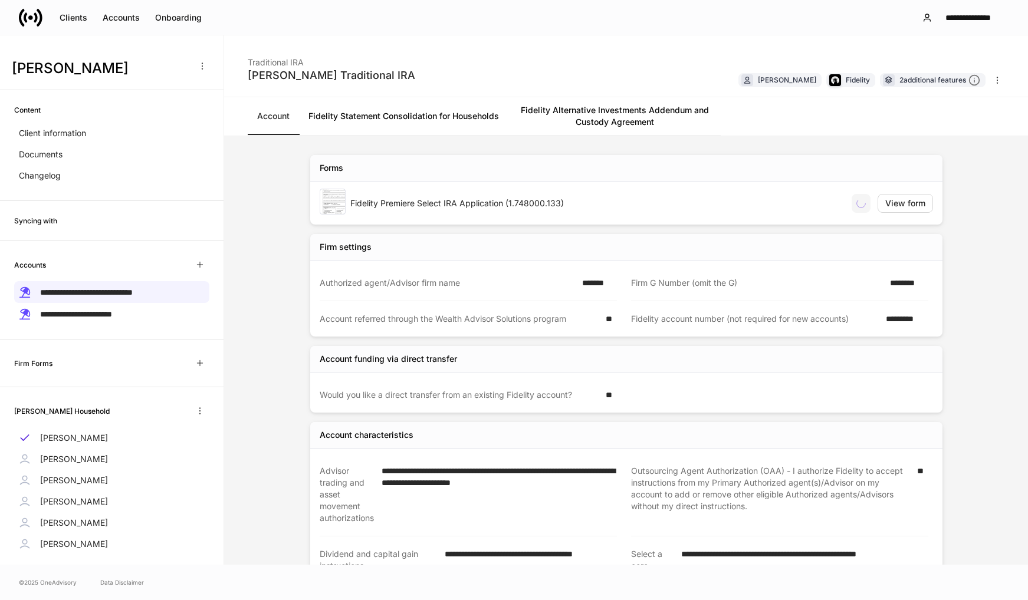
click at [401, 116] on link "Fidelity Statement Consolidation for Households" at bounding box center [403, 116] width 209 height 38
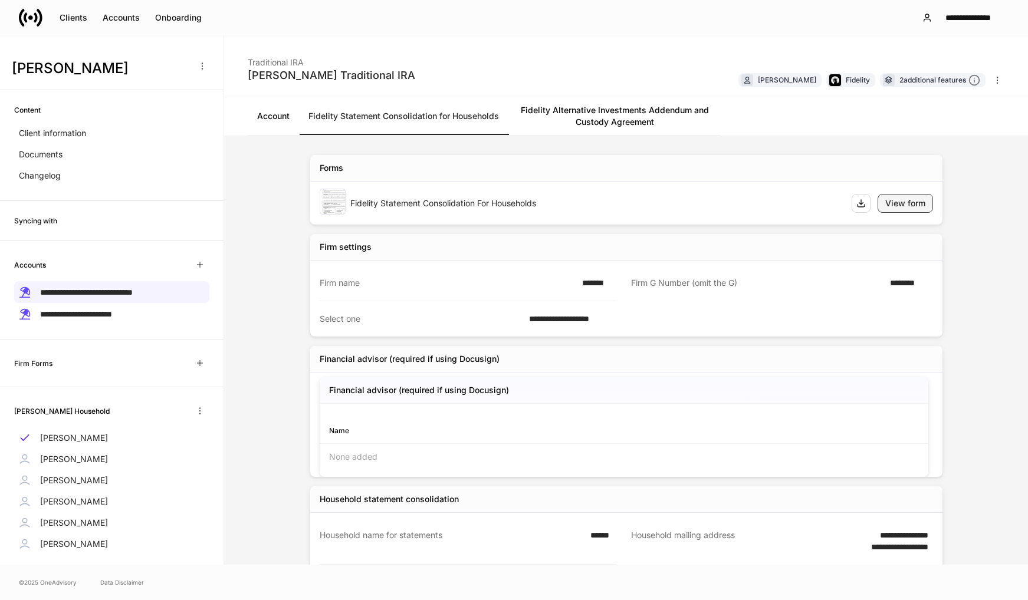
click at [894, 206] on div "View form" at bounding box center [905, 204] width 40 height 12
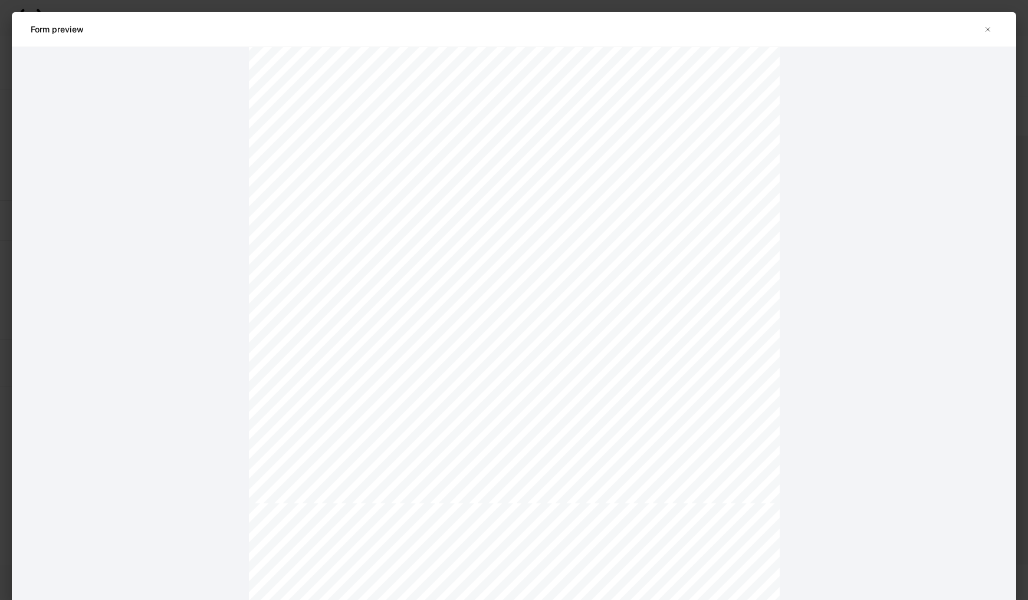
scroll to position [478, 0]
click at [989, 31] on icon "button" at bounding box center [987, 29] width 9 height 9
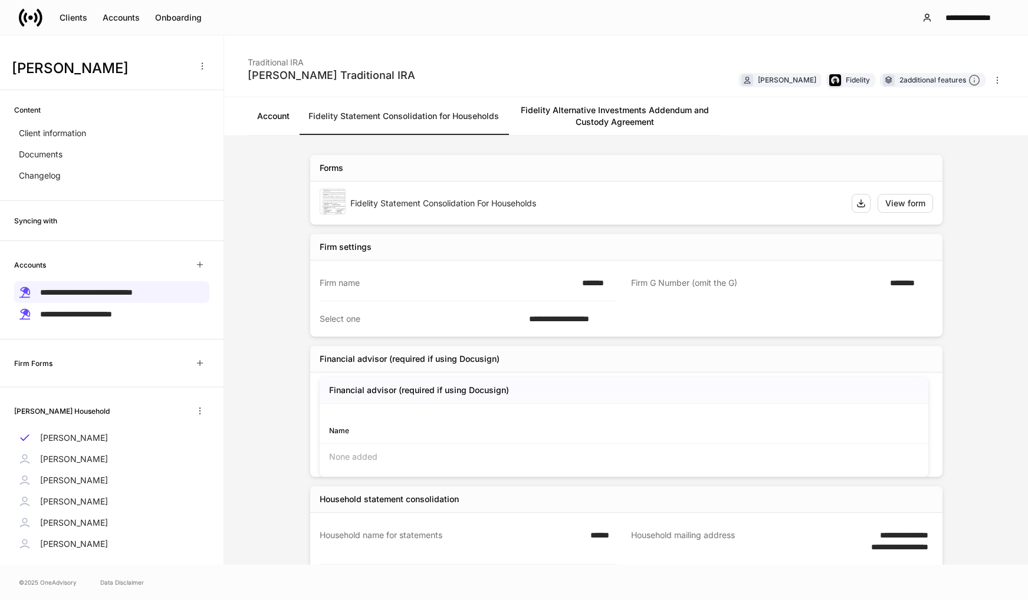
click at [632, 115] on link "Fidelity Alternative Investments Addendum and Custody Agreement" at bounding box center [614, 116] width 212 height 38
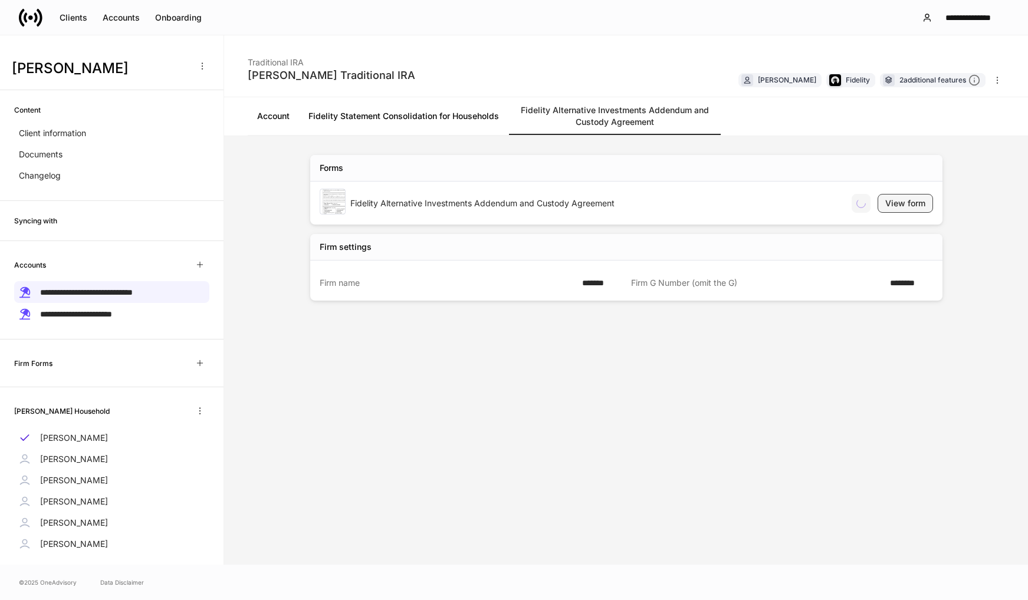
click at [923, 202] on div "View form" at bounding box center [905, 204] width 40 height 12
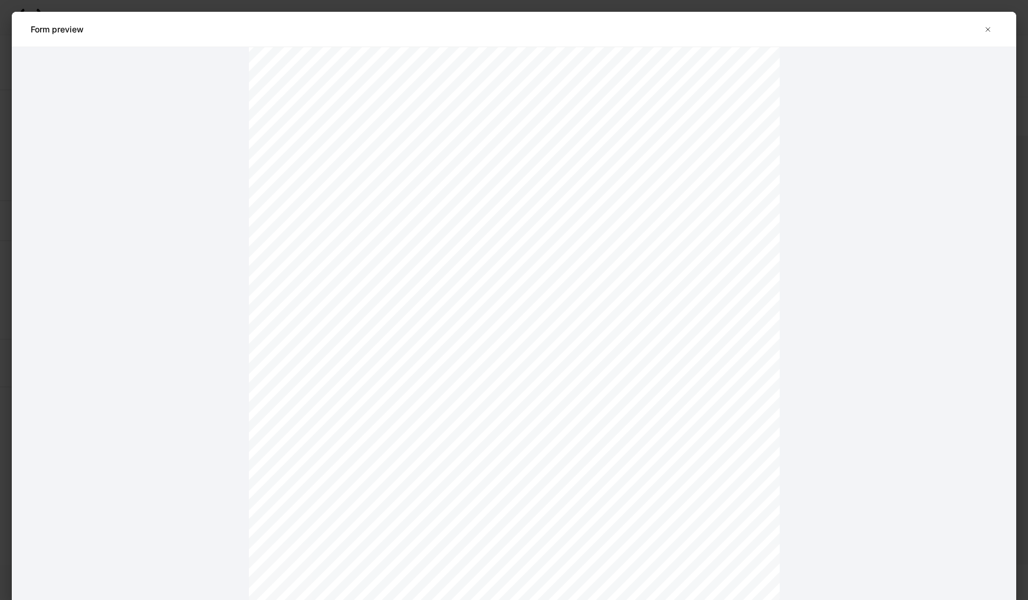
scroll to position [2951, 0]
click at [986, 30] on icon "button" at bounding box center [987, 29] width 9 height 9
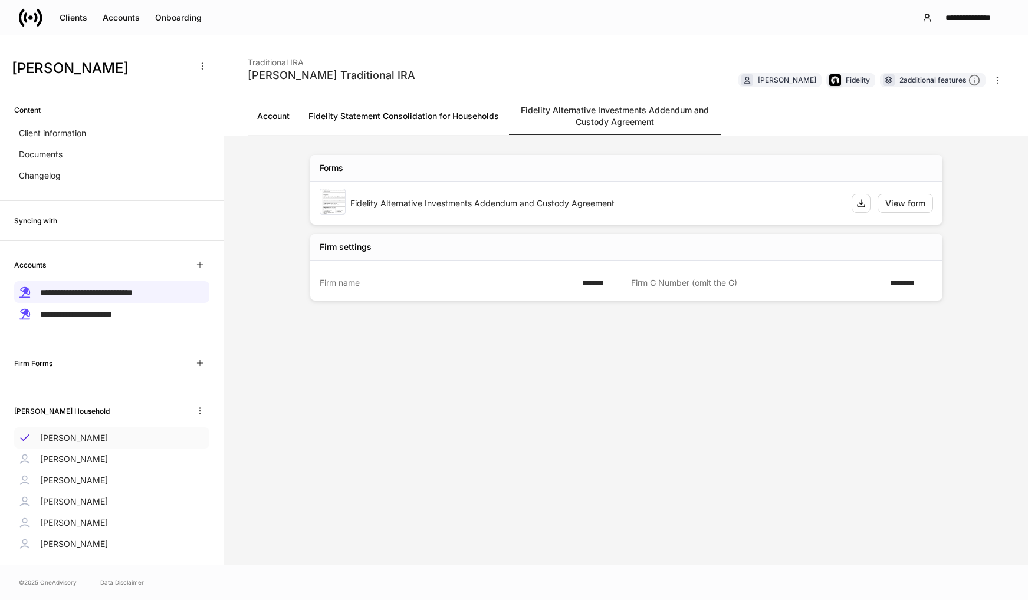
click at [76, 428] on div "[PERSON_NAME]" at bounding box center [111, 438] width 195 height 21
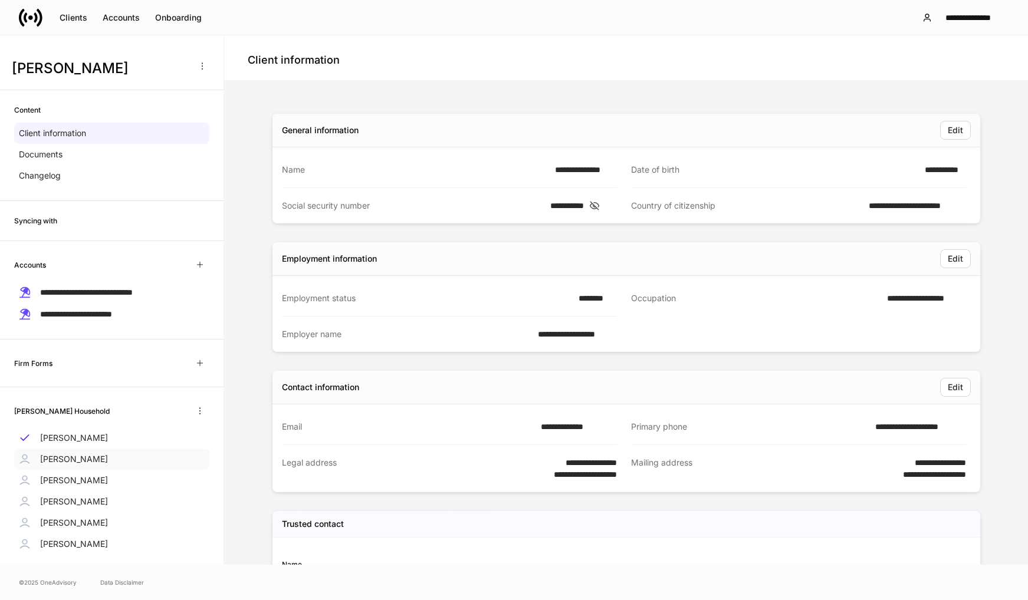
click at [47, 458] on p "[PERSON_NAME]" at bounding box center [74, 460] width 68 height 12
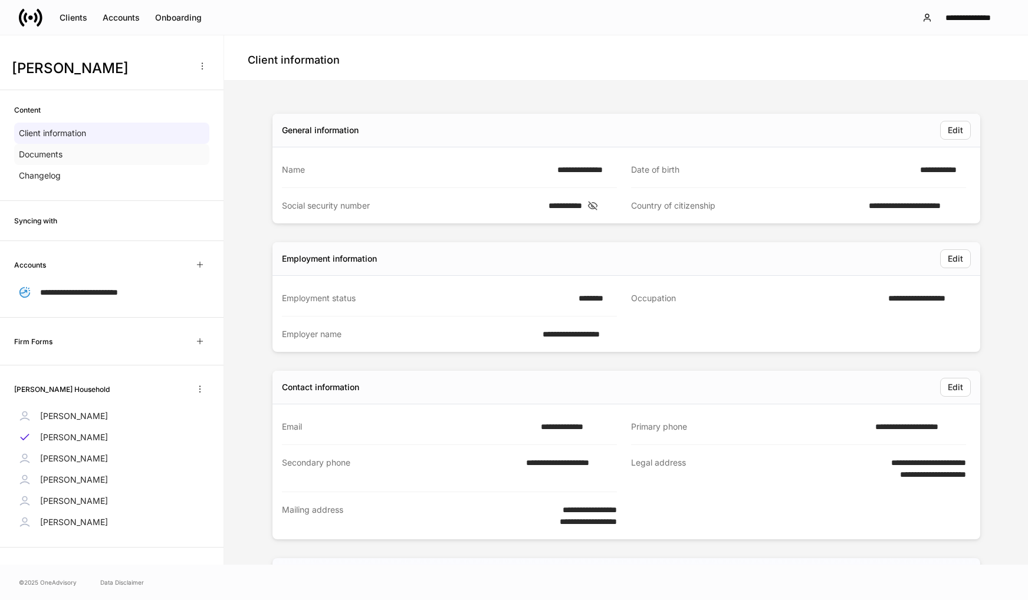
click at [57, 157] on p "Documents" at bounding box center [41, 155] width 44 height 12
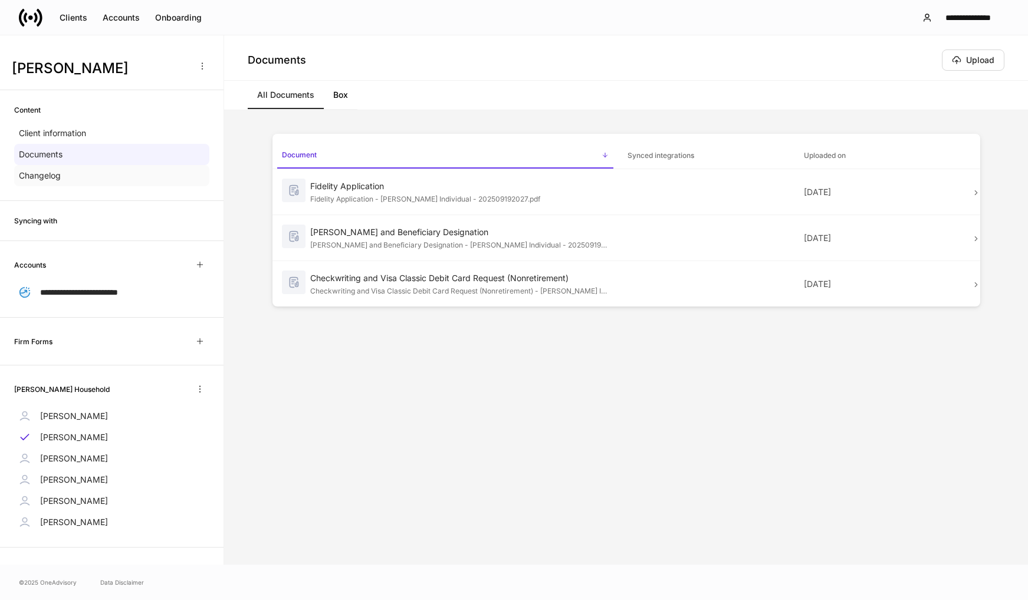
click at [52, 177] on p "Changelog" at bounding box center [40, 176] width 42 height 12
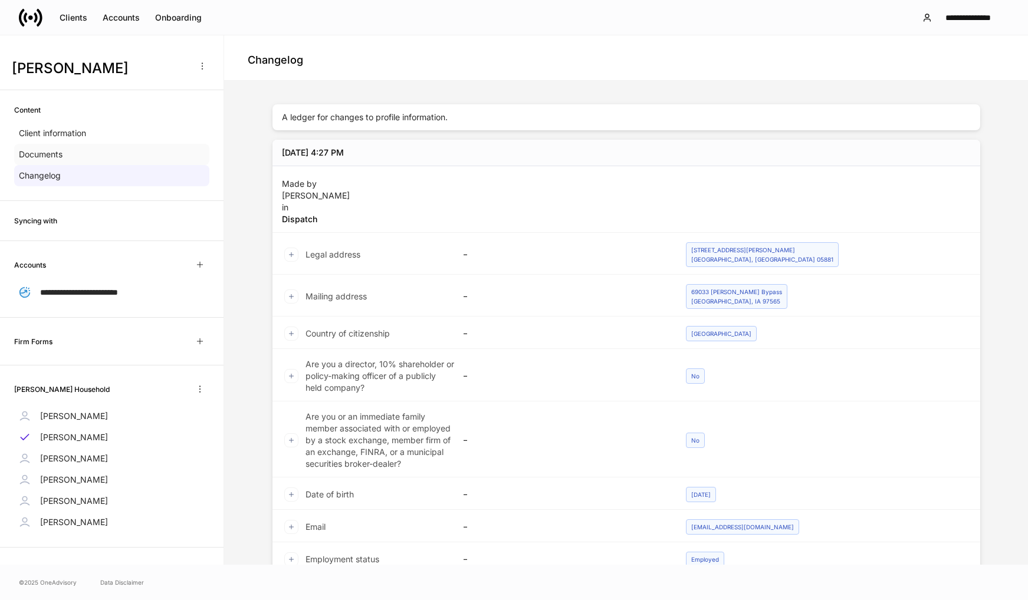
click at [47, 154] on p "Documents" at bounding box center [41, 155] width 44 height 12
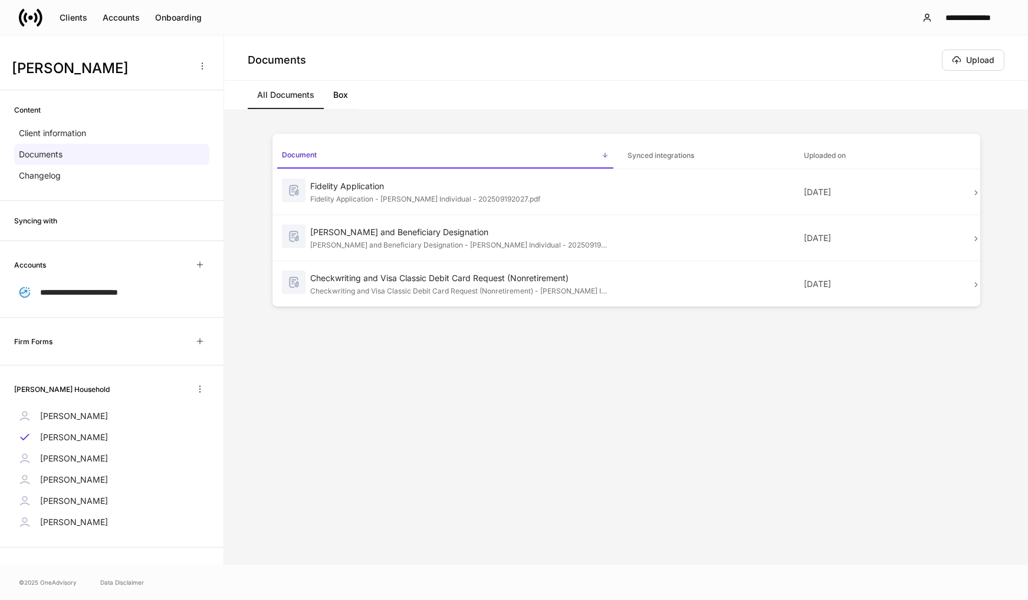
scroll to position [1, 0]
click at [195, 387] on icon "button" at bounding box center [199, 387] width 9 height 9
click at [402, 414] on div at bounding box center [514, 300] width 1028 height 600
click at [339, 100] on link "Box" at bounding box center [341, 95] width 34 height 28
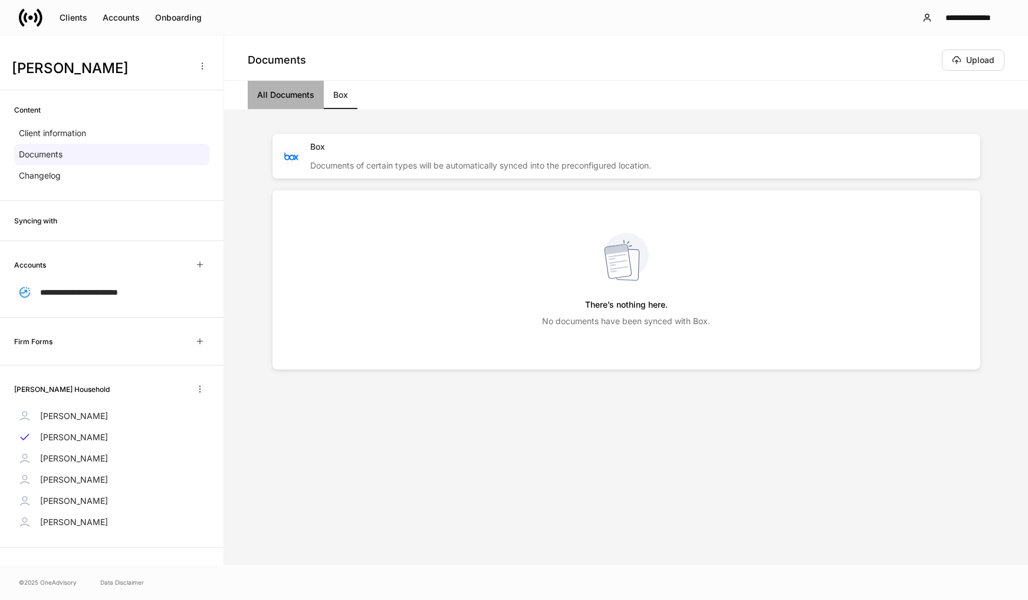
click at [294, 94] on link "All Documents" at bounding box center [286, 95] width 76 height 28
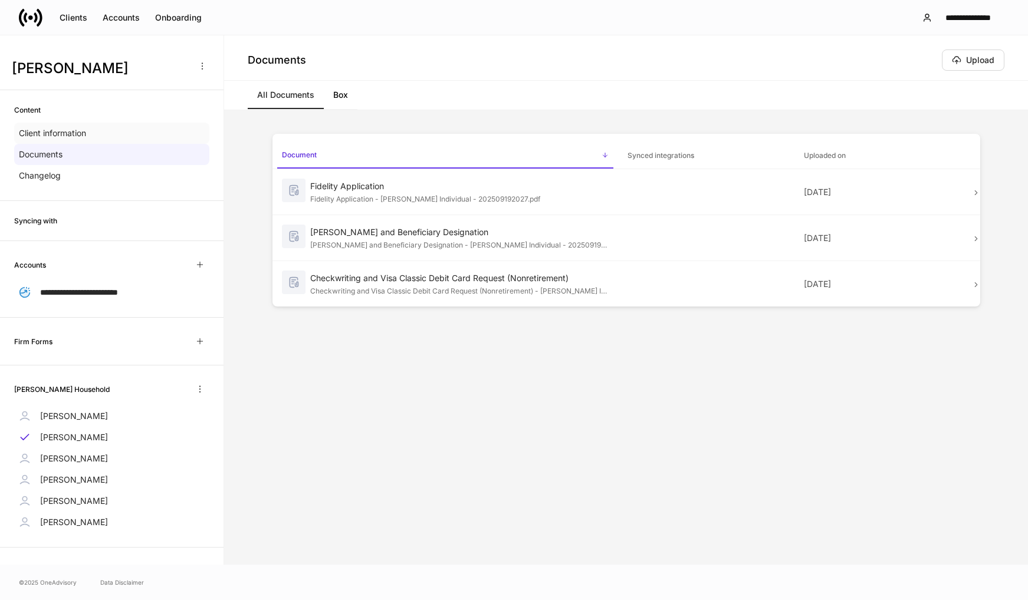
click at [69, 129] on p "Client information" at bounding box center [52, 133] width 67 height 12
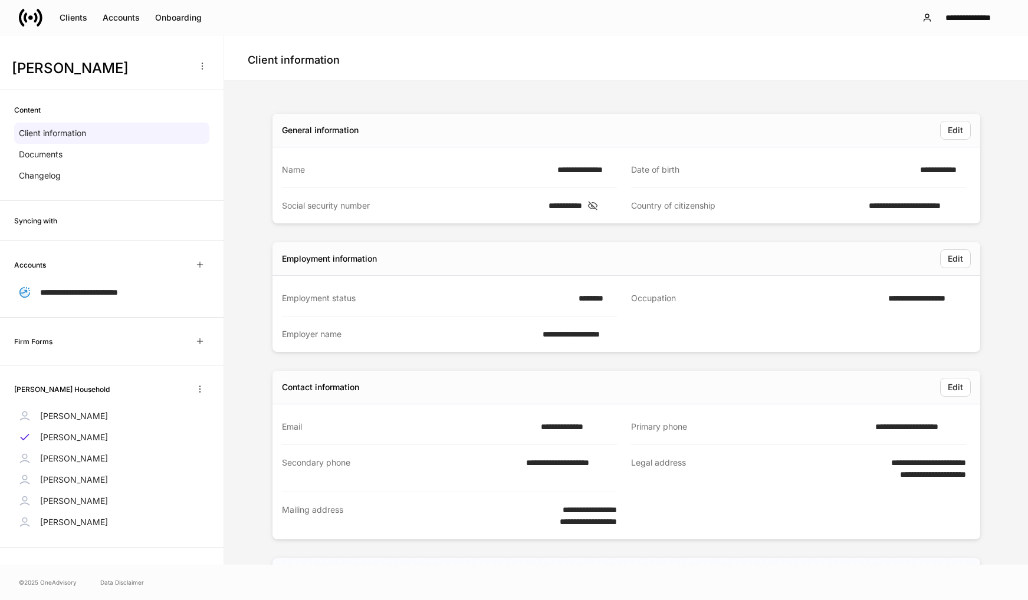
click at [42, 221] on h6 "Syncing with" at bounding box center [35, 220] width 43 height 11
click at [119, 228] on div "Syncing with" at bounding box center [112, 221] width 224 height 40
click at [88, 293] on span "**********" at bounding box center [79, 292] width 78 height 8
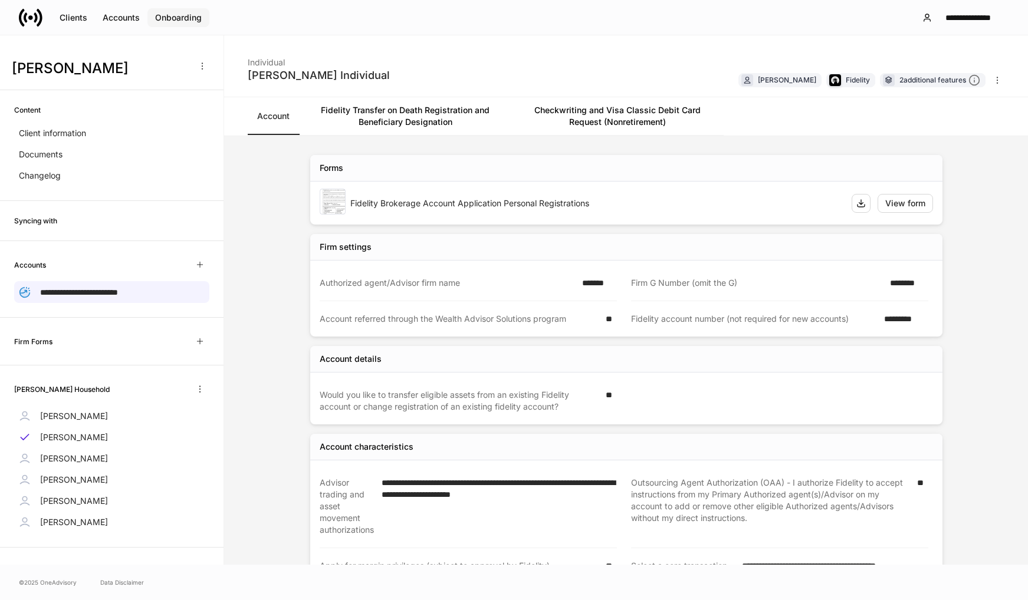
click at [175, 19] on div "Onboarding" at bounding box center [178, 18] width 47 height 12
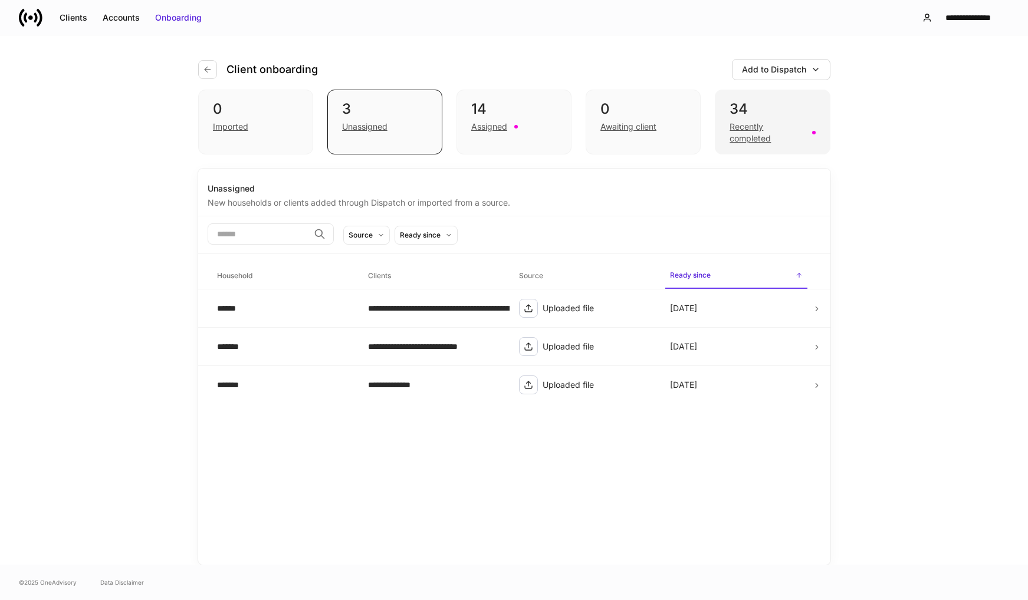
click at [743, 131] on div "Recently completed" at bounding box center [767, 133] width 75 height 24
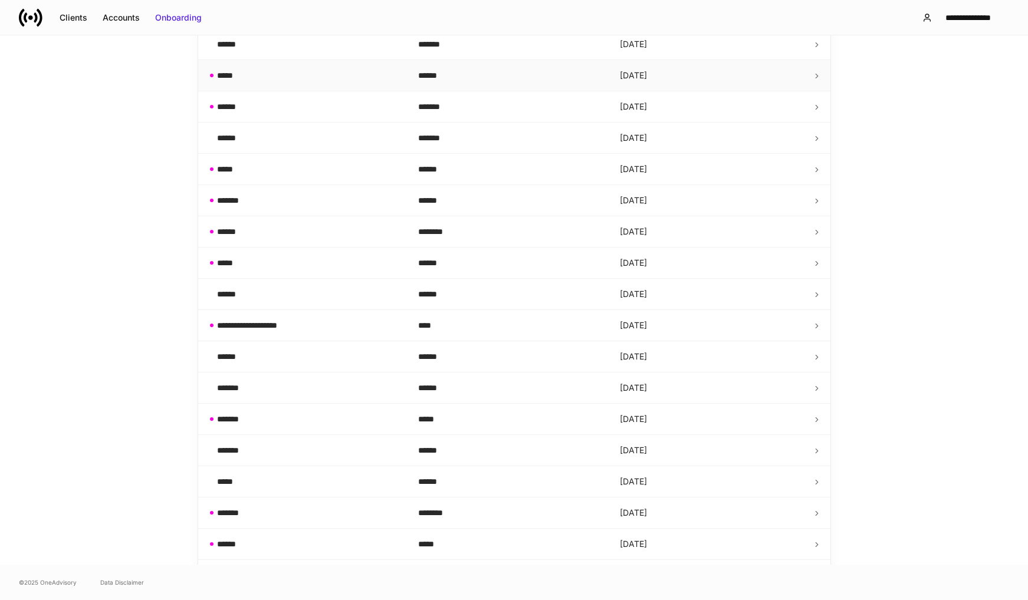
scroll to position [260, 0]
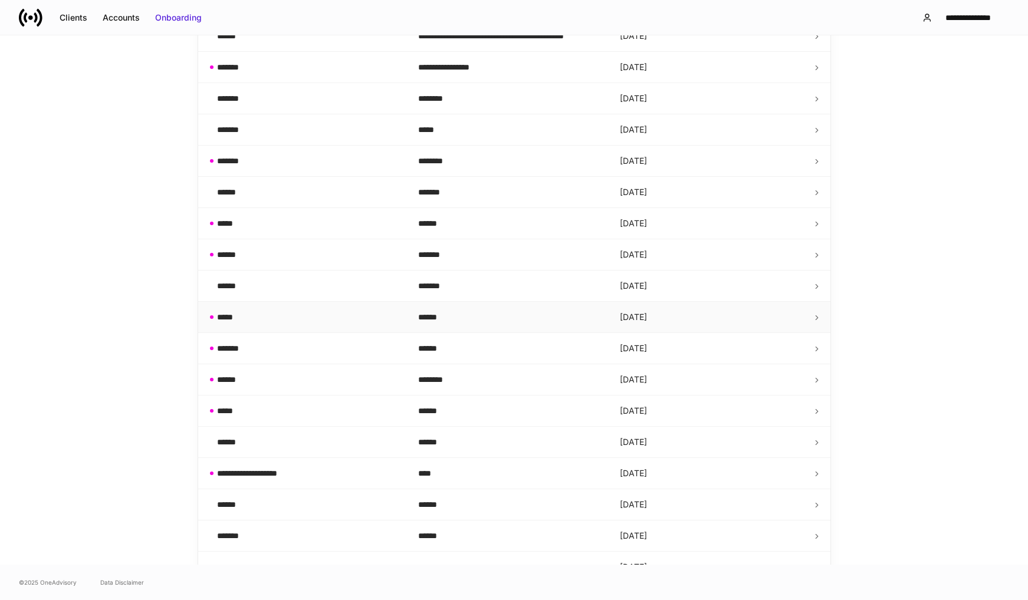
click at [323, 311] on td "*****" at bounding box center [309, 317] width 202 height 31
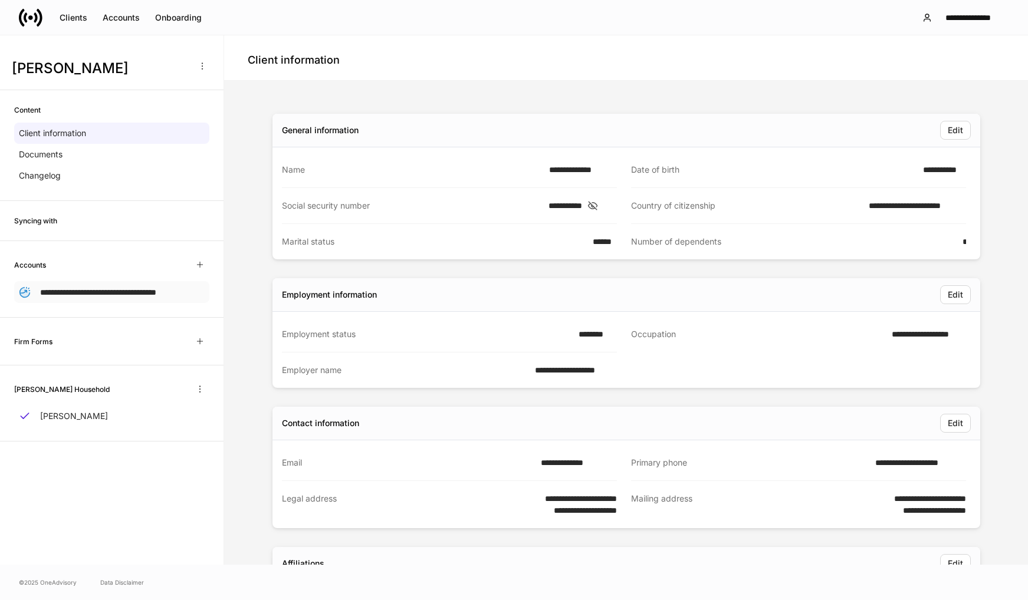
click at [75, 298] on p "**********" at bounding box center [98, 292] width 116 height 12
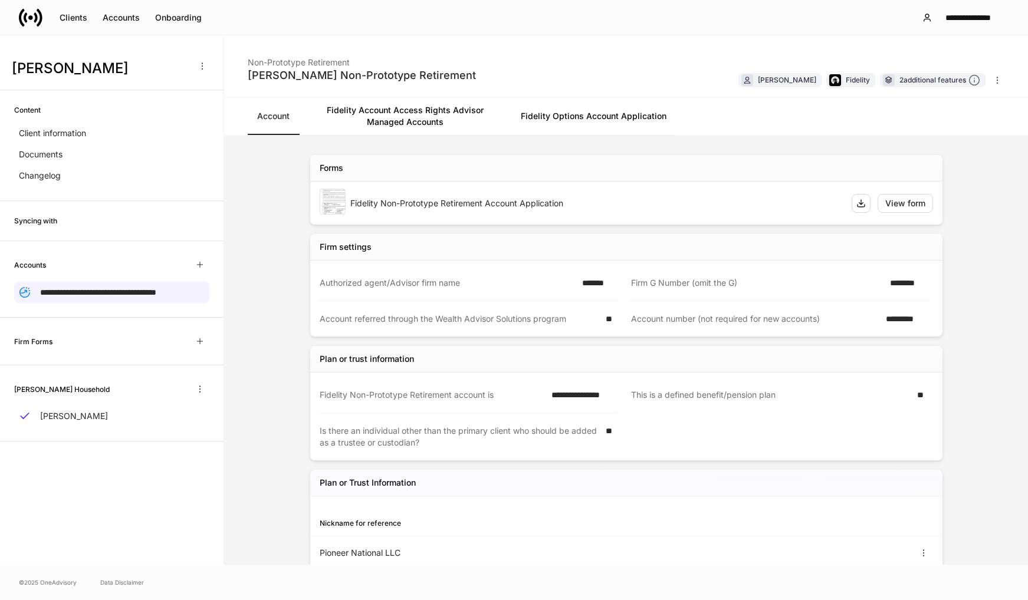
click at [583, 116] on link "Fidelity Options Account Application" at bounding box center [593, 116] width 165 height 38
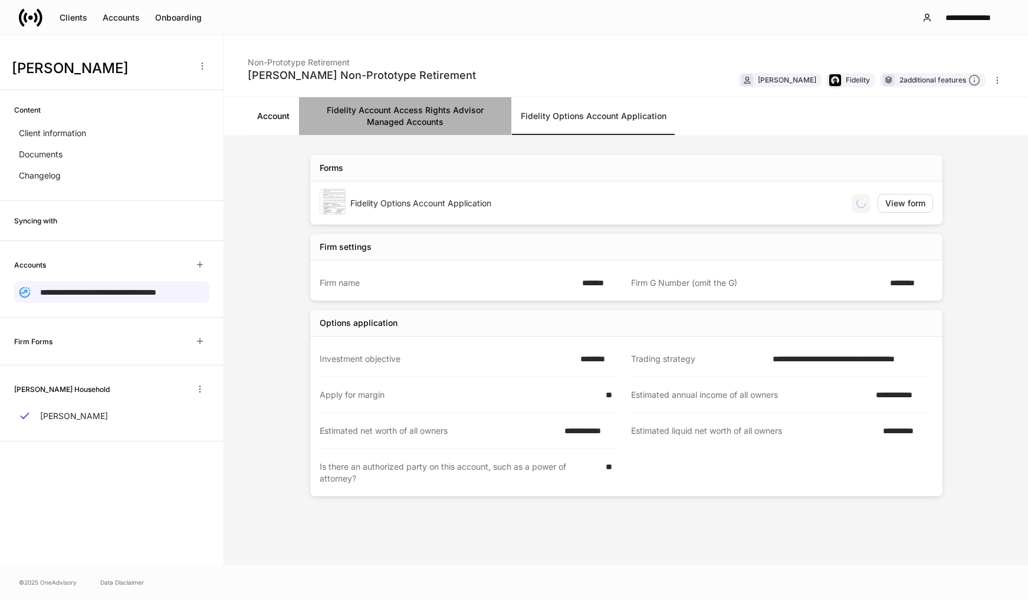
click at [434, 120] on link "Fidelity Account Access Rights Advisor Managed Accounts" at bounding box center [405, 116] width 212 height 38
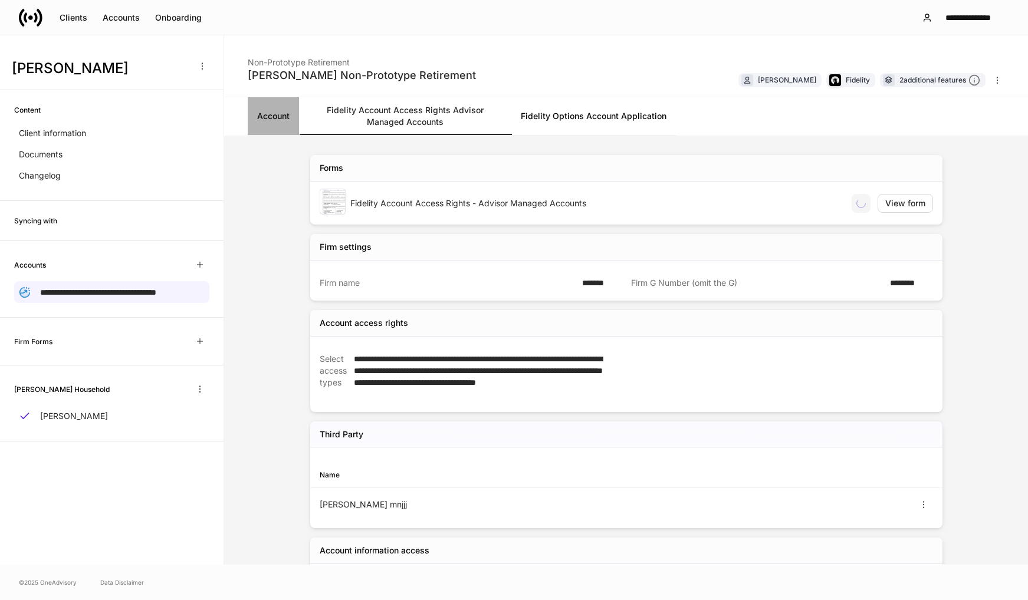
click at [287, 122] on link "Account" at bounding box center [273, 116] width 51 height 38
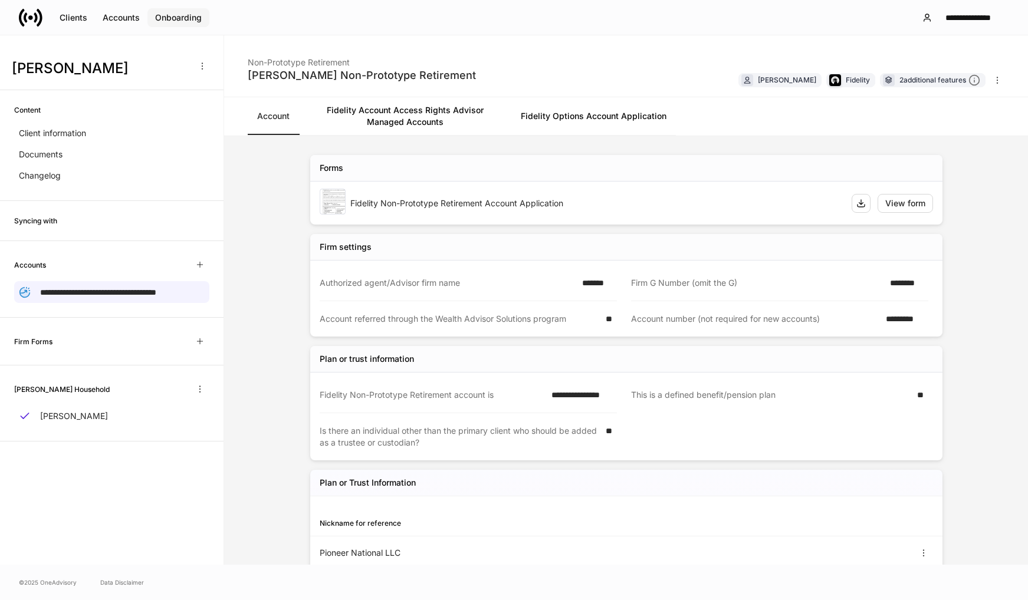
click at [166, 17] on div "Onboarding" at bounding box center [178, 18] width 47 height 12
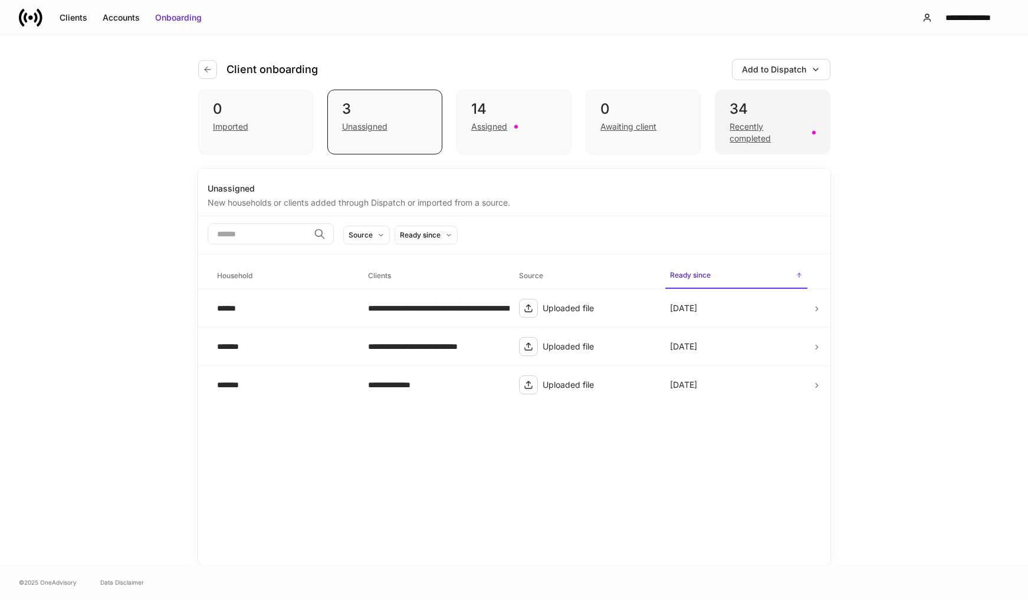
click at [757, 139] on div "Recently completed" at bounding box center [767, 133] width 75 height 24
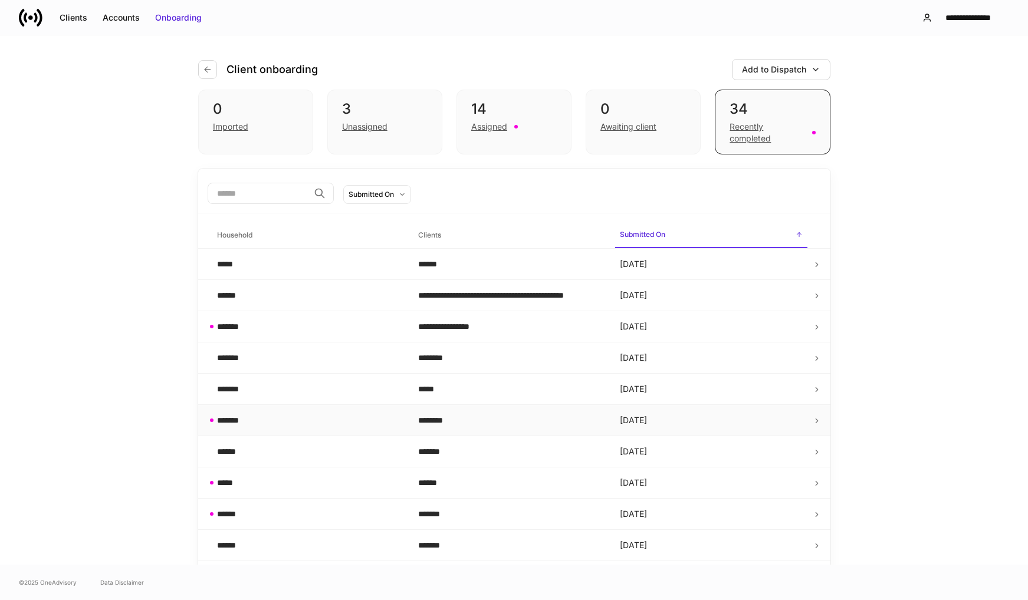
click at [818, 418] on td at bounding box center [821, 420] width 18 height 31
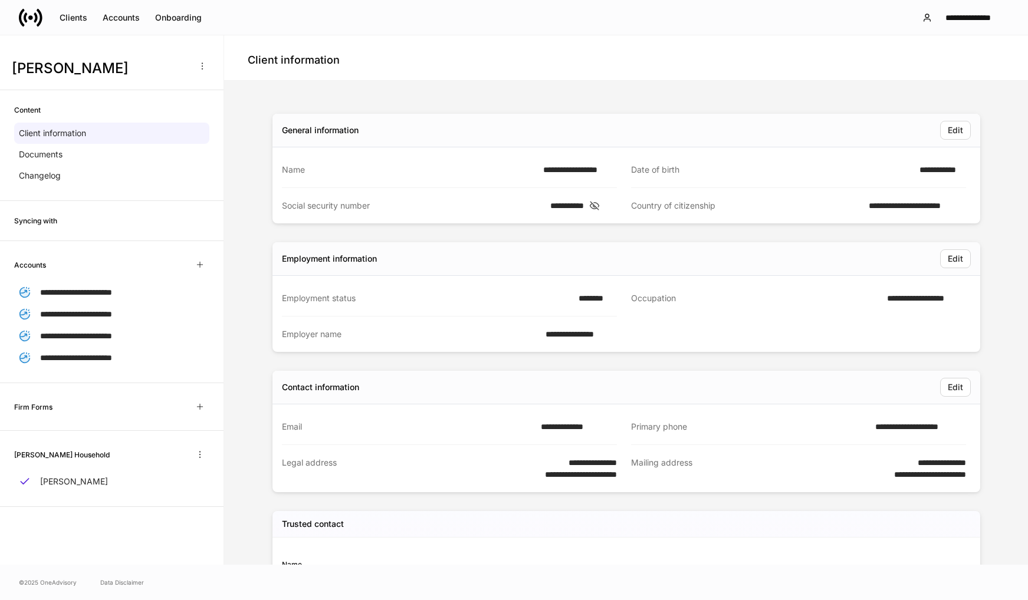
scroll to position [59, 0]
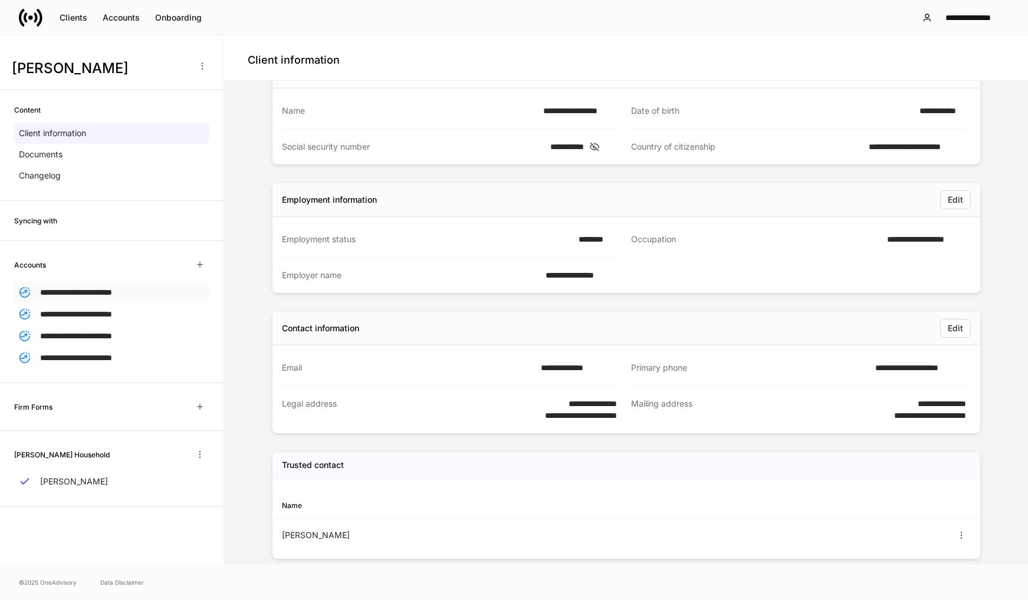
click at [136, 290] on div "**********" at bounding box center [111, 292] width 195 height 22
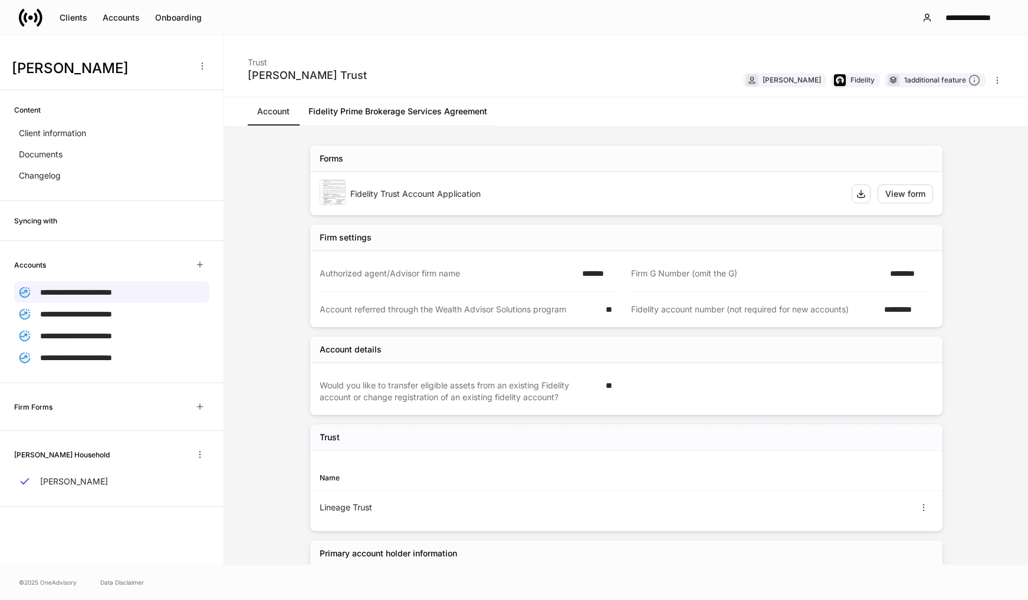
click at [434, 114] on link "Fidelity Prime Brokerage Services Agreement" at bounding box center [398, 111] width 198 height 28
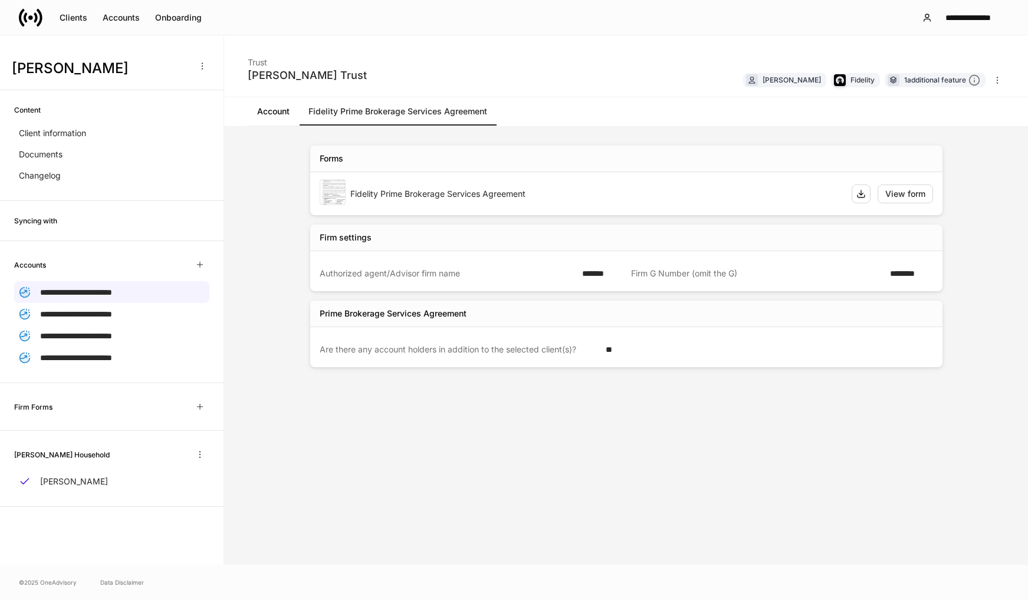
click at [267, 119] on link "Account" at bounding box center [273, 111] width 51 height 28
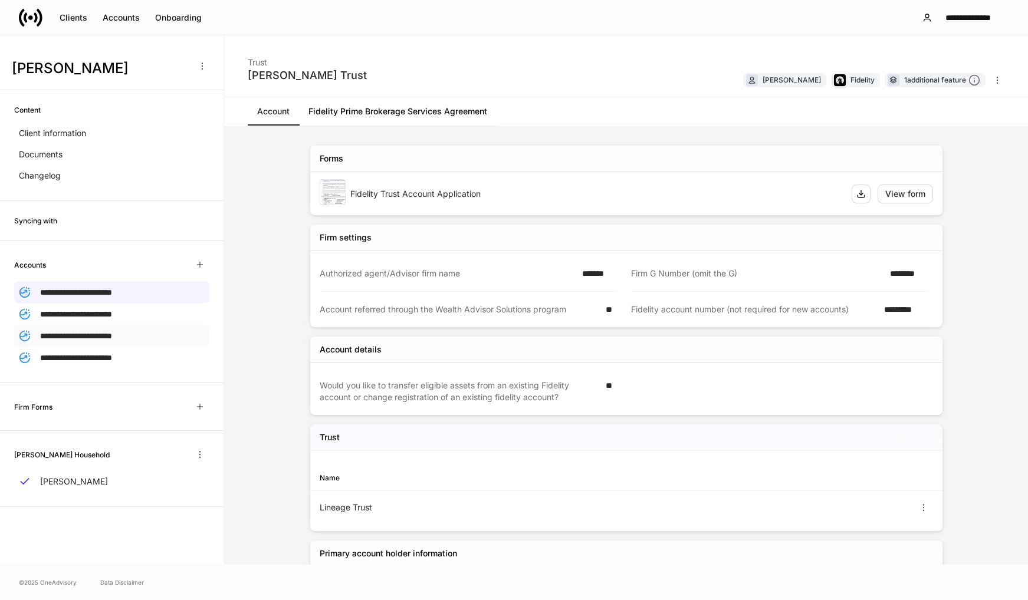
click at [89, 337] on span "**********" at bounding box center [76, 336] width 72 height 8
click at [86, 355] on span "**********" at bounding box center [76, 358] width 72 height 8
click at [177, 18] on div "Onboarding" at bounding box center [178, 18] width 47 height 12
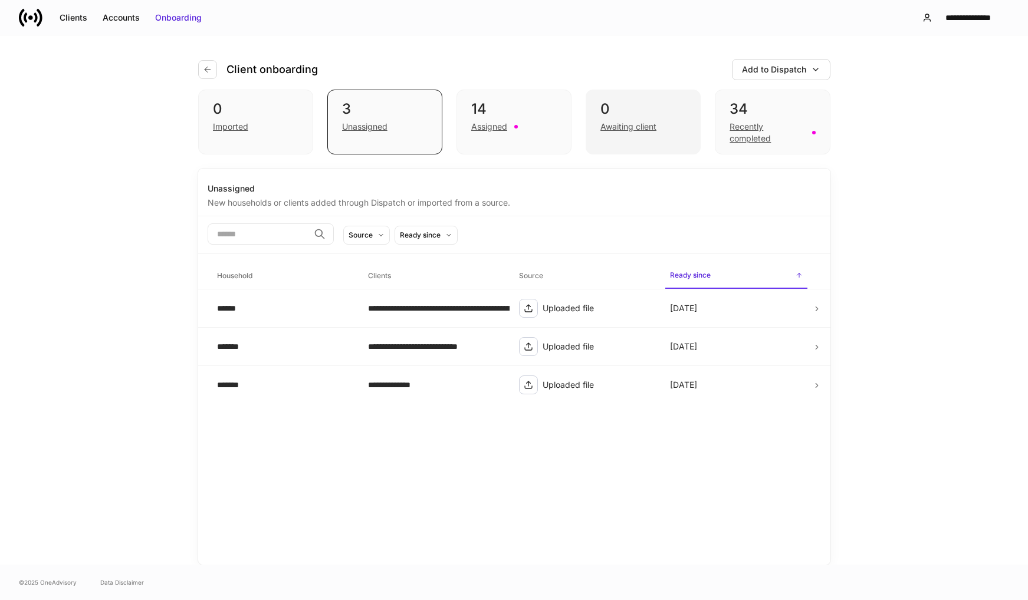
click at [634, 129] on div "Awaiting client" at bounding box center [628, 127] width 56 height 12
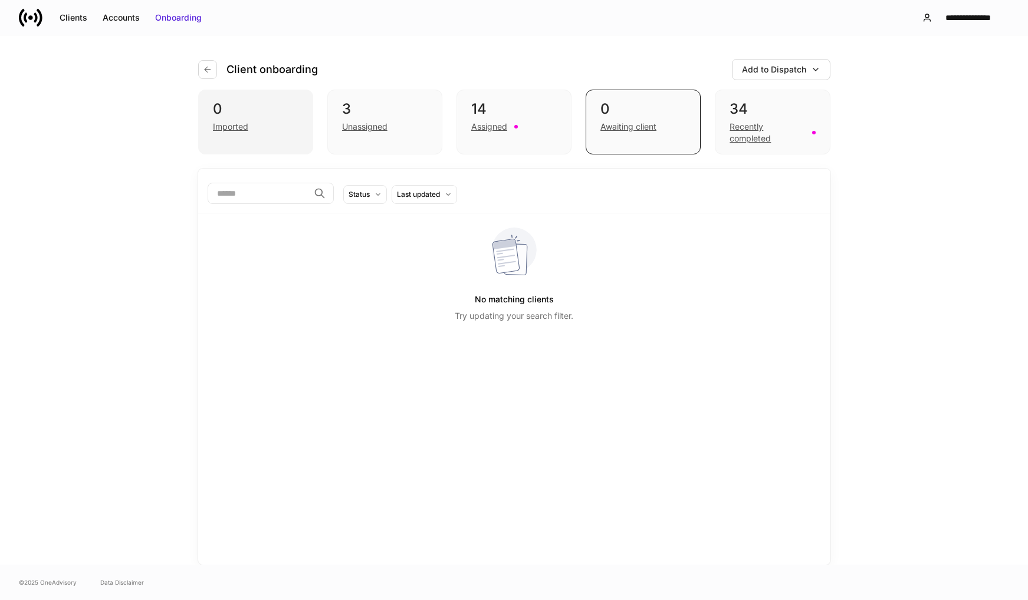
click at [231, 126] on div "Imported" at bounding box center [230, 127] width 35 height 12
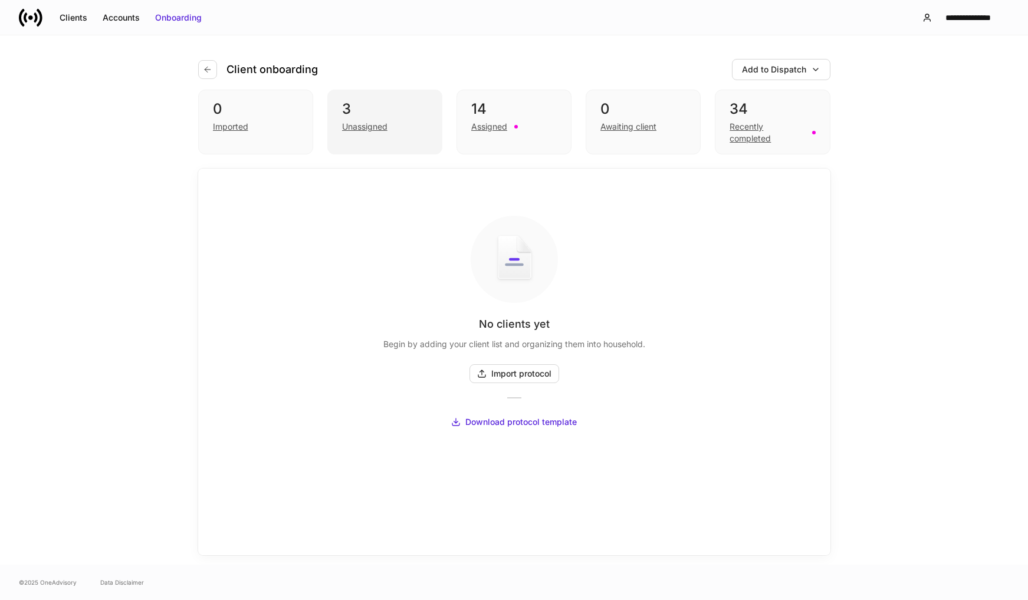
click at [377, 125] on div "Unassigned" at bounding box center [364, 127] width 45 height 12
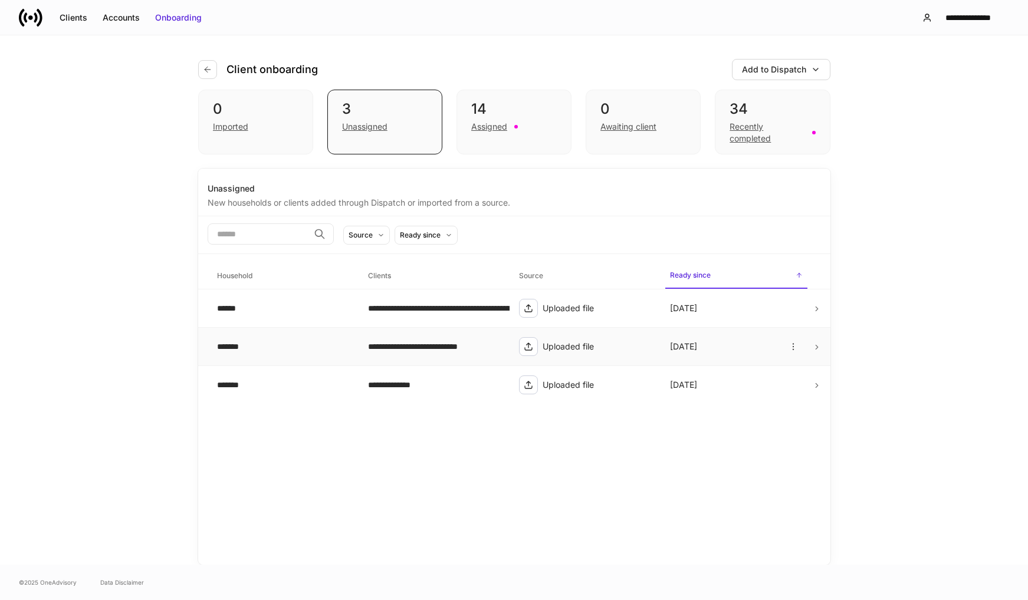
click at [426, 350] on div "**********" at bounding box center [434, 347] width 132 height 12
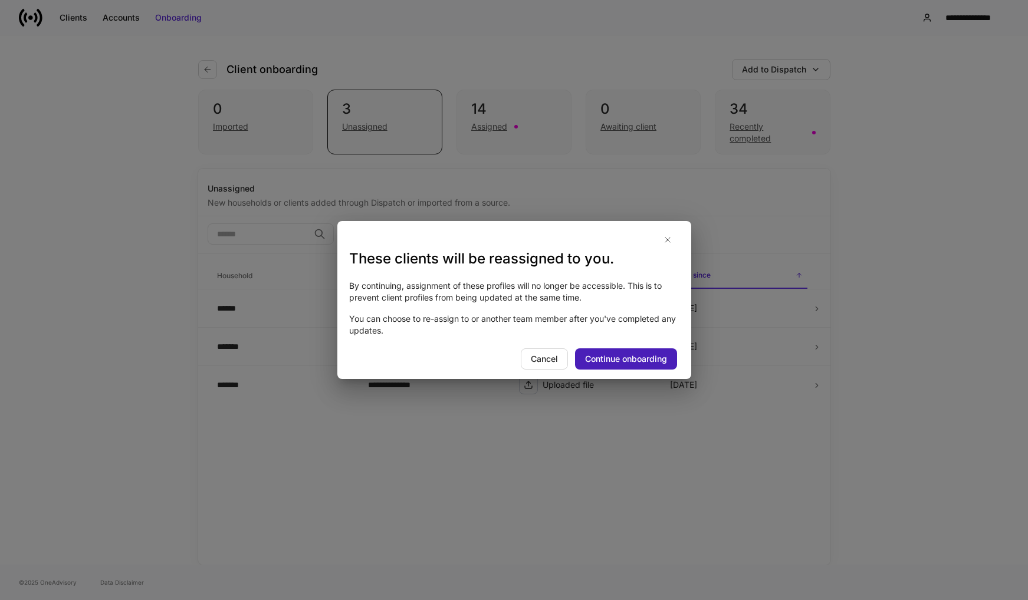
click at [595, 358] on div "Continue onboarding" at bounding box center [626, 359] width 82 height 12
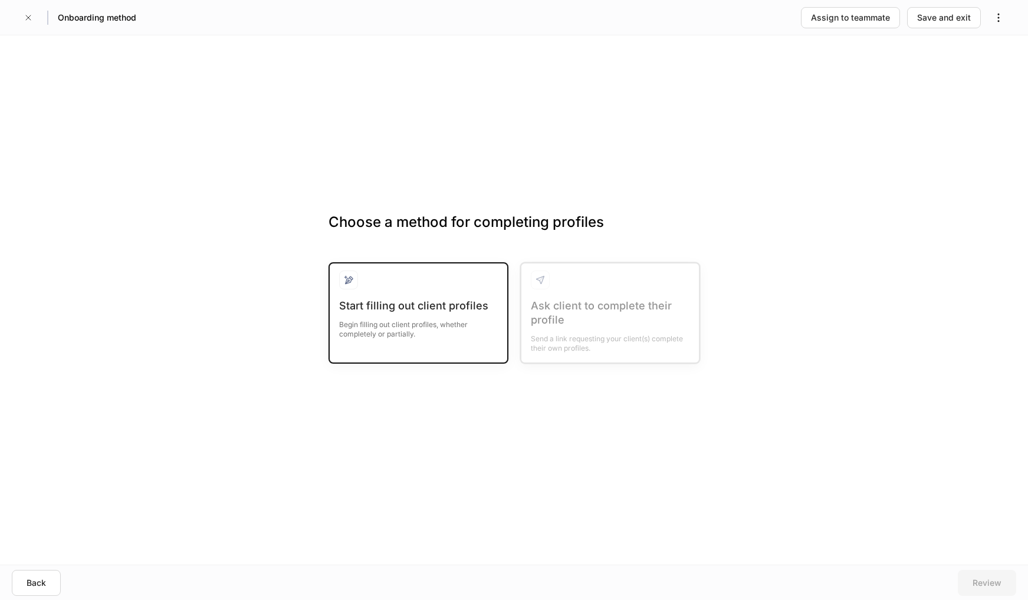
click at [414, 332] on div "Begin filling out client profiles, whether completely or partially." at bounding box center [418, 326] width 159 height 26
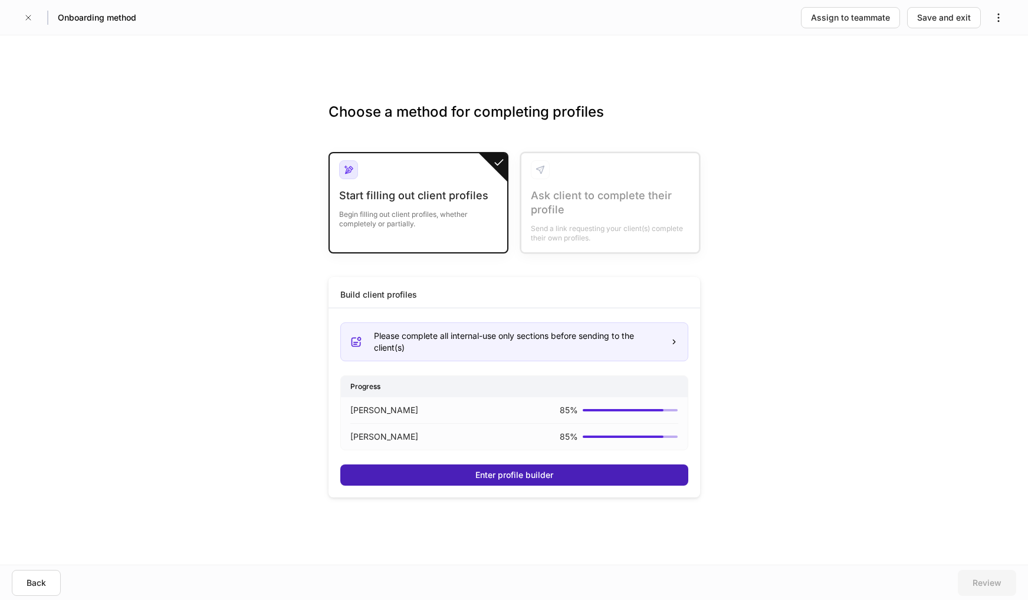
click at [485, 472] on div "Enter profile builder" at bounding box center [514, 476] width 78 height 12
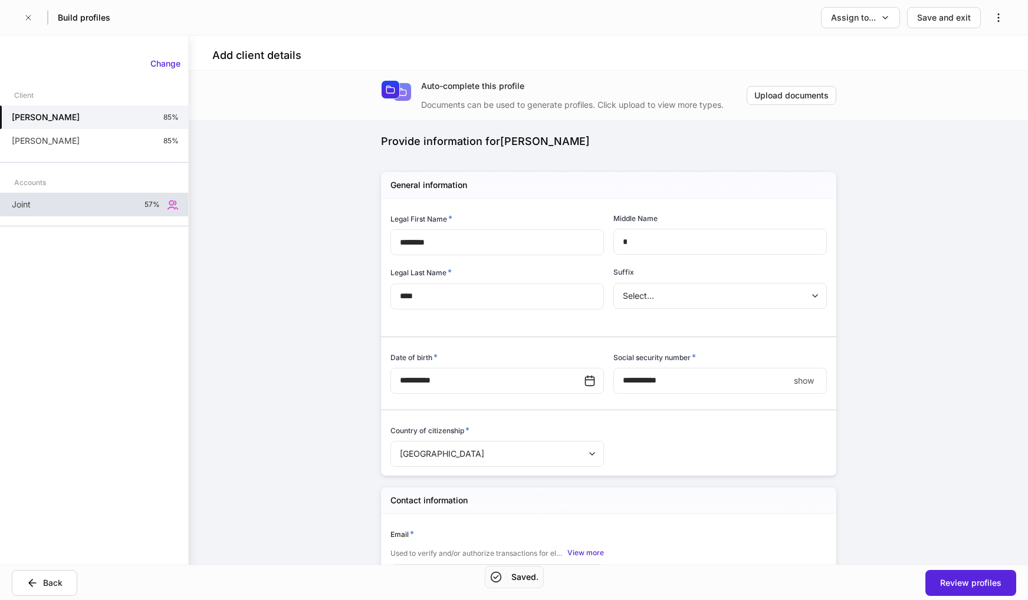
click at [47, 205] on div "Joint 57%" at bounding box center [94, 205] width 188 height 24
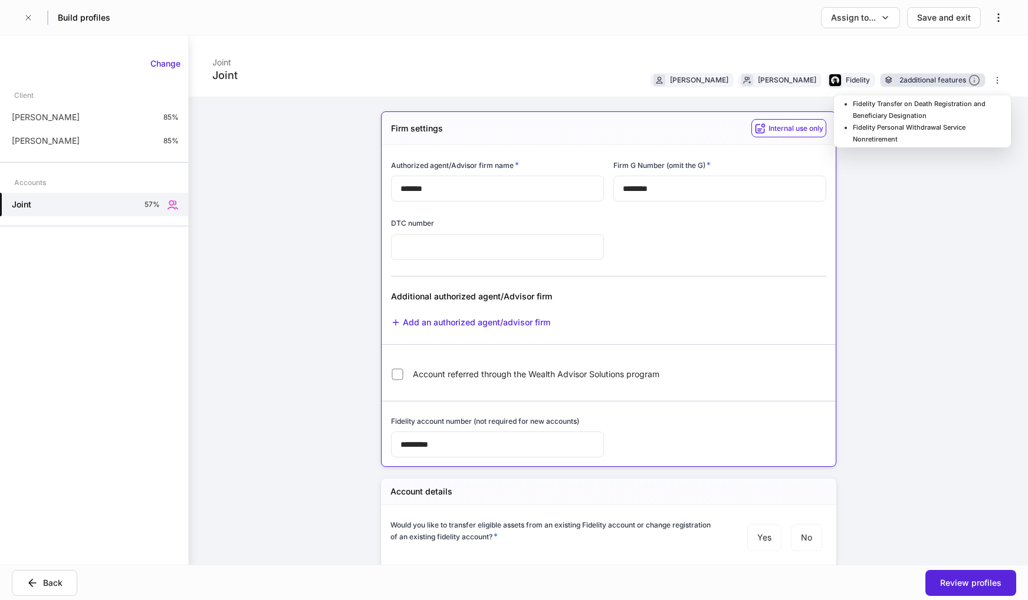
click at [920, 82] on div "2 additional features" at bounding box center [940, 80] width 81 height 12
click at [912, 230] on div "Joint Joint [PERSON_NAME] [PERSON_NAME] Fidelity 2 additional features Firm set…" at bounding box center [608, 300] width 839 height 530
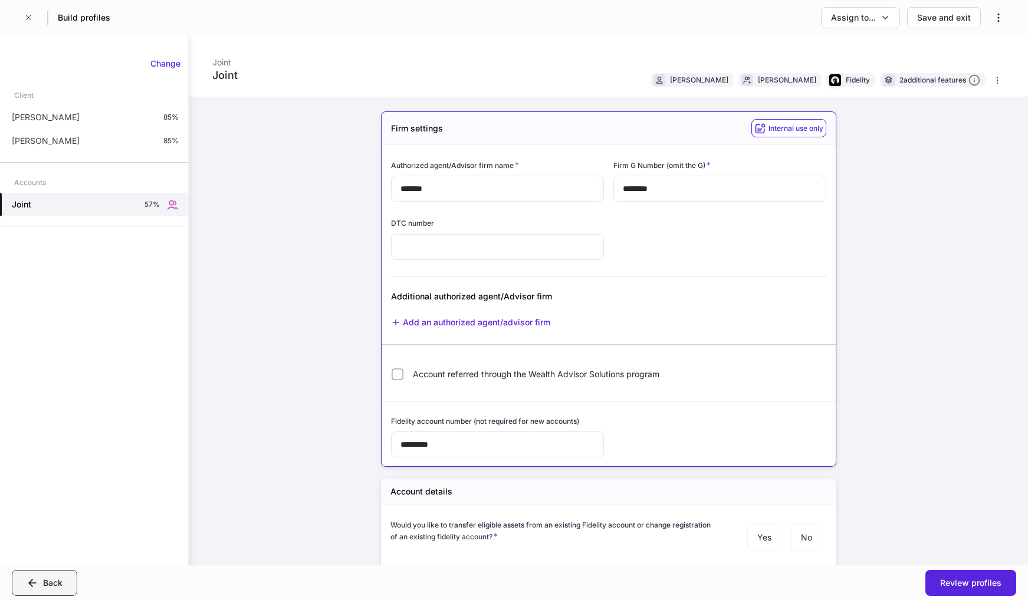
click at [52, 582] on div "Back" at bounding box center [52, 583] width 19 height 12
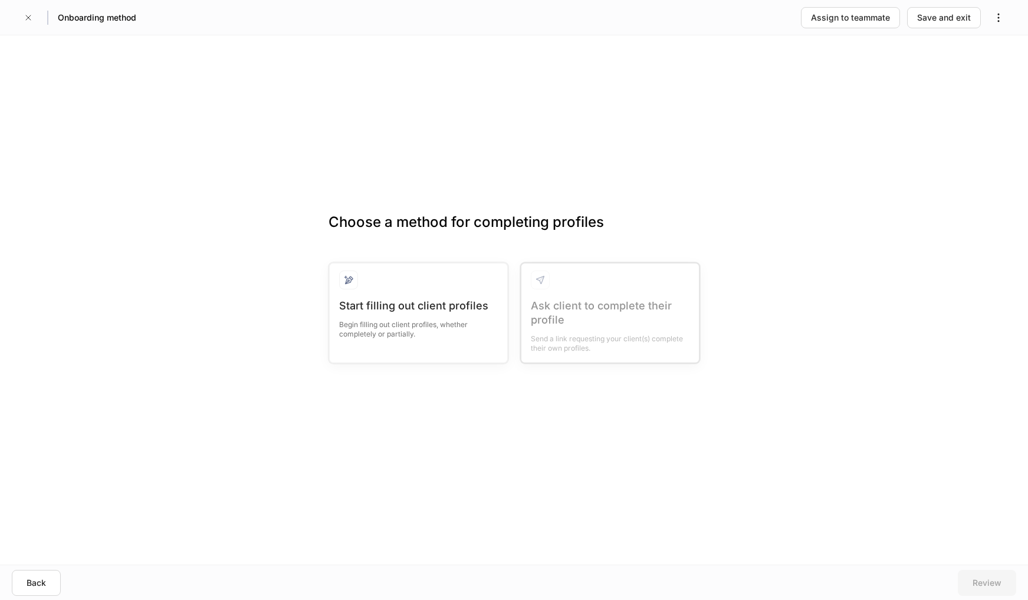
click at [51, 582] on button "Back" at bounding box center [36, 583] width 49 height 26
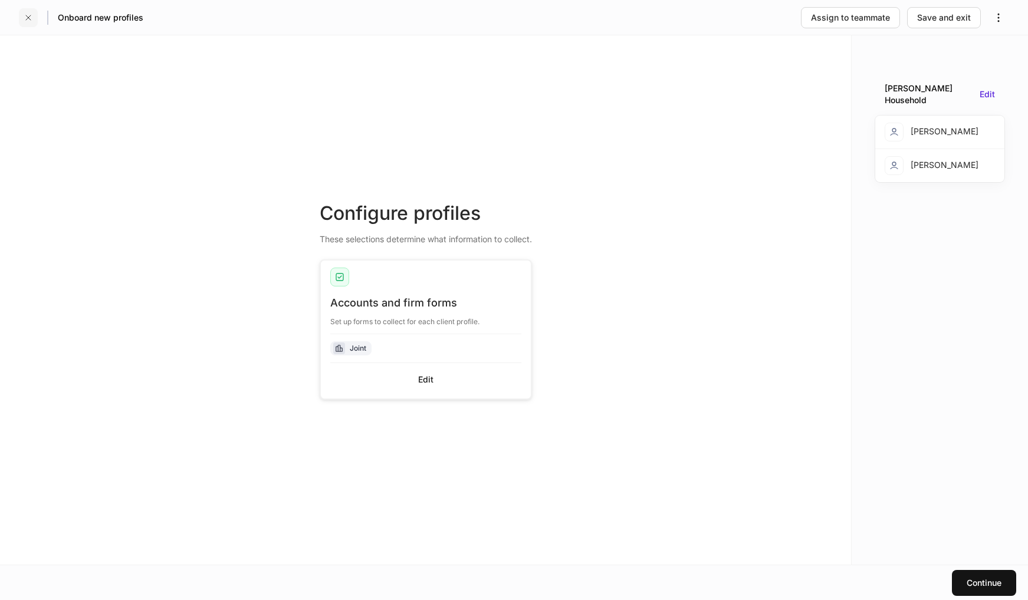
click at [31, 15] on icon "button" at bounding box center [28, 17] width 9 height 9
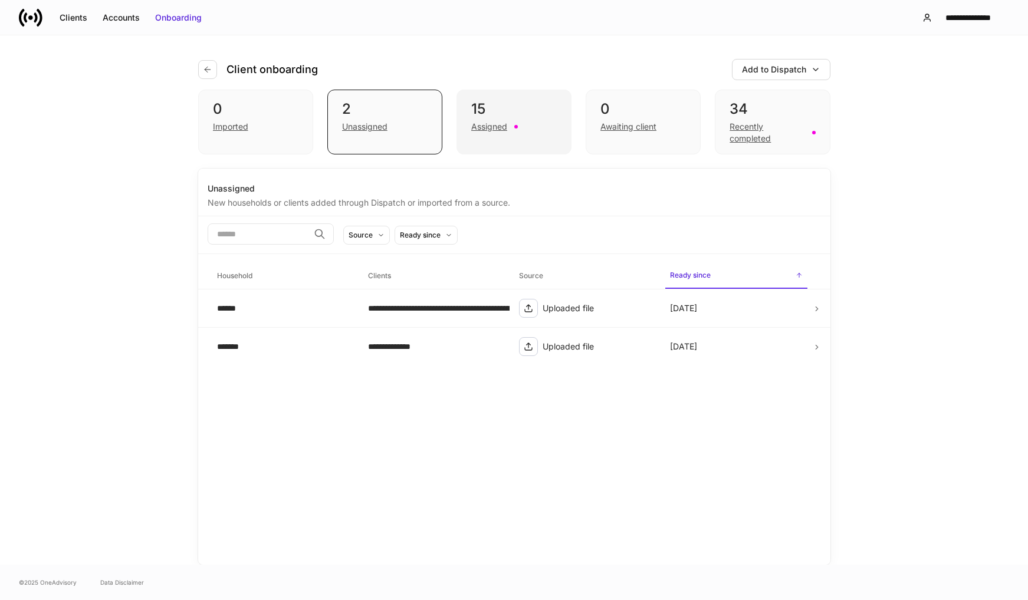
click at [477, 138] on div "15 Assigned" at bounding box center [514, 122] width 115 height 65
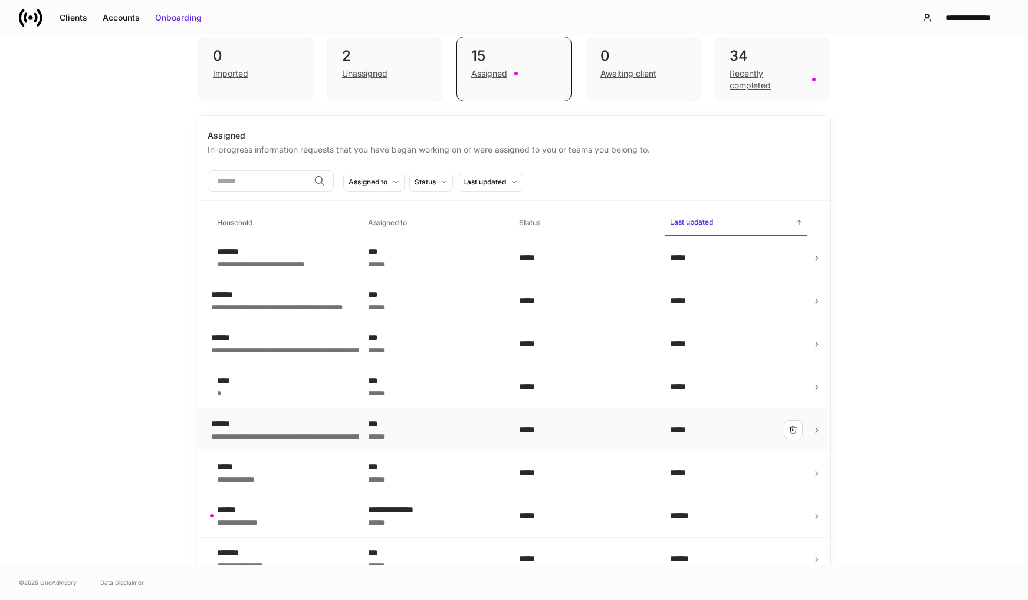
scroll to position [59, 0]
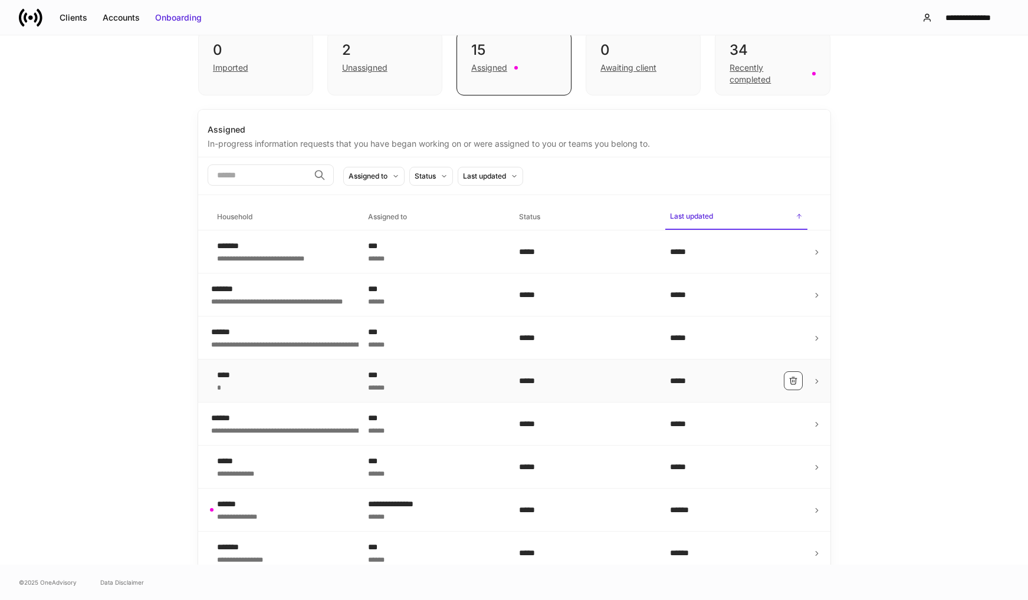
click at [790, 377] on icon "button" at bounding box center [793, 380] width 9 height 9
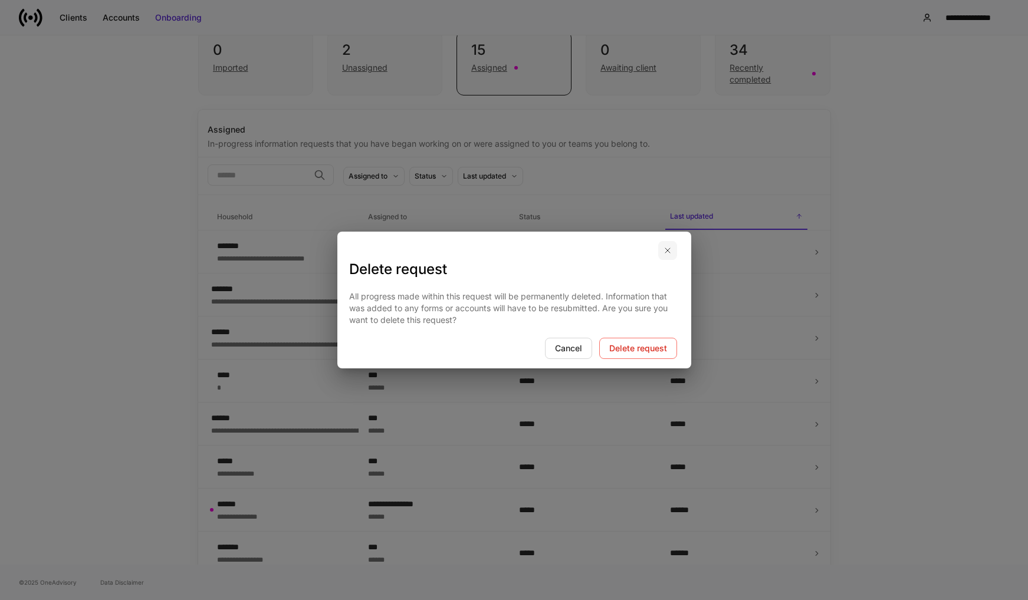
click at [667, 251] on icon "button" at bounding box center [667, 250] width 5 height 5
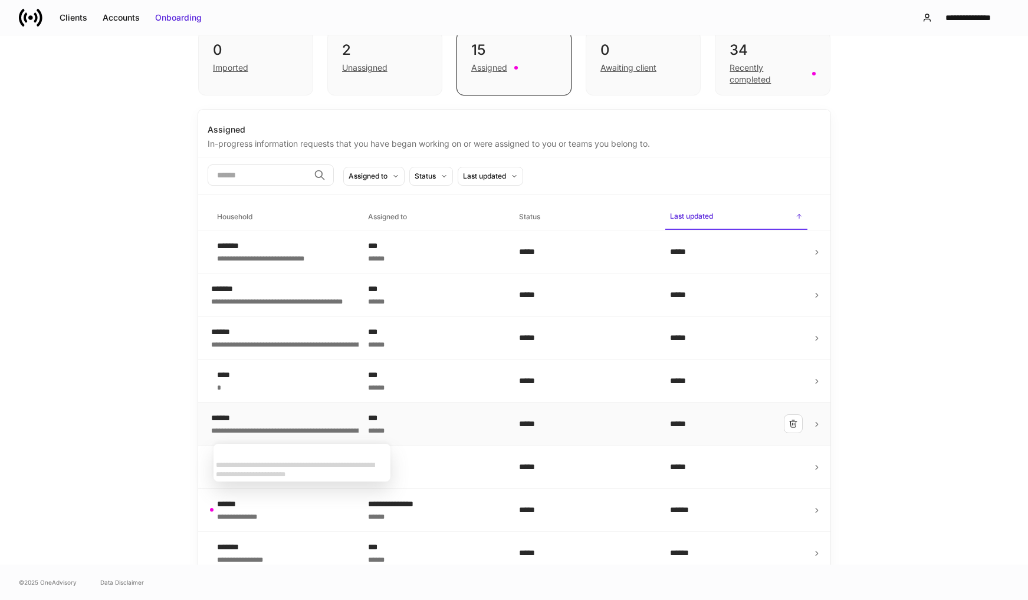
click at [302, 428] on div "**********" at bounding box center [346, 430] width 271 height 12
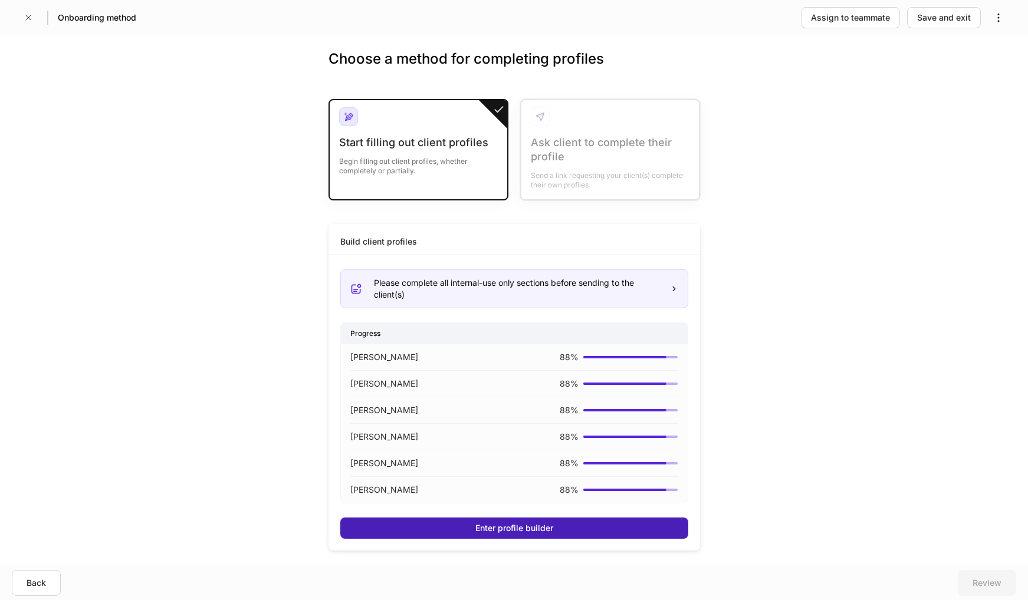
click at [527, 531] on div "Enter profile builder" at bounding box center [514, 529] width 78 height 12
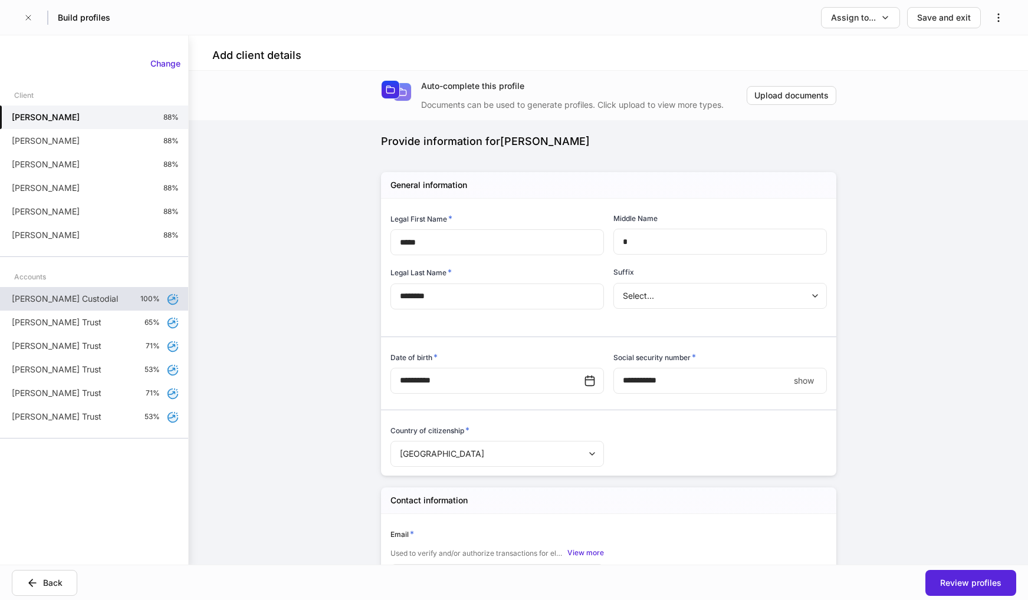
click at [117, 298] on div "[PERSON_NAME] Custodial 100%" at bounding box center [94, 299] width 188 height 24
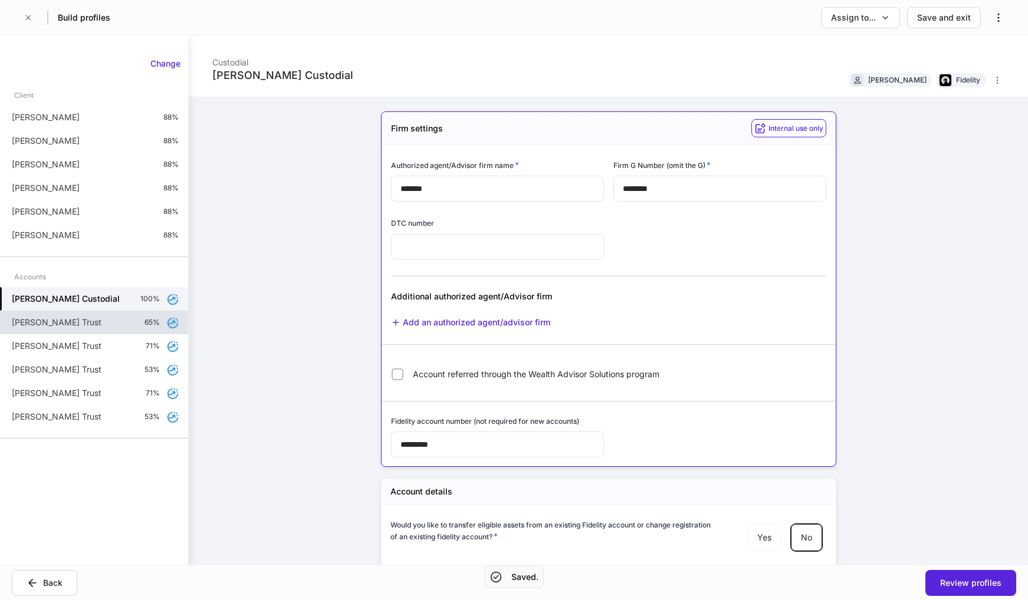
click at [113, 317] on div "[PERSON_NAME] Trust 65%" at bounding box center [94, 323] width 188 height 24
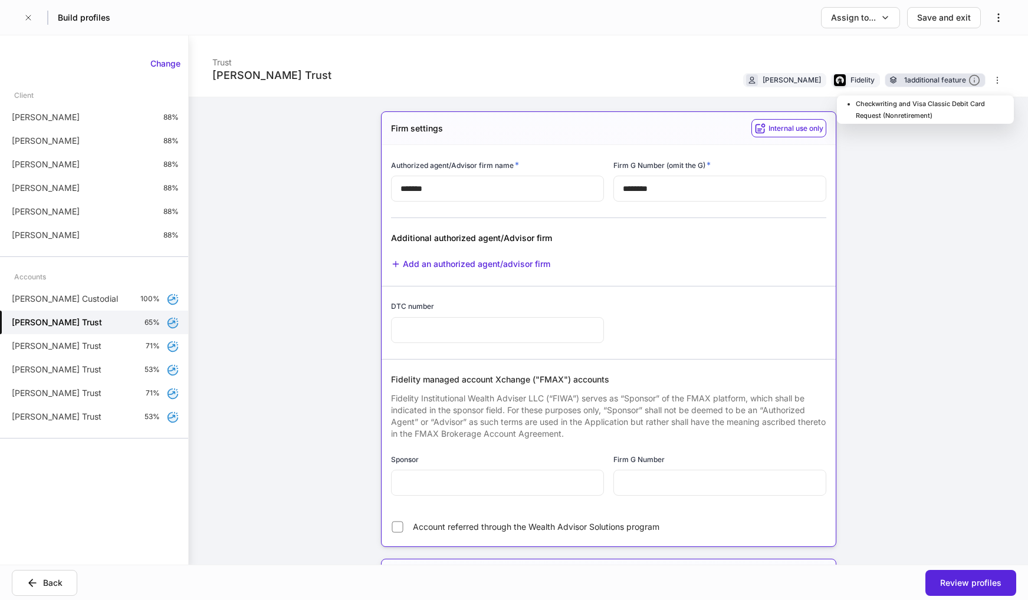
click at [923, 83] on div "1 additional feature" at bounding box center [942, 80] width 76 height 12
drag, startPoint x: 916, startPoint y: 196, endPoint x: 513, endPoint y: 303, distance: 417.4
click at [916, 196] on div "**********" at bounding box center [608, 300] width 839 height 530
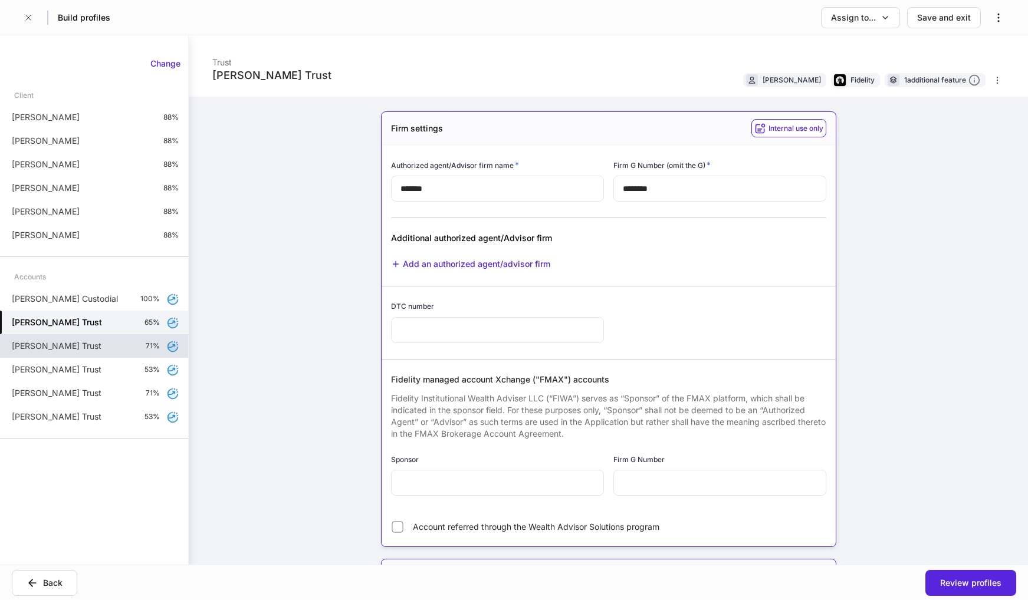
click at [65, 348] on p "[PERSON_NAME] Trust" at bounding box center [57, 346] width 90 height 12
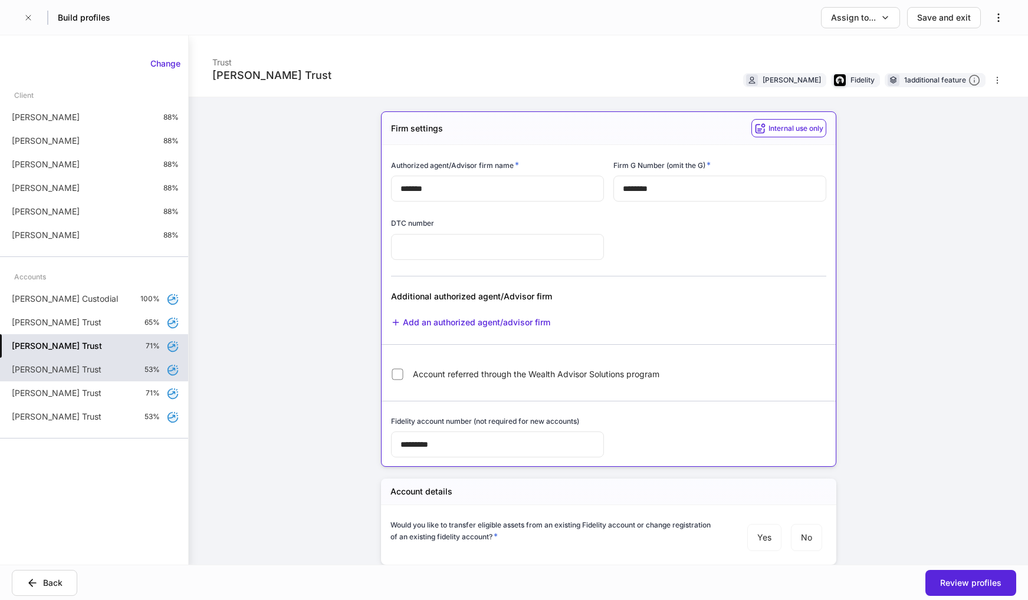
click at [72, 373] on p "[PERSON_NAME] Trust" at bounding box center [57, 370] width 90 height 12
click at [924, 331] on div "[PERSON_NAME] Trust Trust [PERSON_NAME] Fidelity 1 additional feature Firm sett…" at bounding box center [608, 300] width 839 height 530
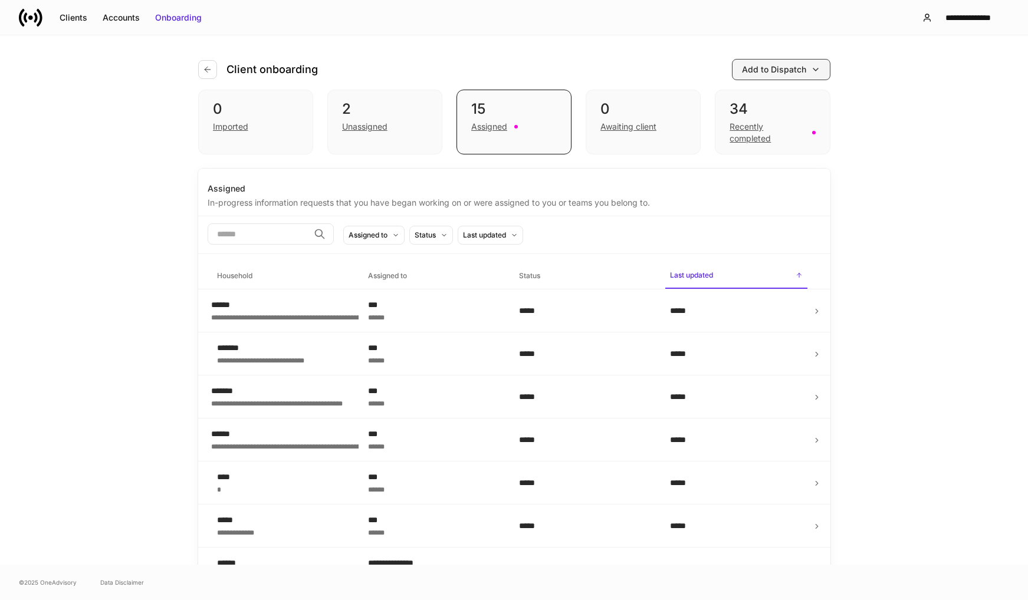
click at [773, 67] on div "Add to Dispatch" at bounding box center [774, 70] width 64 height 12
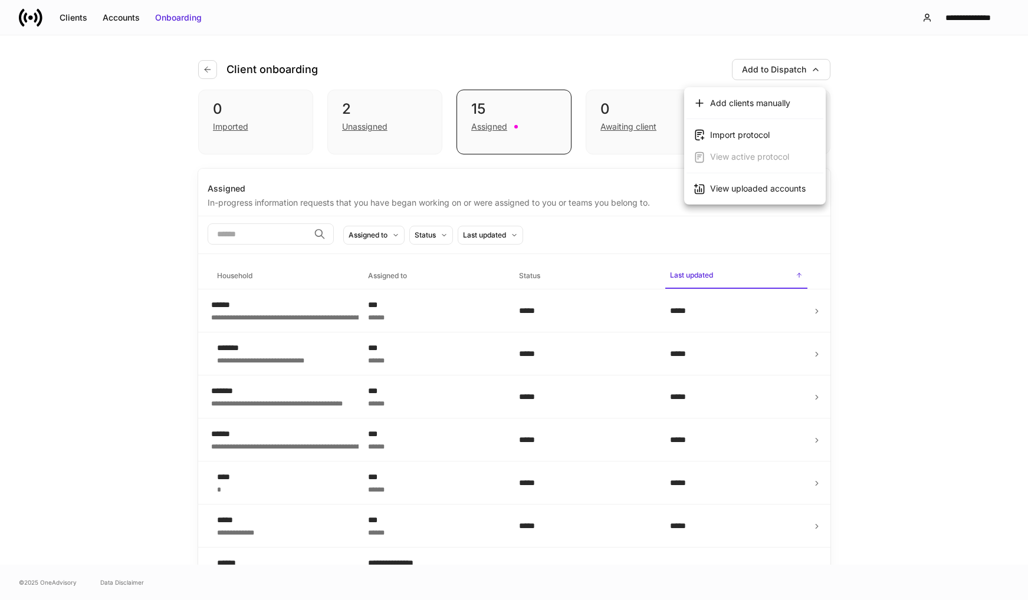
click at [759, 189] on div "View uploaded accounts" at bounding box center [758, 189] width 96 height 12
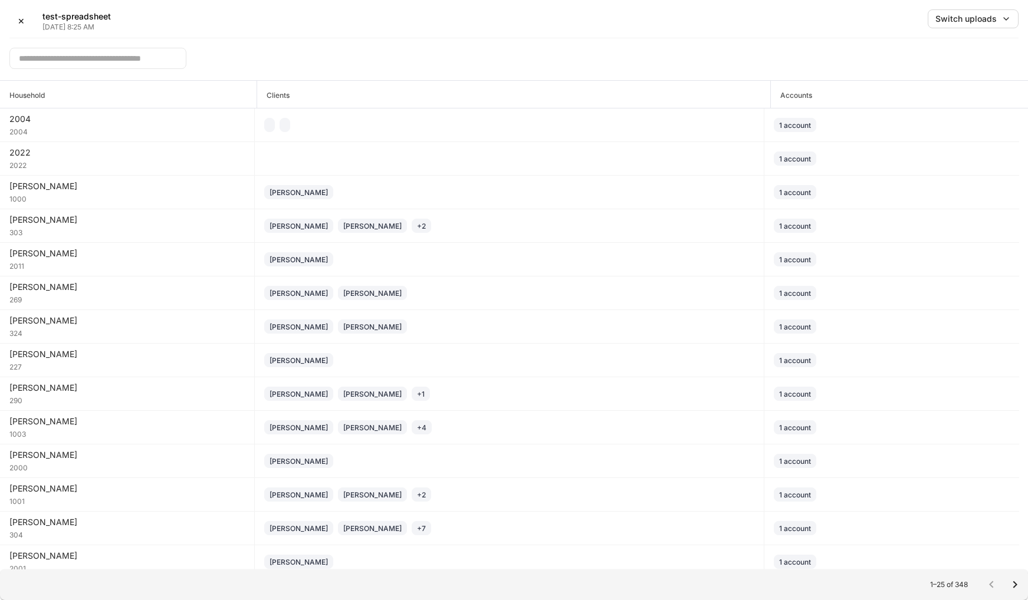
click at [129, 61] on input "text" at bounding box center [97, 58] width 177 height 21
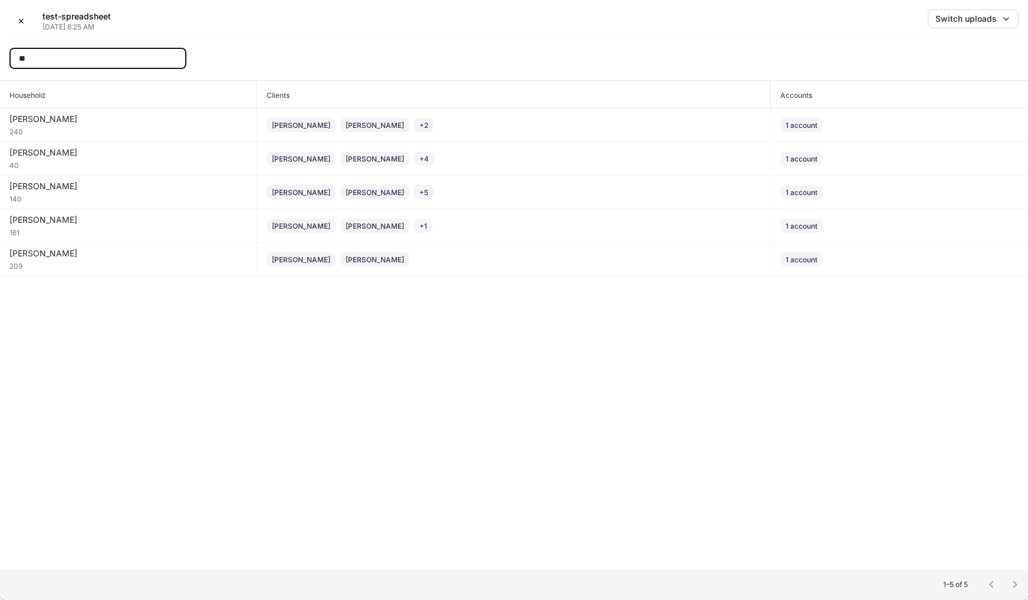
type input "**"
click at [1000, 17] on div "Switch uploads" at bounding box center [974, 19] width 76 height 12
click at [573, 20] on div at bounding box center [514, 300] width 1028 height 600
click at [370, 398] on div "Household Clients Accounts [PERSON_NAME] 240 [PERSON_NAME] [PERSON_NAME] + 2 1 …" at bounding box center [514, 325] width 1028 height 489
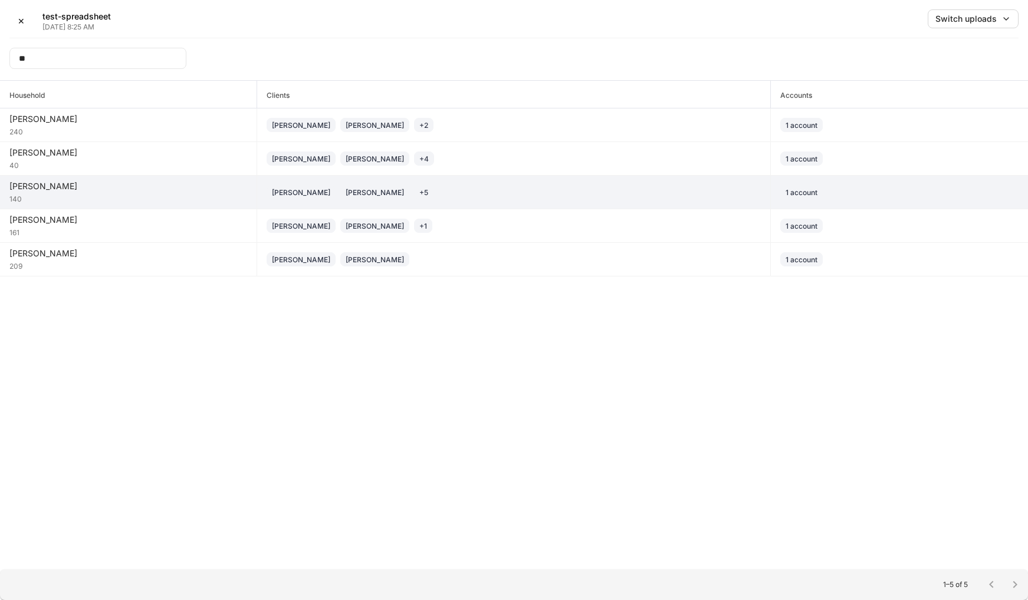
click at [931, 204] on td "1 account" at bounding box center [899, 193] width 257 height 34
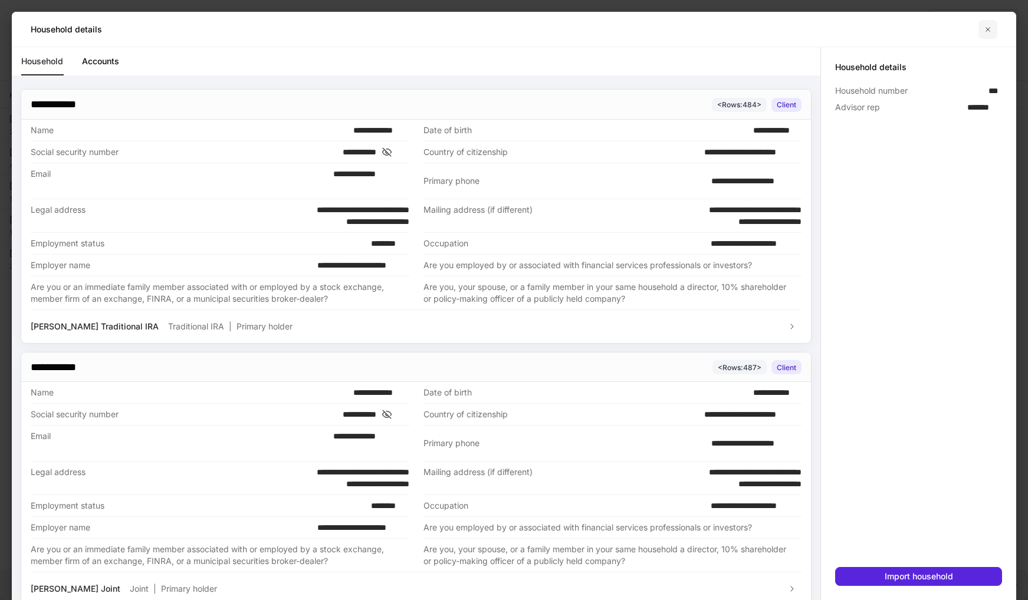
click at [989, 33] on icon "button" at bounding box center [987, 29] width 9 height 9
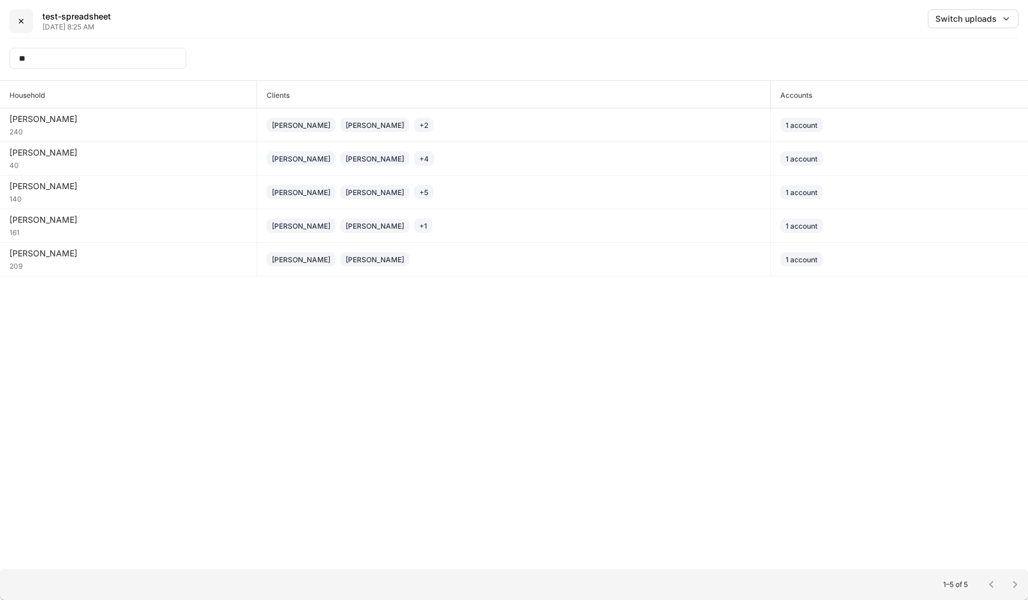
click at [26, 19] on button "✕" at bounding box center [21, 21] width 24 height 24
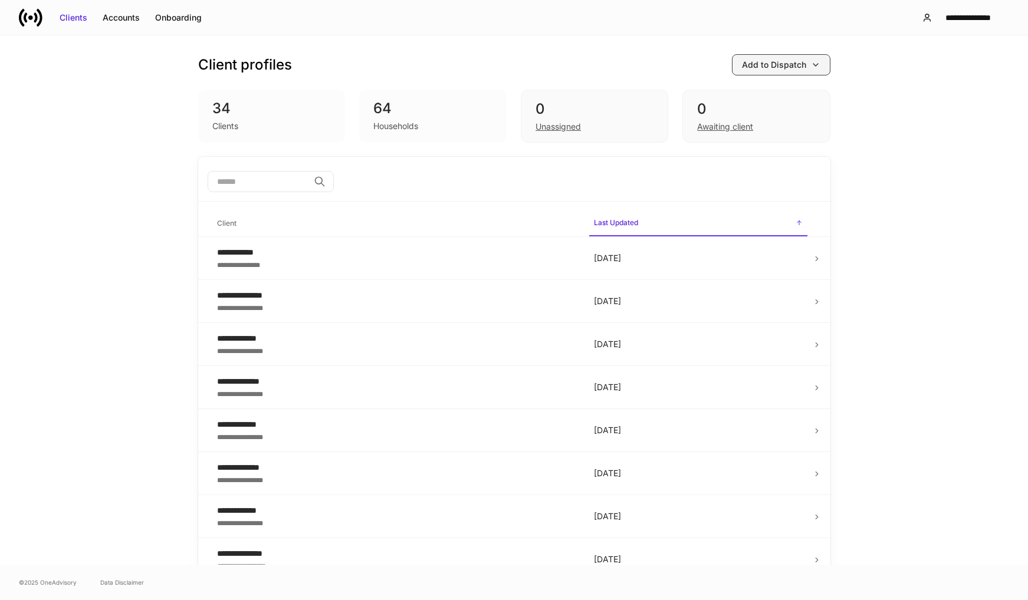
click at [772, 65] on div "Add to Dispatch" at bounding box center [774, 65] width 64 height 12
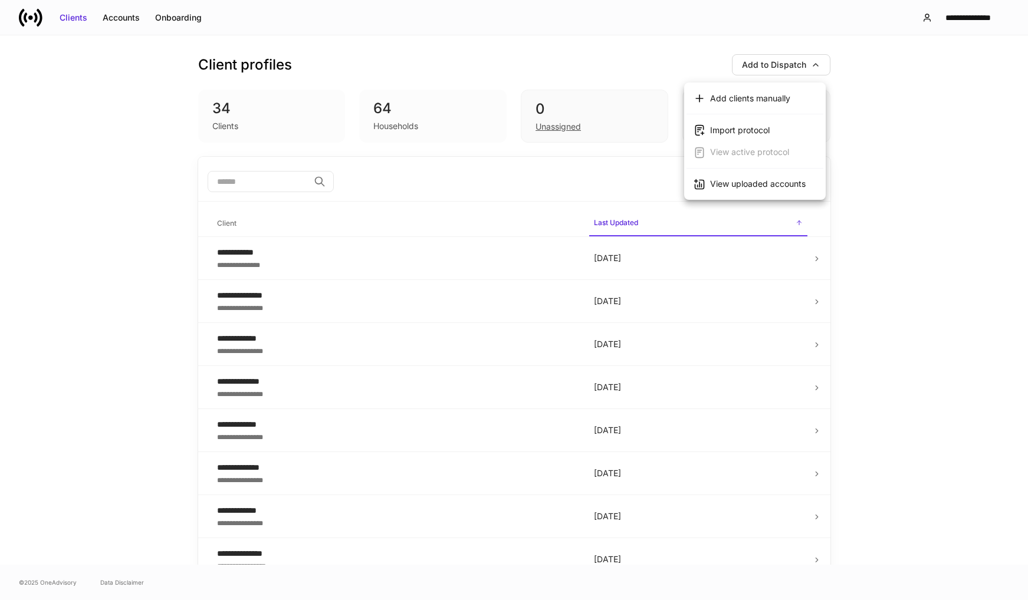
click at [747, 180] on div "View uploaded accounts" at bounding box center [758, 184] width 96 height 12
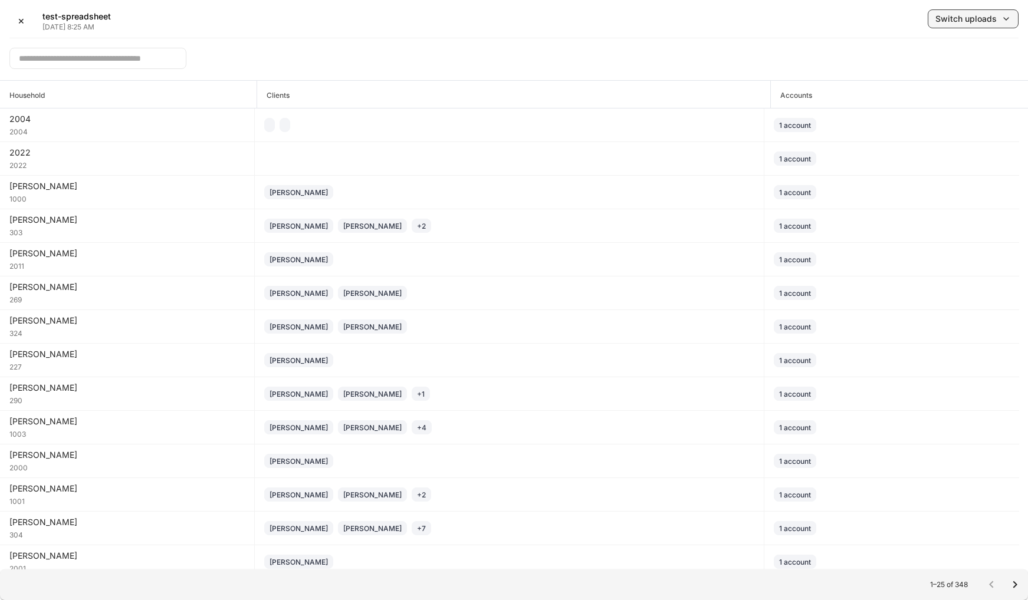
click at [970, 18] on div "Switch uploads" at bounding box center [966, 19] width 61 height 12
click at [901, 57] on li "[DATE] ✓" at bounding box center [948, 50] width 142 height 21
click at [763, 38] on div "✕ test-spreadsheet [DATE] 8:25 AM Switch uploads" at bounding box center [513, 23] width 1009 height 29
click at [1014, 586] on icon "Go to next page" at bounding box center [1015, 585] width 14 height 14
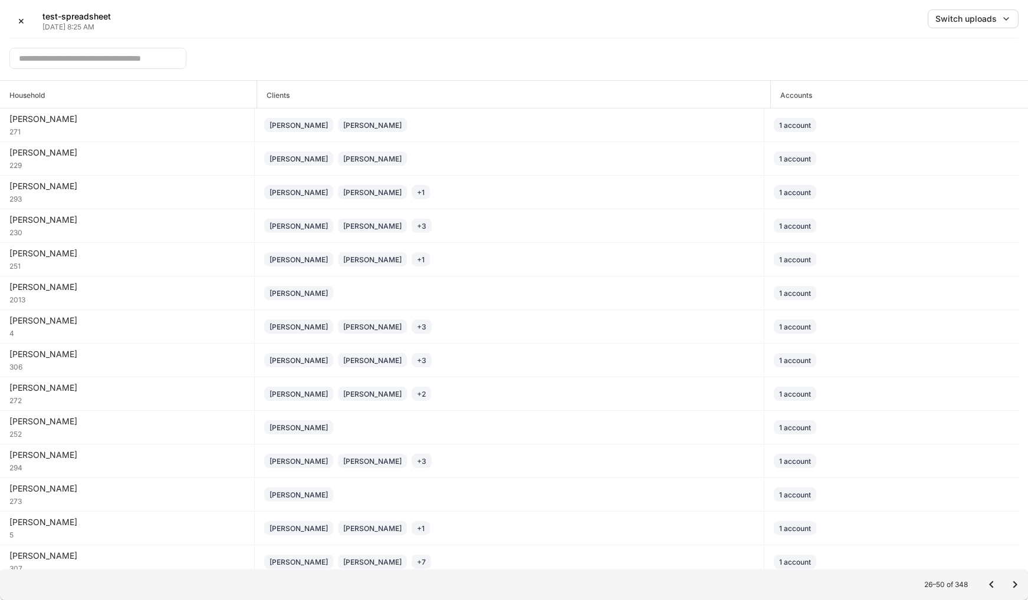
click at [1012, 586] on icon "Go to next page" at bounding box center [1015, 585] width 14 height 14
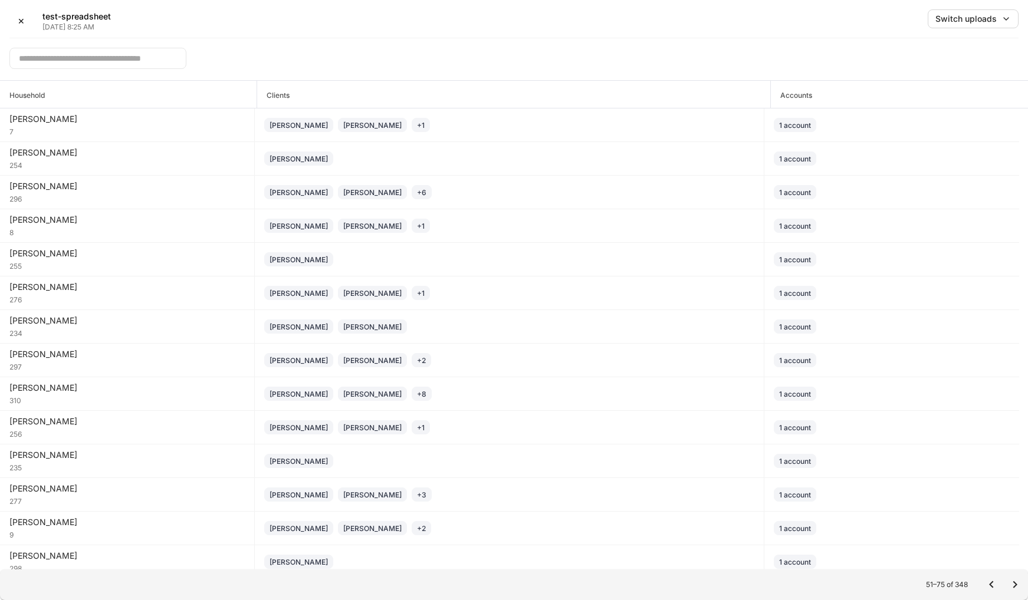
click at [918, 49] on div "​" at bounding box center [513, 54] width 1009 height 32
click at [99, 60] on input "text" at bounding box center [97, 58] width 177 height 21
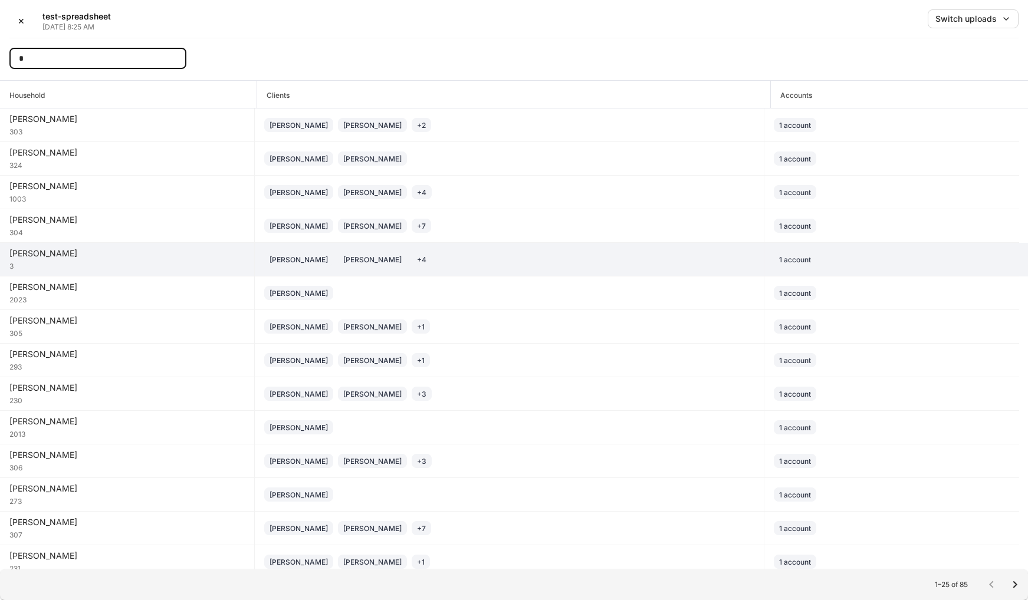
type input "*"
click at [167, 269] on div "3" at bounding box center [126, 266] width 235 height 12
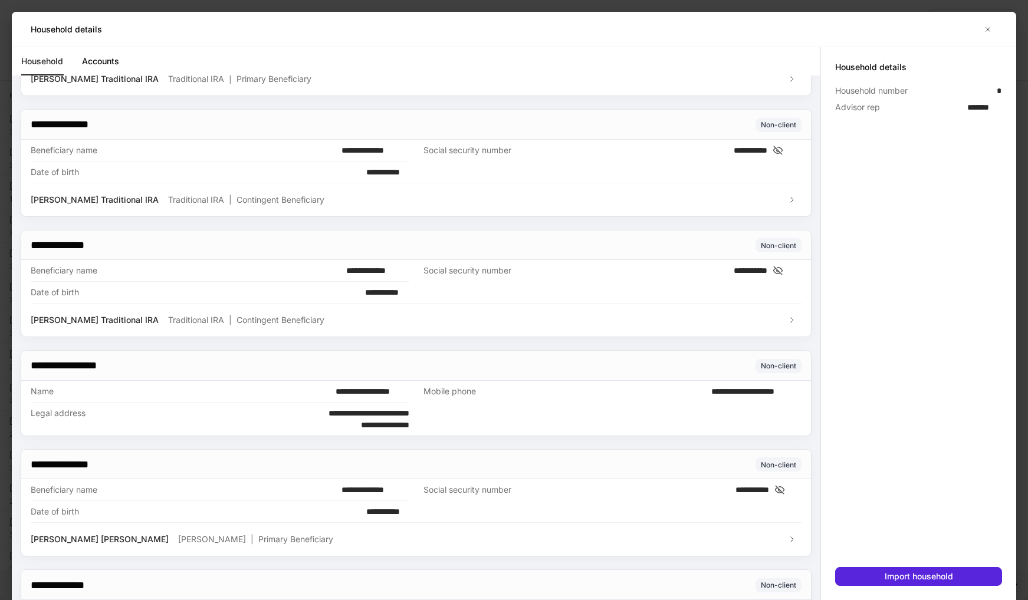
scroll to position [2713, 0]
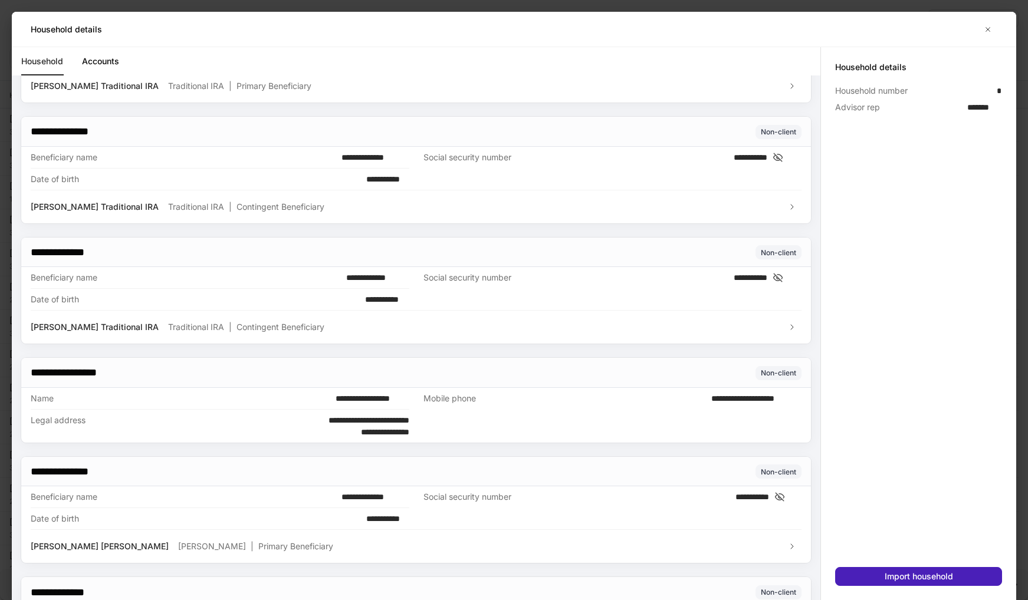
click at [933, 577] on div "Import household" at bounding box center [919, 577] width 68 height 8
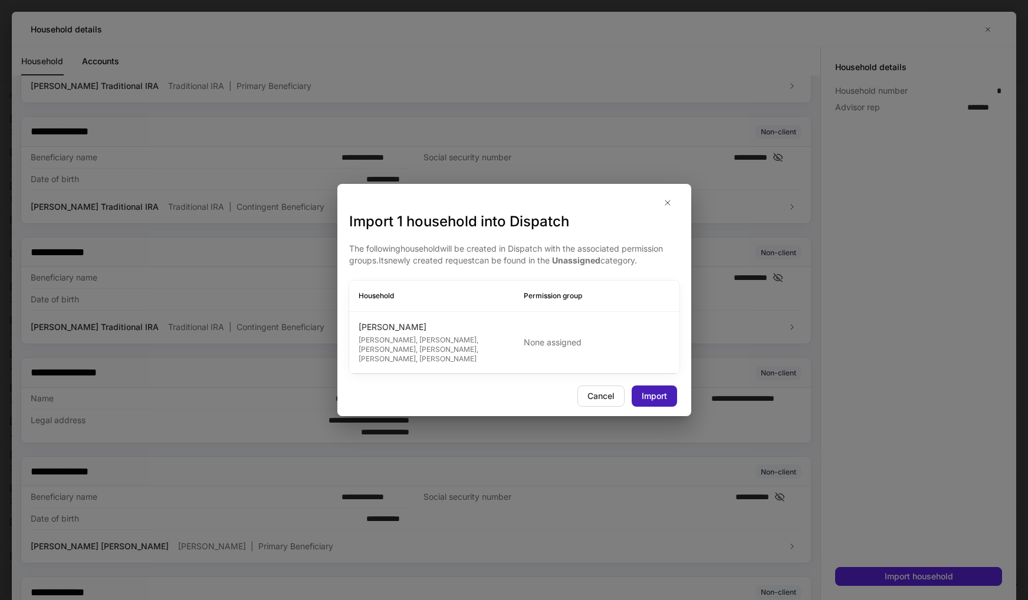
click at [665, 403] on button "Import" at bounding box center [654, 396] width 45 height 21
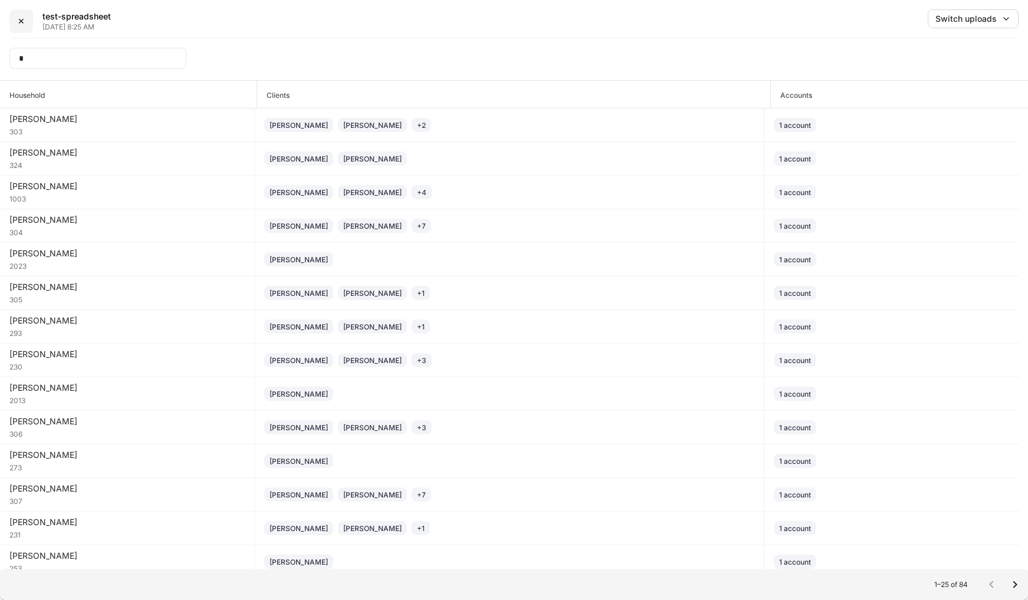
click at [19, 25] on div "✕" at bounding box center [21, 21] width 7 height 12
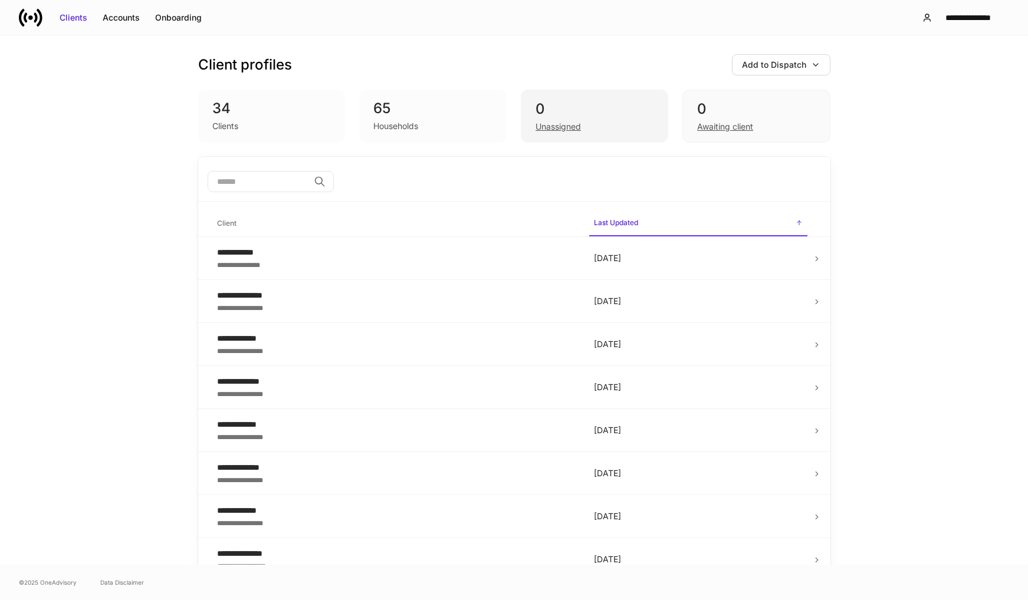
click at [560, 124] on div "Unassigned" at bounding box center [558, 127] width 45 height 12
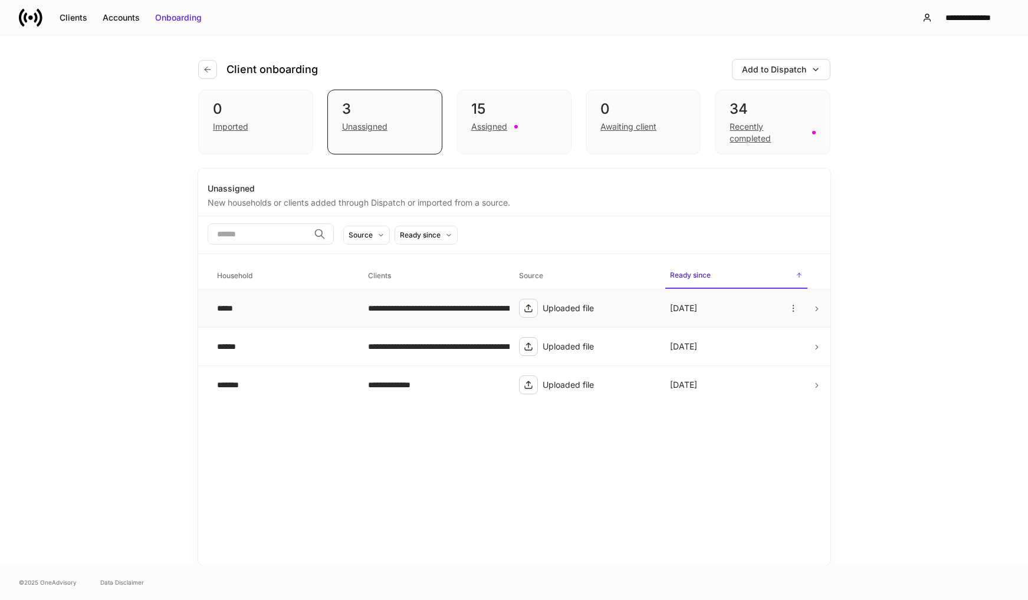
click at [258, 307] on div "*****" at bounding box center [283, 309] width 132 height 12
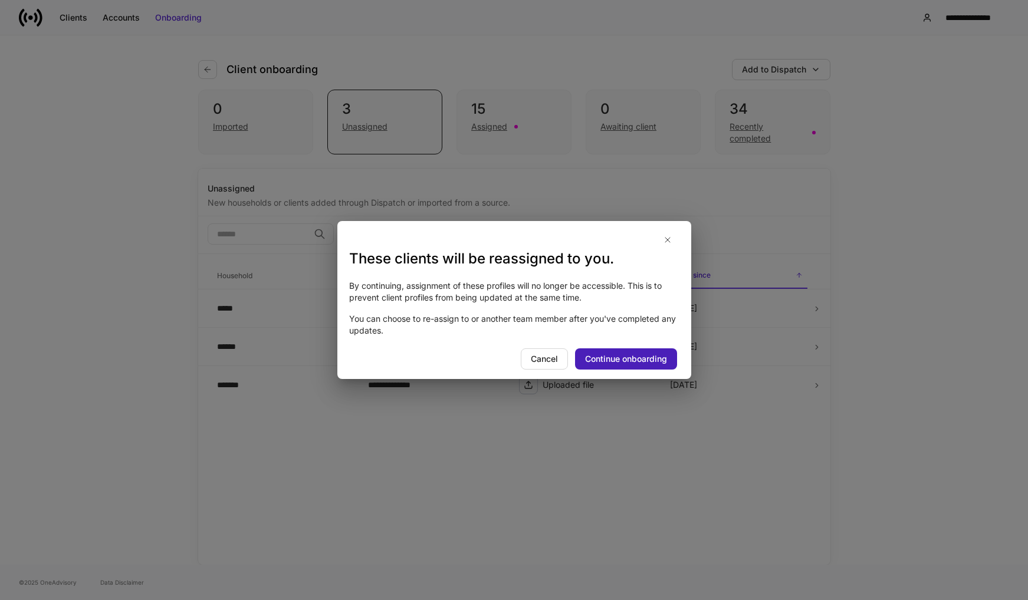
click at [631, 355] on div "Continue onboarding" at bounding box center [626, 359] width 82 height 12
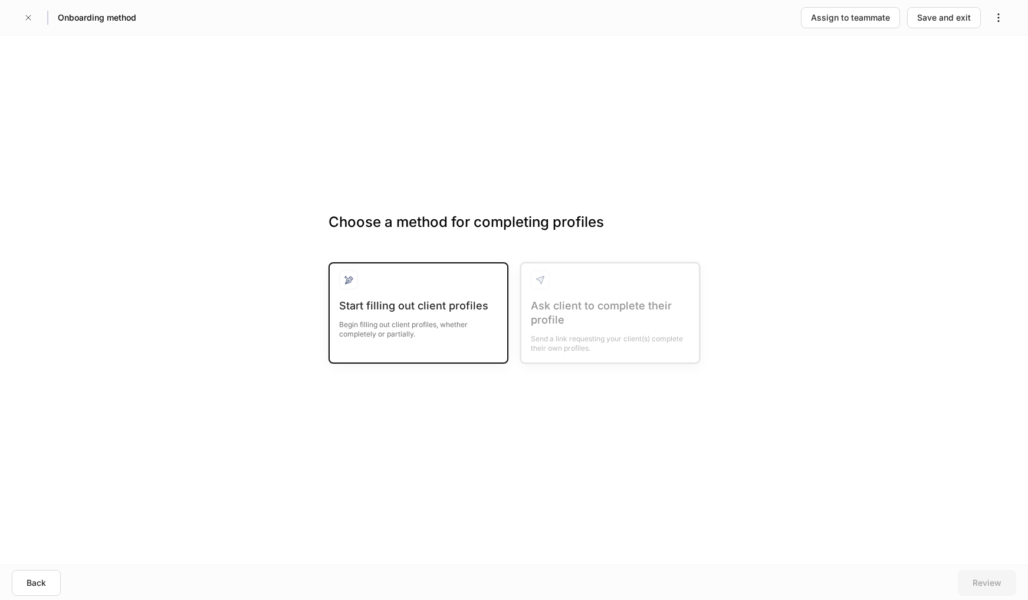
click at [399, 309] on div "Start filling out client profiles" at bounding box center [418, 306] width 159 height 14
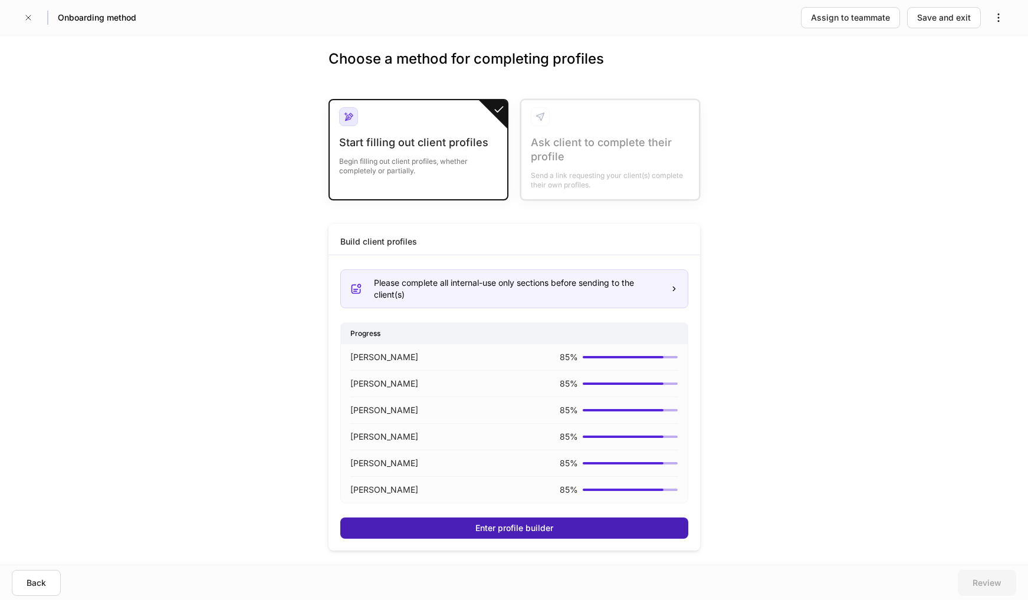
click at [501, 523] on div "Enter profile builder" at bounding box center [514, 529] width 78 height 12
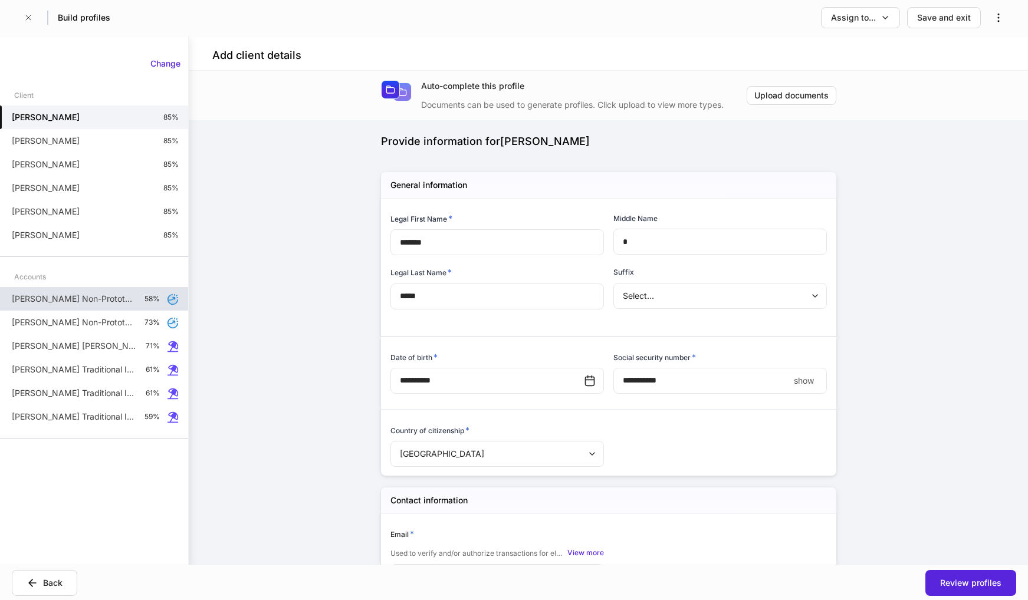
click at [96, 296] on p "[PERSON_NAME] Non-Prototype Retirement" at bounding box center [73, 299] width 123 height 12
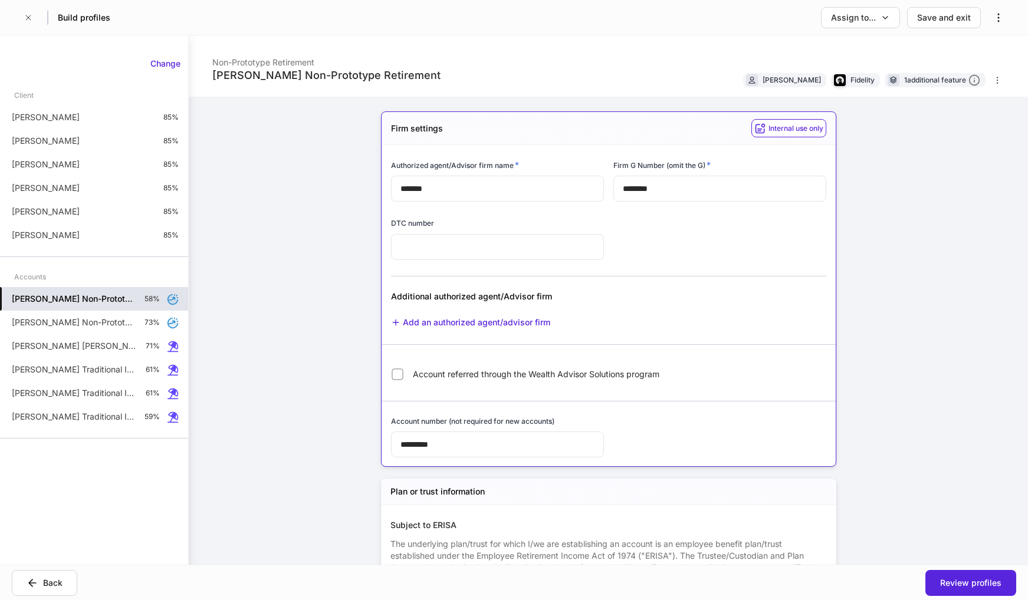
click at [171, 303] on icon at bounding box center [173, 300] width 10 height 10
click at [273, 296] on div "[PERSON_NAME] Non-Prototype Retirement Non-Prototype Retirement [PERSON_NAME] F…" at bounding box center [608, 300] width 839 height 530
click at [916, 83] on div "1 additional feature" at bounding box center [942, 80] width 76 height 12
click at [923, 109] on li "Fidelity Periodic Investments" at bounding box center [933, 104] width 90 height 12
click at [917, 333] on div "[PERSON_NAME] Non-Prototype Retirement Non-Prototype Retirement [PERSON_NAME] F…" at bounding box center [608, 300] width 839 height 530
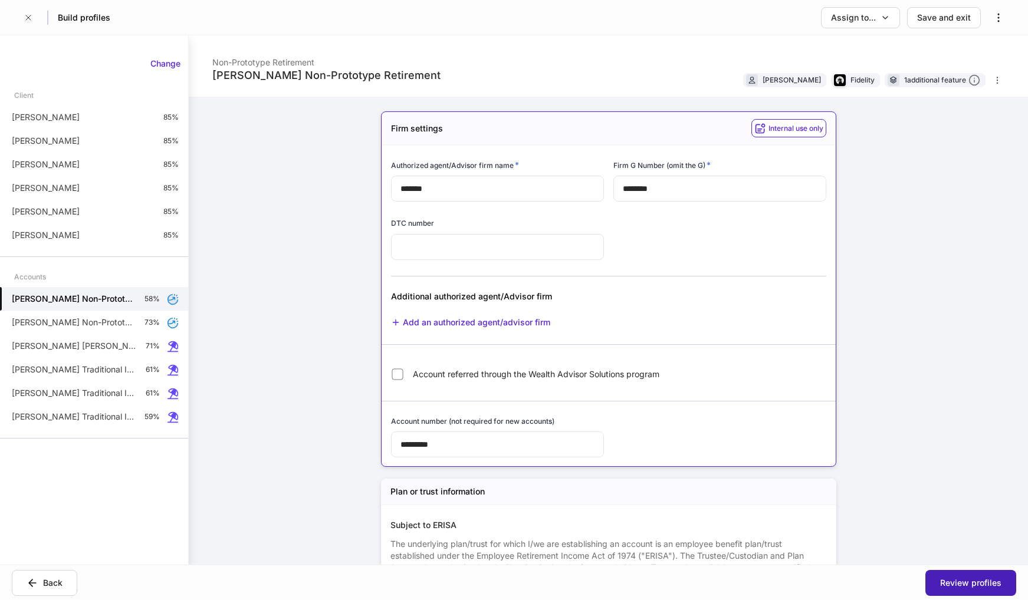
click at [983, 577] on div "Review profiles" at bounding box center [970, 583] width 61 height 12
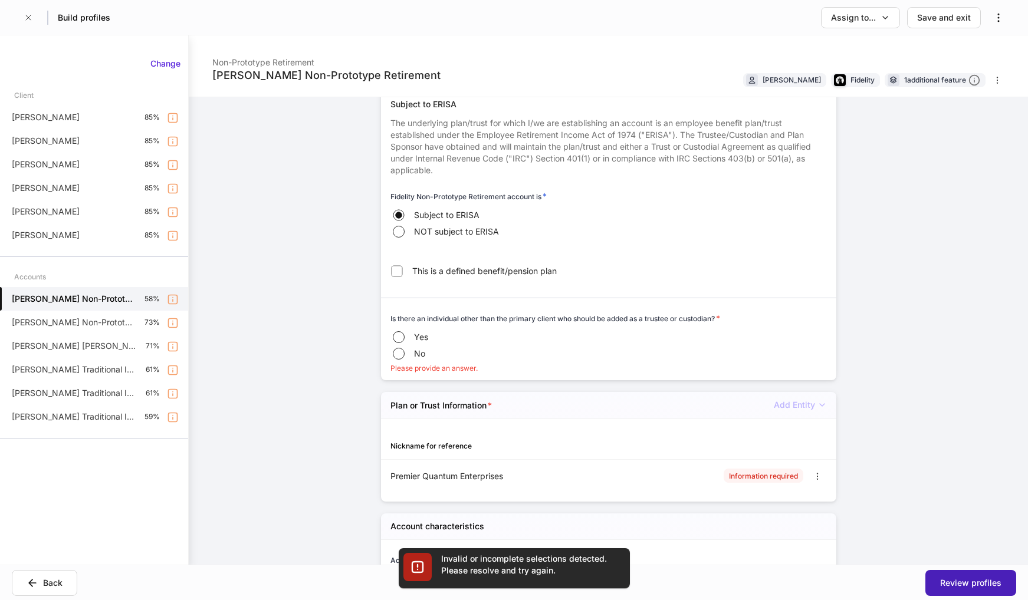
scroll to position [467, 0]
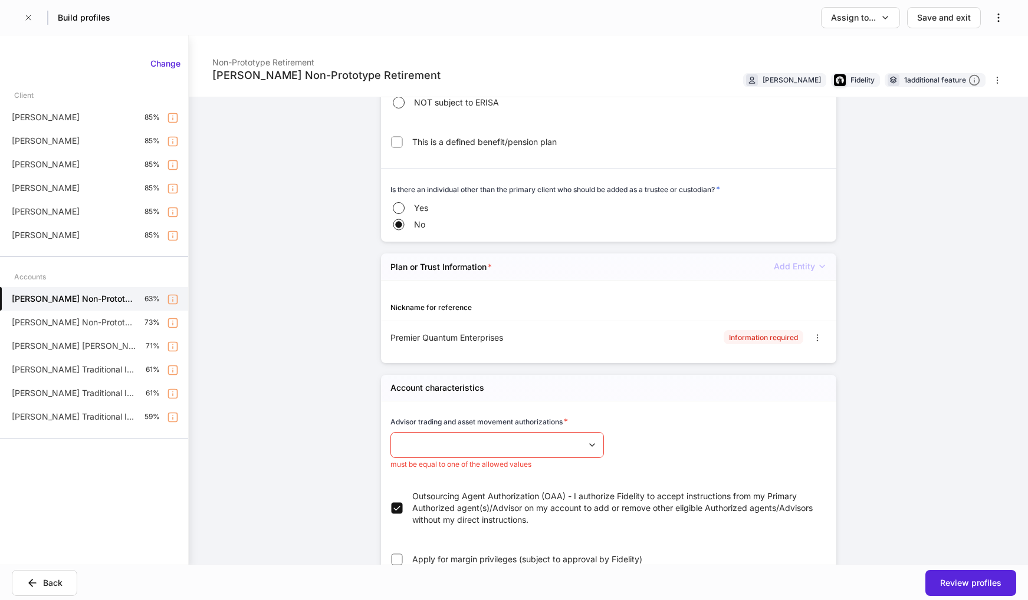
scroll to position [408, 0]
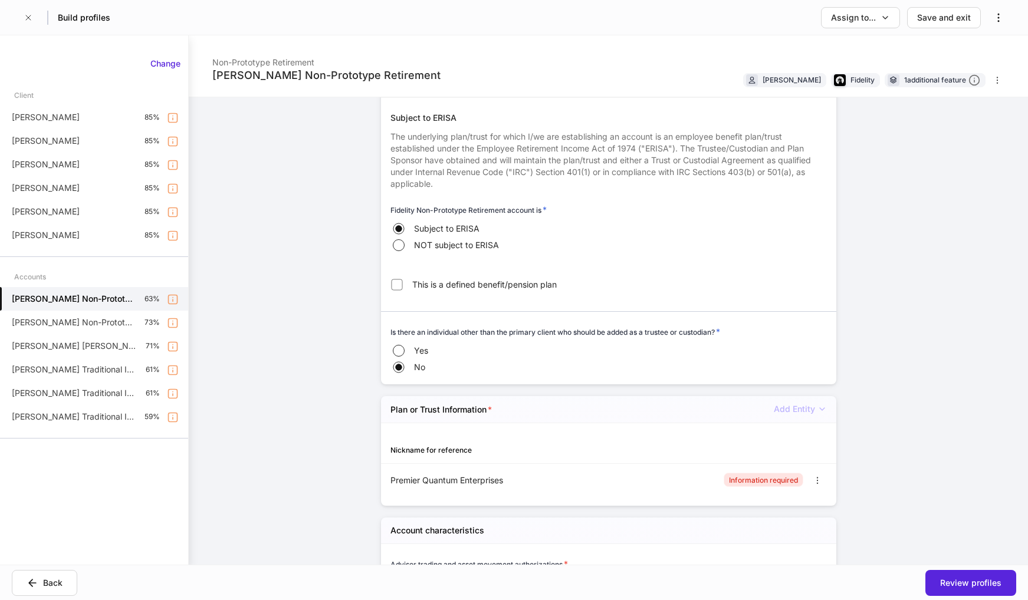
click at [767, 480] on div "Information required" at bounding box center [763, 480] width 69 height 11
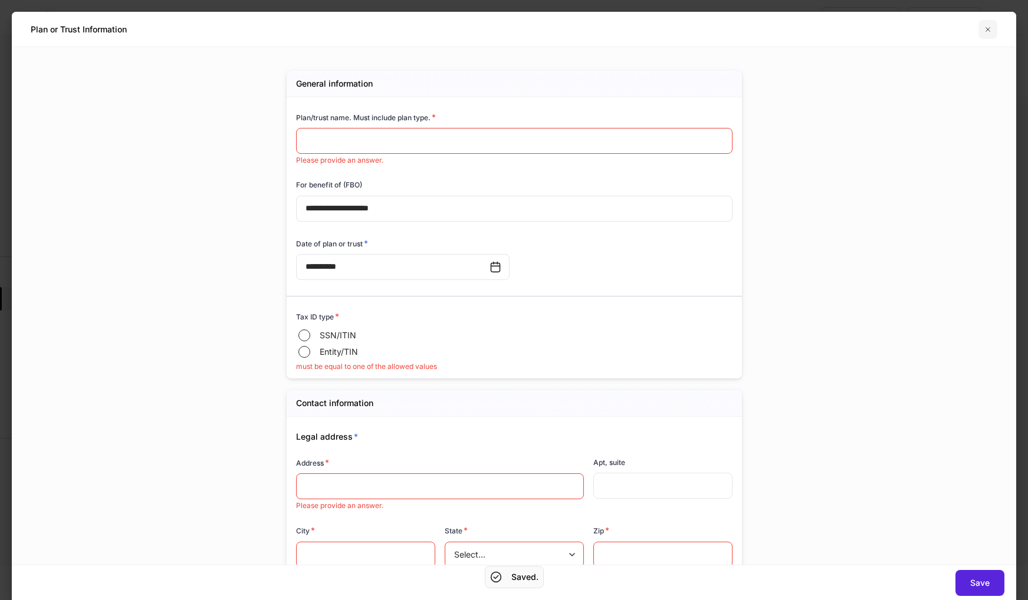
click at [990, 31] on icon "button" at bounding box center [988, 29] width 4 height 4
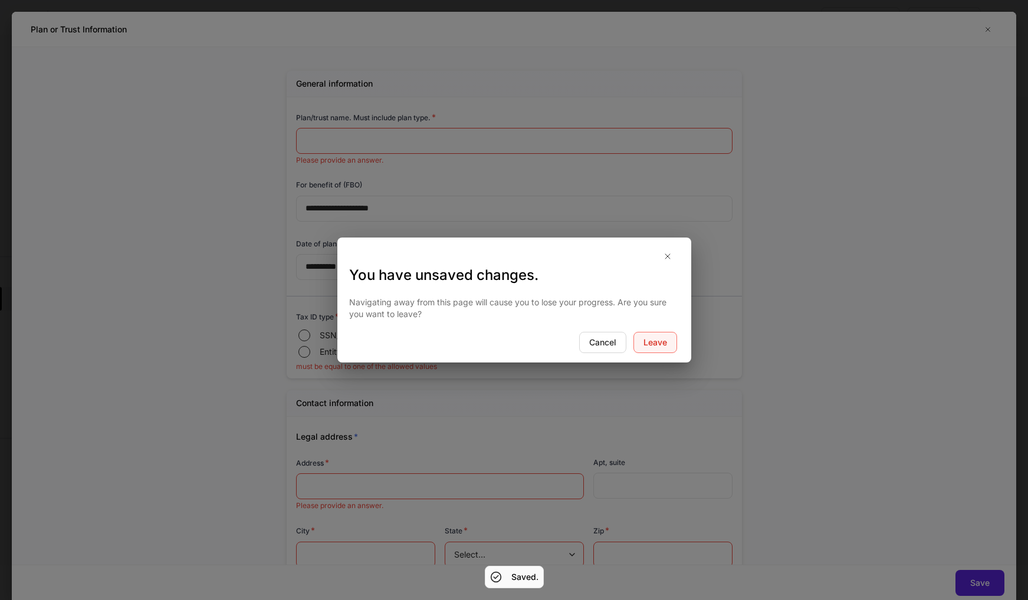
click at [645, 345] on div "Leave" at bounding box center [656, 343] width 24 height 12
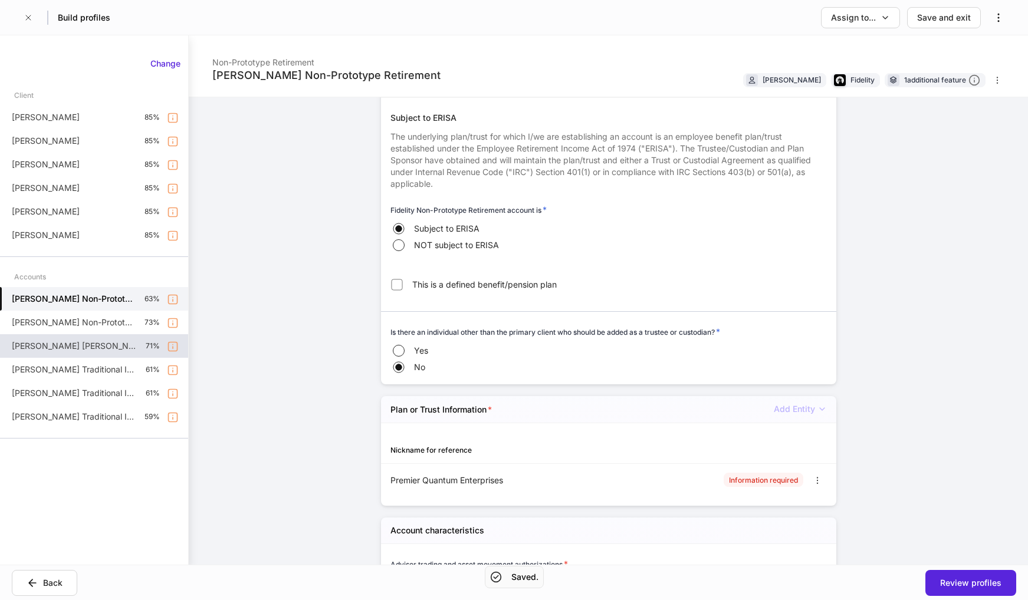
click at [49, 342] on p "[PERSON_NAME] [PERSON_NAME]" at bounding box center [74, 346] width 124 height 12
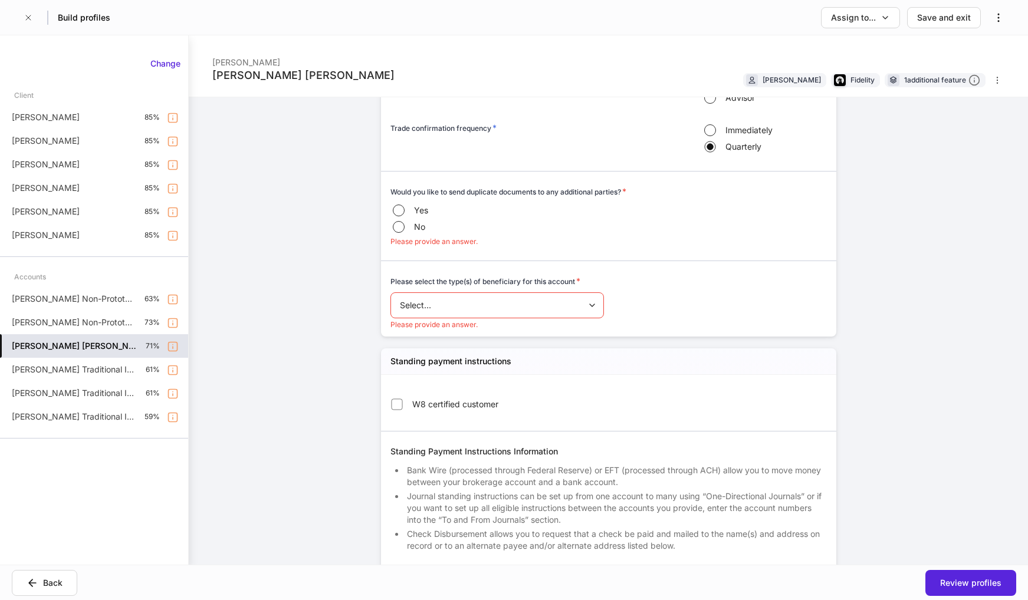
scroll to position [1358, 0]
